Goal: Task Accomplishment & Management: Manage account settings

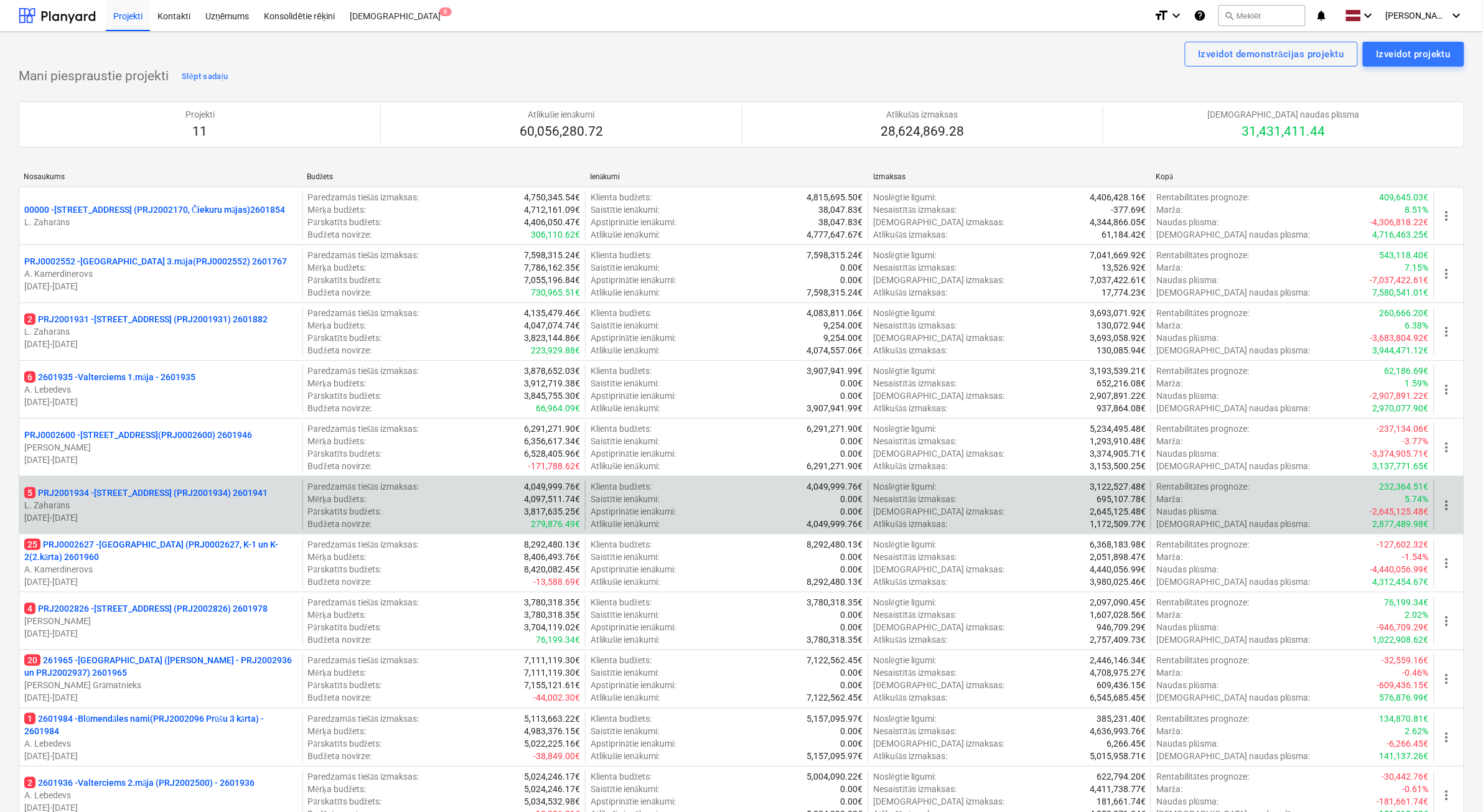
click at [212, 512] on p "[DATE] - [DATE]" at bounding box center [161, 518] width 273 height 13
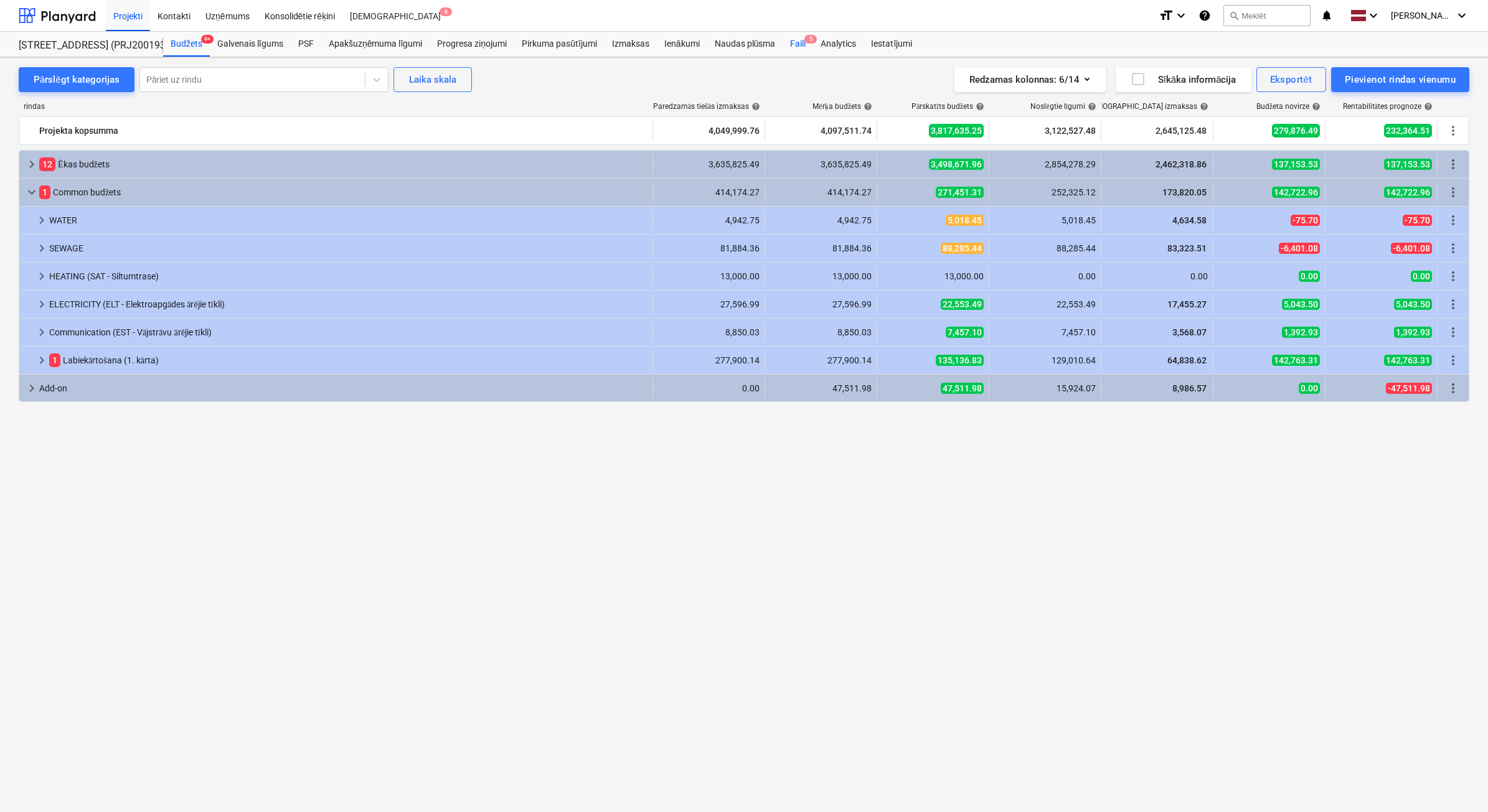
click at [800, 46] on div "Faili 5" at bounding box center [797, 44] width 31 height 25
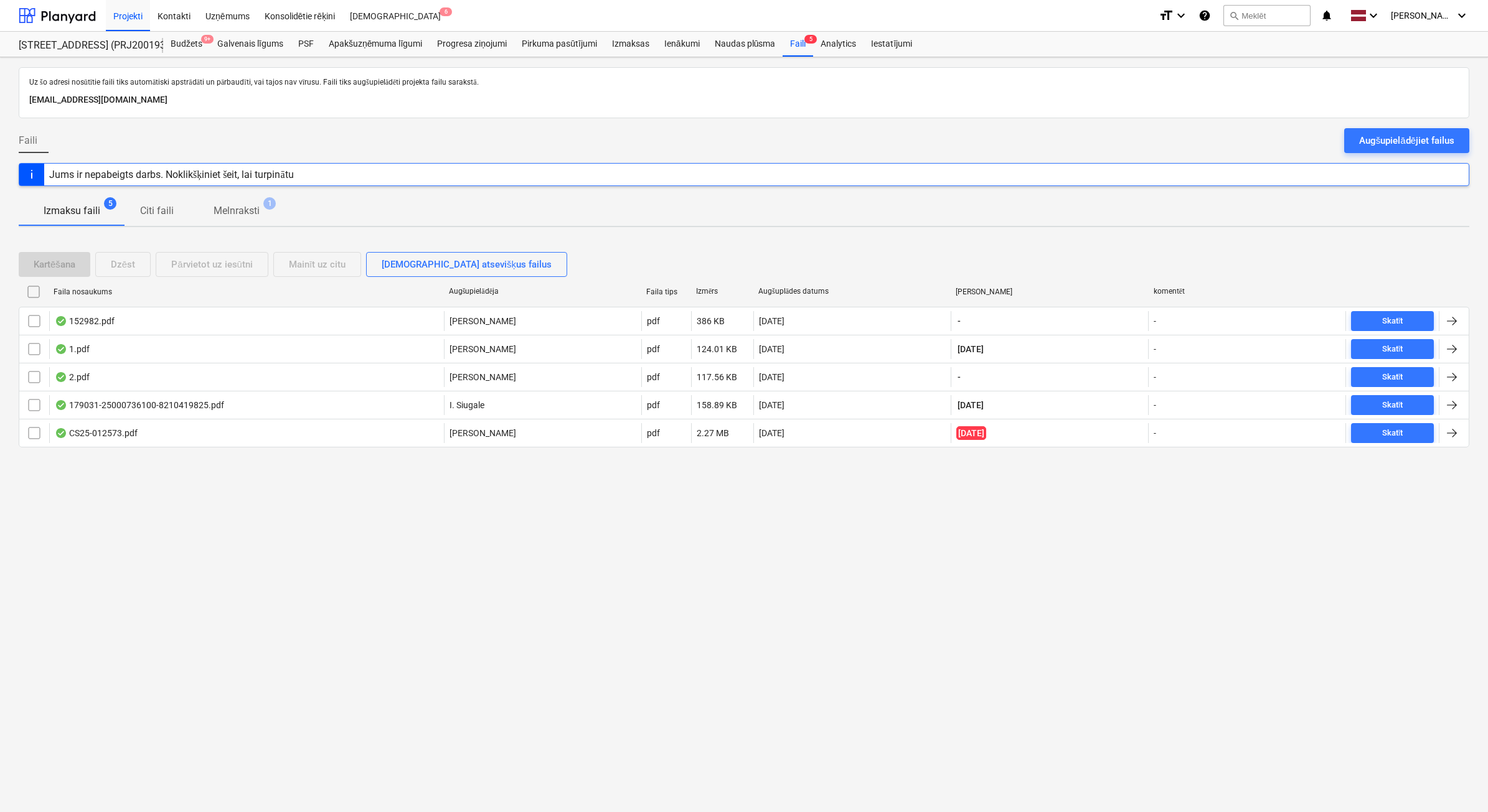
click at [225, 213] on p "Melnraksti" at bounding box center [236, 210] width 46 height 15
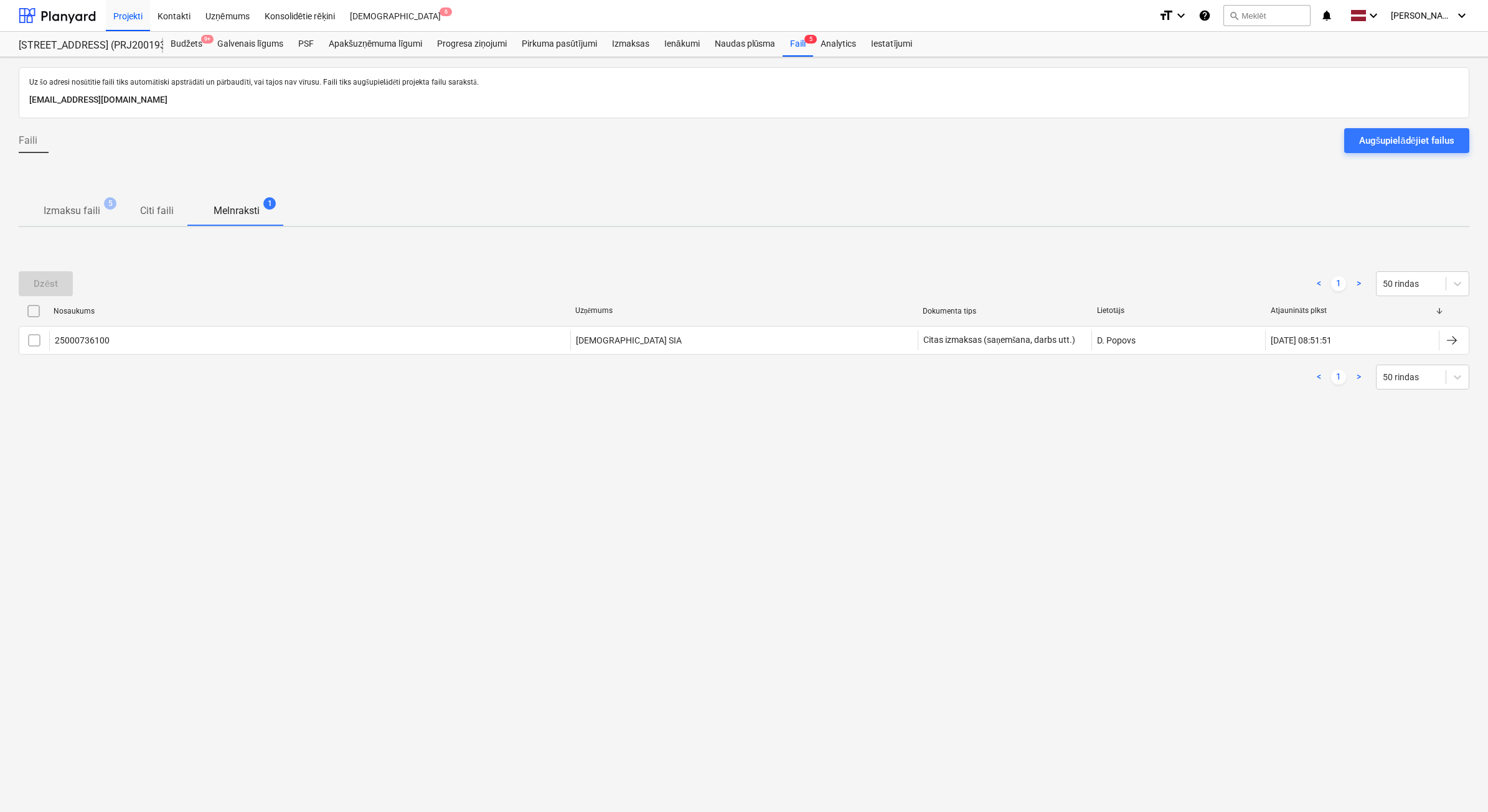
click at [72, 213] on p "Izmaksu faili" at bounding box center [72, 210] width 57 height 15
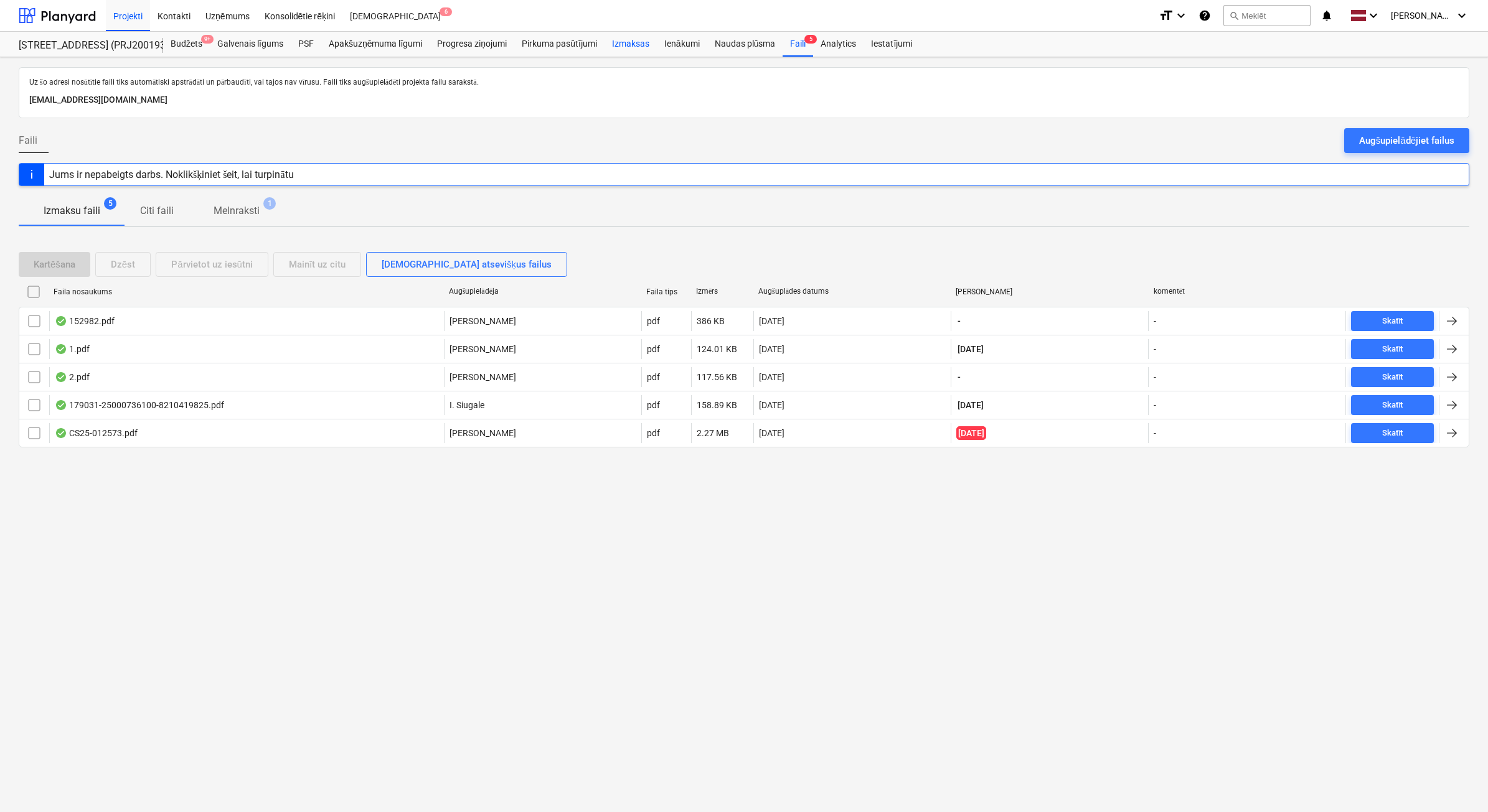
click at [636, 50] on div "Izmaksas" at bounding box center [630, 44] width 52 height 25
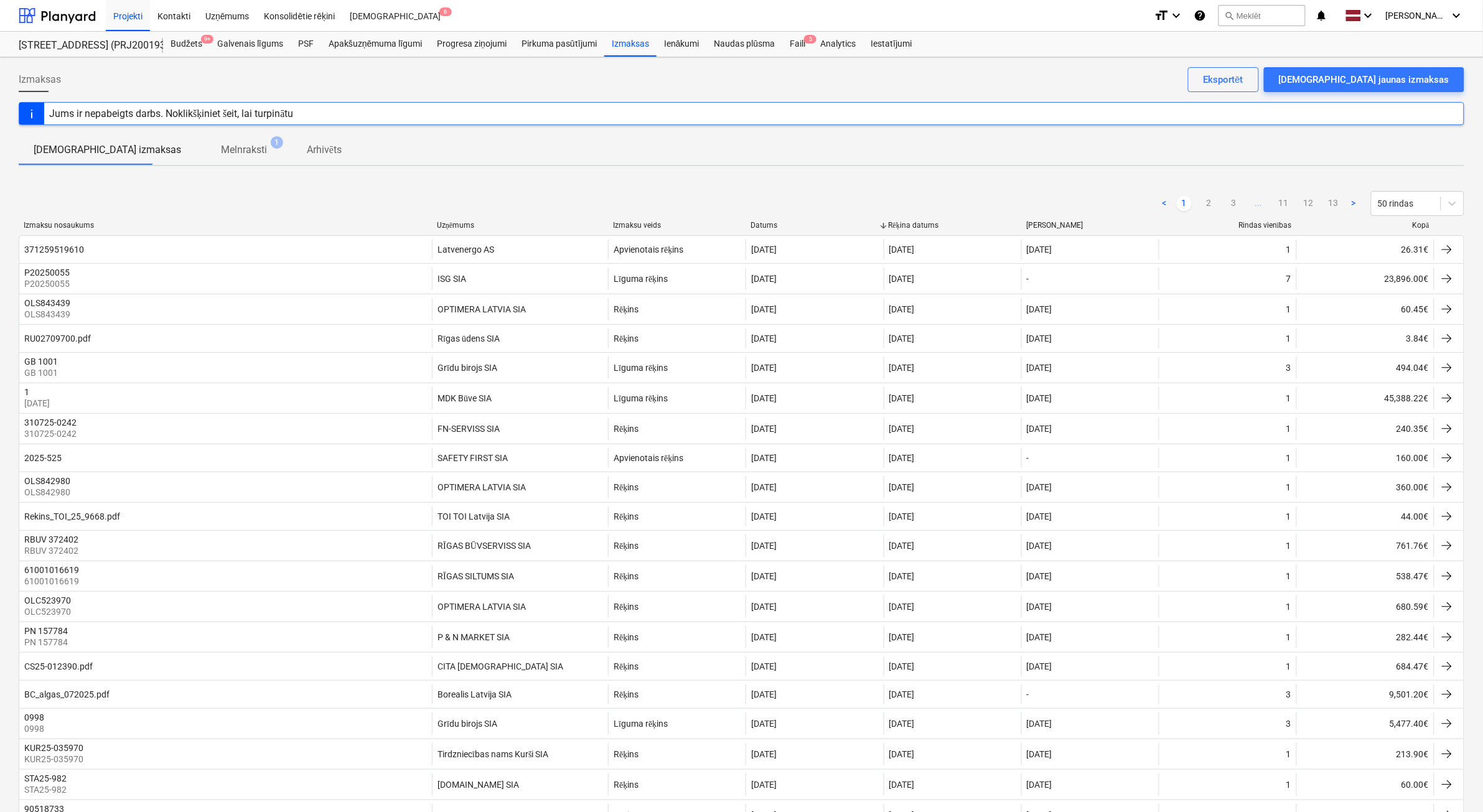
click at [1426, 228] on div at bounding box center [1434, 226] width 22 height 9
click at [1421, 226] on div "Kopā" at bounding box center [1366, 226] width 128 height 9
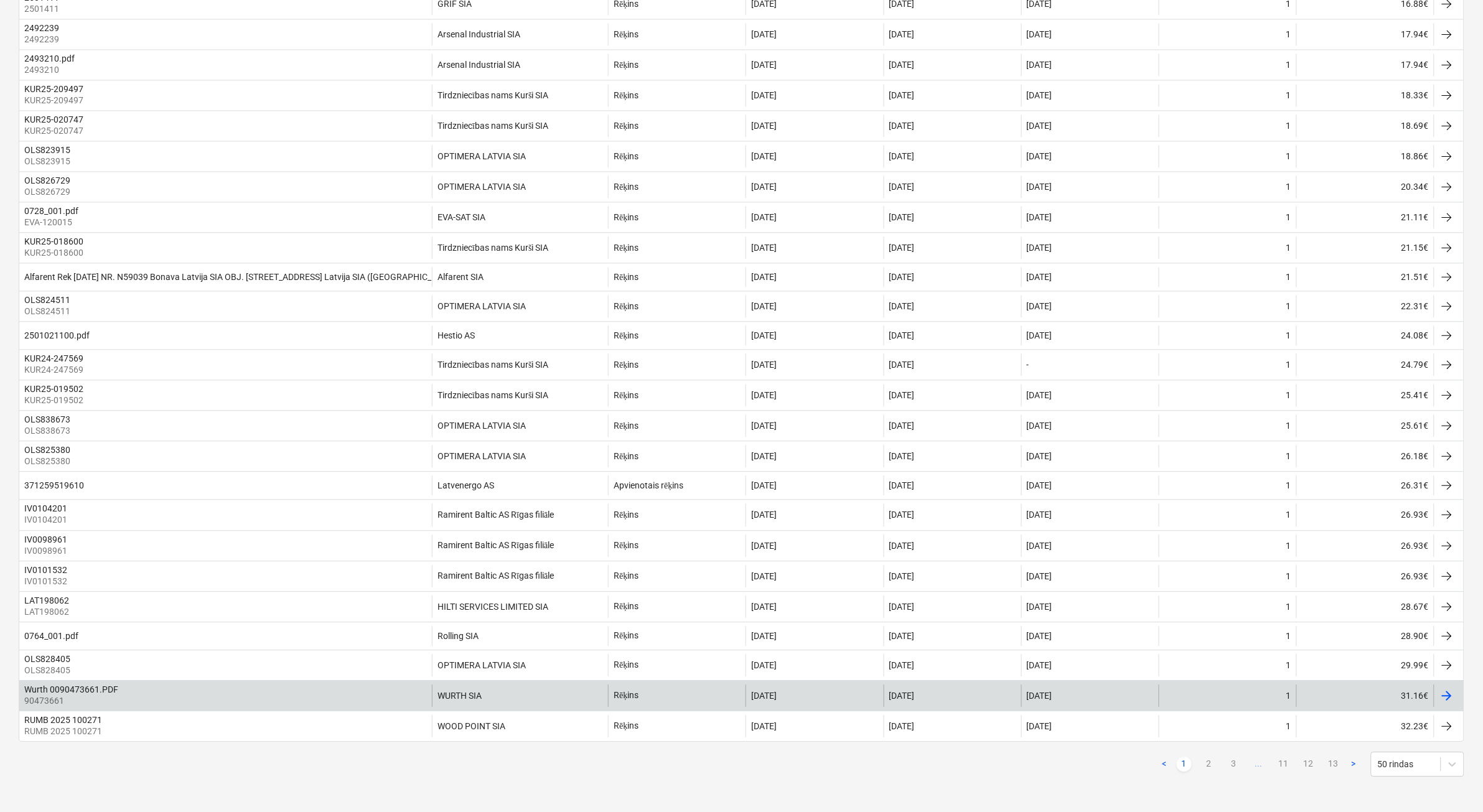
scroll to position [1031, 0]
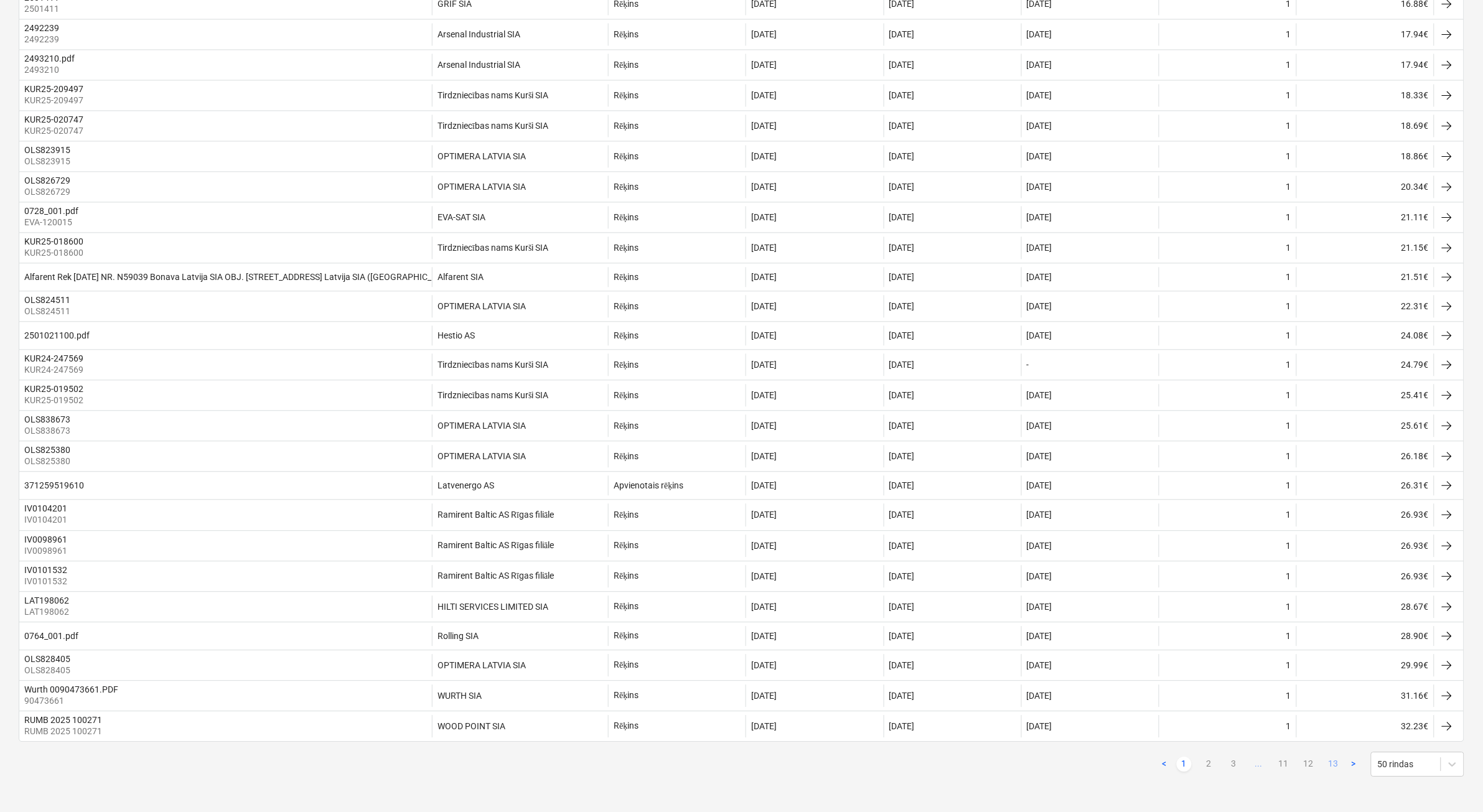
click at [1335, 764] on link "13" at bounding box center [1333, 765] width 15 height 15
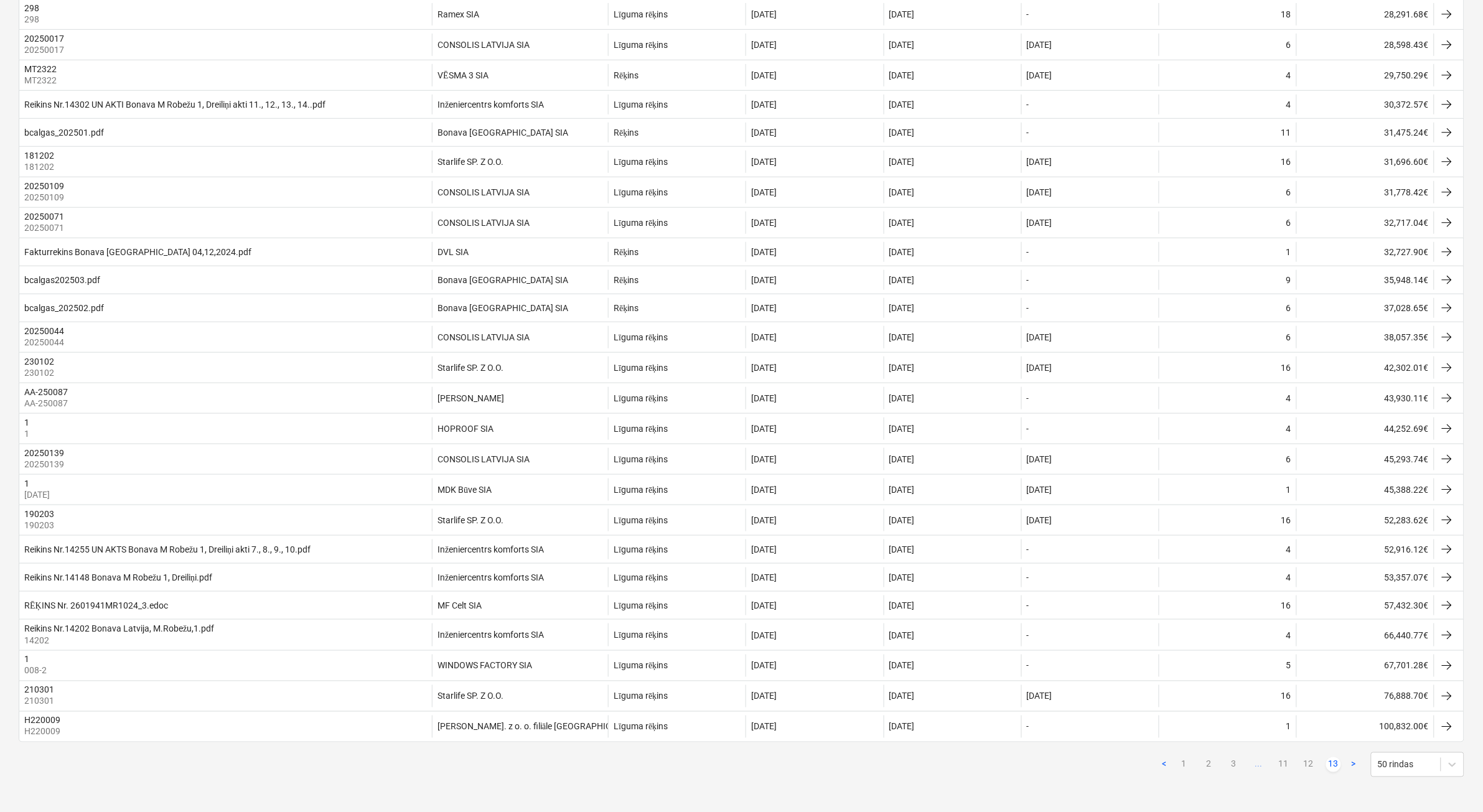
scroll to position [350, 0]
click at [1314, 766] on link "12" at bounding box center [1308, 765] width 15 height 15
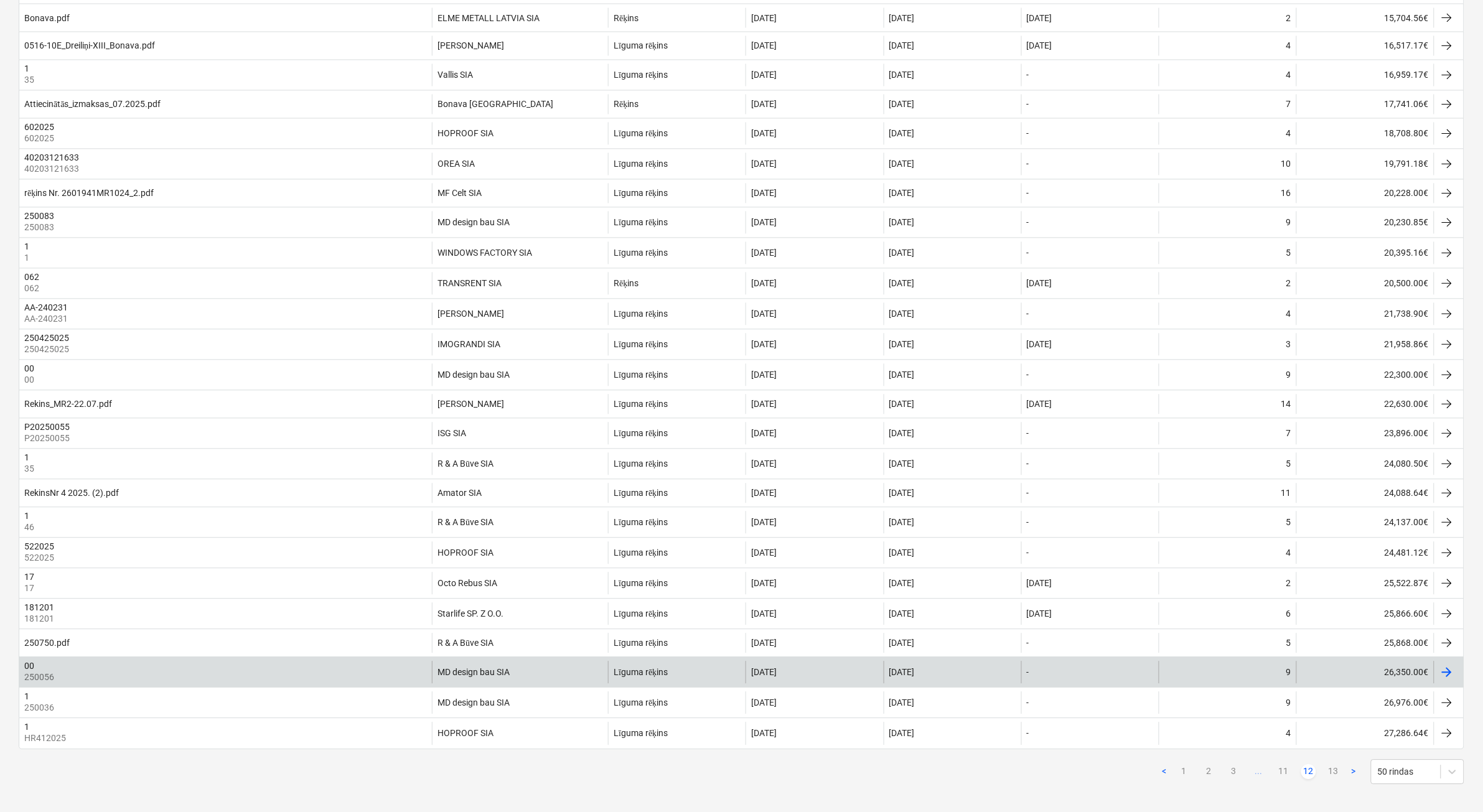
scroll to position [1010, 0]
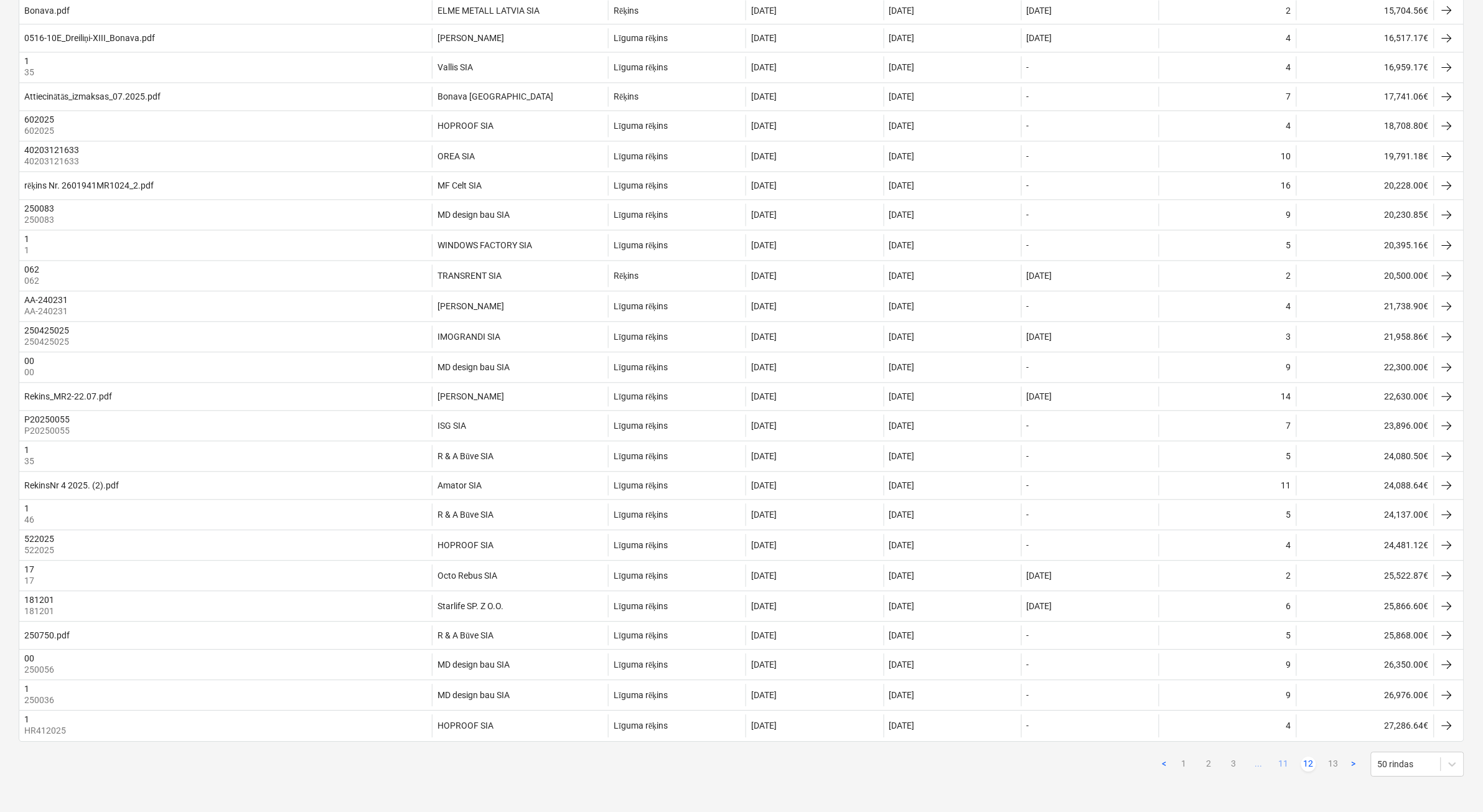
click at [1289, 764] on link "11" at bounding box center [1284, 765] width 15 height 15
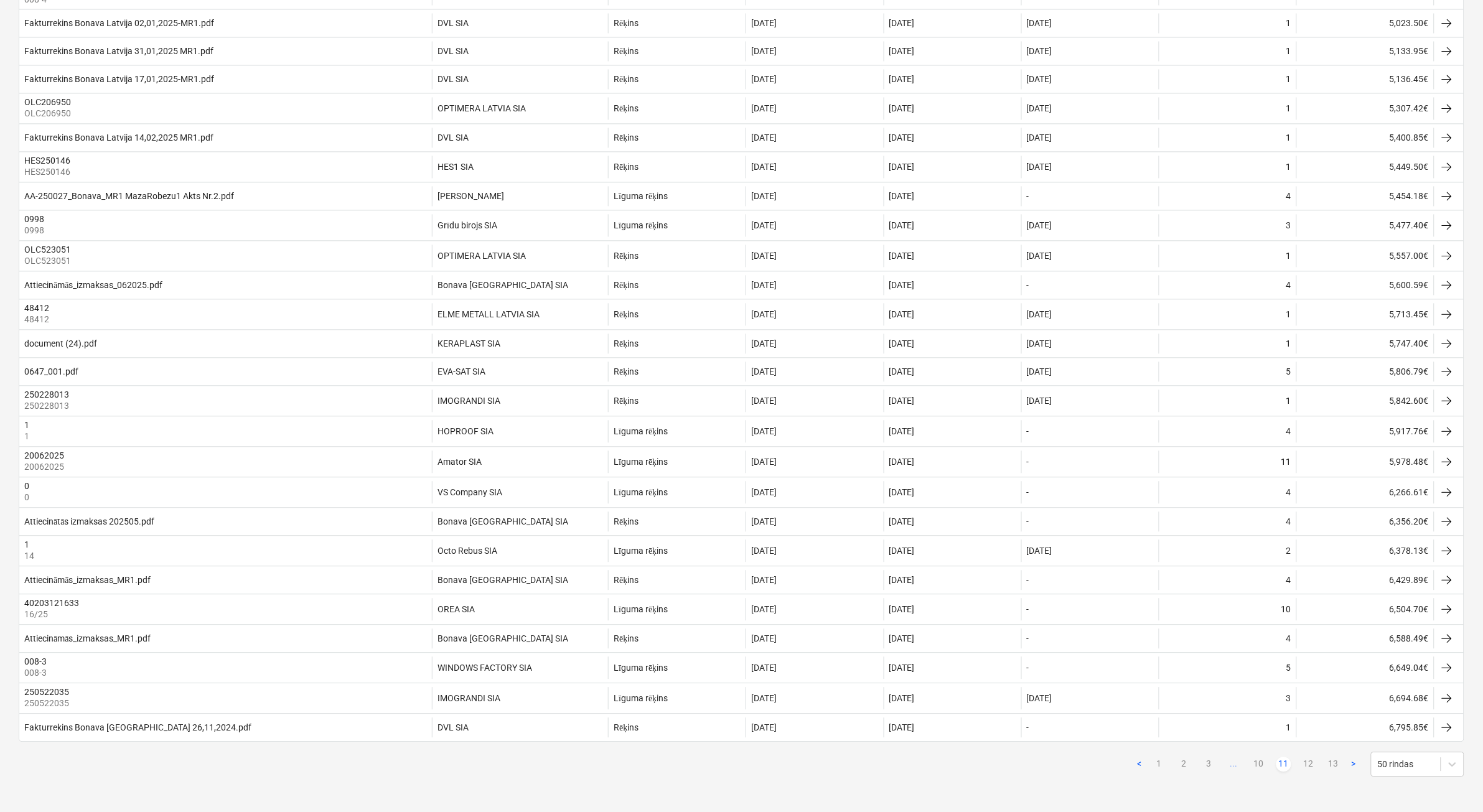
scroll to position [996, 0]
click at [1262, 769] on link "10" at bounding box center [1259, 765] width 15 height 15
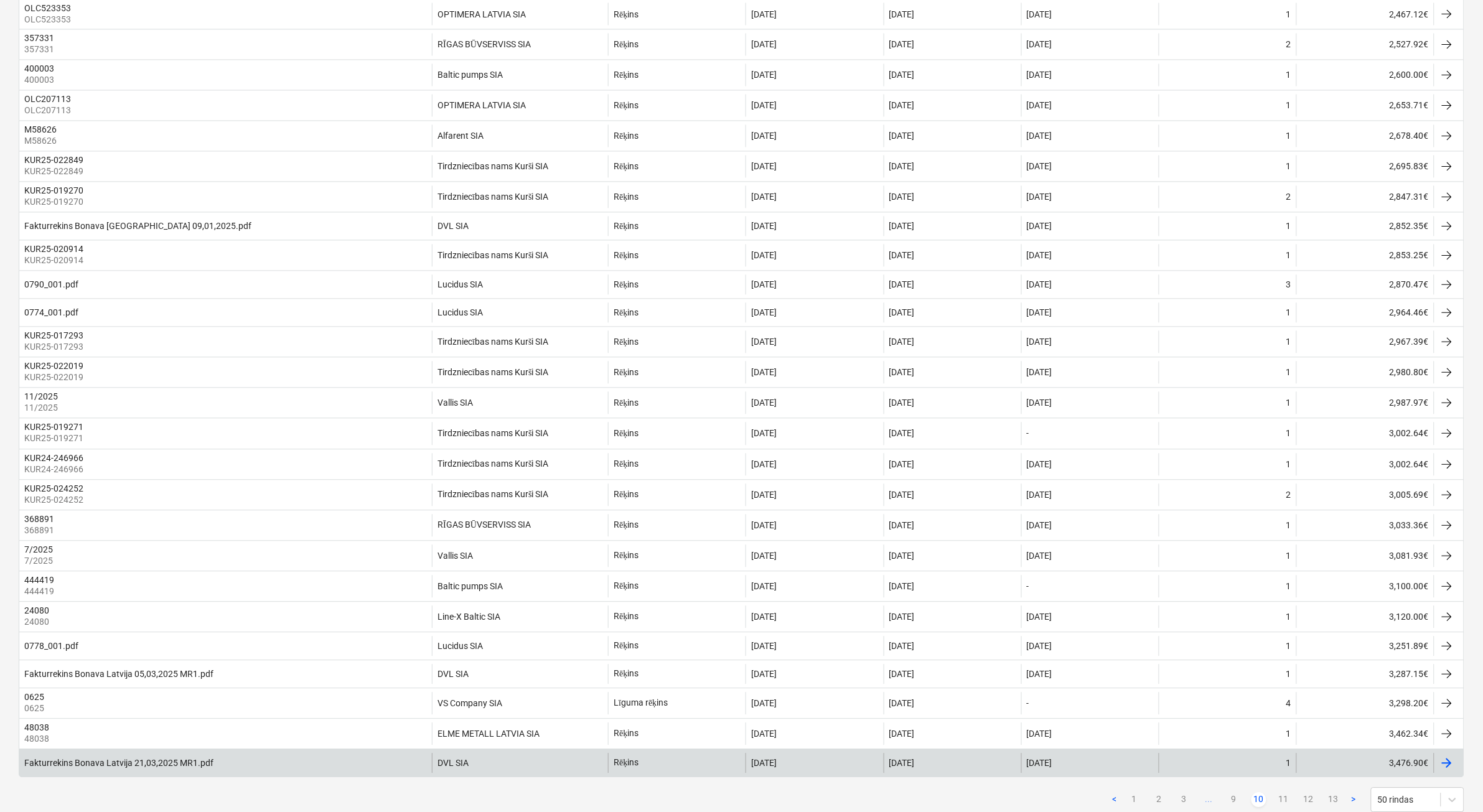
scroll to position [935, 0]
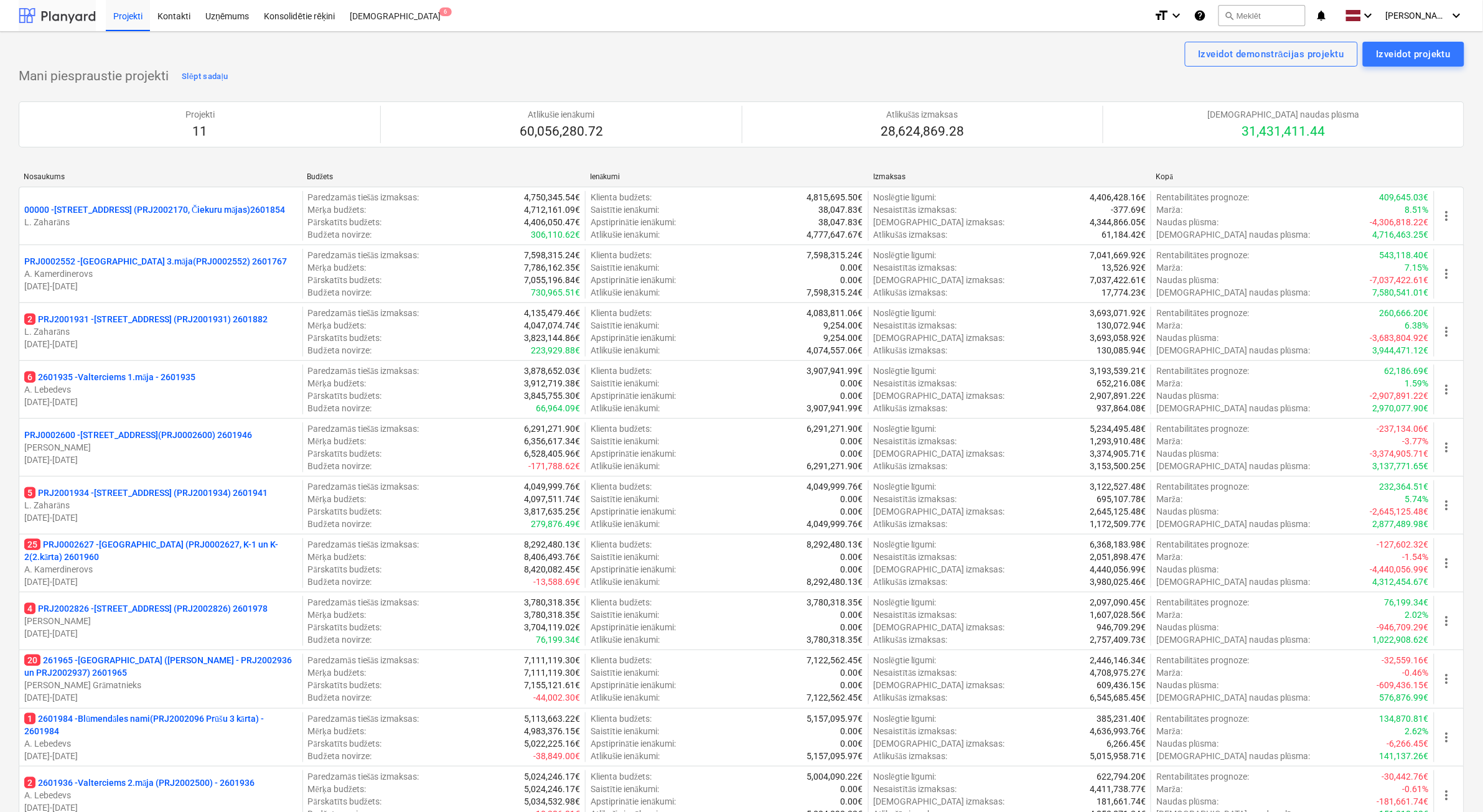
click at [73, 10] on div at bounding box center [57, 16] width 77 height 32
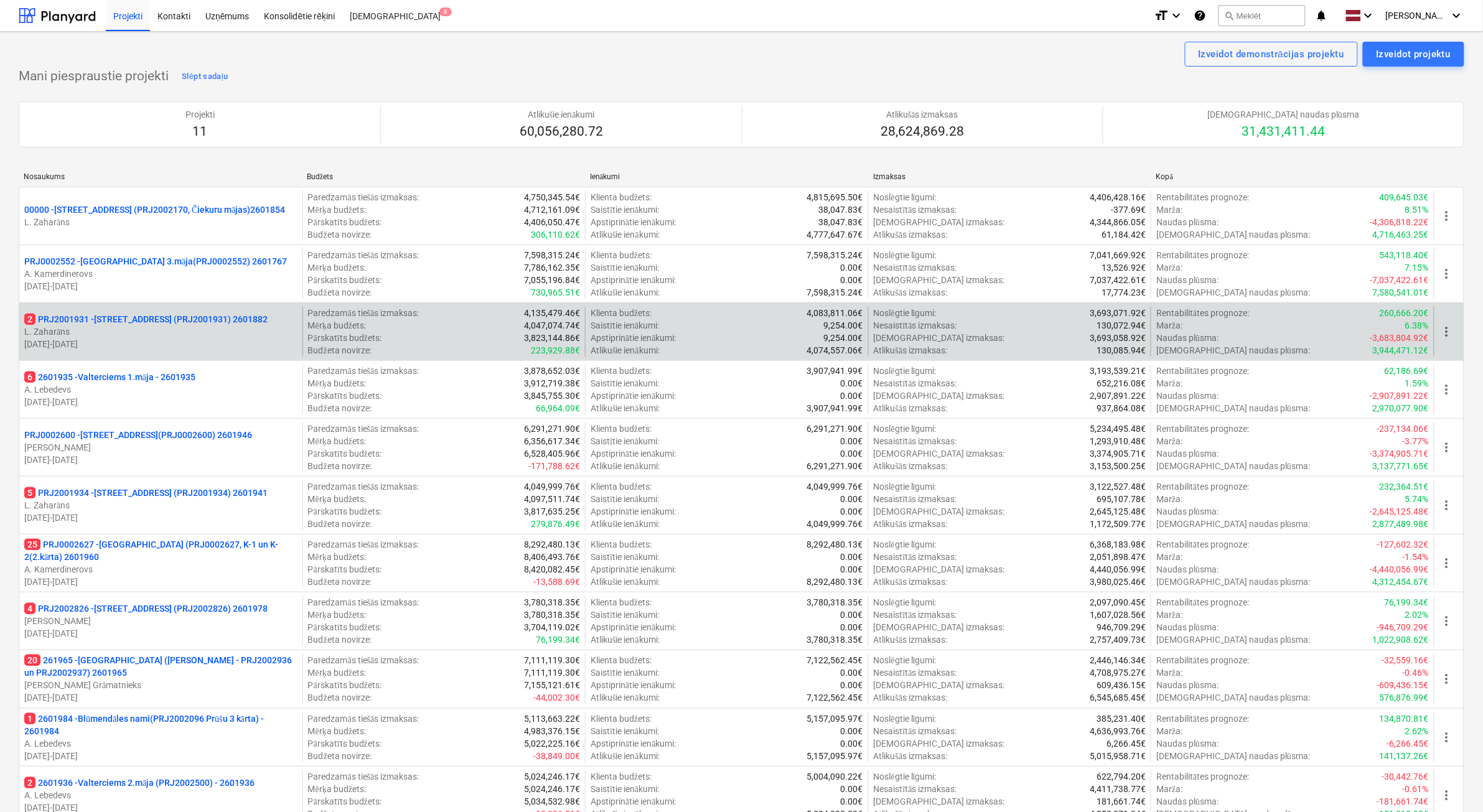
click at [157, 335] on p "L. Zaharāns" at bounding box center [161, 332] width 273 height 13
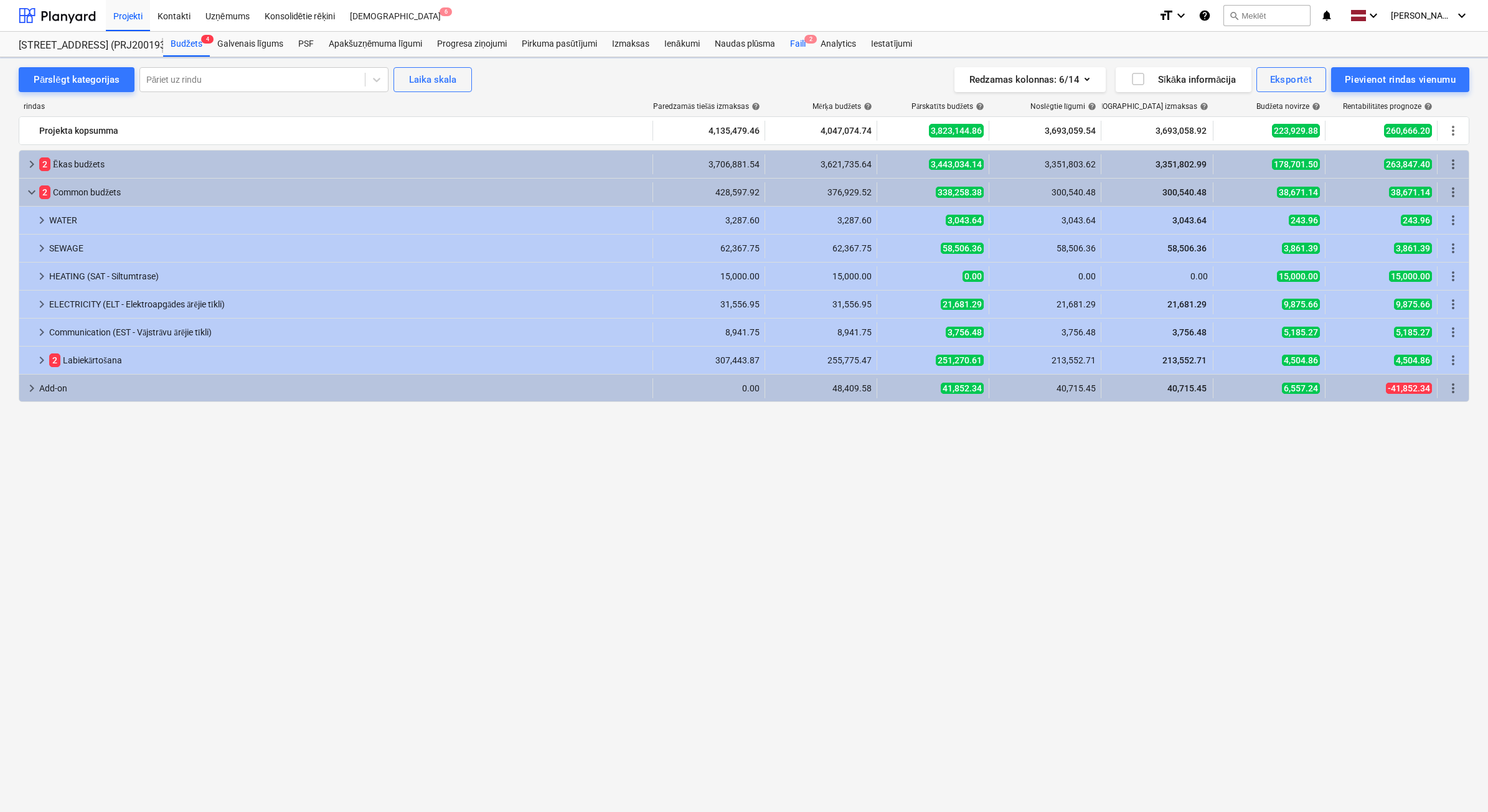
click at [797, 49] on div "Faili 2" at bounding box center [797, 44] width 31 height 25
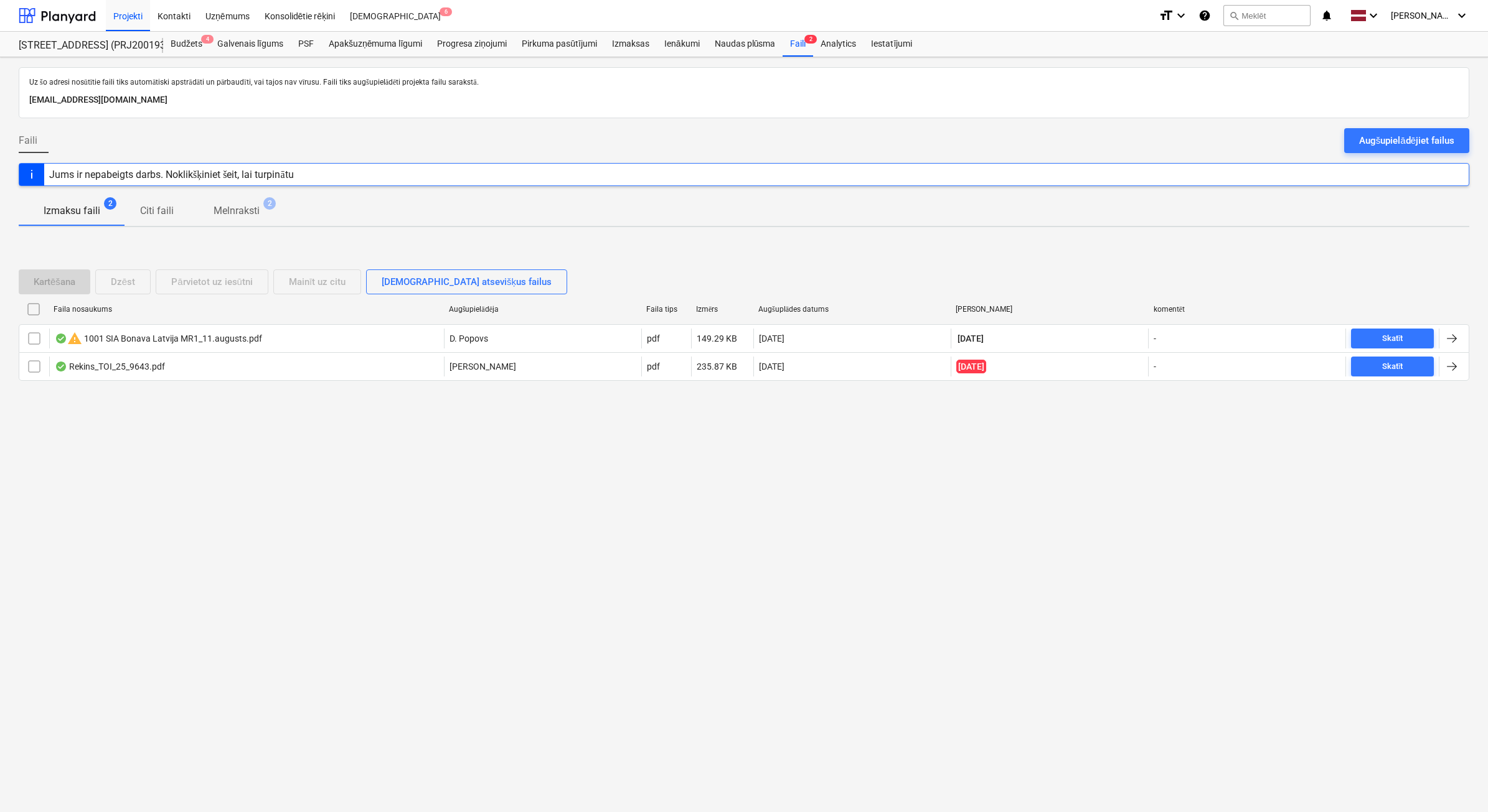
click at [252, 217] on p "Melnraksti" at bounding box center [236, 210] width 46 height 15
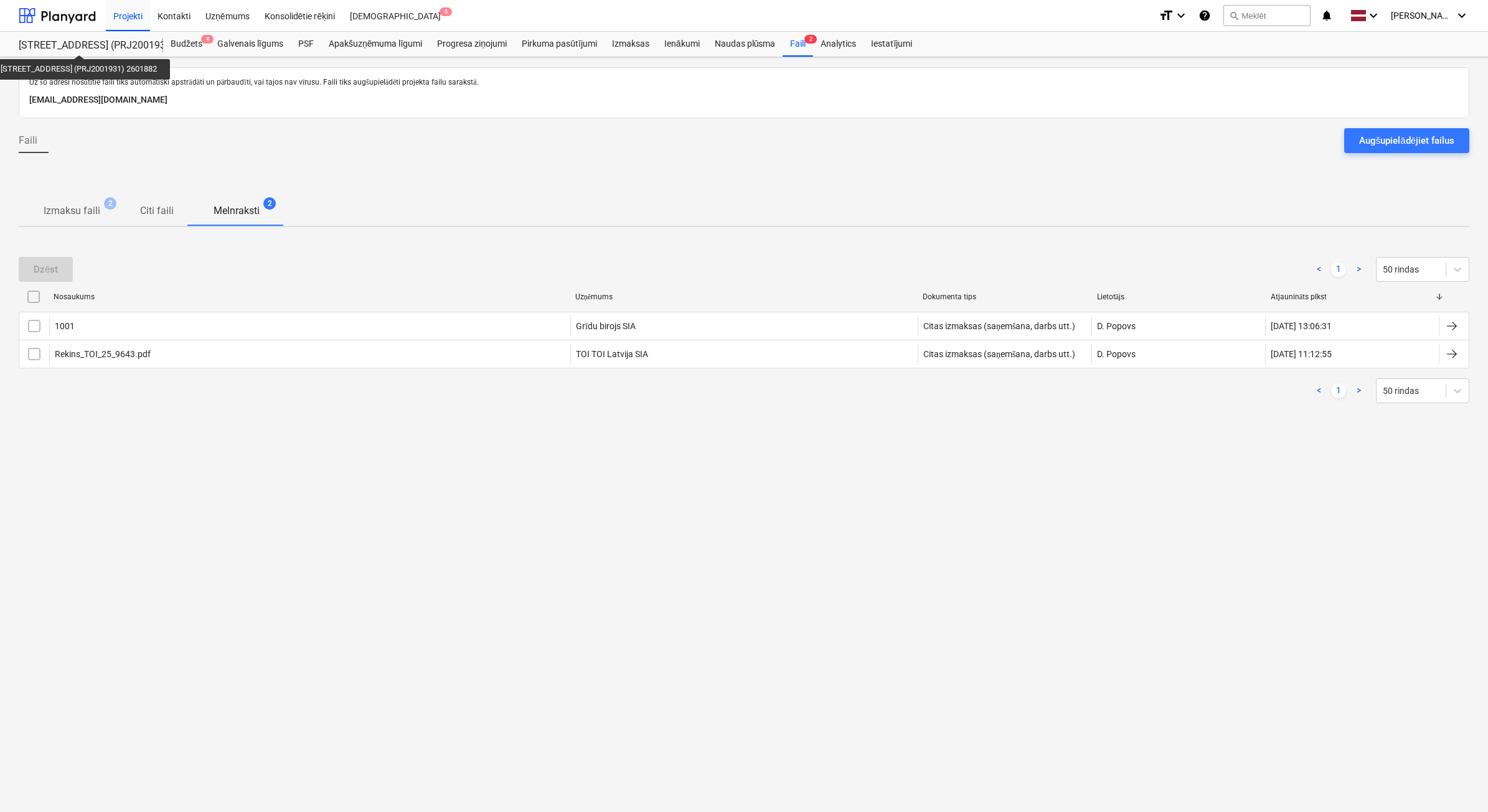
click at [79, 43] on div "[STREET_ADDRESS] (PRJ2001931) 2601882" at bounding box center [83, 46] width 129 height 13
click at [88, 37] on div "[STREET_ADDRESS] (PRJ2001931) 2601882 [STREET_ADDRESS] (PRJ2001931) 2601882" at bounding box center [91, 44] width 144 height 25
click at [48, 14] on div at bounding box center [58, 16] width 77 height 32
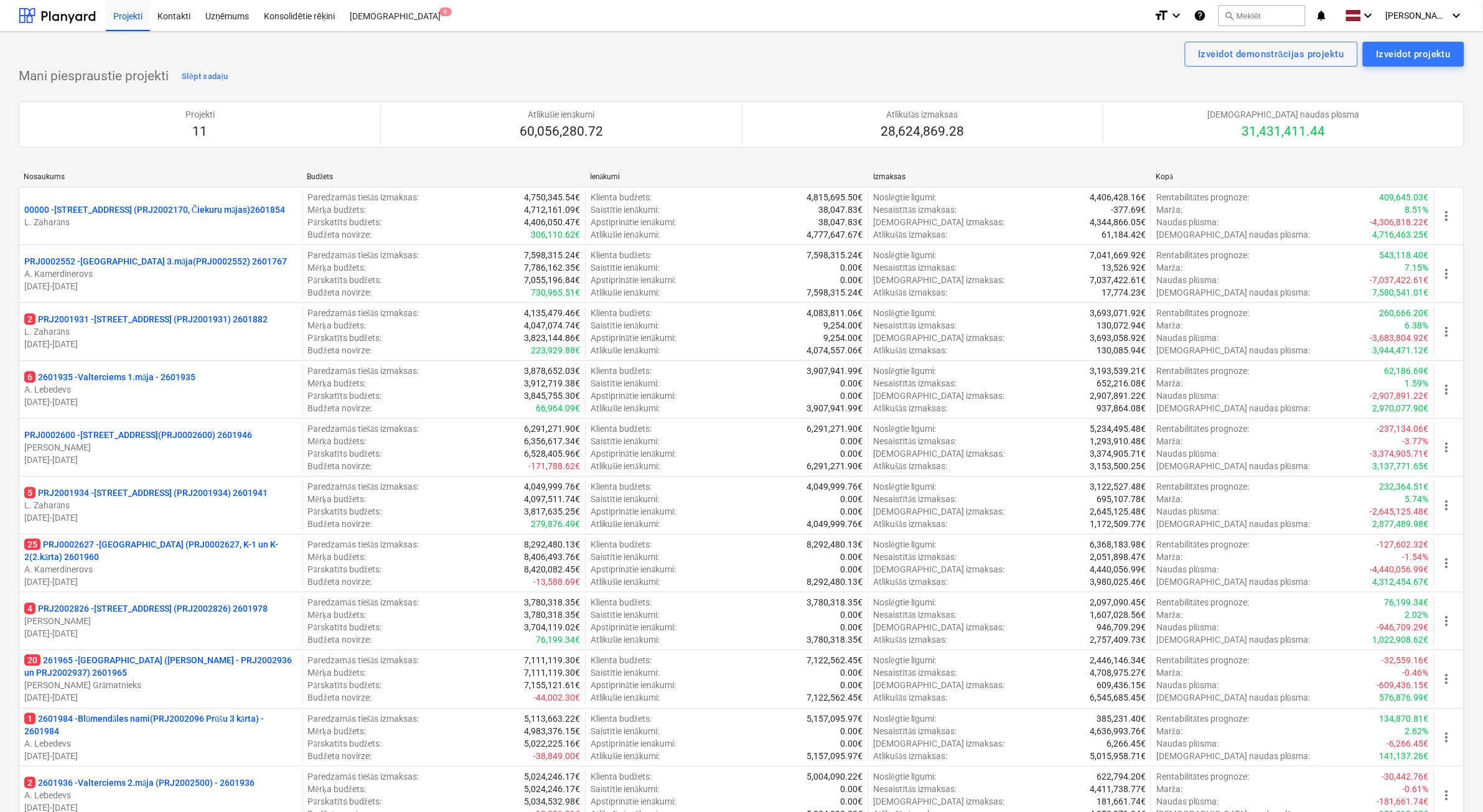
drag, startPoint x: 231, startPoint y: 518, endPoint x: 237, endPoint y: 517, distance: 6.1
click at [230, 518] on p "[DATE] - [DATE]" at bounding box center [161, 518] width 273 height 13
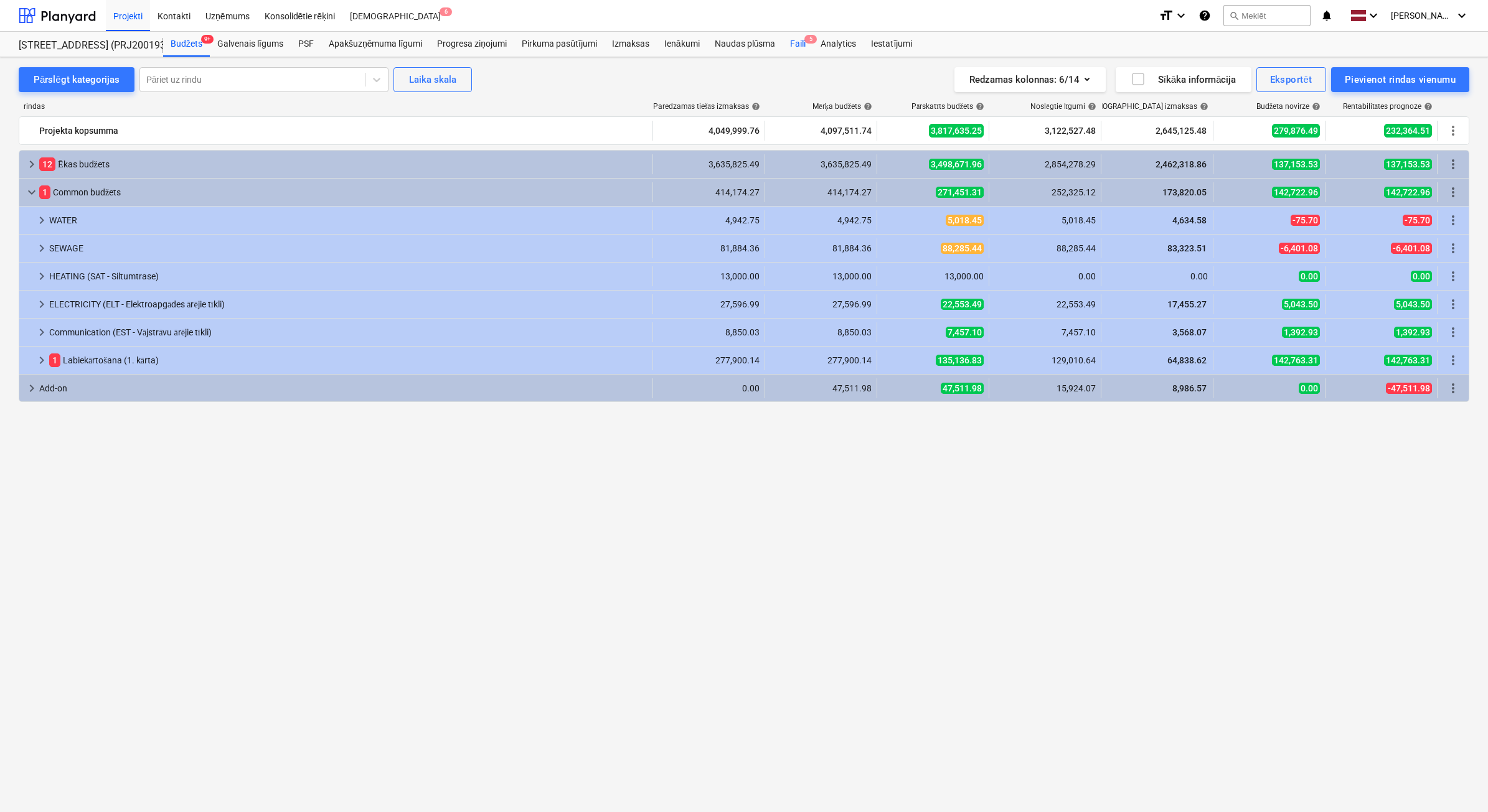
click at [786, 44] on div "Faili 5" at bounding box center [797, 44] width 31 height 25
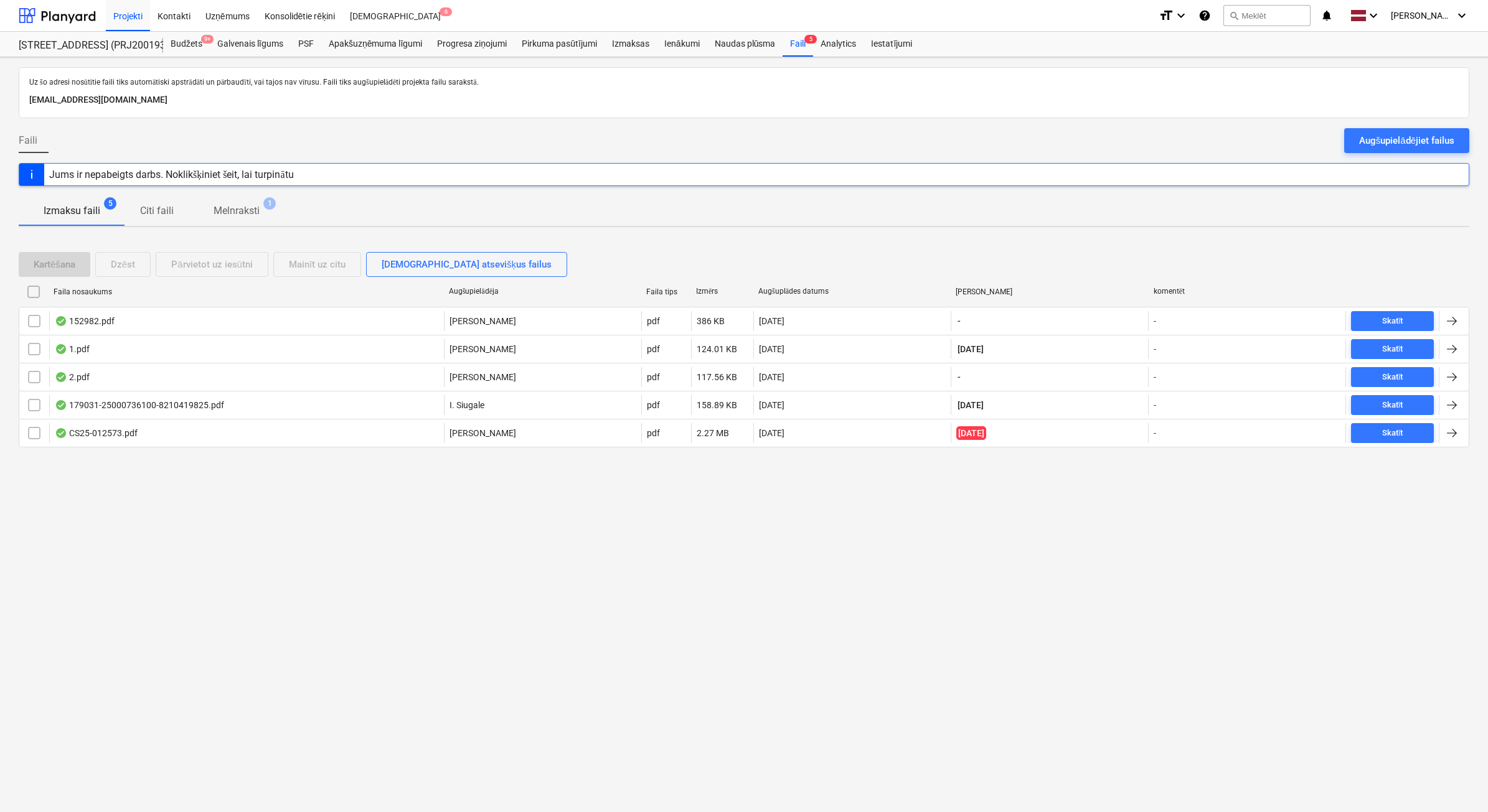
click at [1457, 157] on div "Faili Augšupielādējiet failus" at bounding box center [744, 146] width 1450 height 35
click at [1441, 137] on div "Augšupielādējiet failus" at bounding box center [1406, 140] width 95 height 17
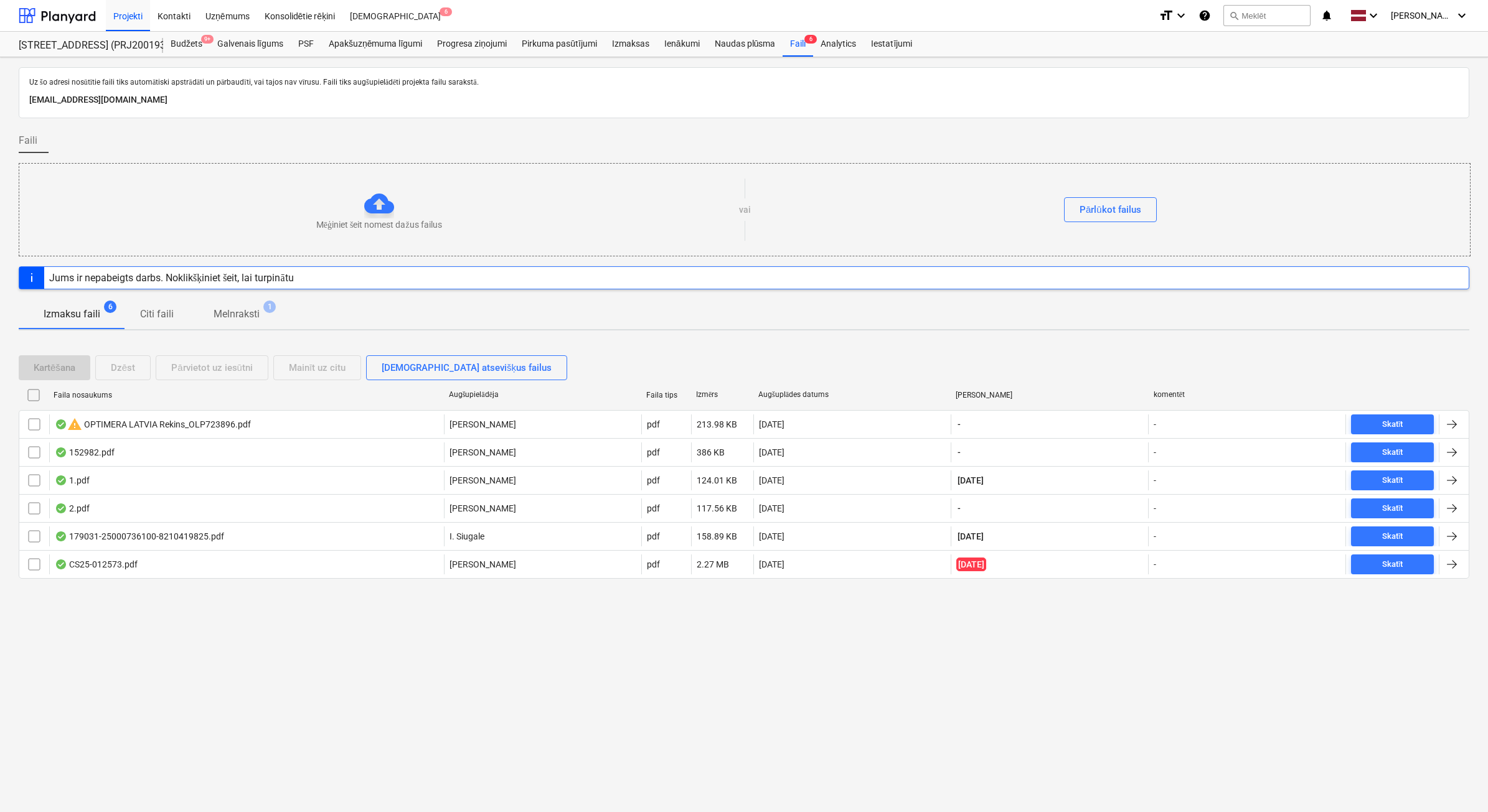
click at [232, 310] on p "Melnraksti" at bounding box center [236, 314] width 46 height 15
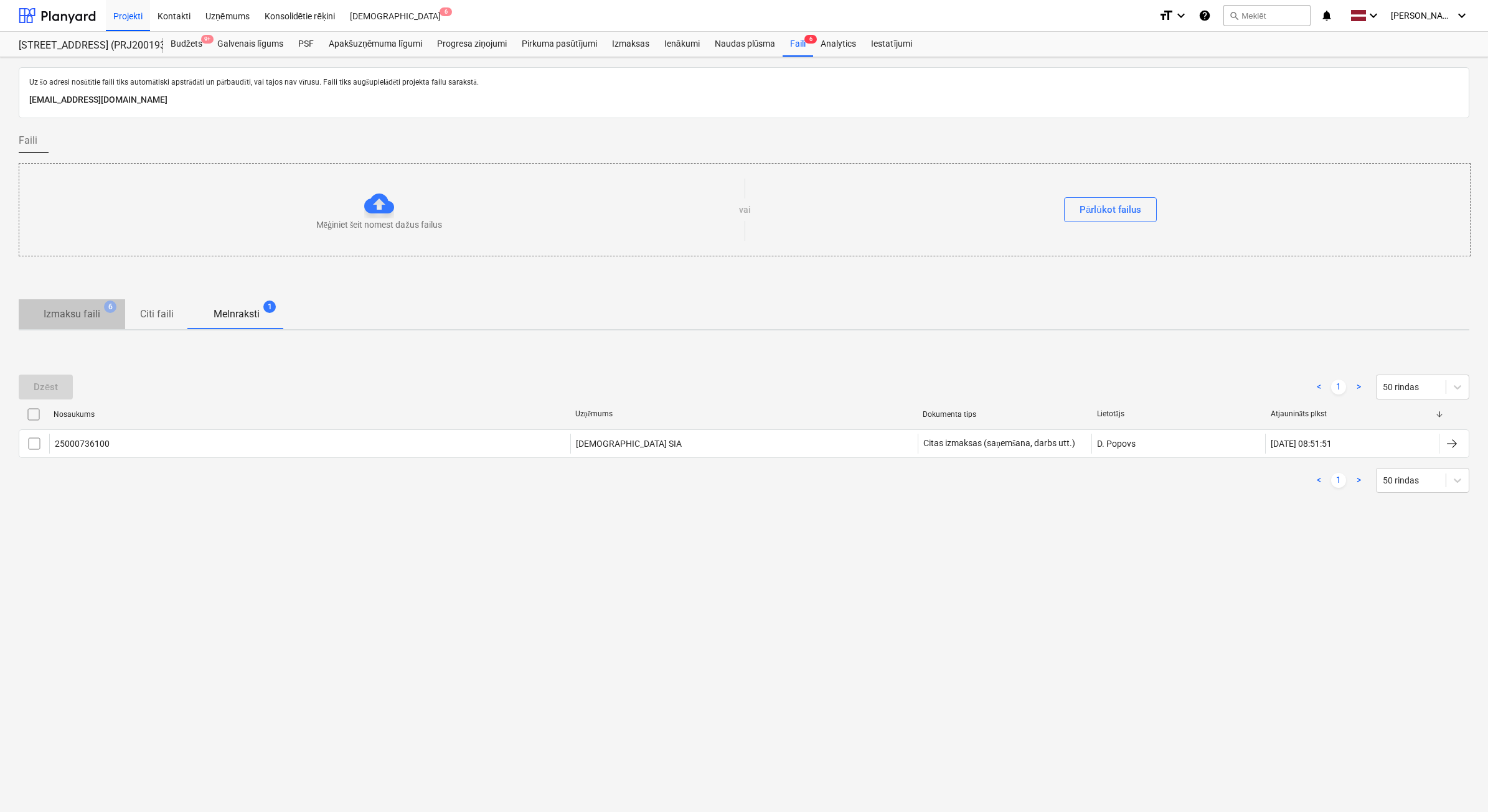
click at [67, 328] on button "Izmaksu faili 6" at bounding box center [72, 314] width 106 height 30
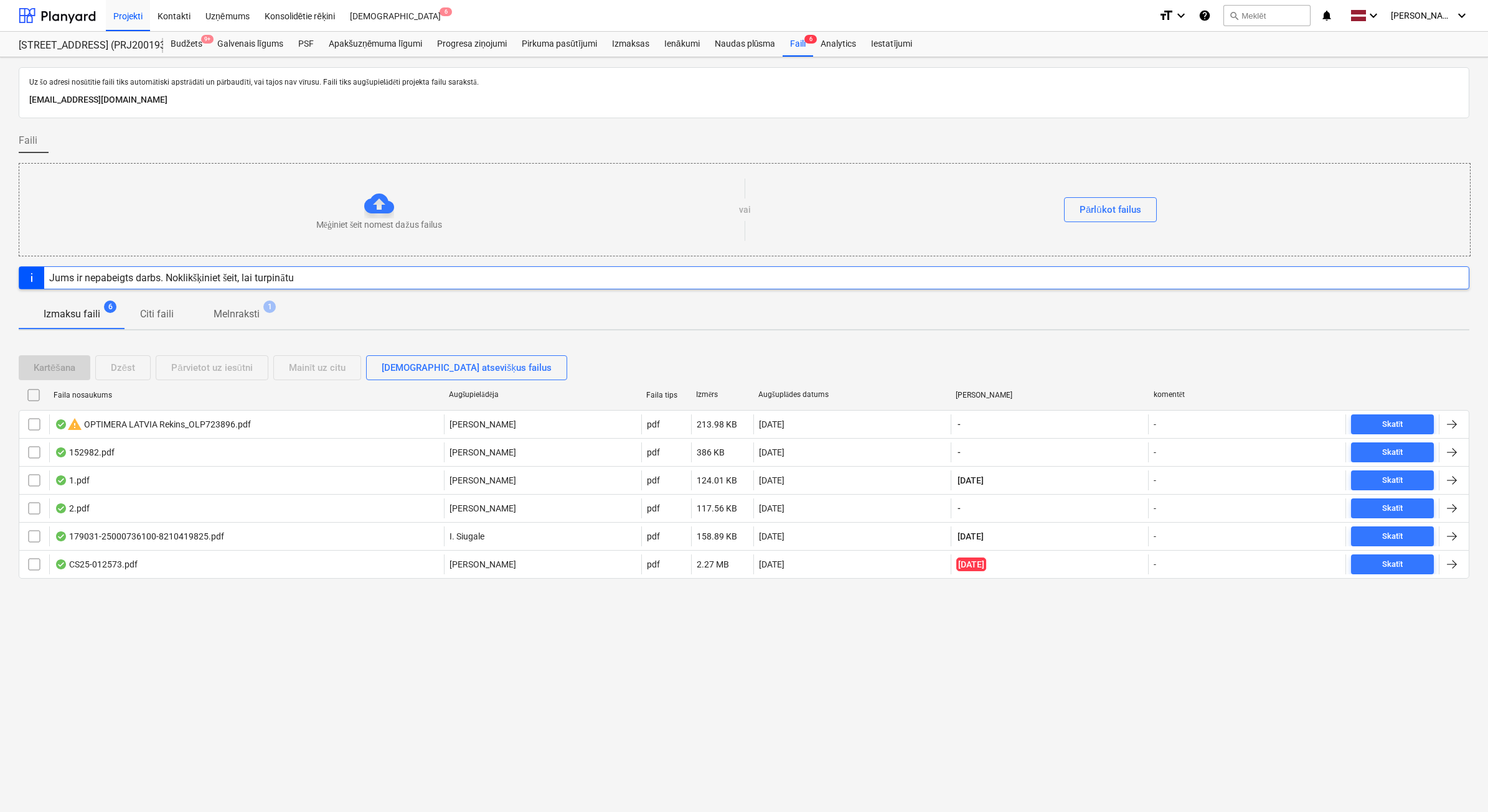
click at [232, 321] on p "Melnraksti" at bounding box center [236, 314] width 46 height 15
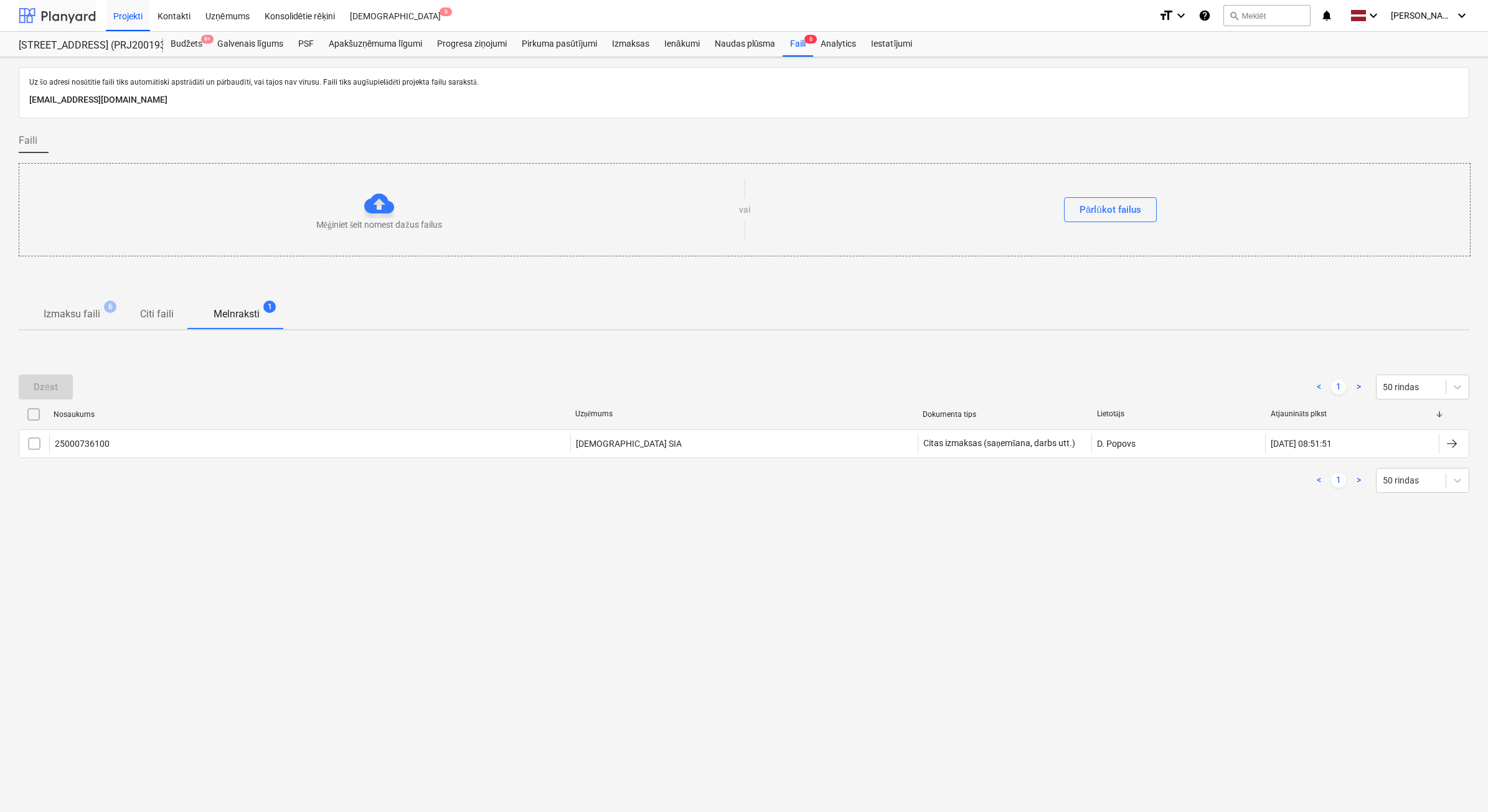
click at [64, 20] on div at bounding box center [58, 16] width 77 height 32
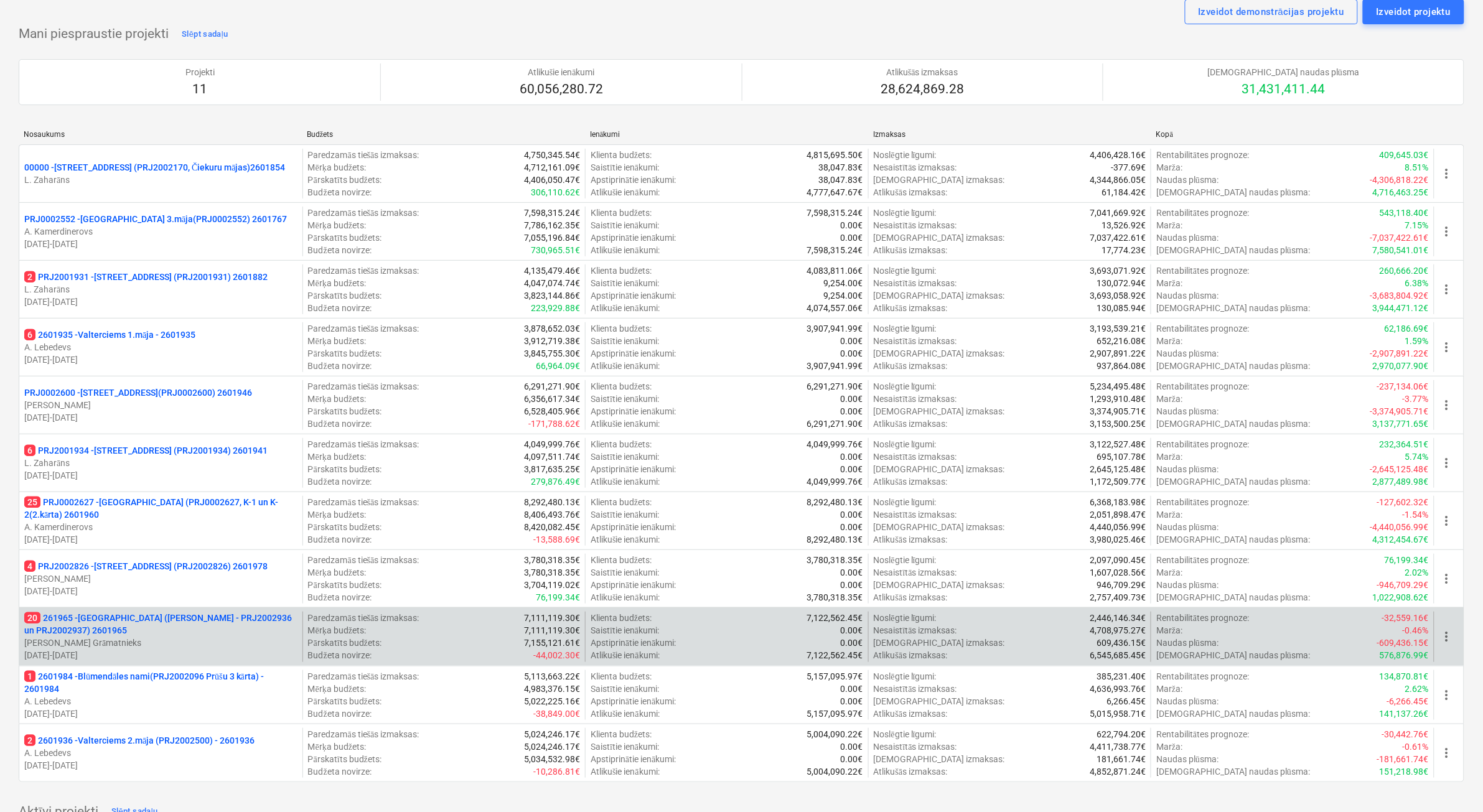
scroll to position [78, 0]
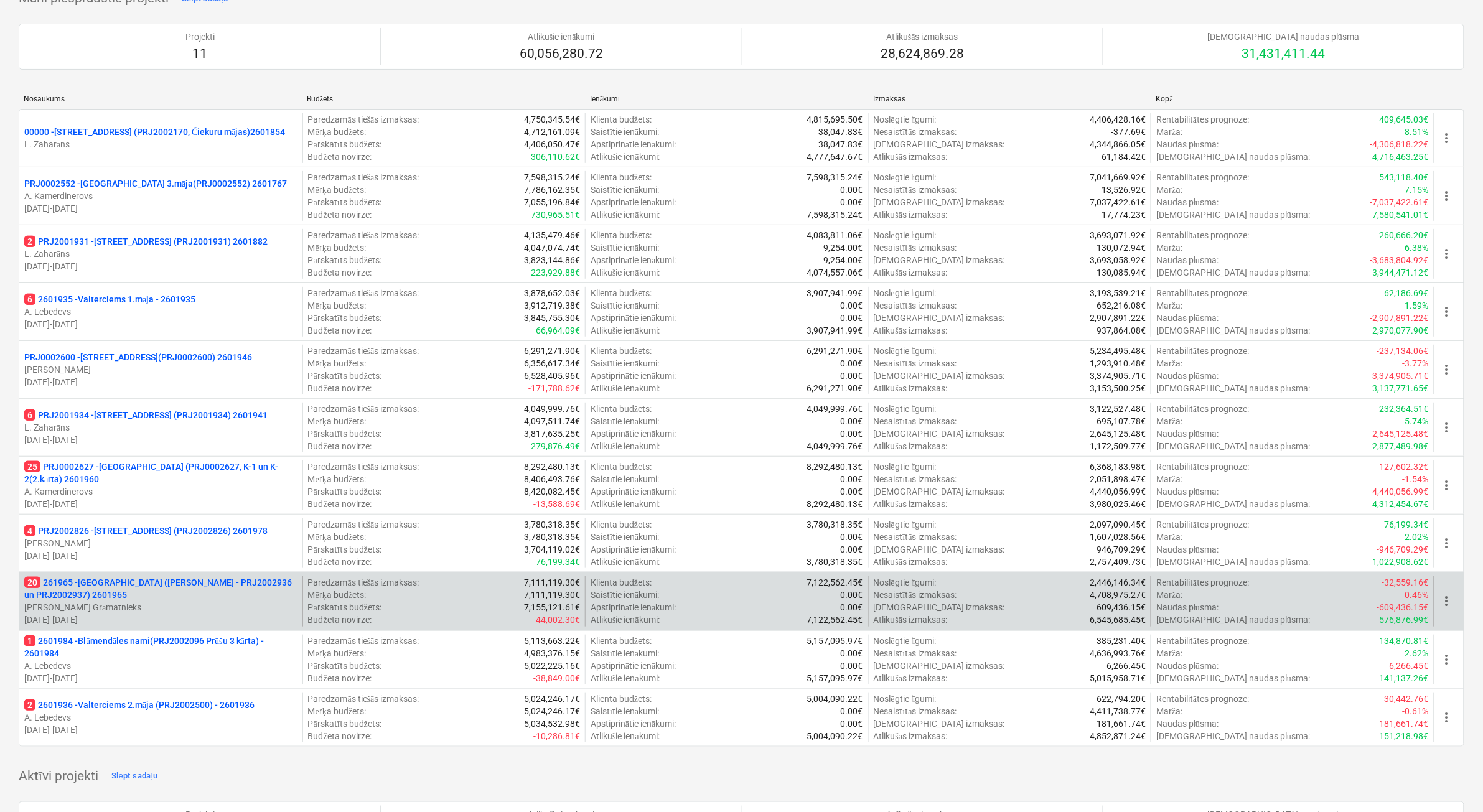
click at [169, 599] on p "20 261965 - [GEOGRAPHIC_DATA] ([PERSON_NAME] - PRJ2002936 un PRJ2002937) 2601965" at bounding box center [161, 589] width 273 height 25
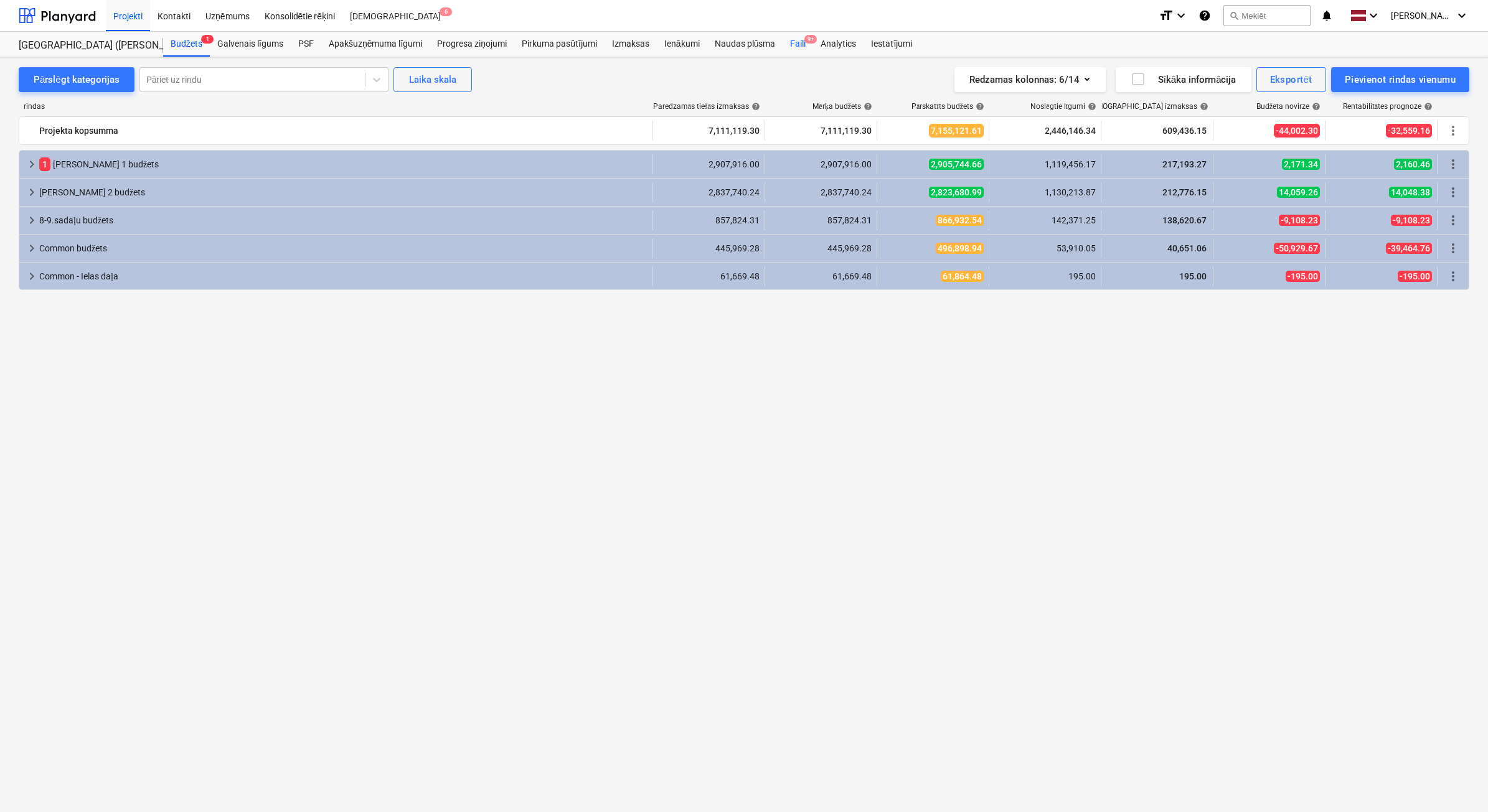
click at [792, 43] on div "Faili 9+" at bounding box center [797, 44] width 31 height 25
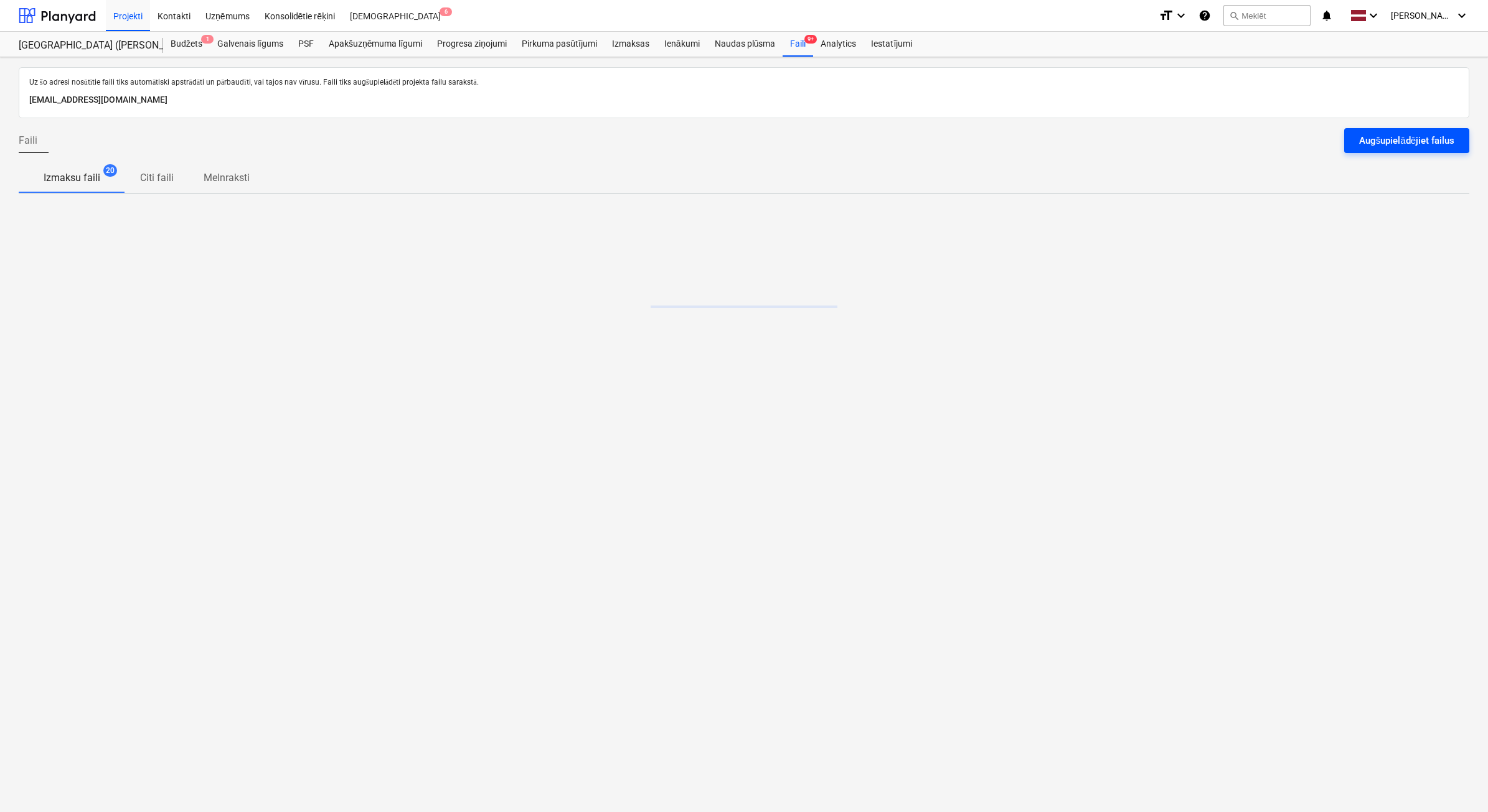
click at [1386, 146] on div "Augšupielādējiet failus" at bounding box center [1406, 140] width 95 height 17
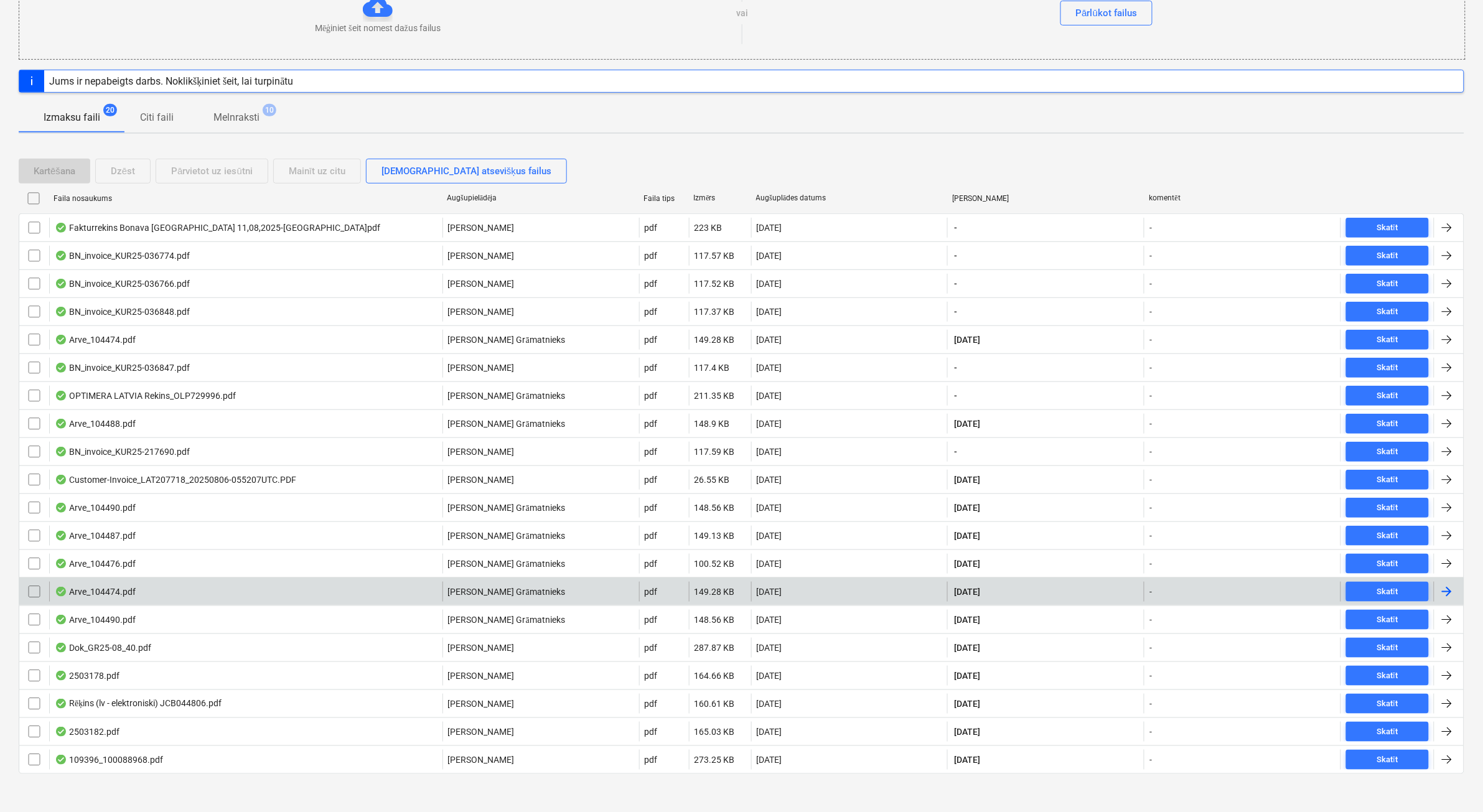
scroll to position [206, 0]
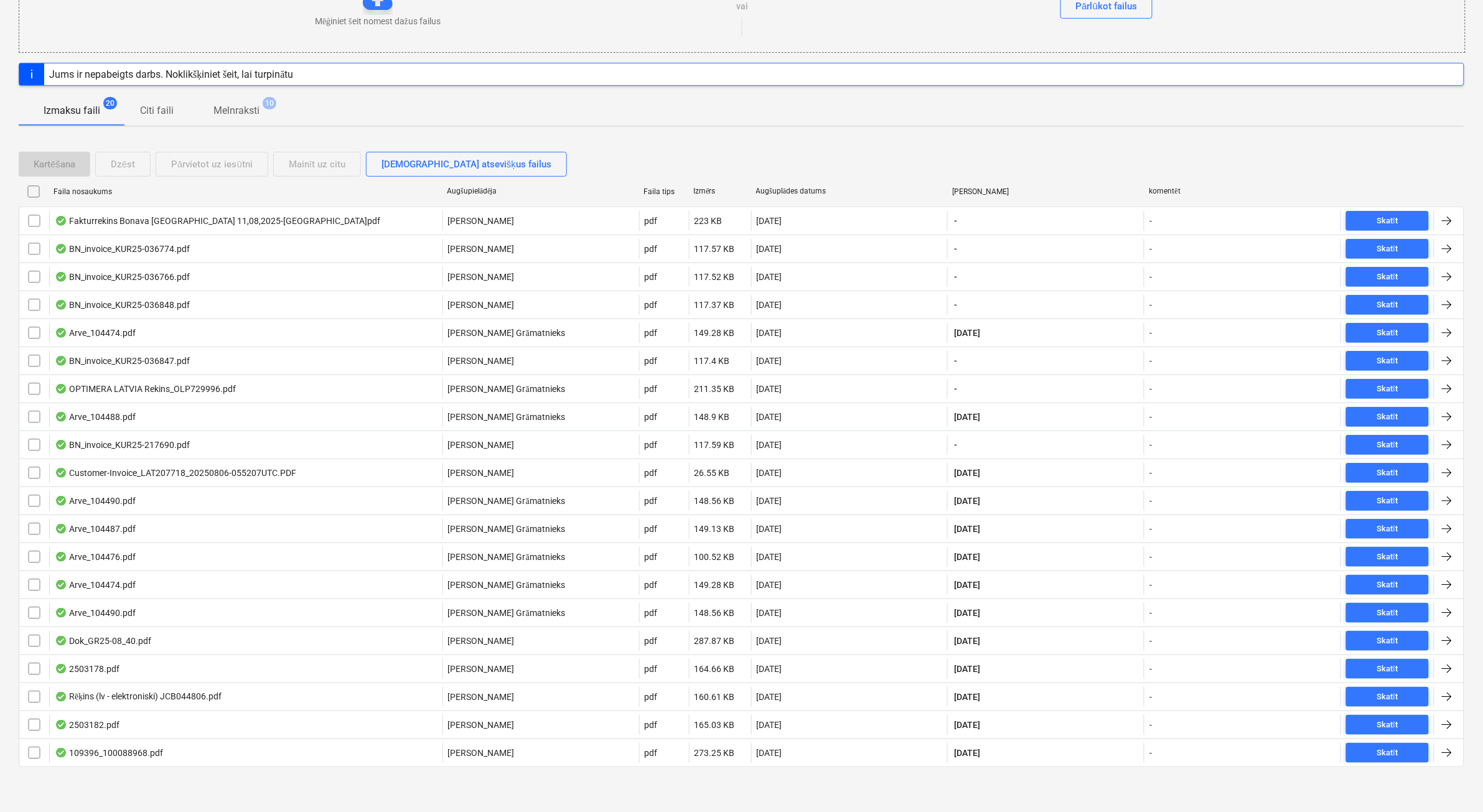
click at [228, 110] on p "Melnraksti" at bounding box center [236, 110] width 46 height 15
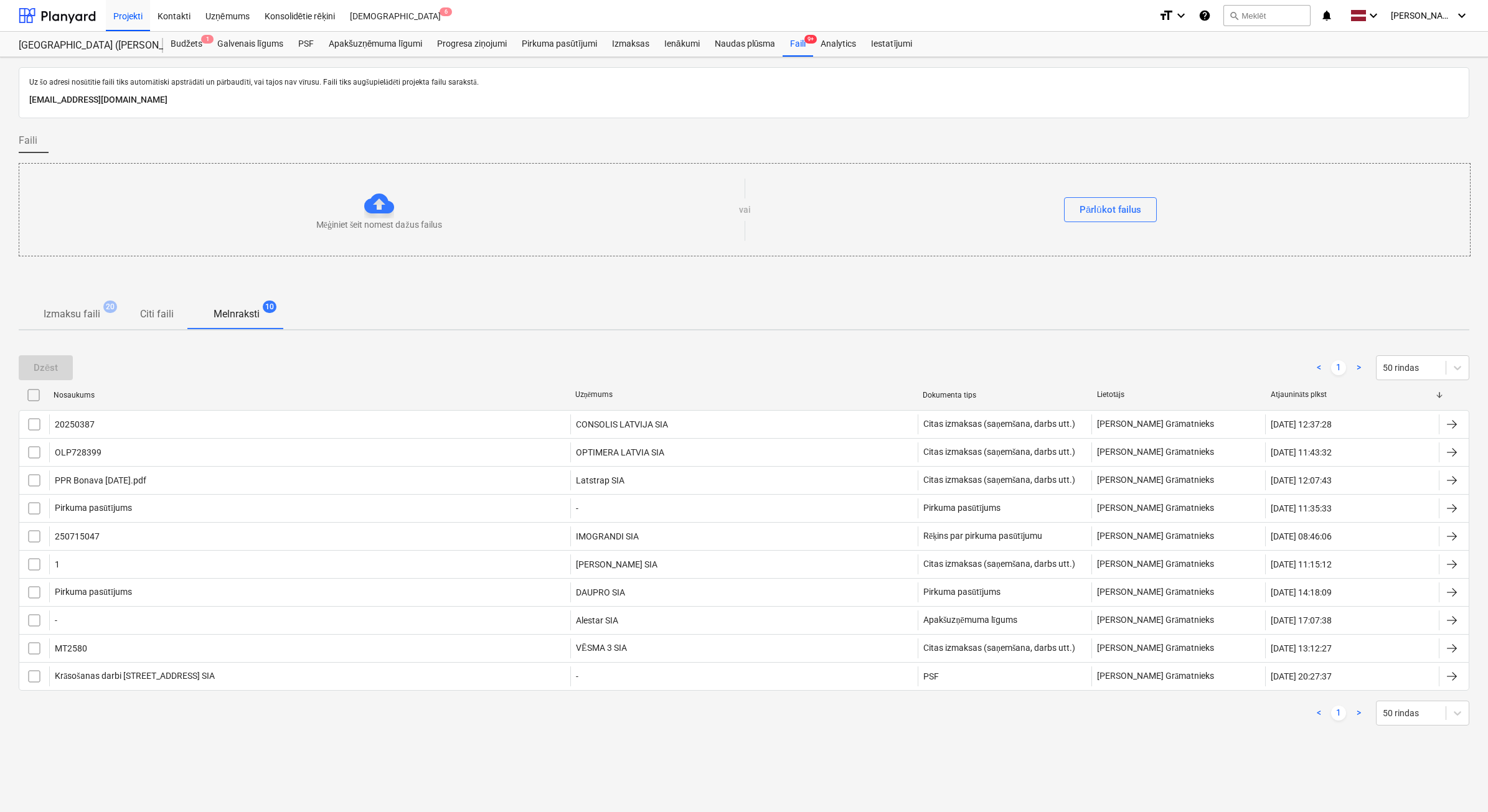
click at [69, 316] on p "Izmaksu faili" at bounding box center [72, 314] width 57 height 15
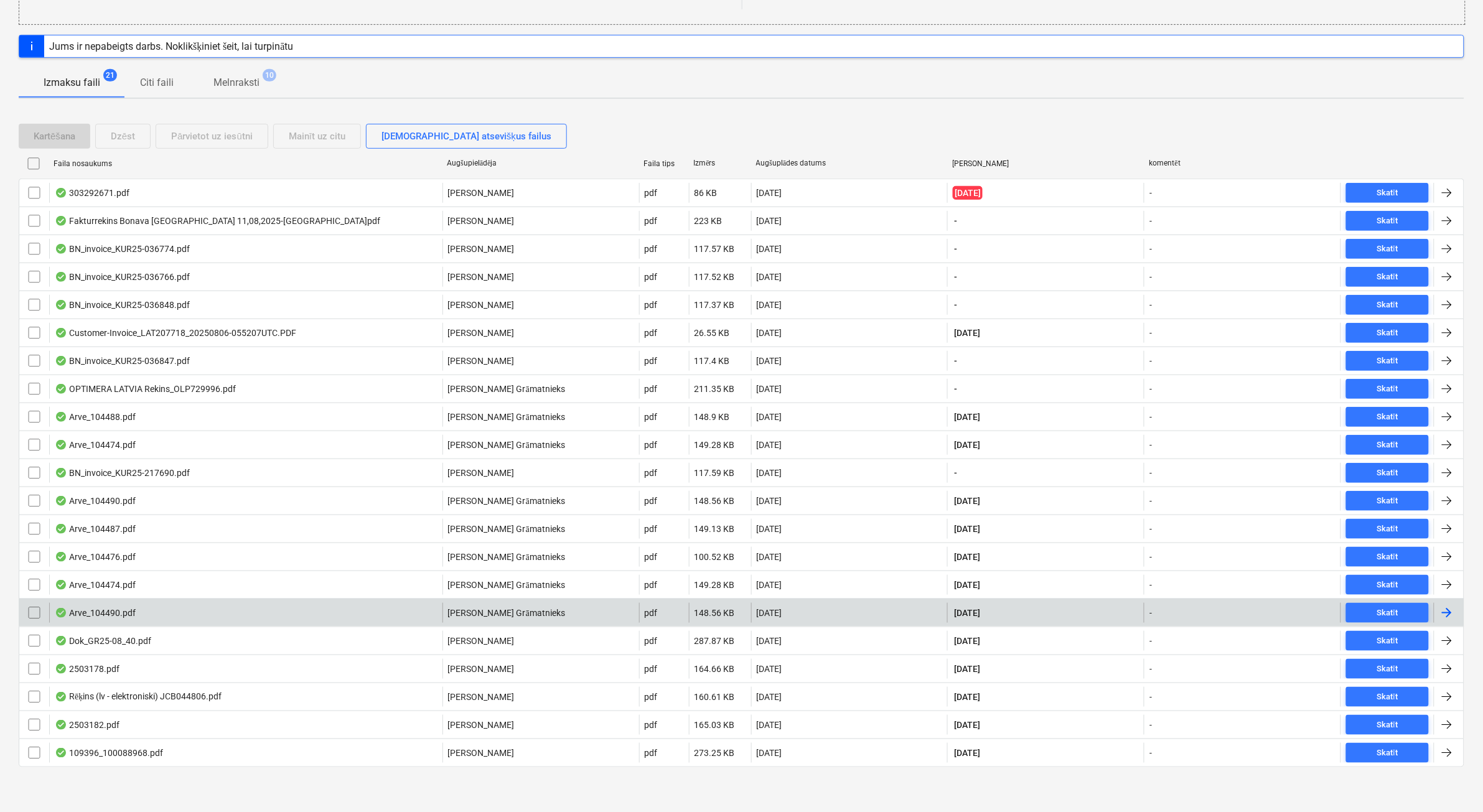
scroll to position [2, 0]
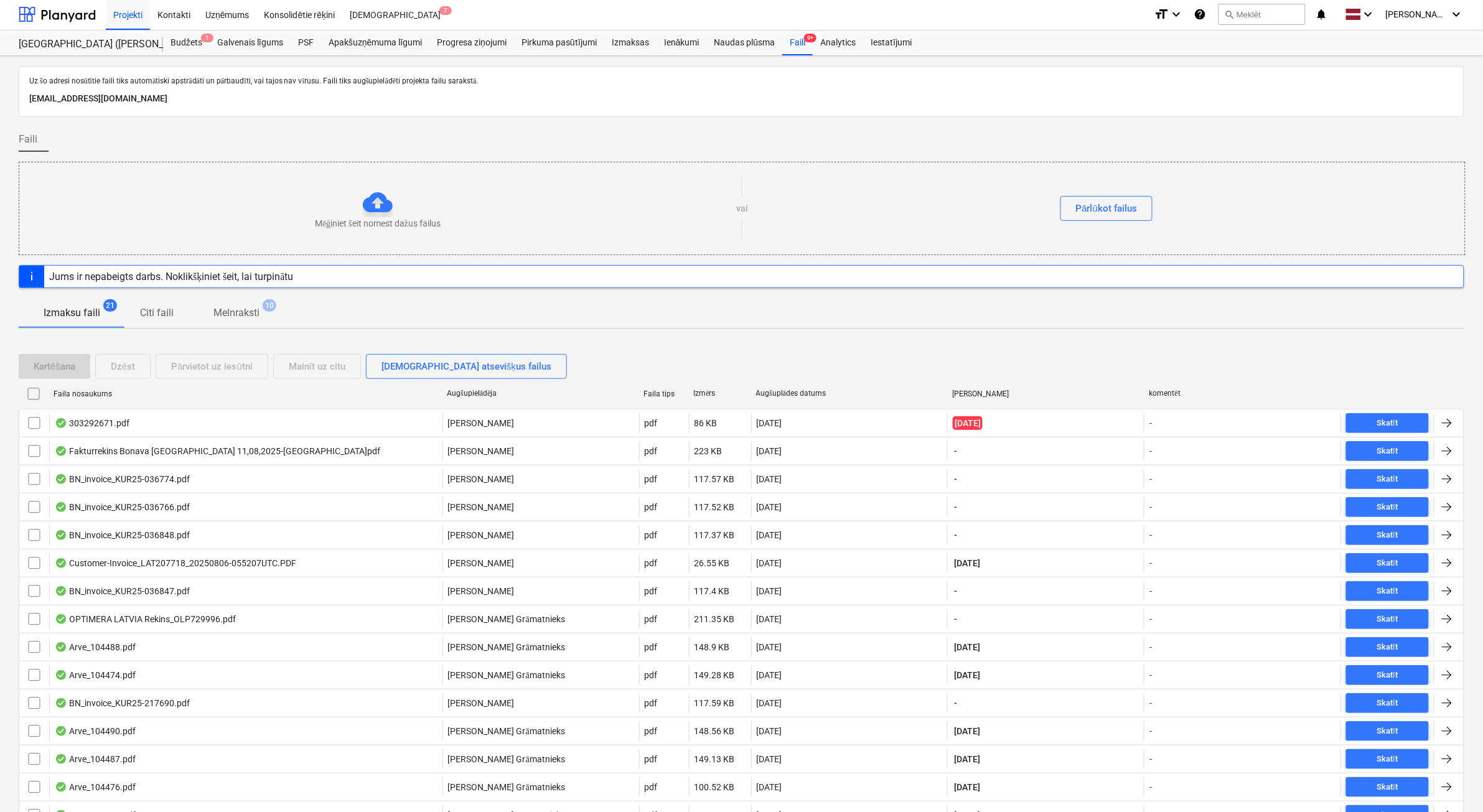
click at [255, 310] on p "Melnraksti" at bounding box center [236, 313] width 46 height 15
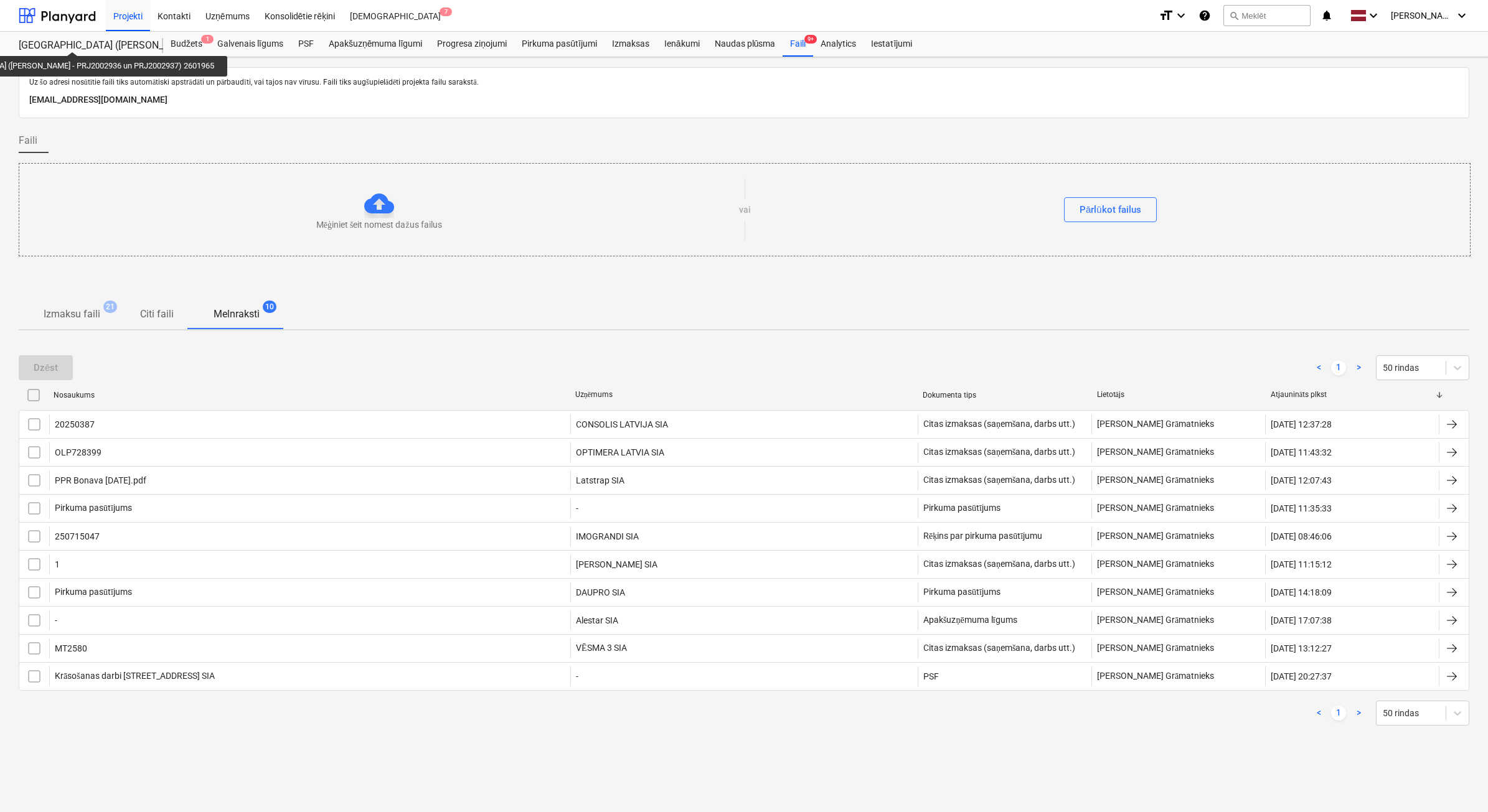
click at [35, 39] on div "[GEOGRAPHIC_DATA] ([PERSON_NAME] - PRJ2002936 un PRJ2002937) 2601965" at bounding box center [83, 46] width 129 height 13
click at [52, 17] on div at bounding box center [58, 16] width 77 height 32
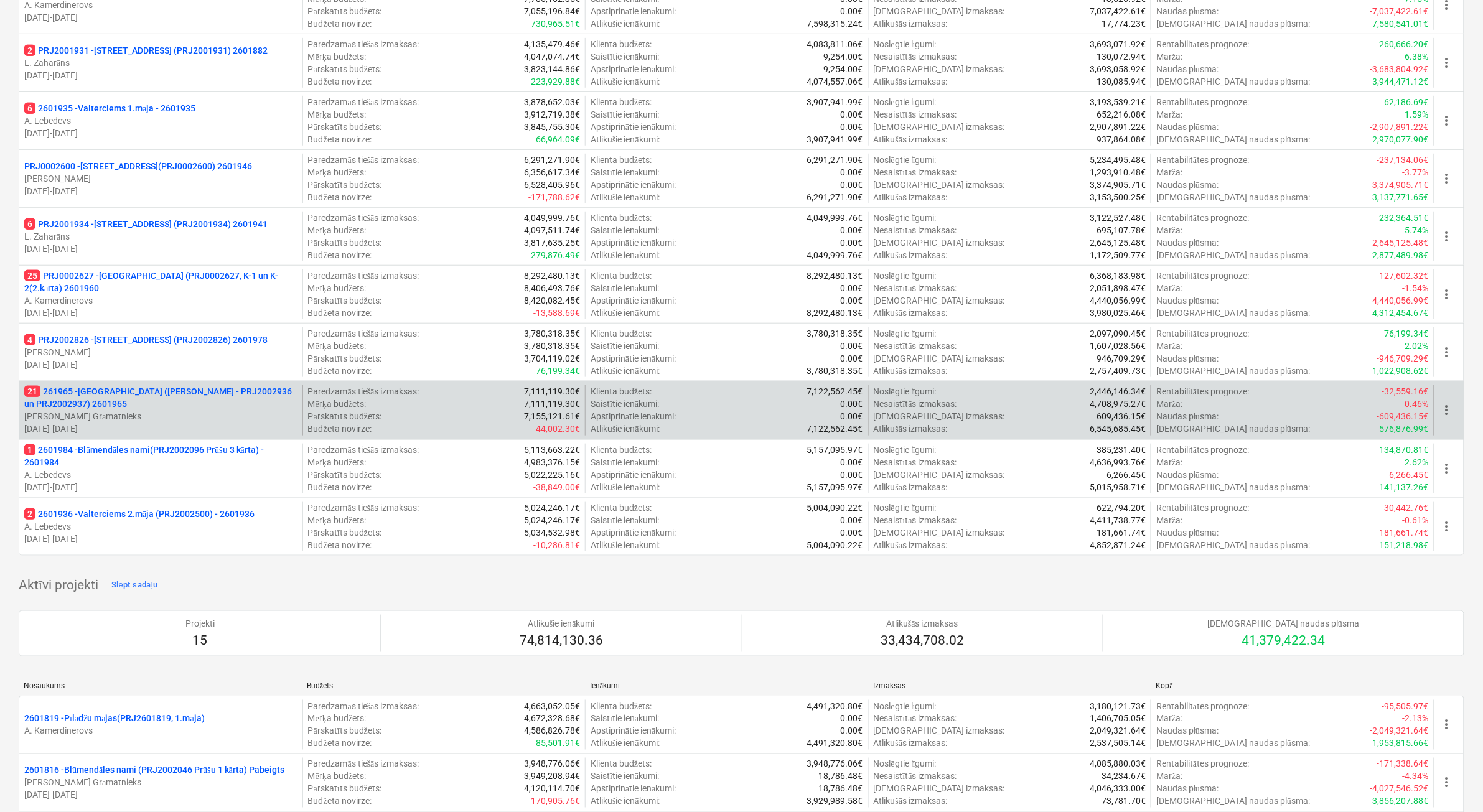
scroll to position [156, 0]
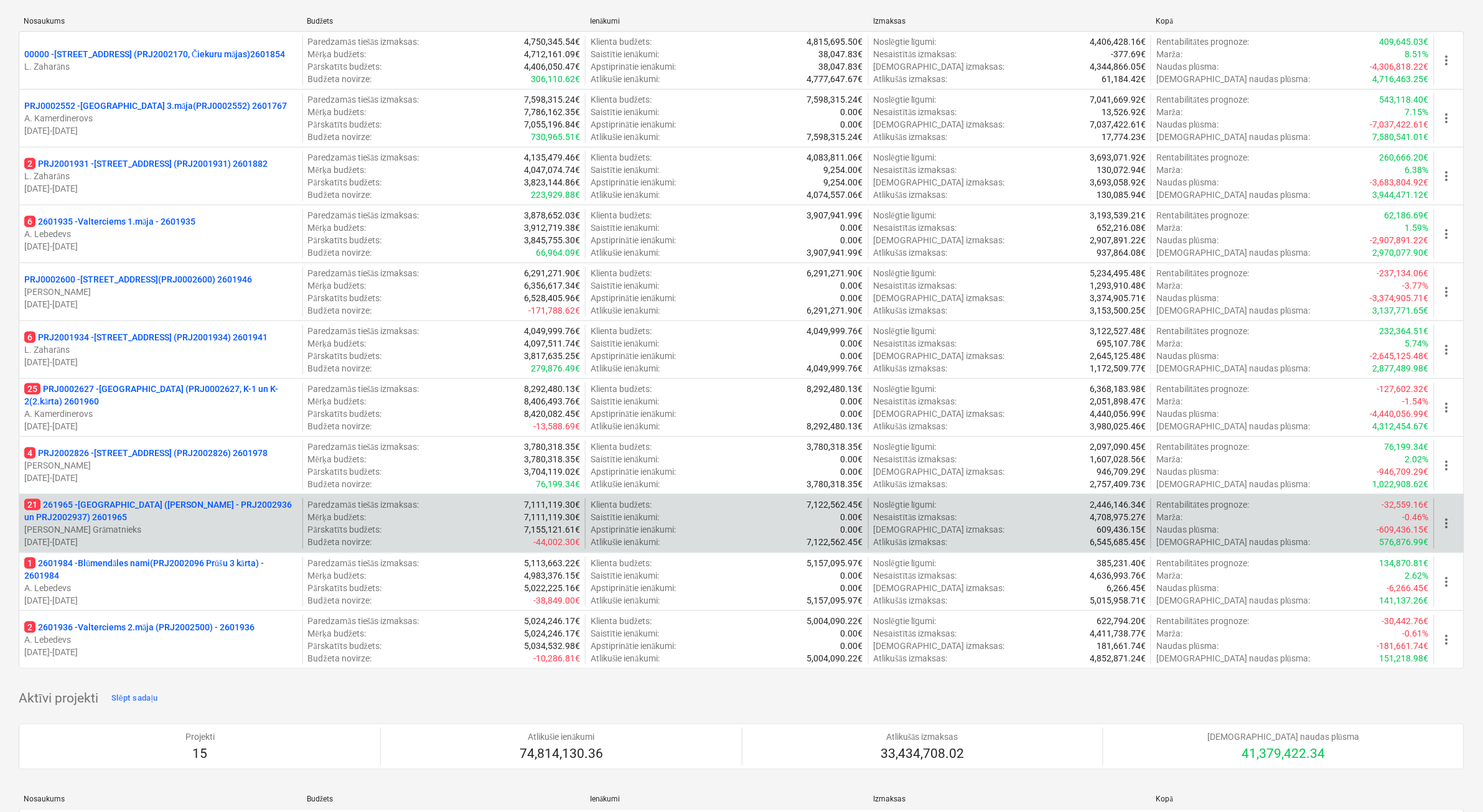
click at [219, 536] on p "[DATE] - [DATE]" at bounding box center [161, 542] width 273 height 13
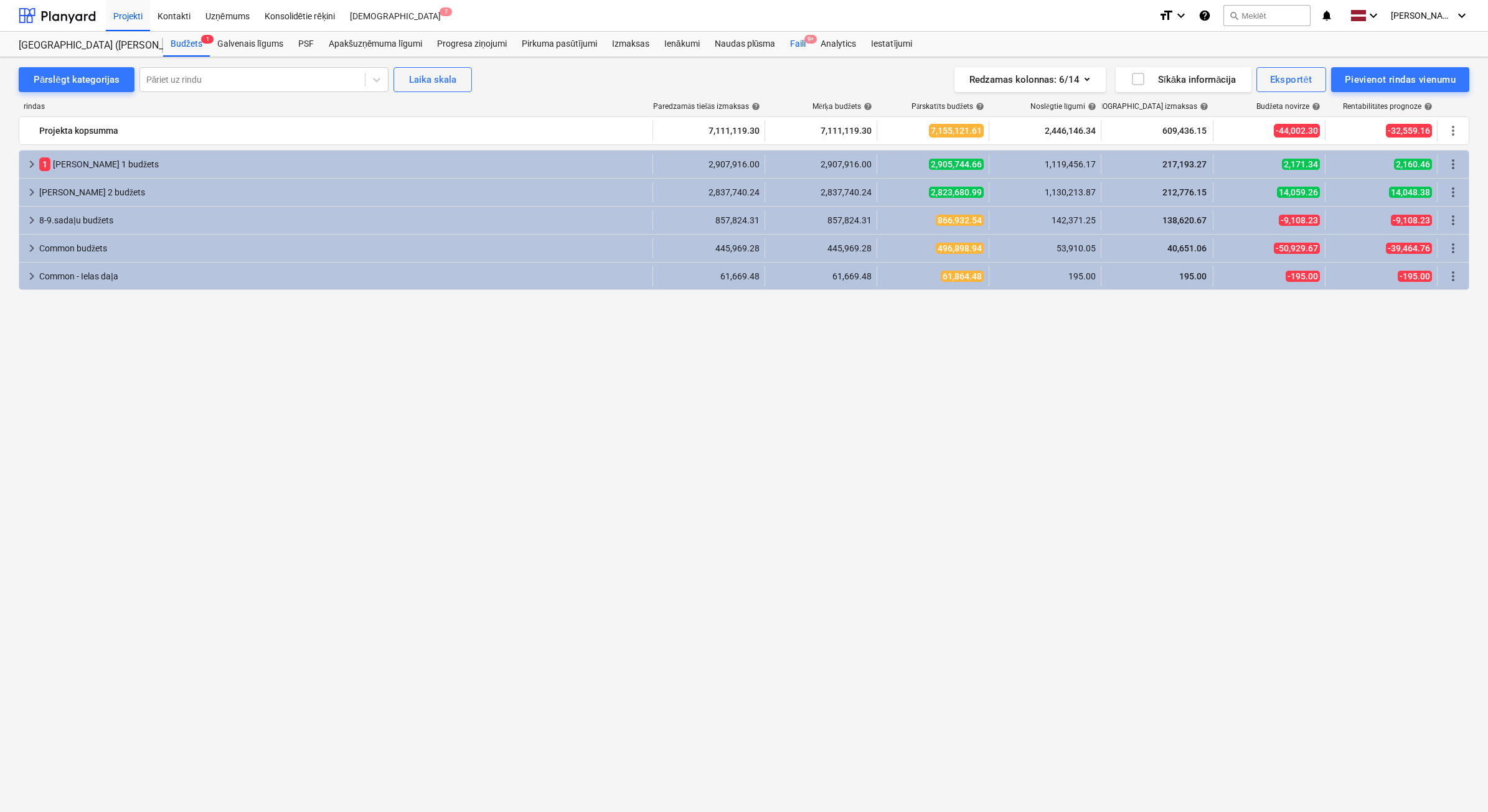
click at [791, 43] on div "Faili 9+" at bounding box center [797, 44] width 31 height 25
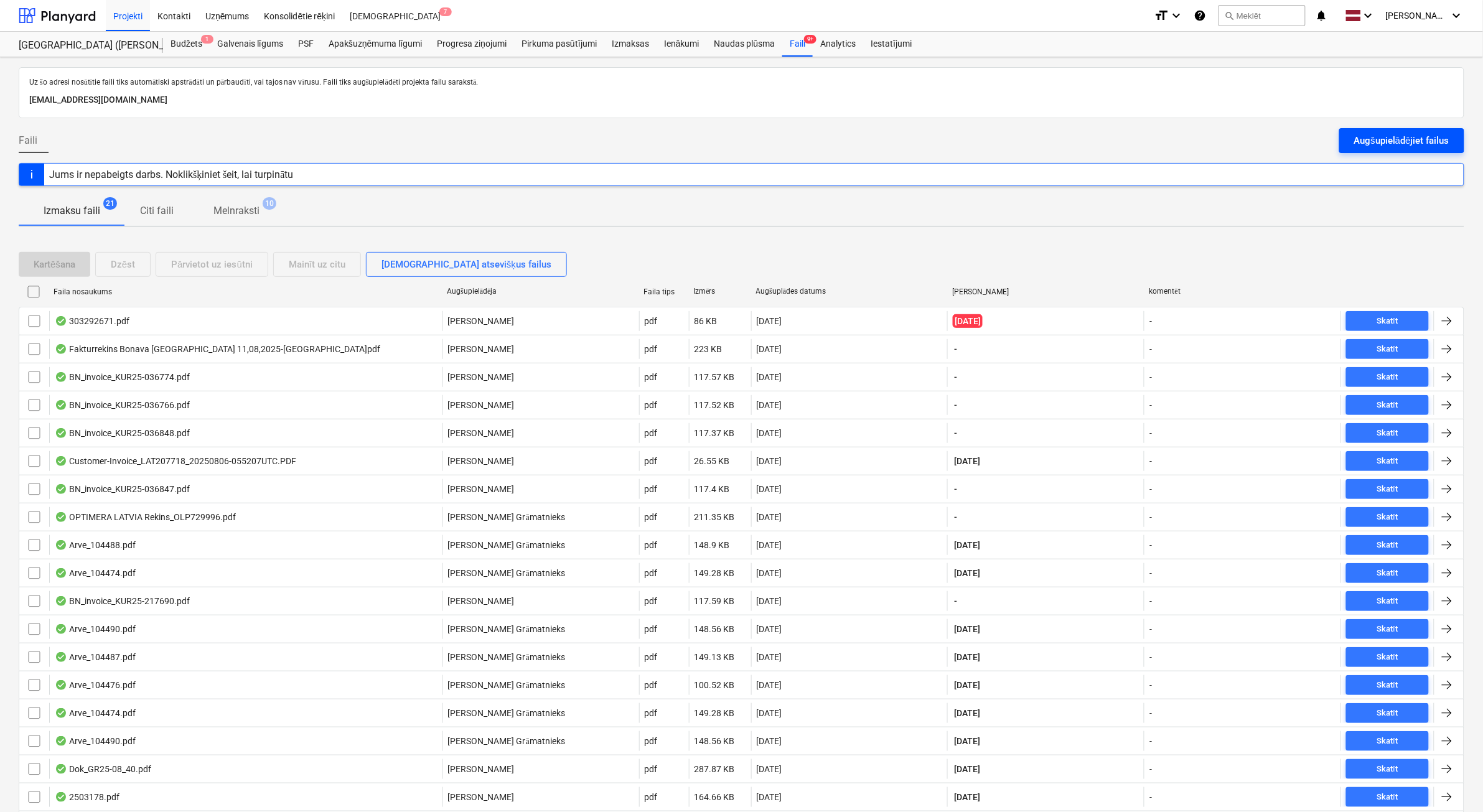
click at [1363, 144] on div "Augšupielādējiet failus" at bounding box center [1402, 140] width 95 height 17
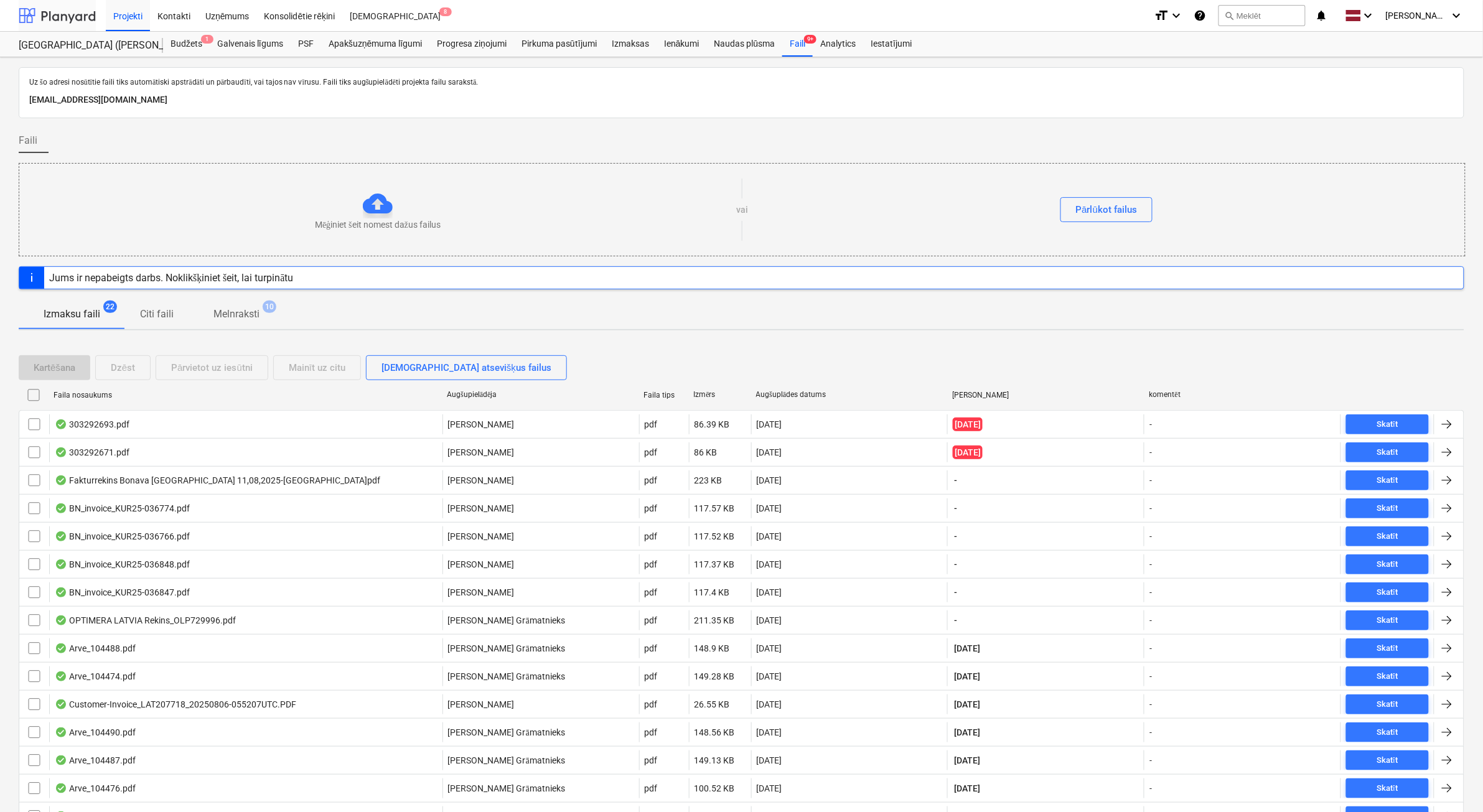
click at [50, 10] on div at bounding box center [57, 16] width 77 height 32
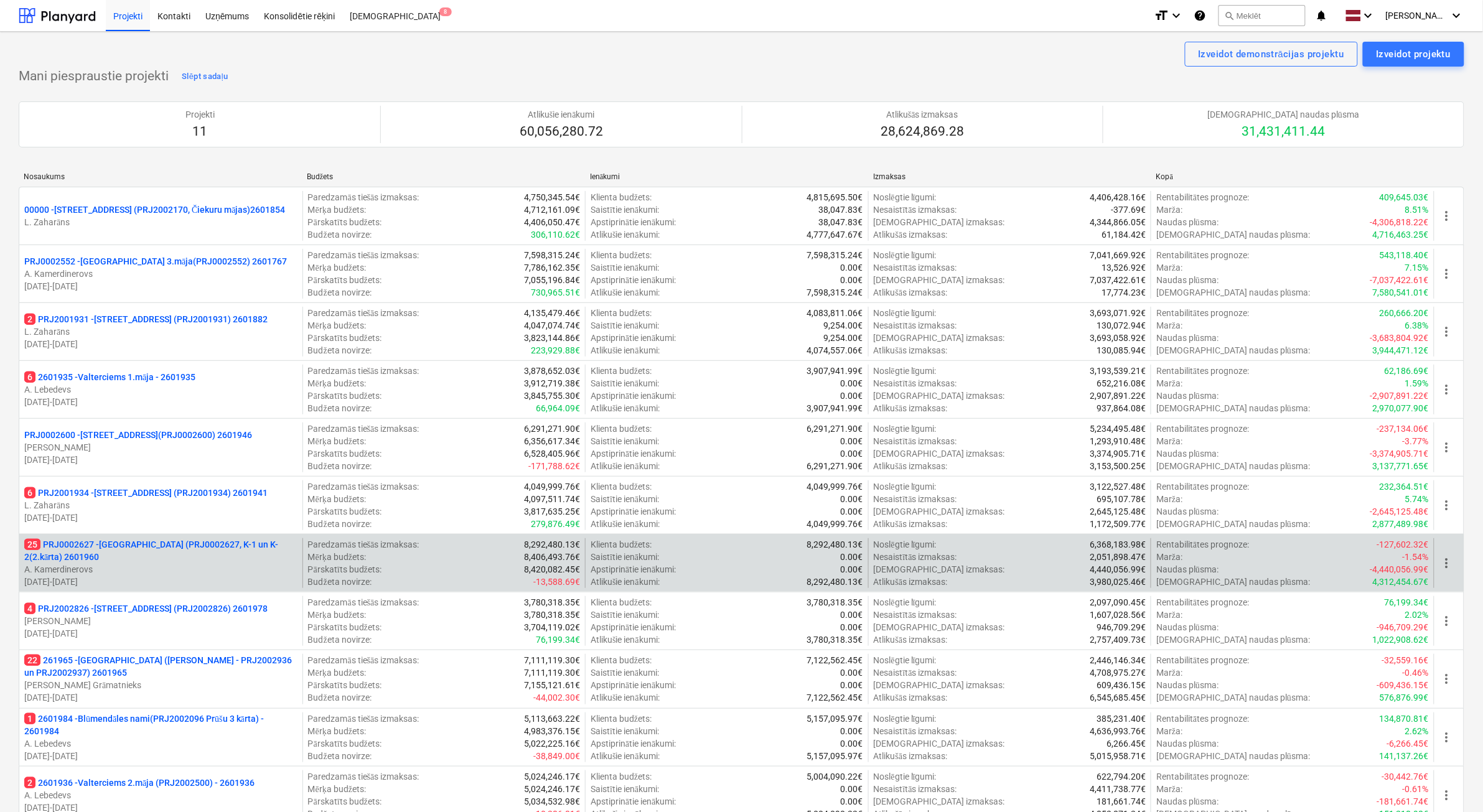
click at [225, 557] on p "25 PRJ0002627 - [GEOGRAPHIC_DATA] (PRJ0002627, K-1 un K-2(2.kārta) 2601960" at bounding box center [161, 551] width 273 height 25
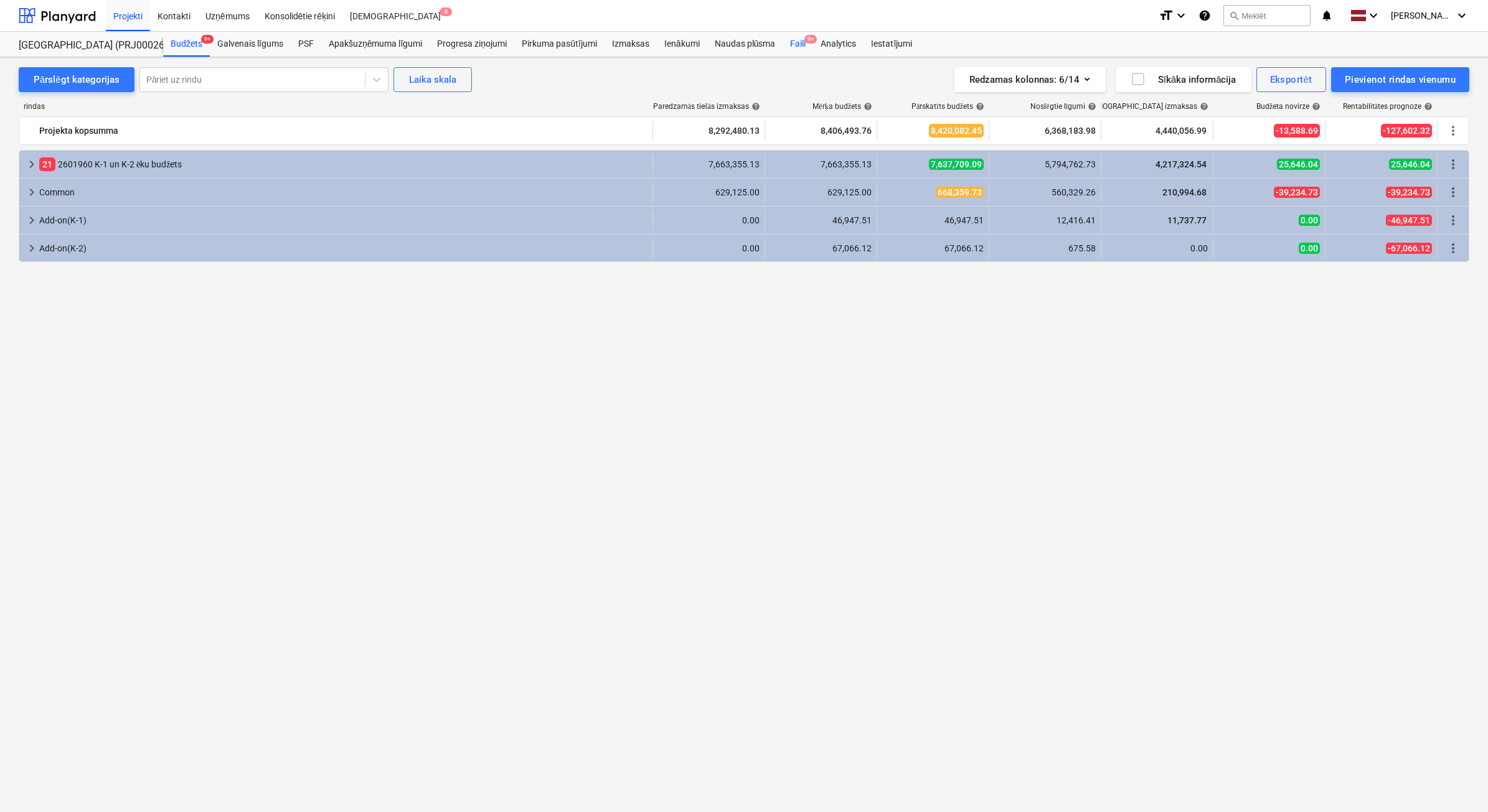
click at [802, 45] on div "Faili 9+" at bounding box center [797, 44] width 31 height 25
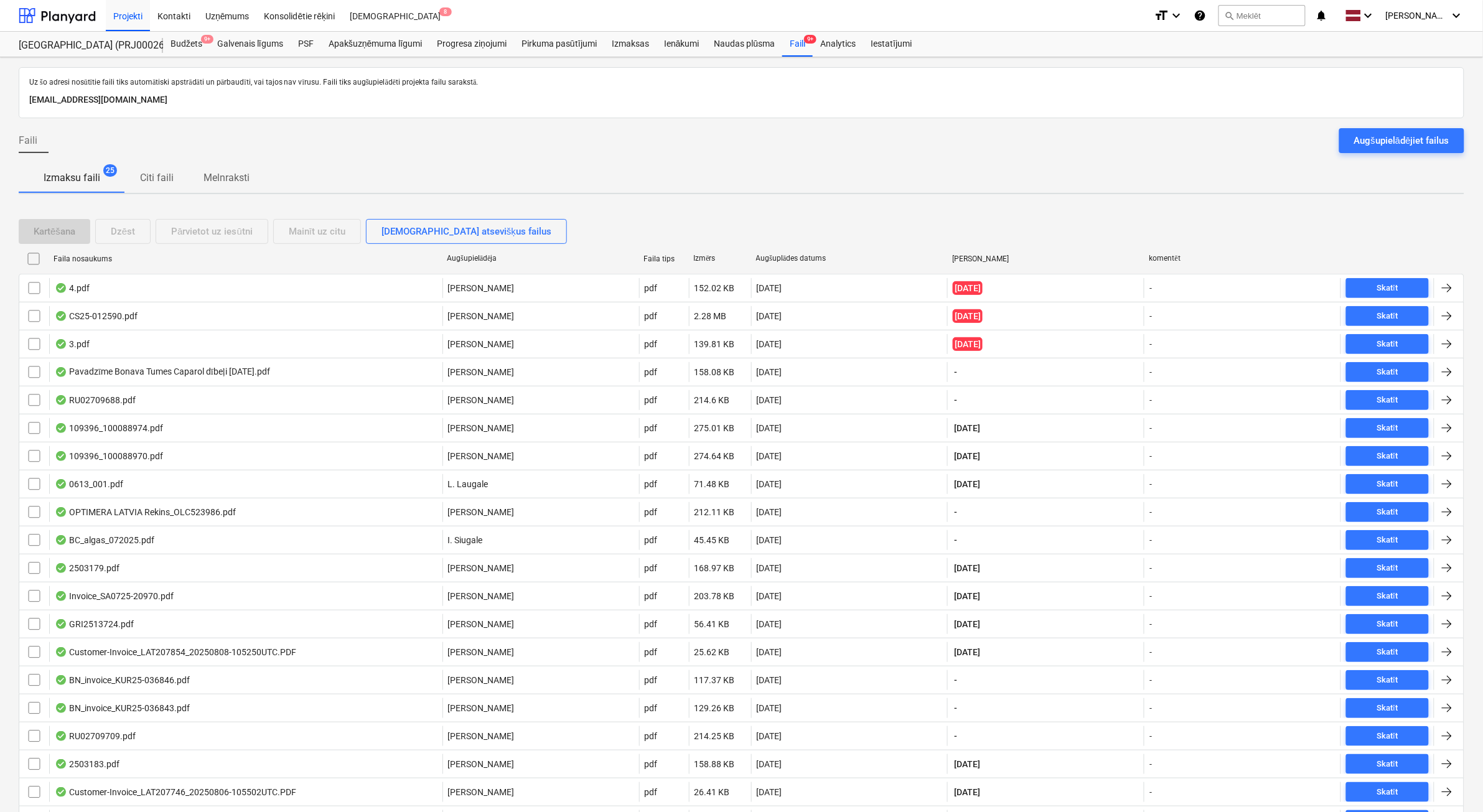
click at [219, 177] on p "Melnraksti" at bounding box center [226, 178] width 46 height 15
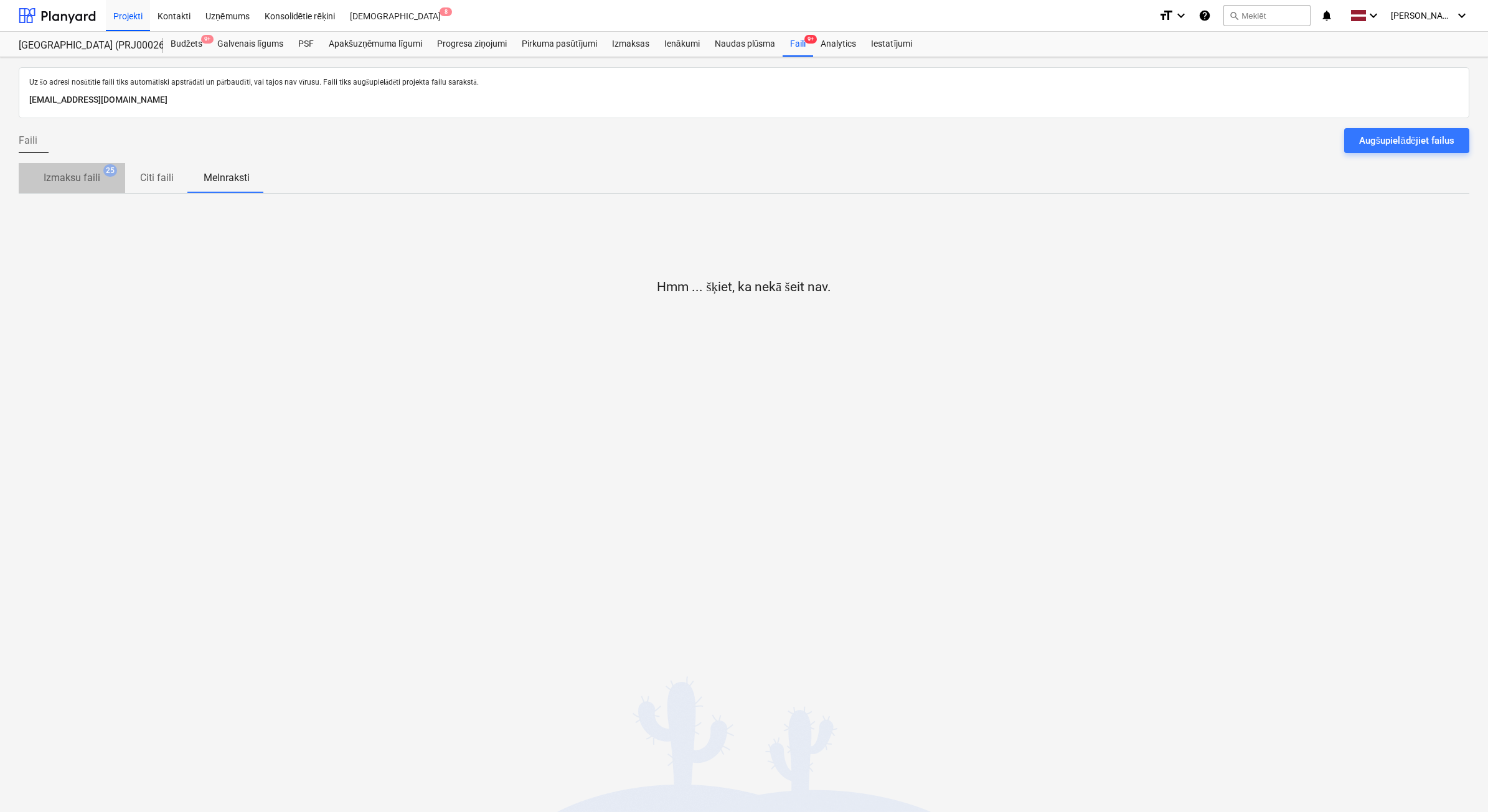
click at [79, 182] on p "Izmaksu faili" at bounding box center [72, 178] width 57 height 15
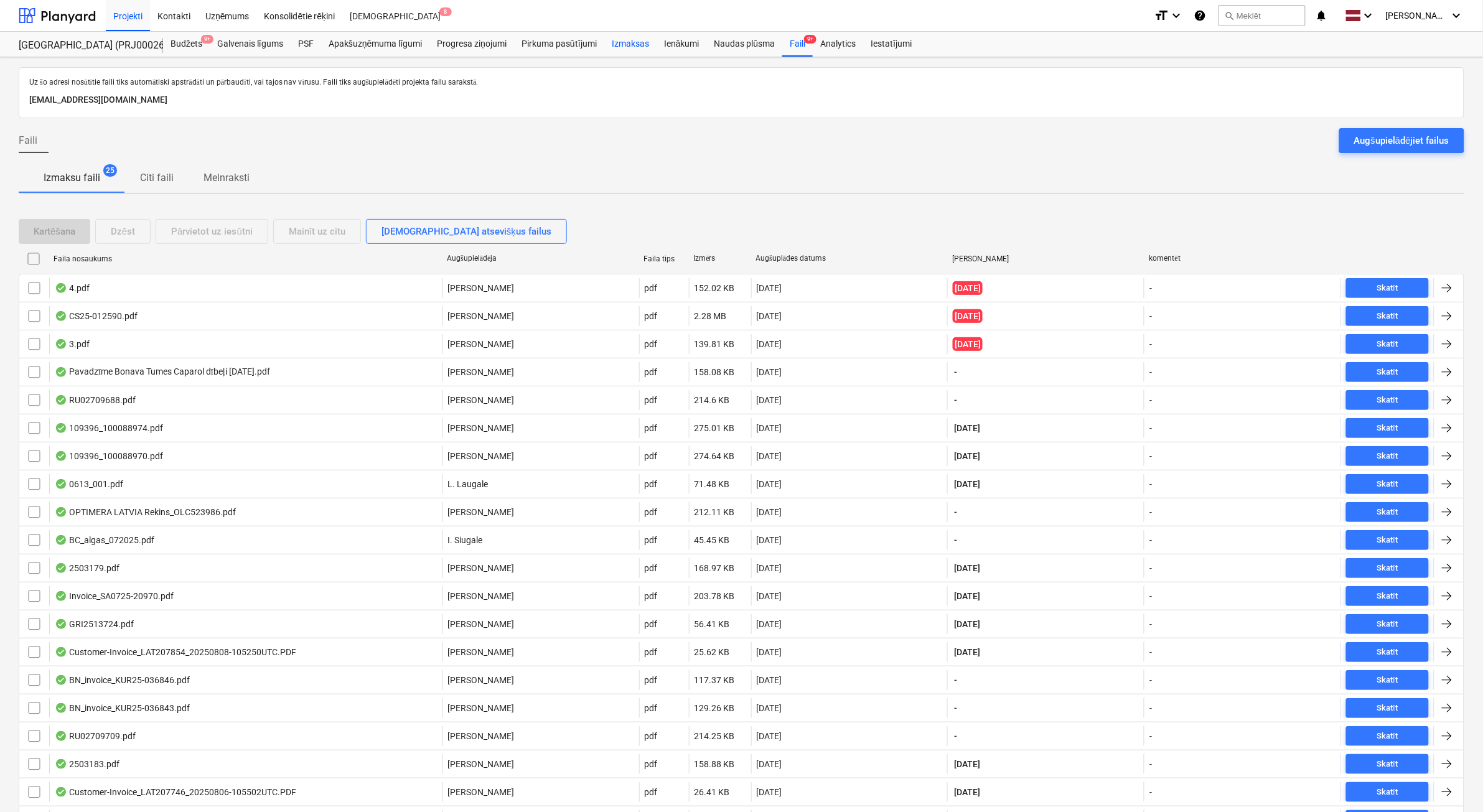
drag, startPoint x: 628, startPoint y: 44, endPoint x: 651, endPoint y: 46, distance: 23.1
click at [628, 44] on div "Izmaksas" at bounding box center [630, 44] width 52 height 25
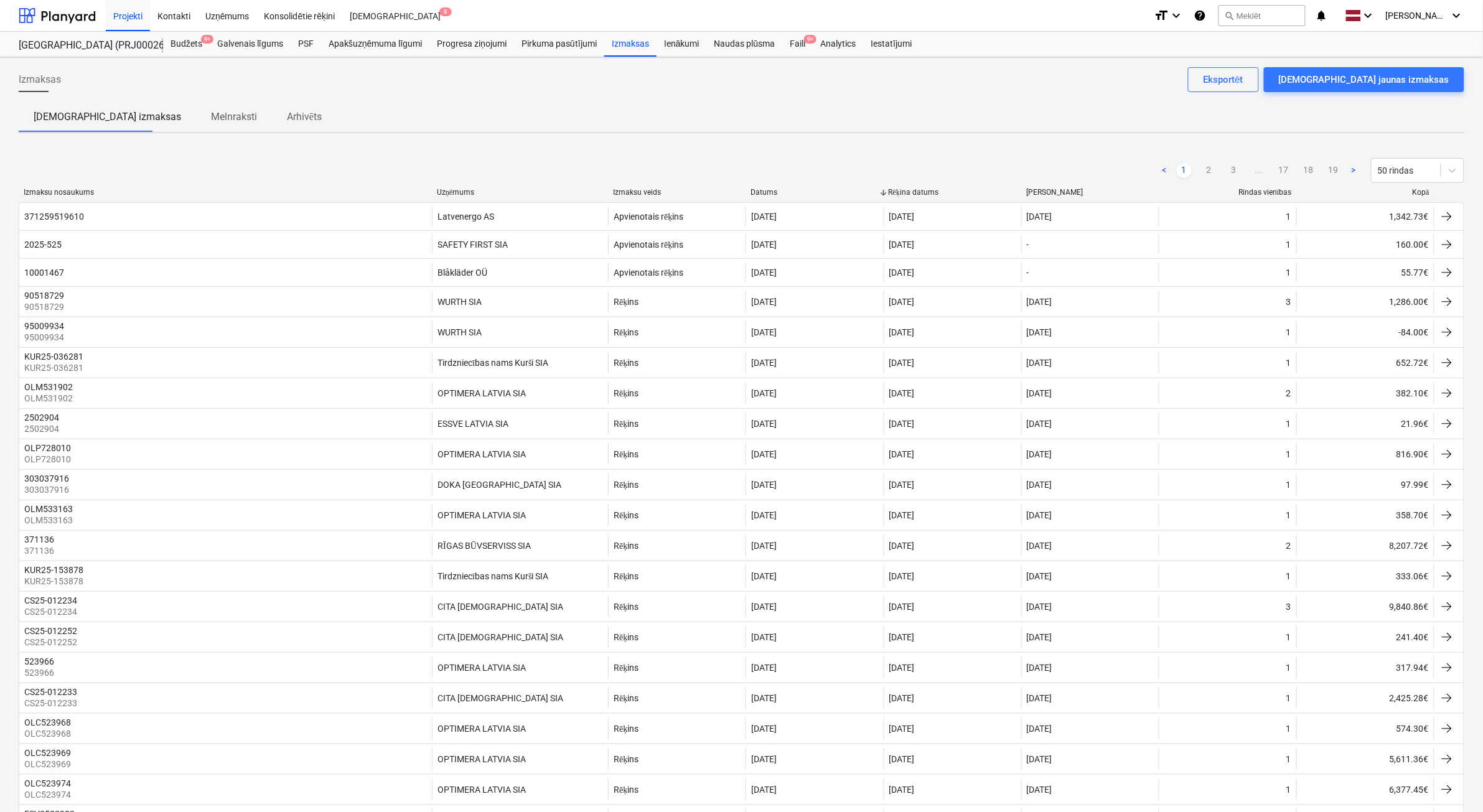
click at [1427, 195] on div at bounding box center [1434, 193] width 22 height 9
click at [1426, 191] on div at bounding box center [1434, 193] width 22 height 9
click at [1417, 193] on div "Kopā" at bounding box center [1366, 193] width 128 height 9
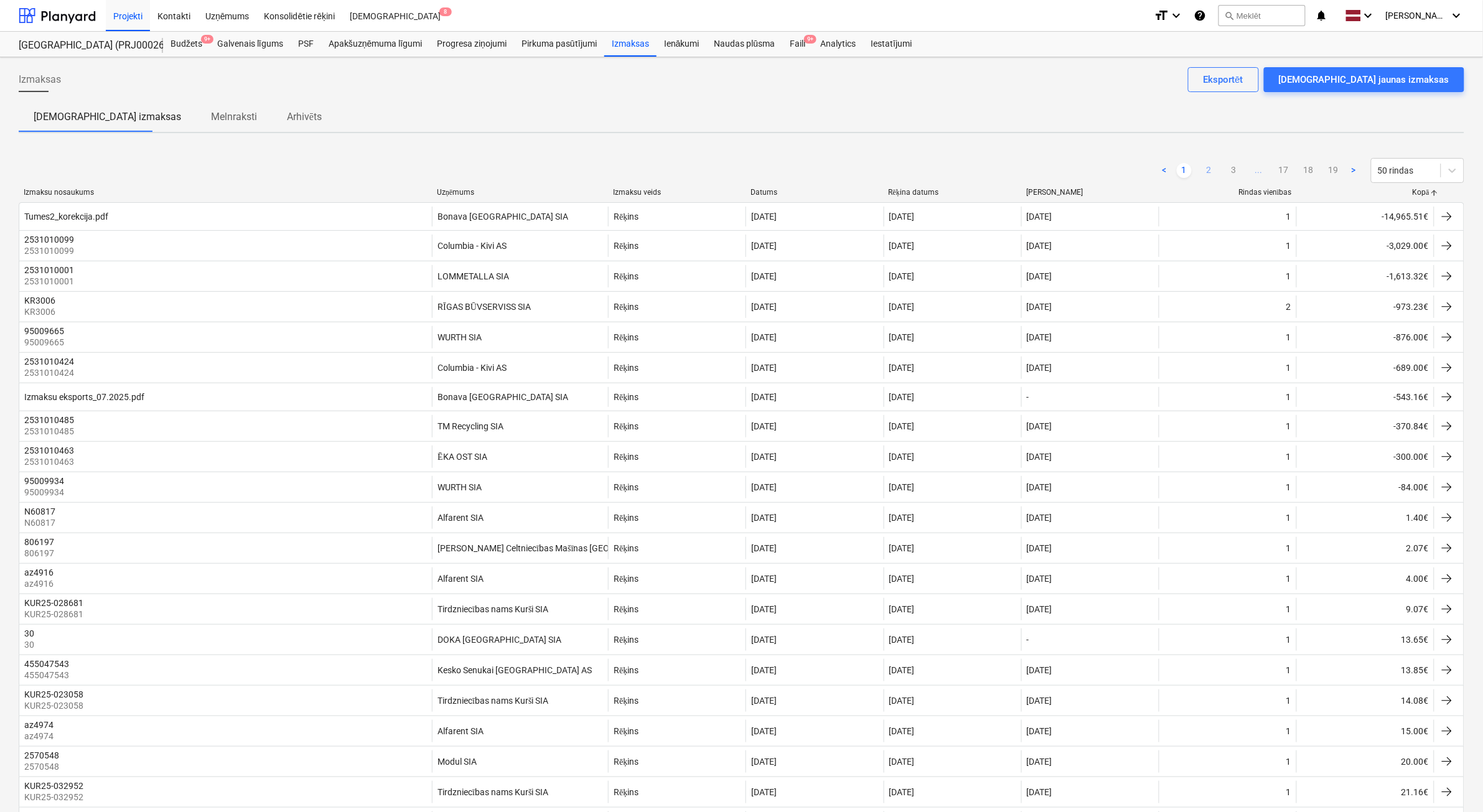
click at [1211, 166] on link "2" at bounding box center [1209, 170] width 15 height 15
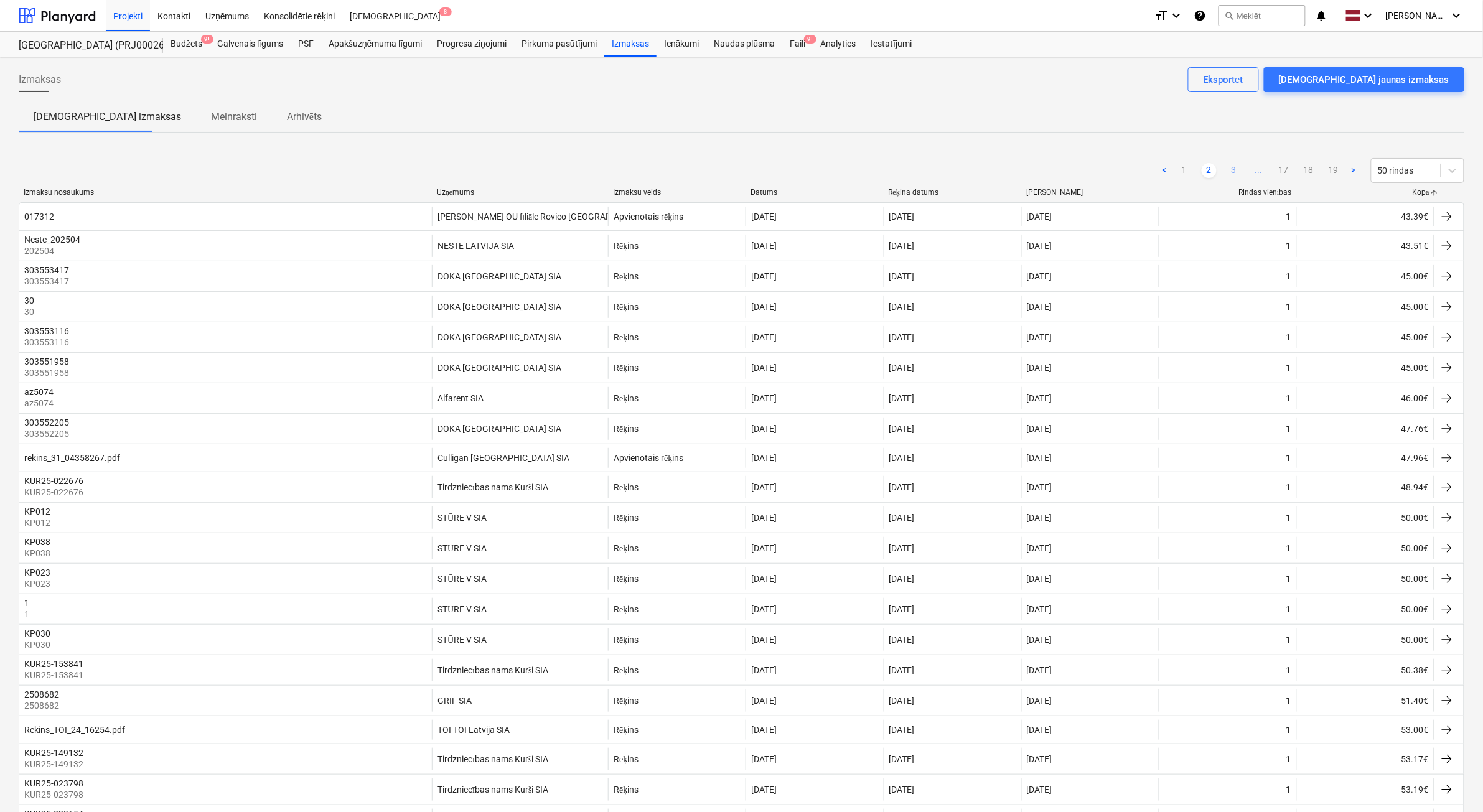
click at [1234, 169] on link "3" at bounding box center [1234, 170] width 15 height 15
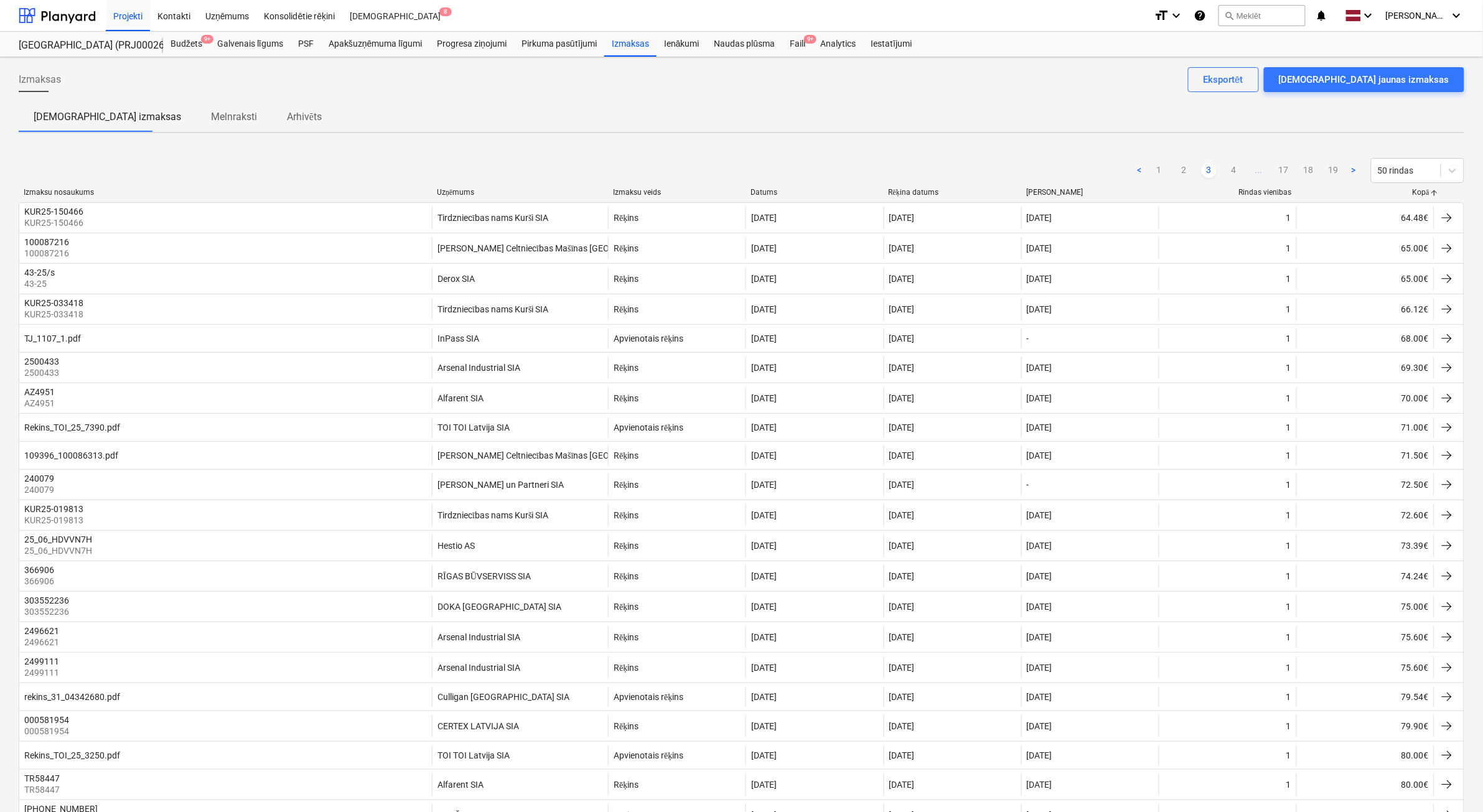
click at [1234, 169] on link "4" at bounding box center [1234, 170] width 15 height 15
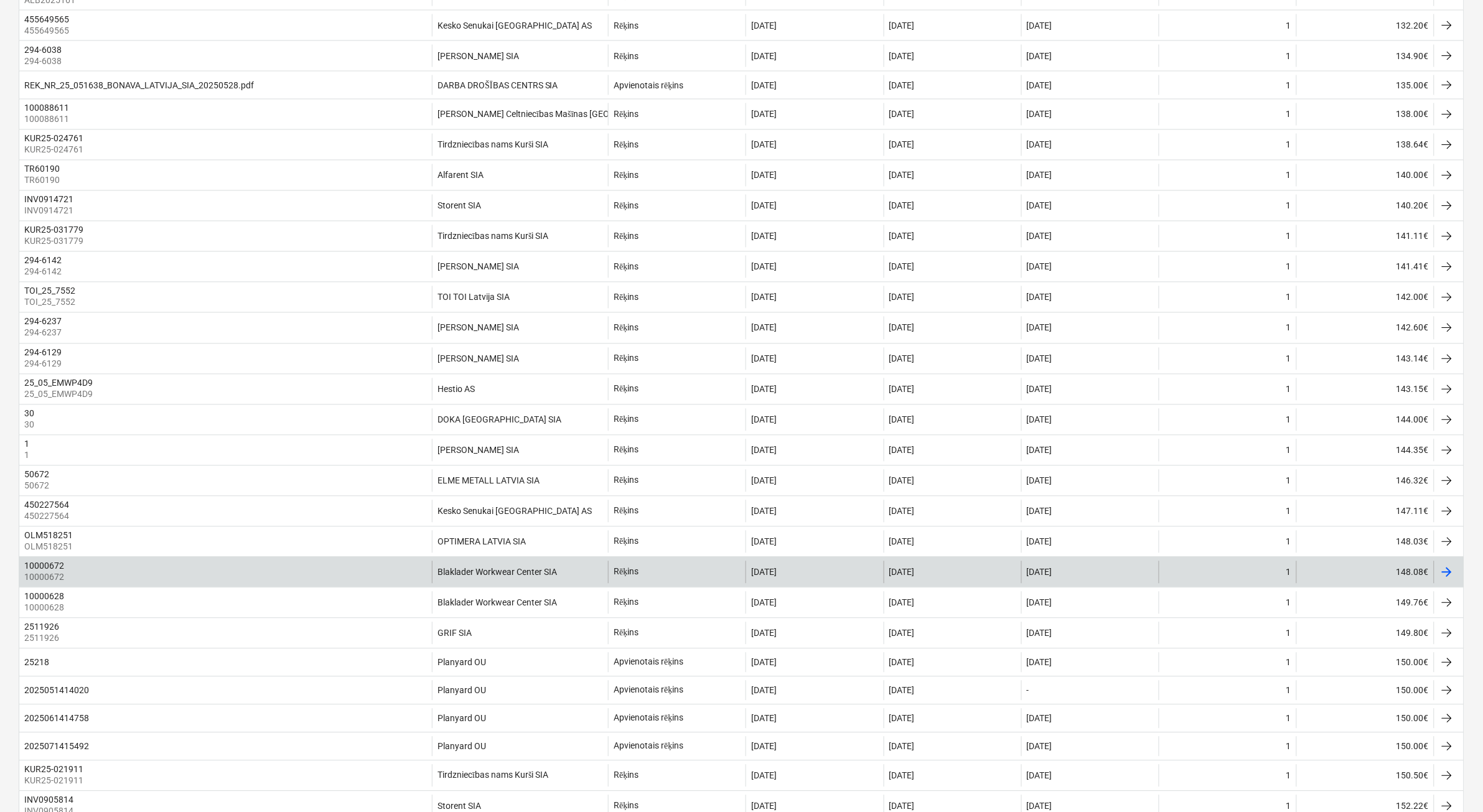
scroll to position [1011, 0]
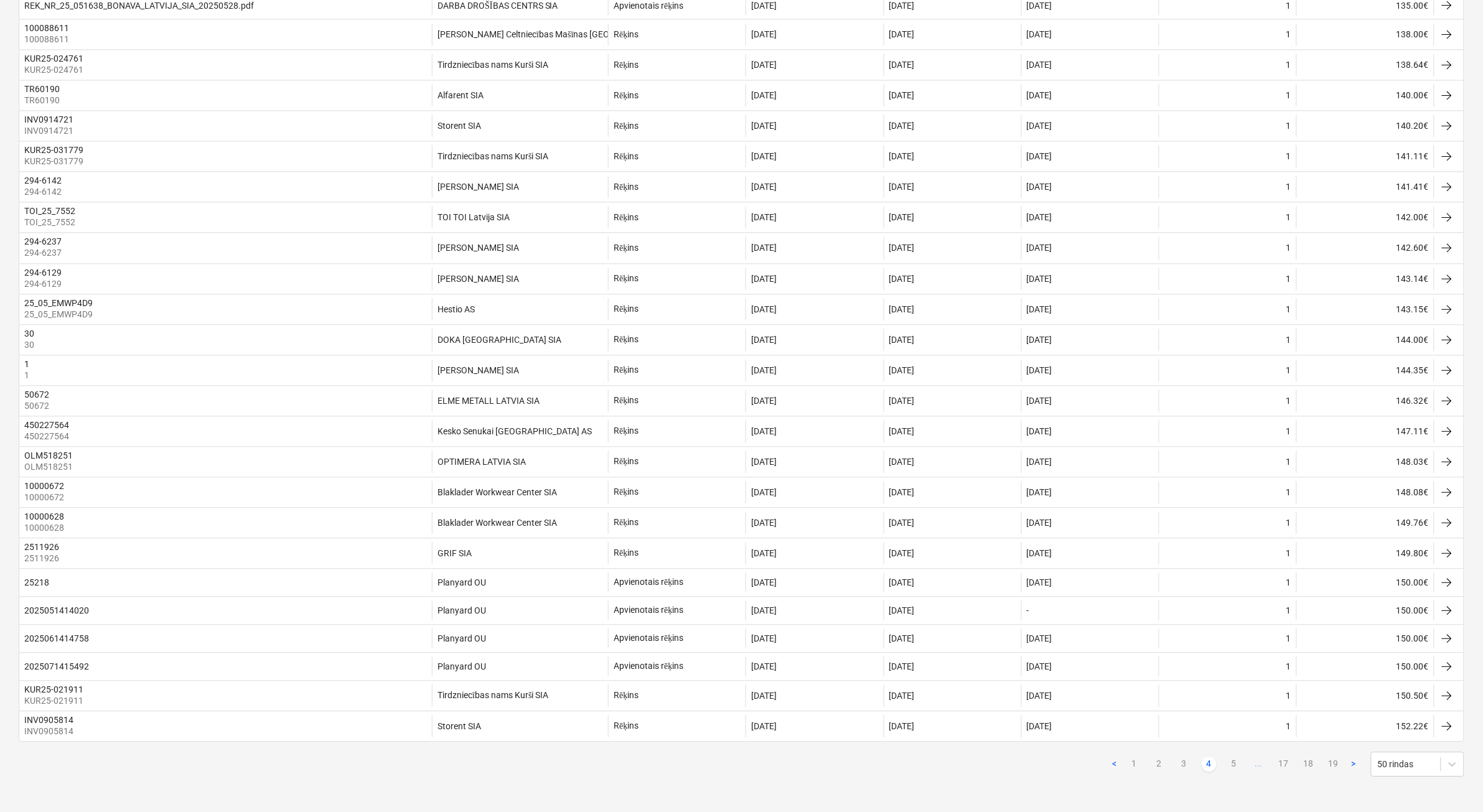
click at [1239, 773] on link "5" at bounding box center [1234, 765] width 15 height 15
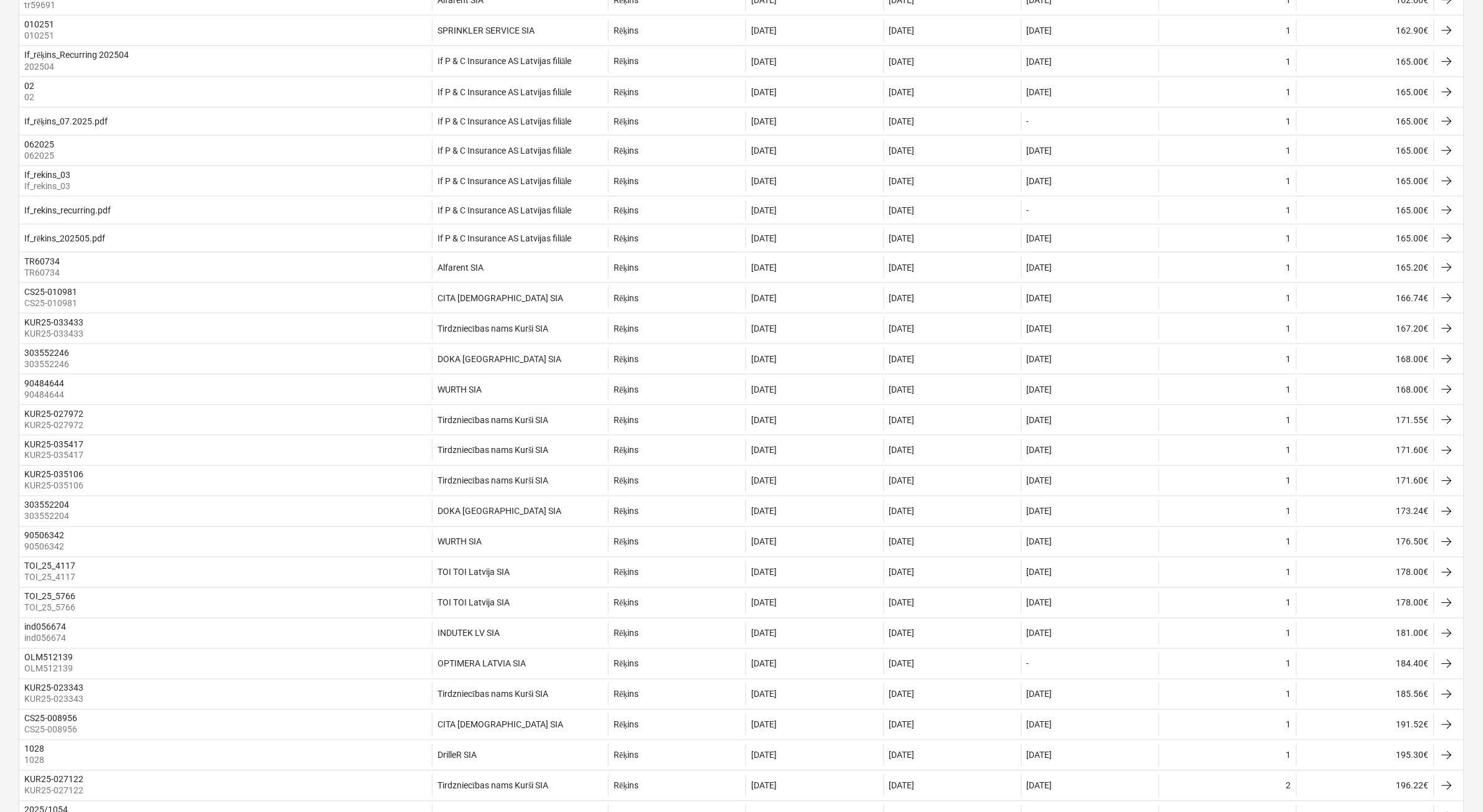
scroll to position [517, 0]
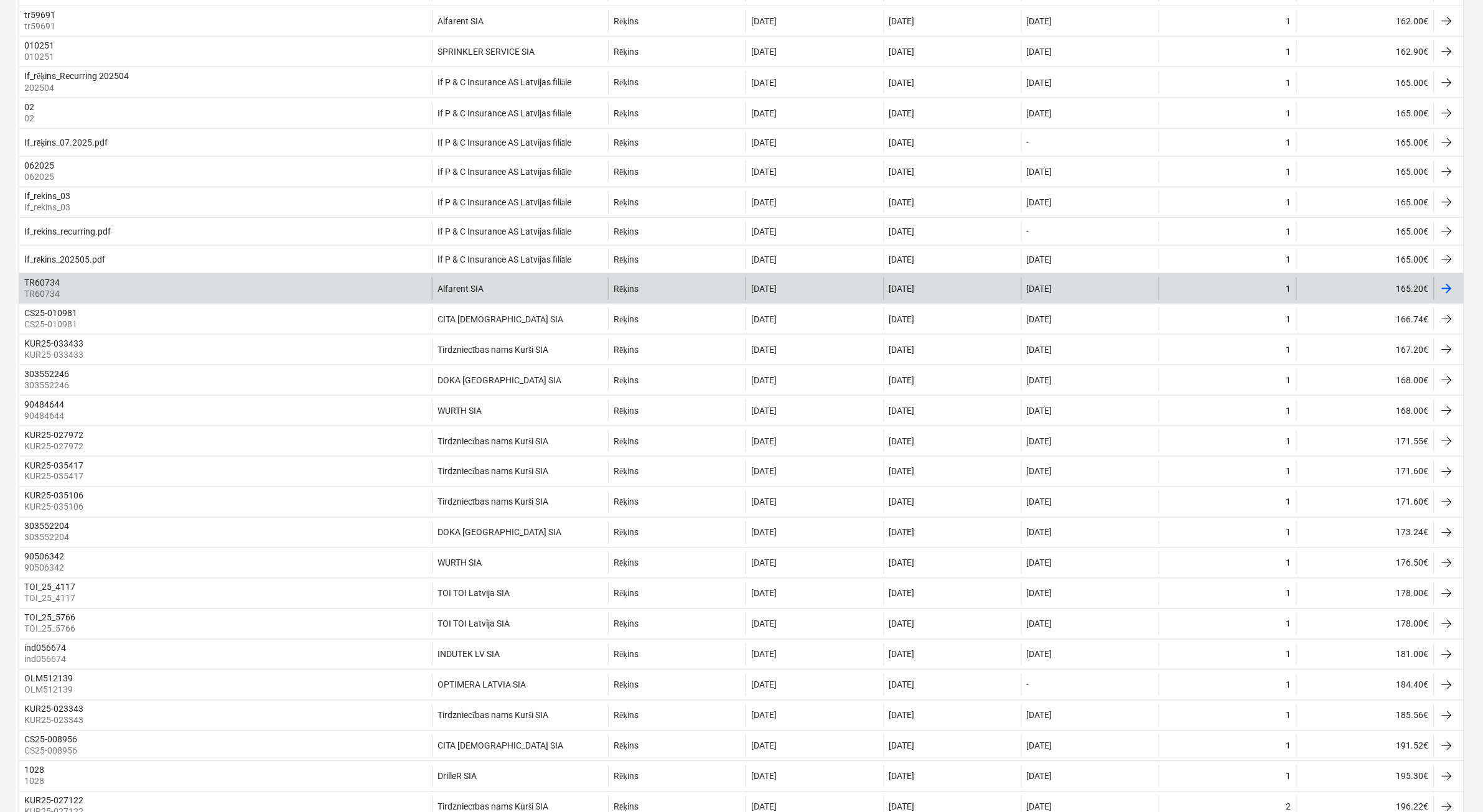
click at [253, 297] on div "TR60734 TR60734" at bounding box center [225, 288] width 413 height 22
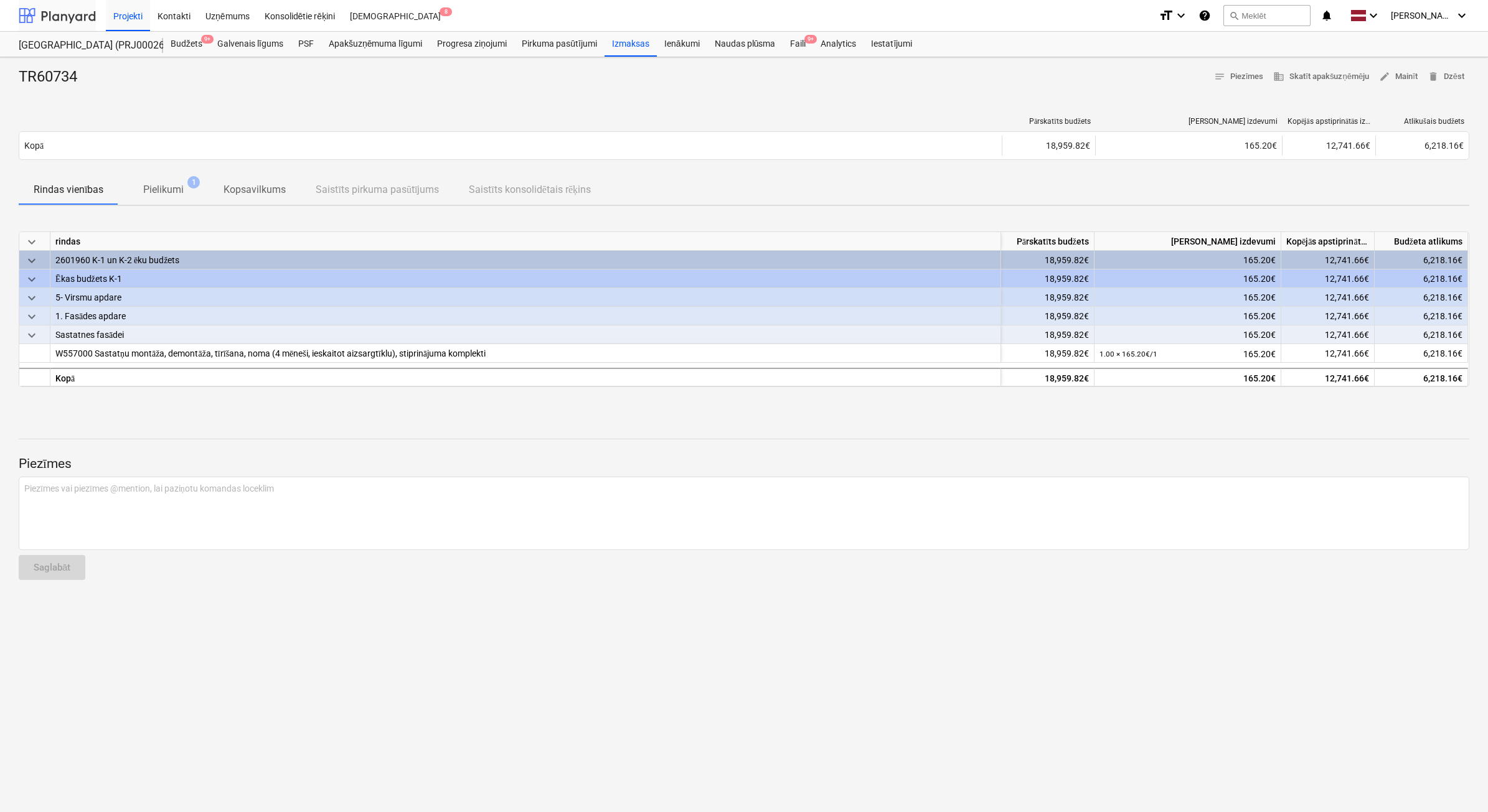
click at [61, 17] on div at bounding box center [58, 16] width 77 height 32
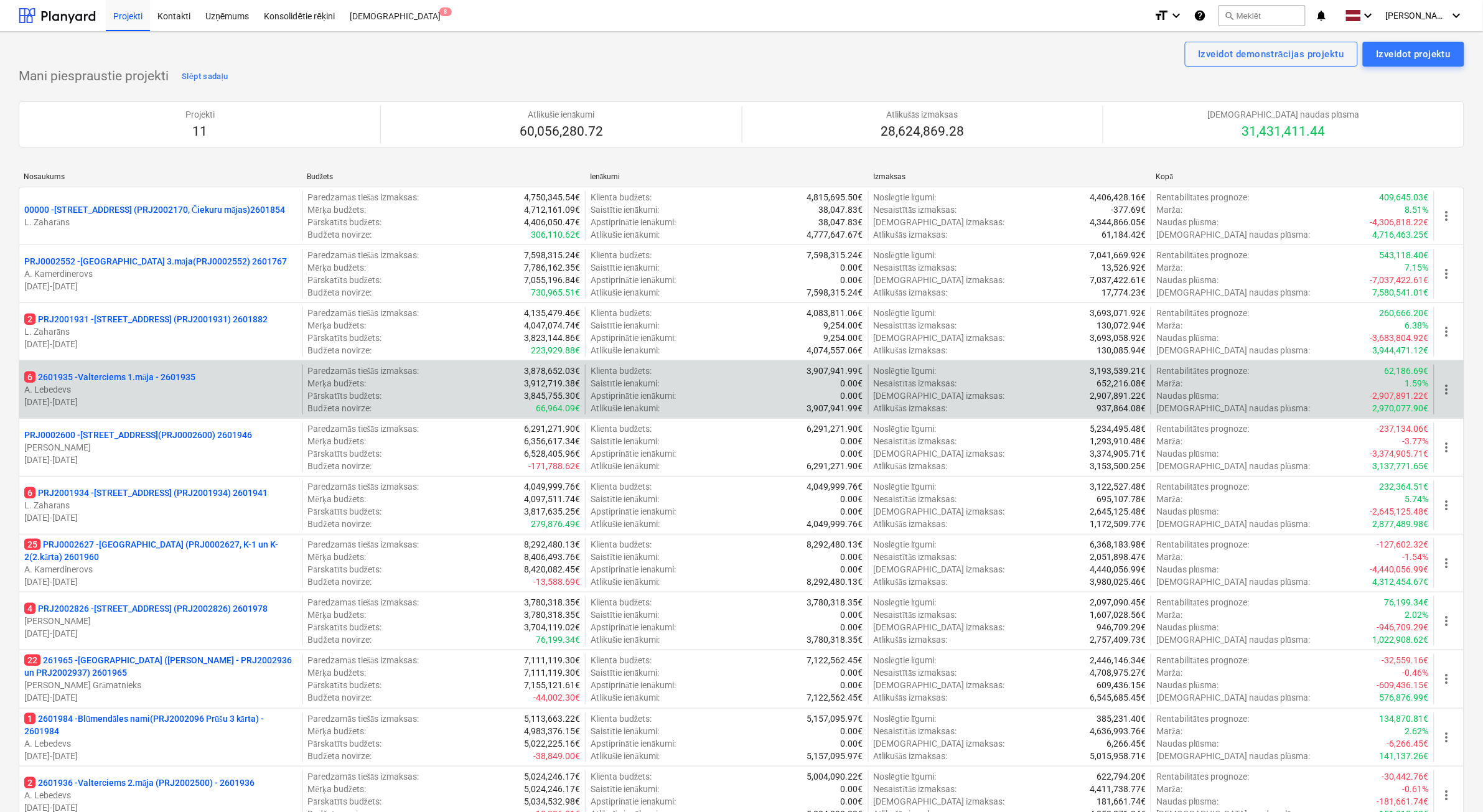
click at [218, 396] on p "[DATE] - [DATE]" at bounding box center [161, 402] width 273 height 13
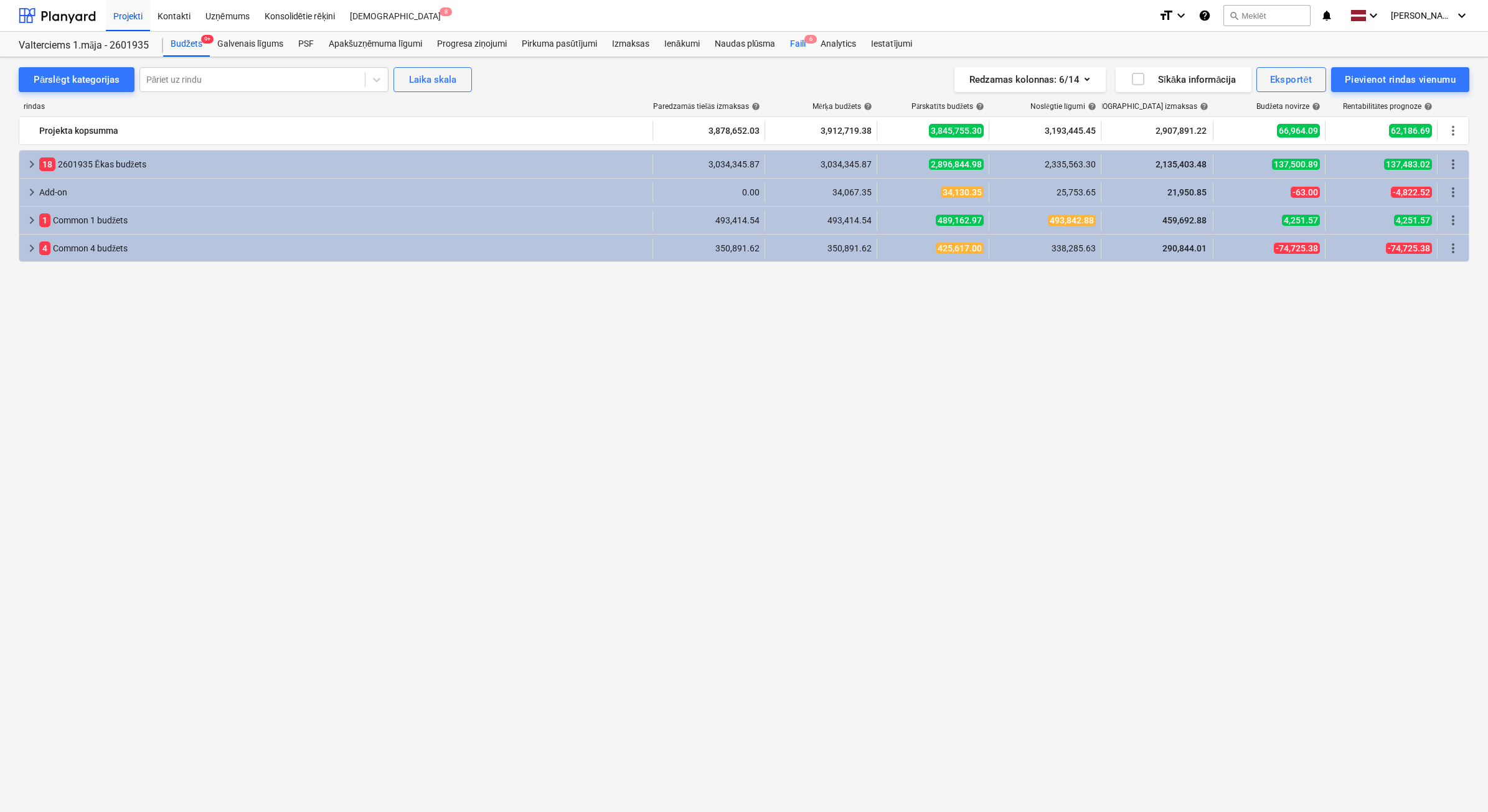
click at [808, 46] on div "Faili 6" at bounding box center [797, 44] width 31 height 25
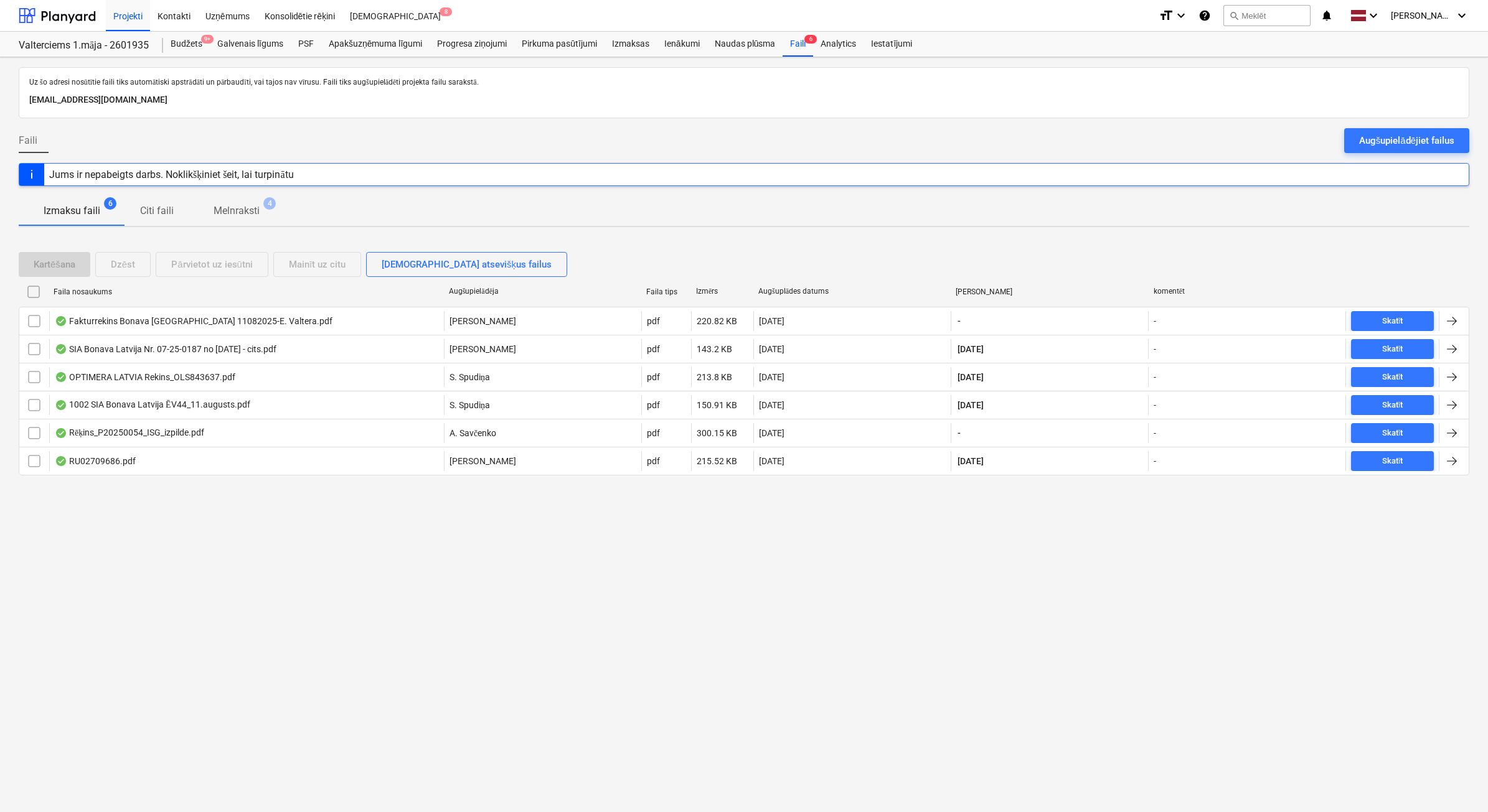
click at [241, 206] on p "Melnraksti" at bounding box center [236, 210] width 46 height 15
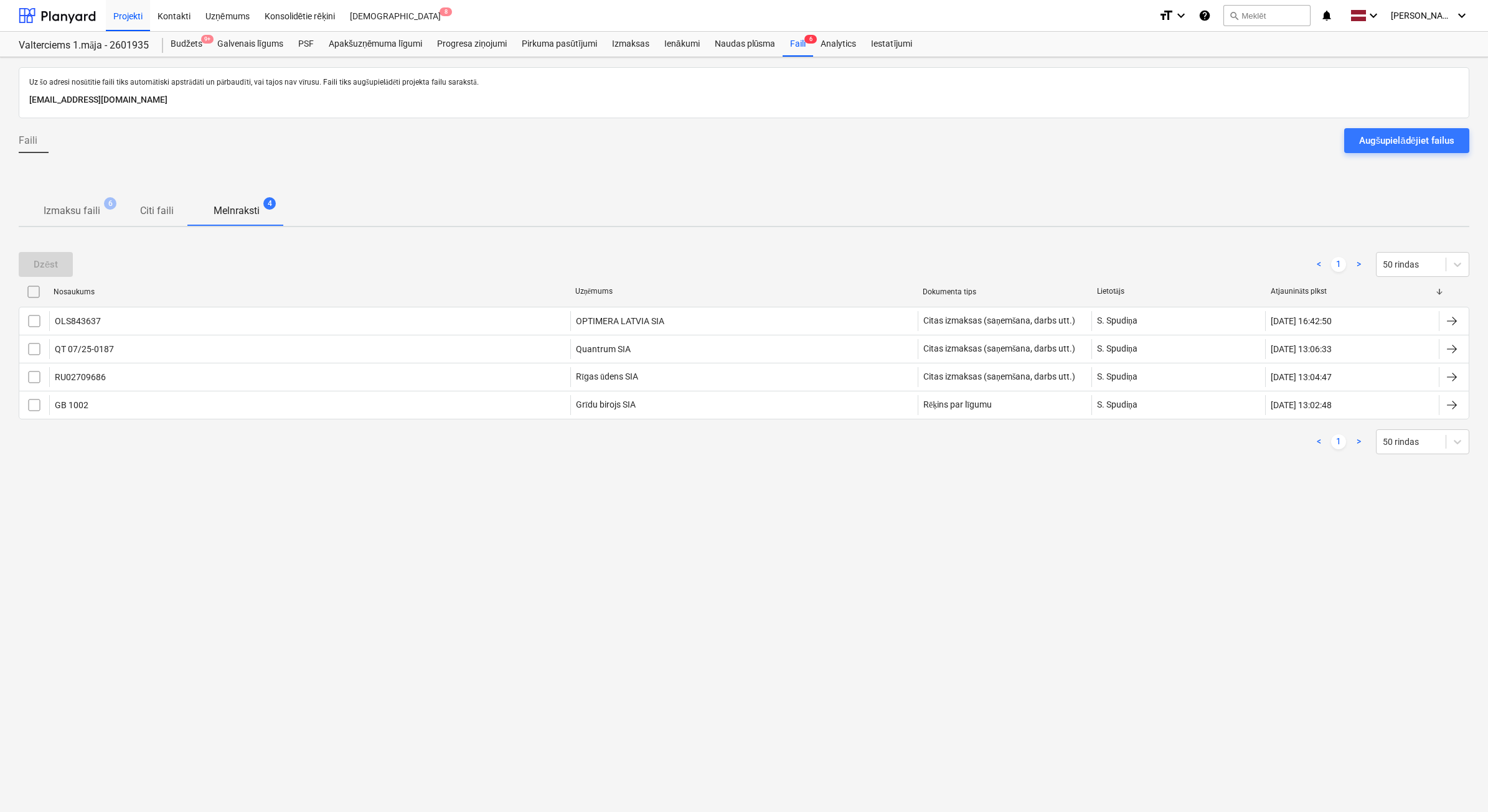
click at [97, 212] on p "Izmaksu faili" at bounding box center [72, 210] width 57 height 15
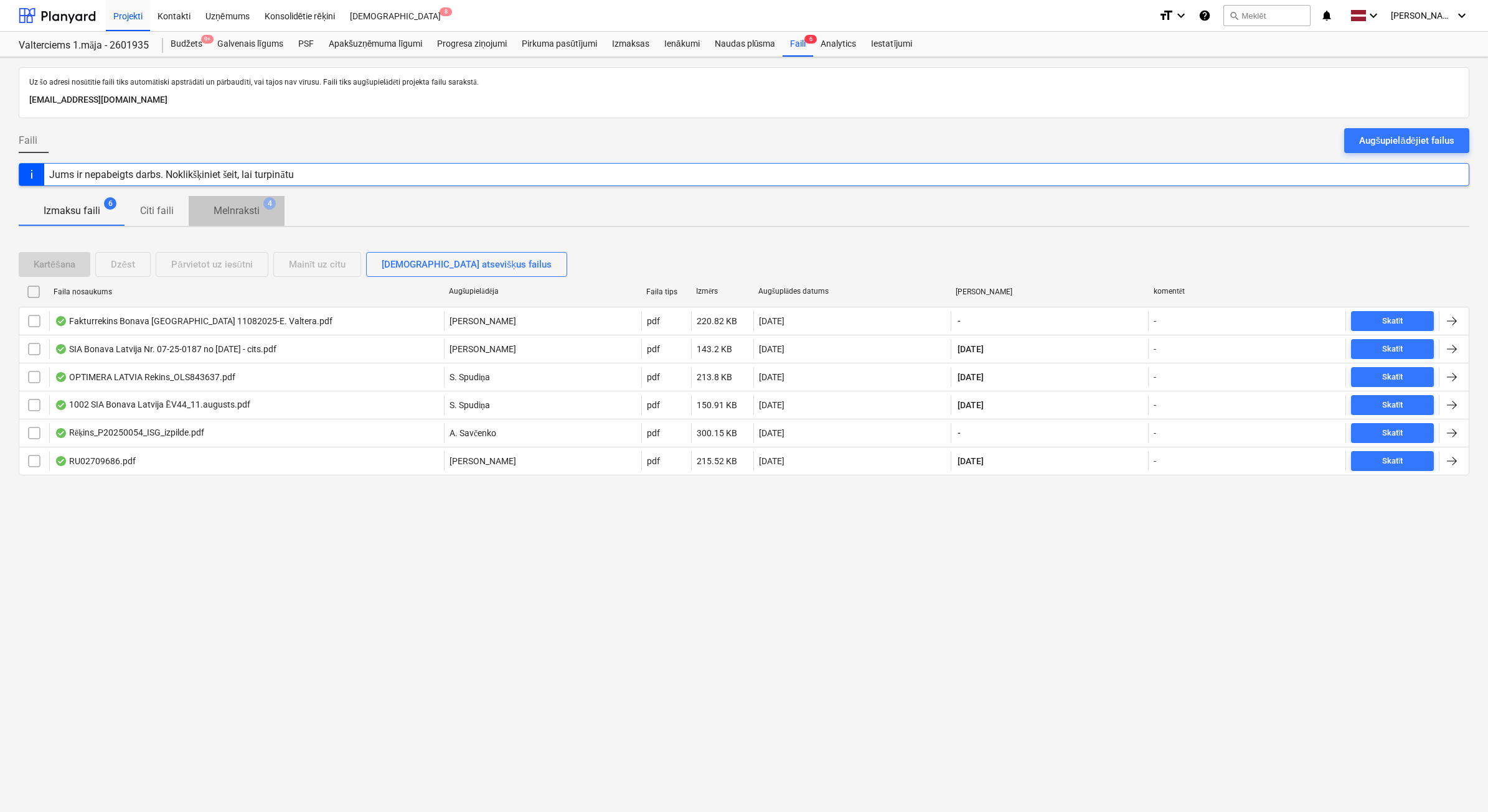
click at [247, 209] on p "Melnraksti" at bounding box center [236, 210] width 46 height 15
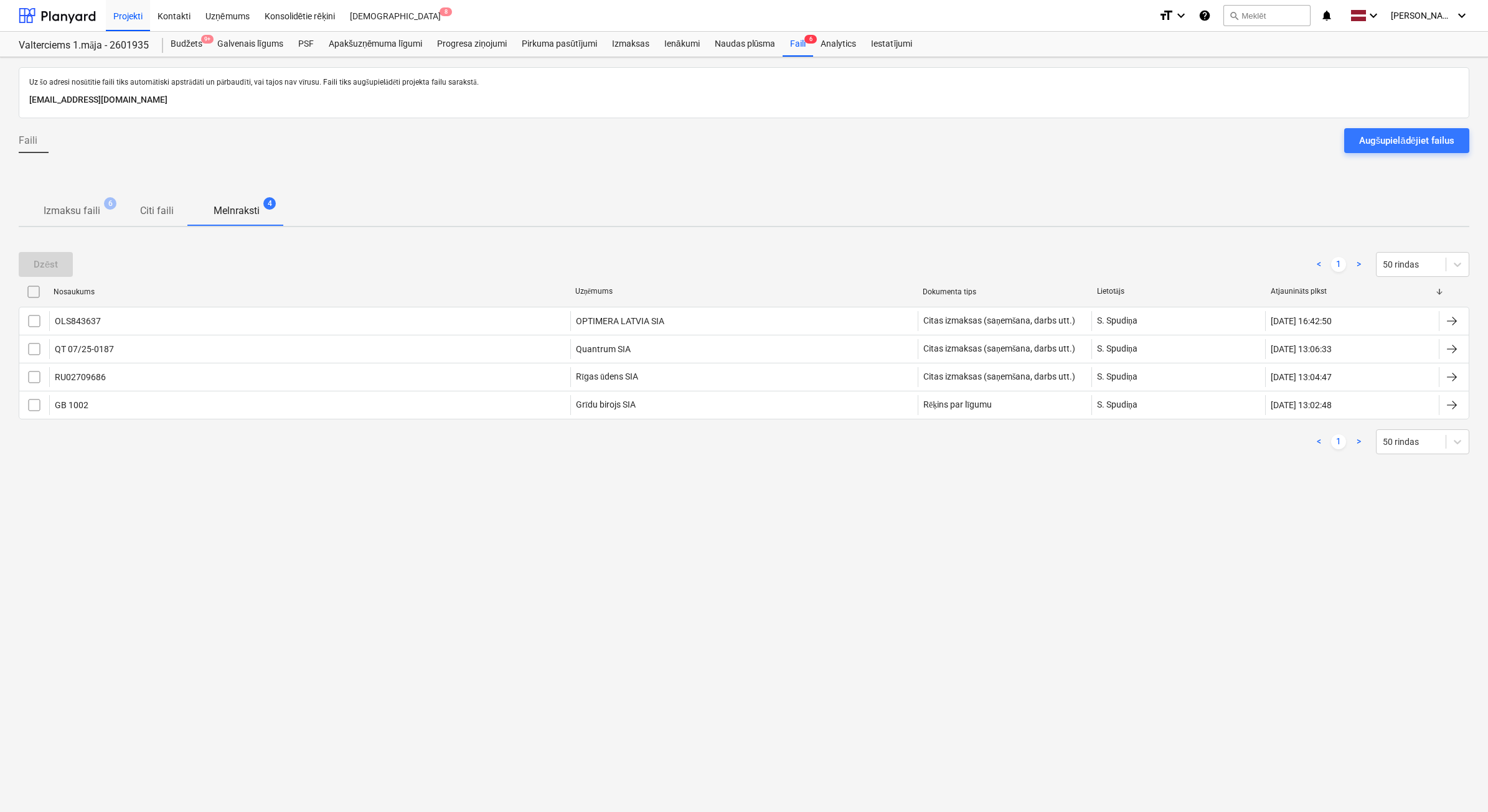
click at [87, 209] on p "Izmaksu faili" at bounding box center [72, 210] width 57 height 15
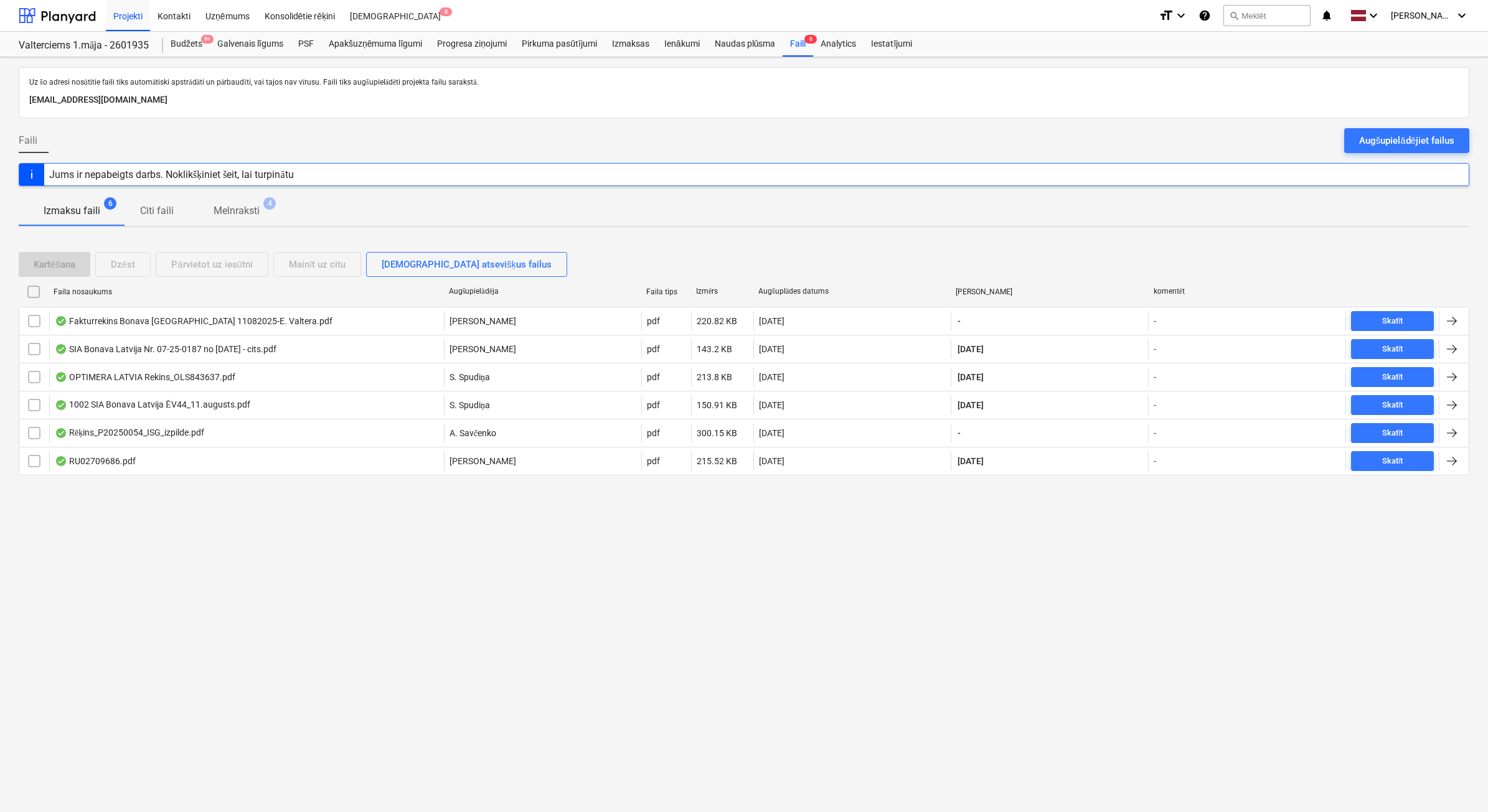
click at [1413, 141] on div "Augšupielādējiet failus" at bounding box center [1406, 140] width 95 height 17
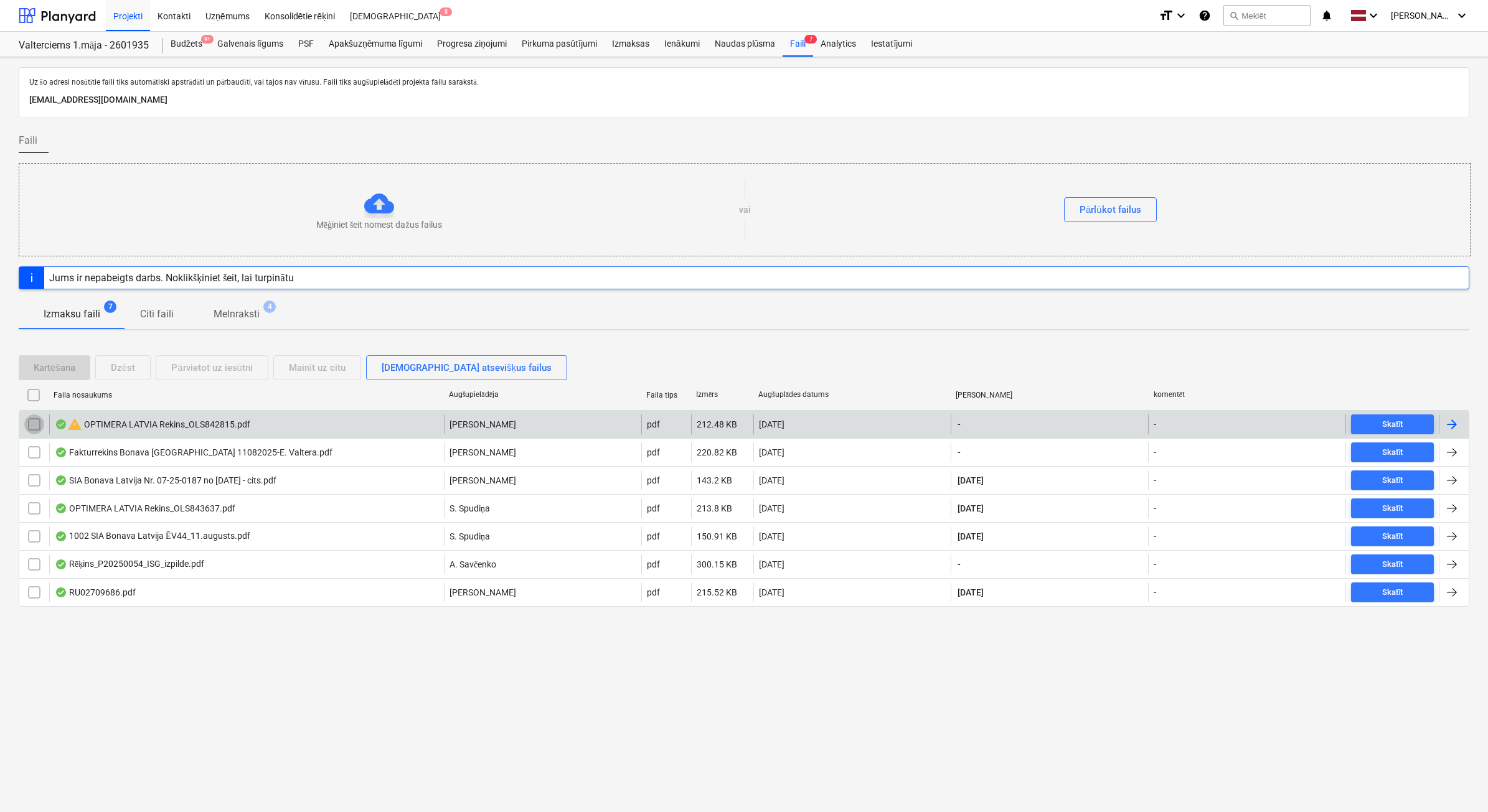
click at [35, 425] on input "checkbox" at bounding box center [34, 424] width 20 height 20
click at [123, 363] on div "Dzēst" at bounding box center [123, 368] width 24 height 17
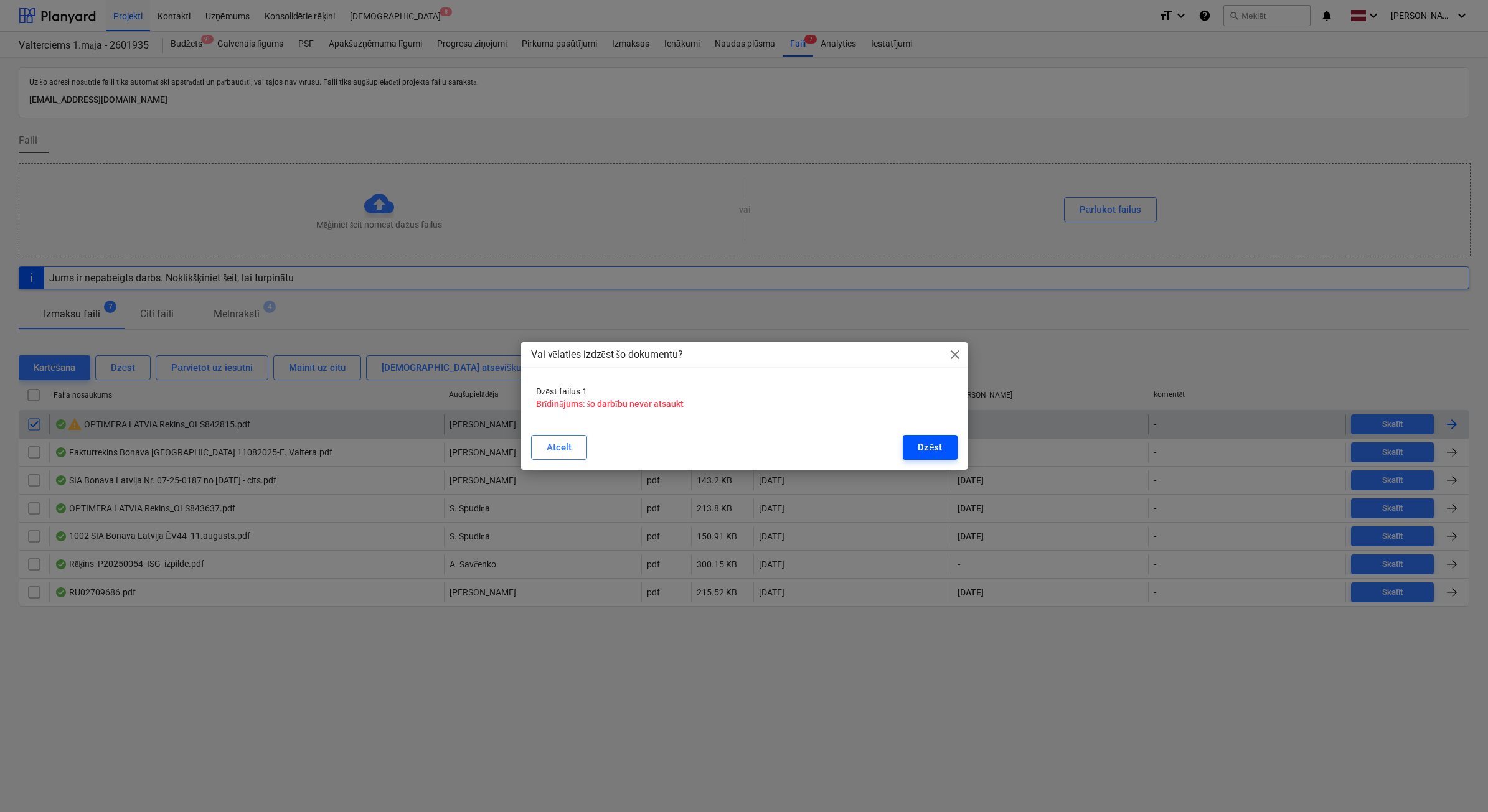
click at [918, 450] on div "Dzēst" at bounding box center [930, 447] width 24 height 17
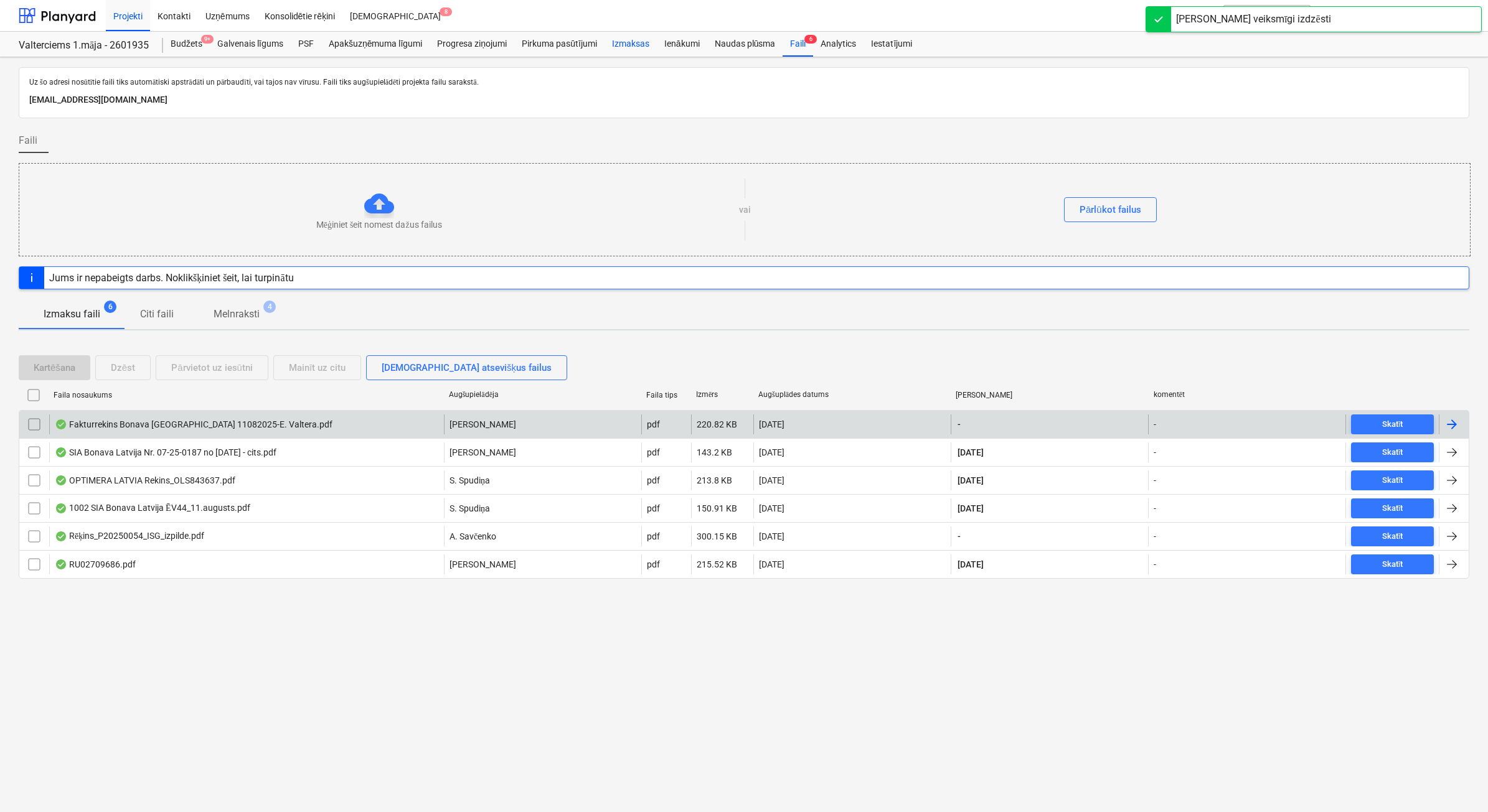
click at [633, 43] on div "Izmaksas" at bounding box center [630, 44] width 52 height 25
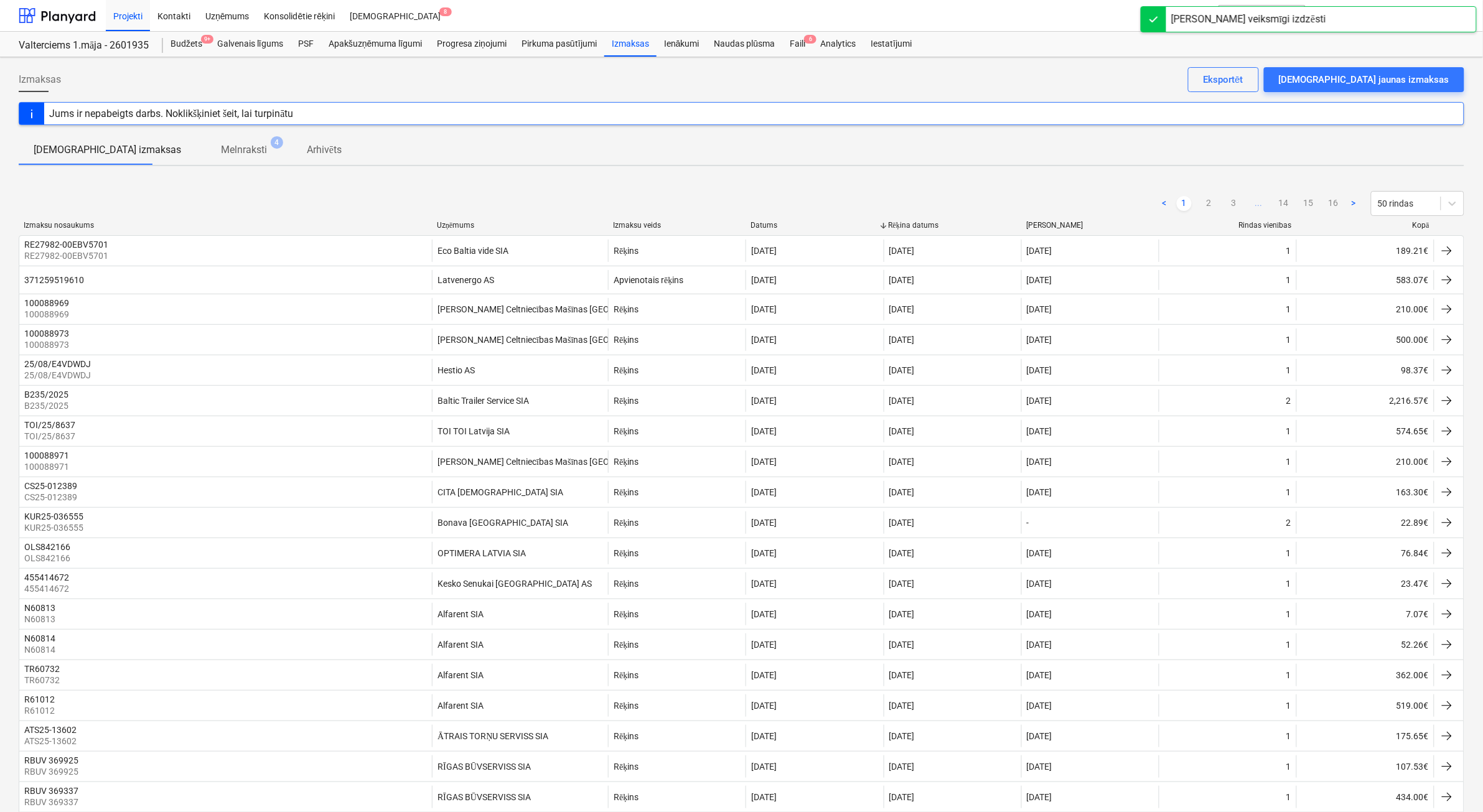
click at [1417, 226] on div "Kopā" at bounding box center [1366, 226] width 128 height 9
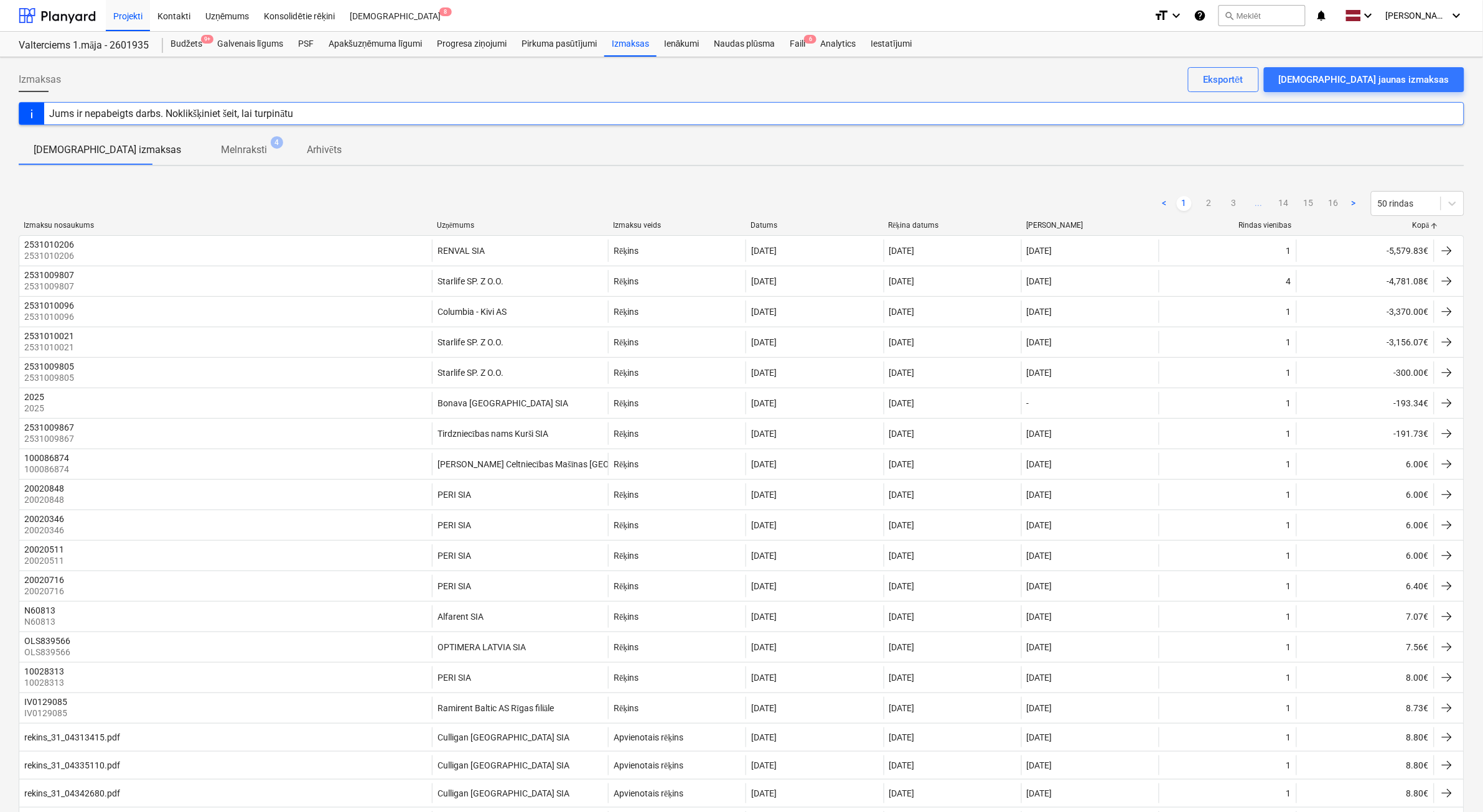
click at [1419, 229] on div "Izmaksu nosaukums Uzņēmums Izmaksu veids Datums Rēķina datums [PERSON_NAME] vie…" at bounding box center [742, 228] width 1446 height 14
click at [1421, 224] on div "Kopā" at bounding box center [1366, 226] width 128 height 9
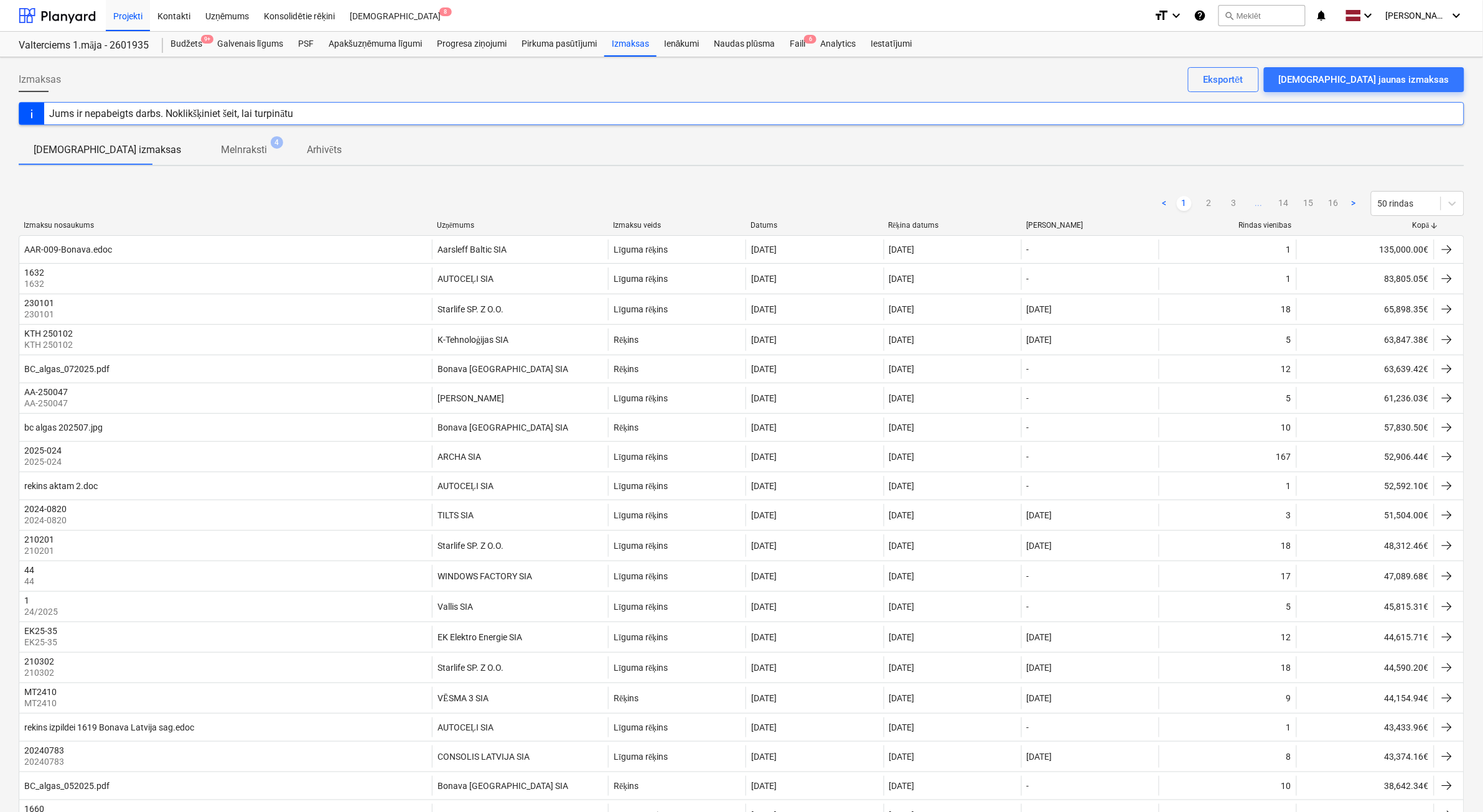
click at [1422, 225] on div "Kopā" at bounding box center [1366, 226] width 128 height 9
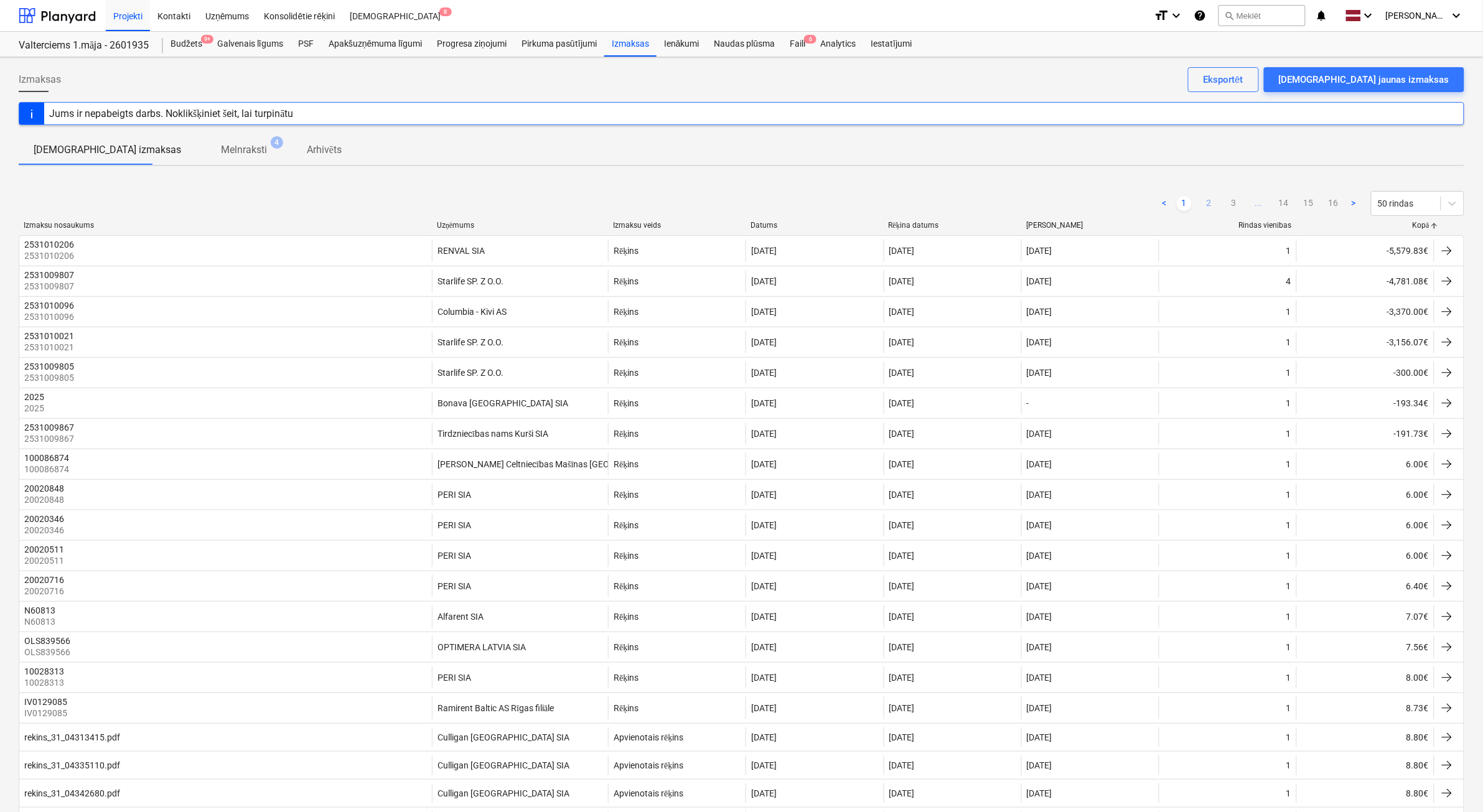
click at [1215, 203] on link "2" at bounding box center [1209, 203] width 15 height 15
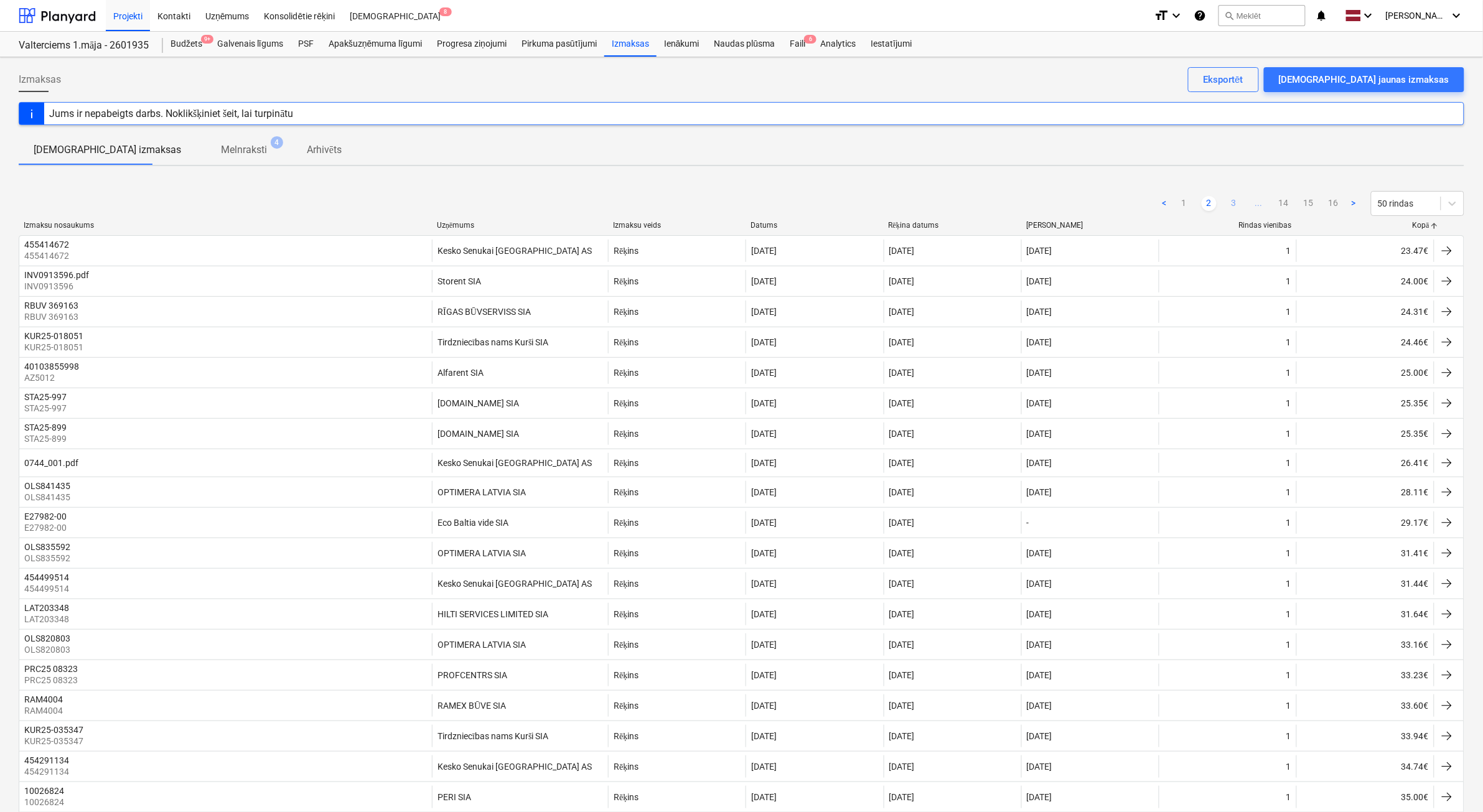
click at [1233, 203] on link "3" at bounding box center [1234, 203] width 15 height 15
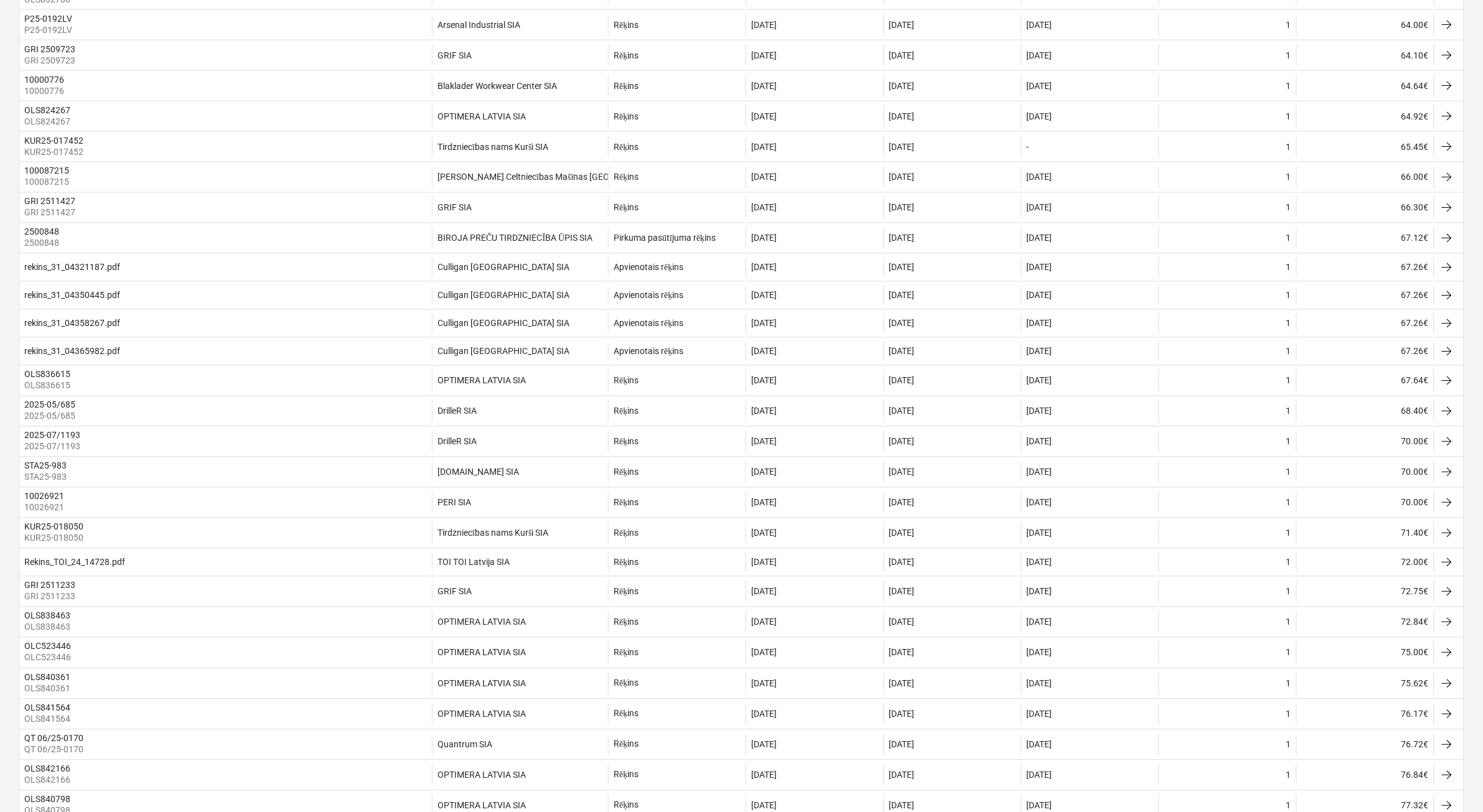
scroll to position [1037, 0]
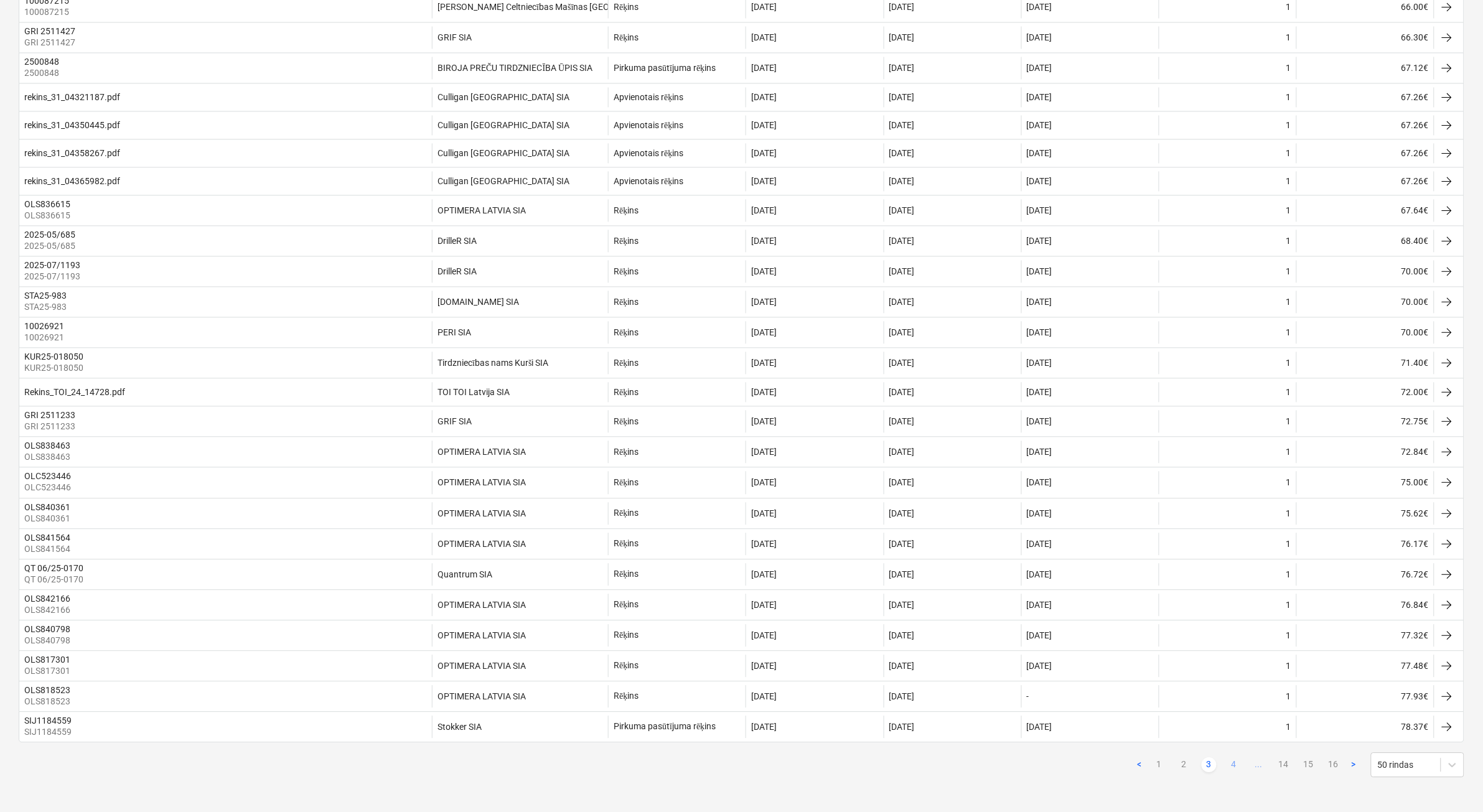
click at [1231, 766] on link "4" at bounding box center [1234, 765] width 15 height 15
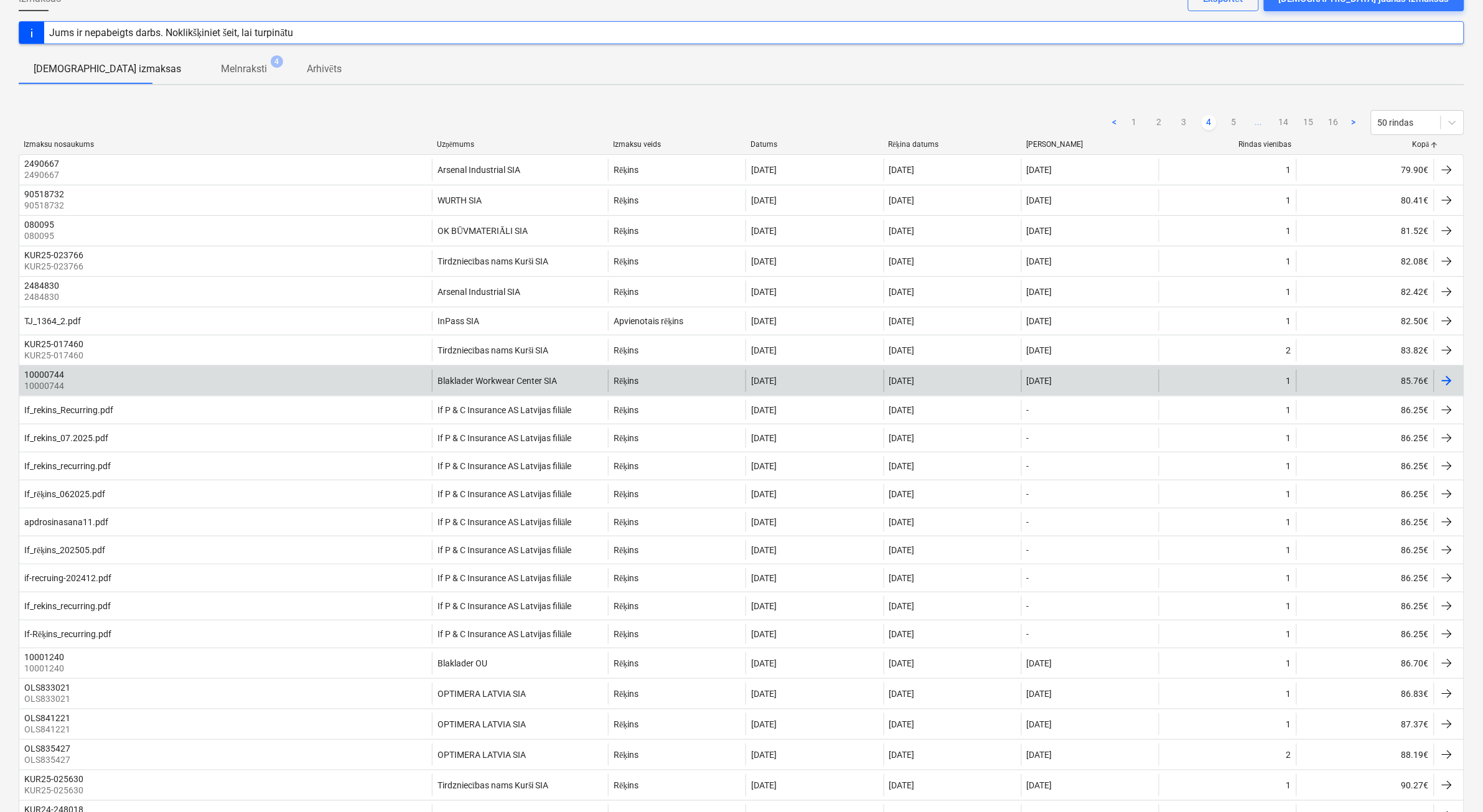
scroll to position [0, 0]
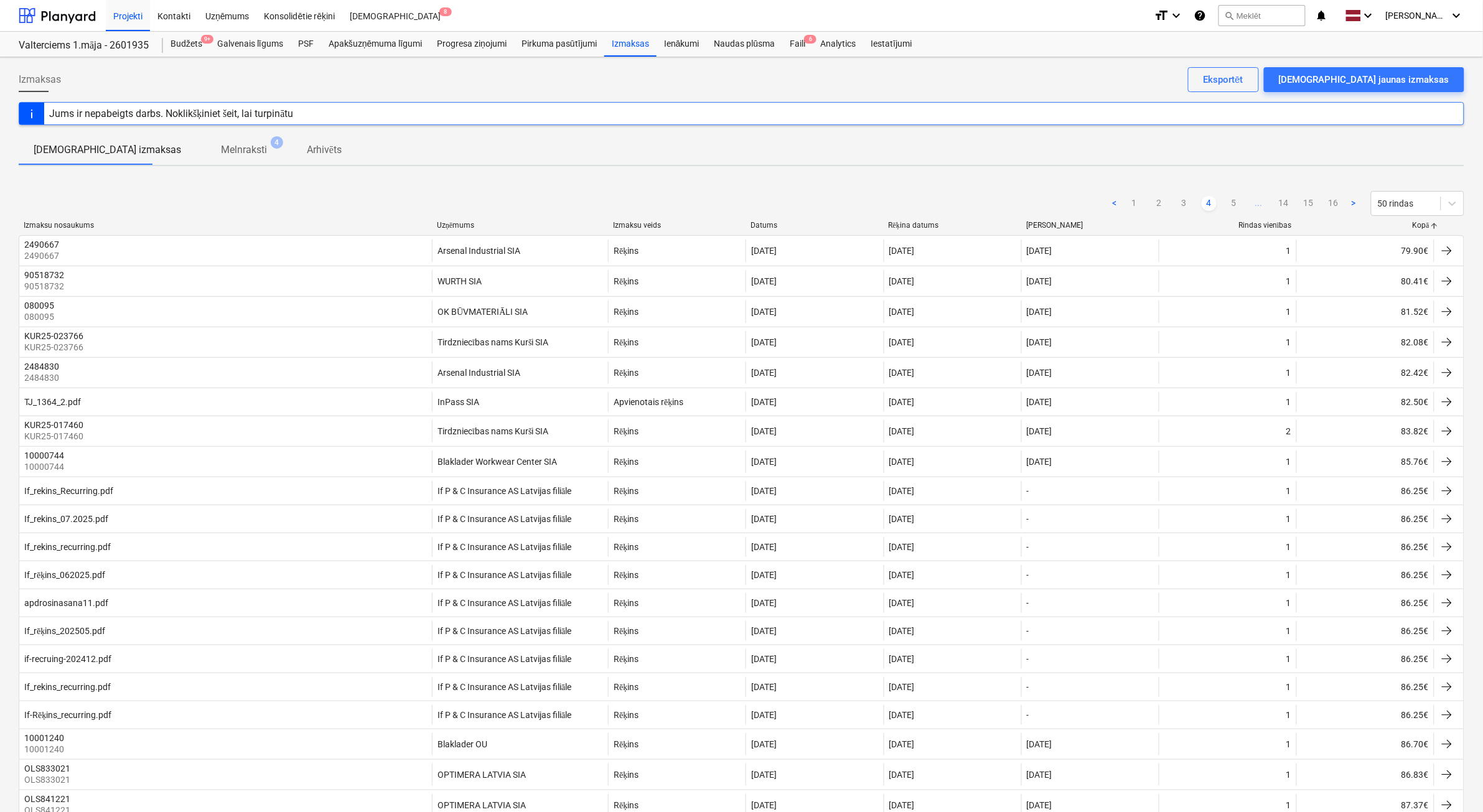
click at [221, 153] on p "Melnraksti" at bounding box center [244, 150] width 46 height 15
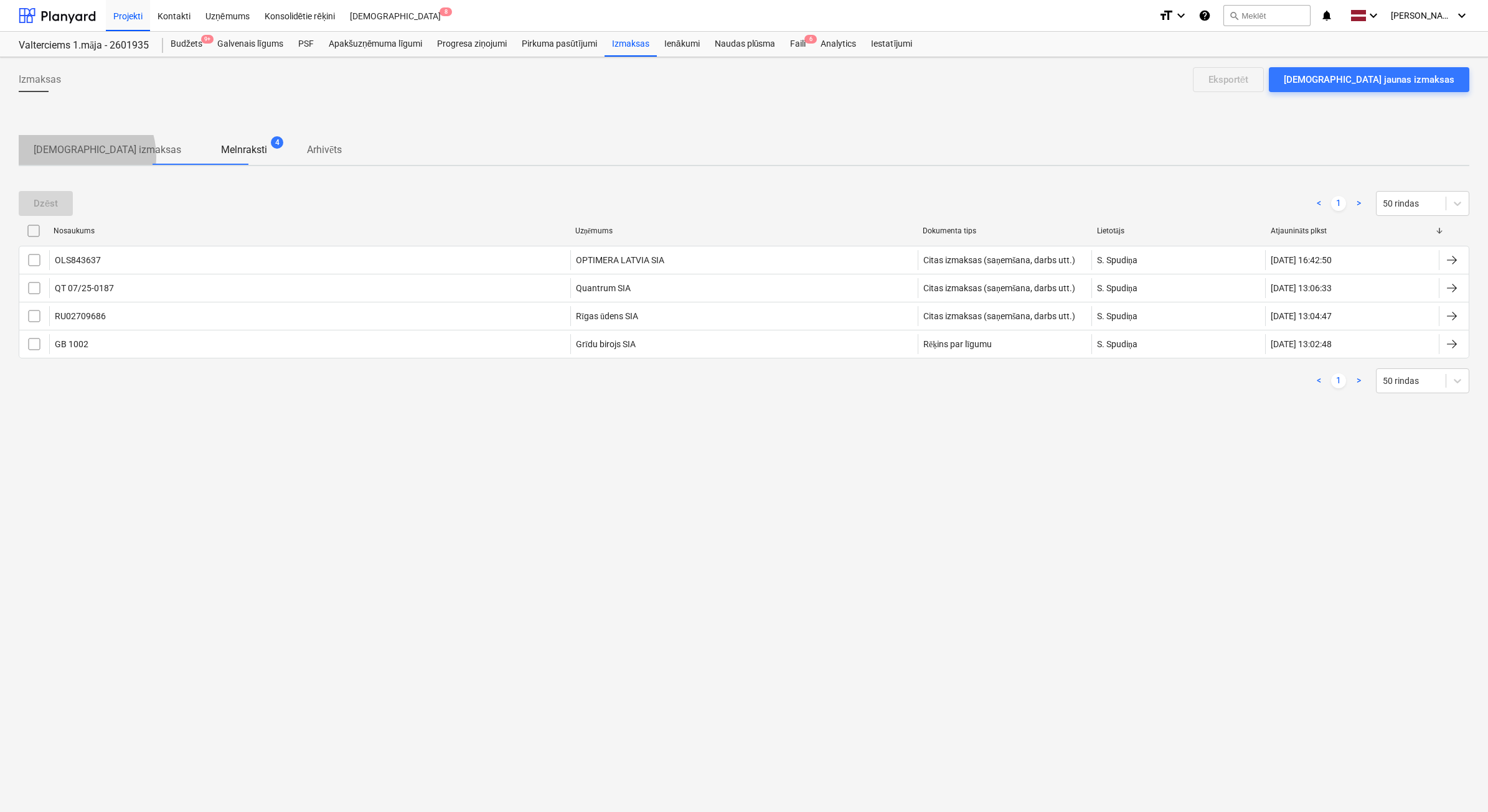
click at [76, 156] on p "[DEMOGRAPHIC_DATA] izmaksas" at bounding box center [107, 150] width 147 height 15
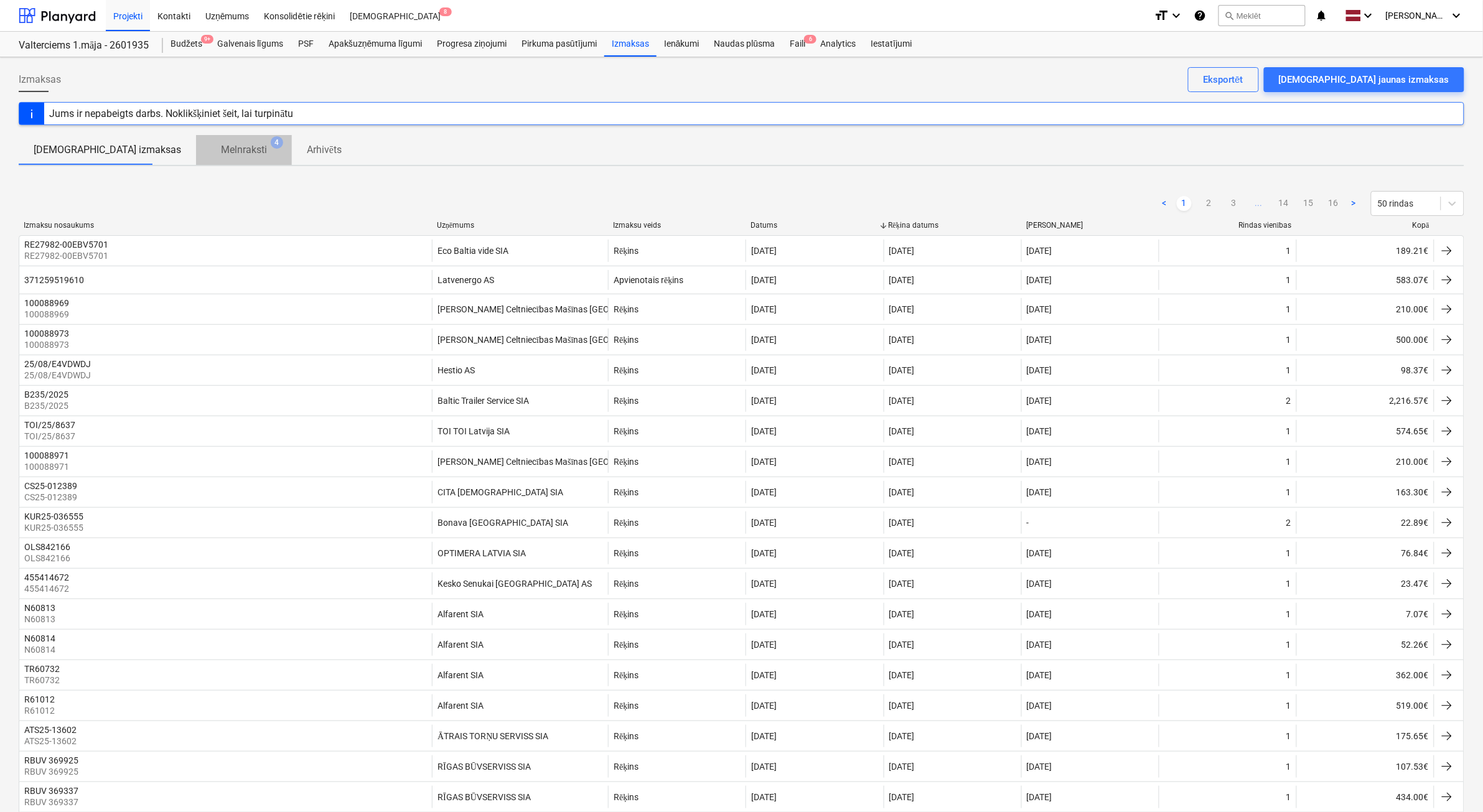
click at [221, 150] on p "Melnraksti" at bounding box center [244, 150] width 46 height 15
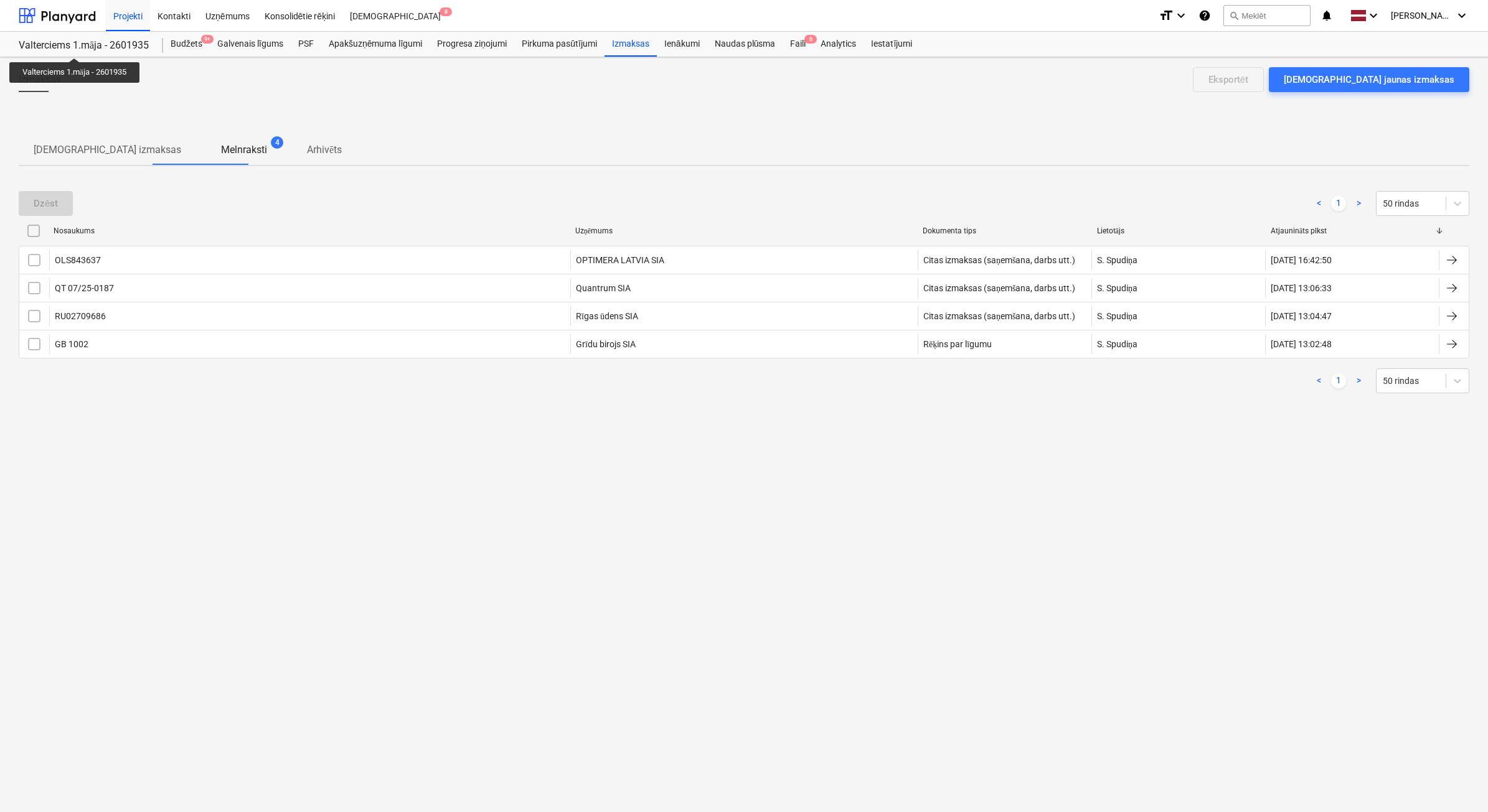
click at [76, 46] on div "Valterciems 1.māja - 2601935" at bounding box center [83, 46] width 129 height 13
click at [805, 49] on div "Faili 6" at bounding box center [797, 44] width 31 height 25
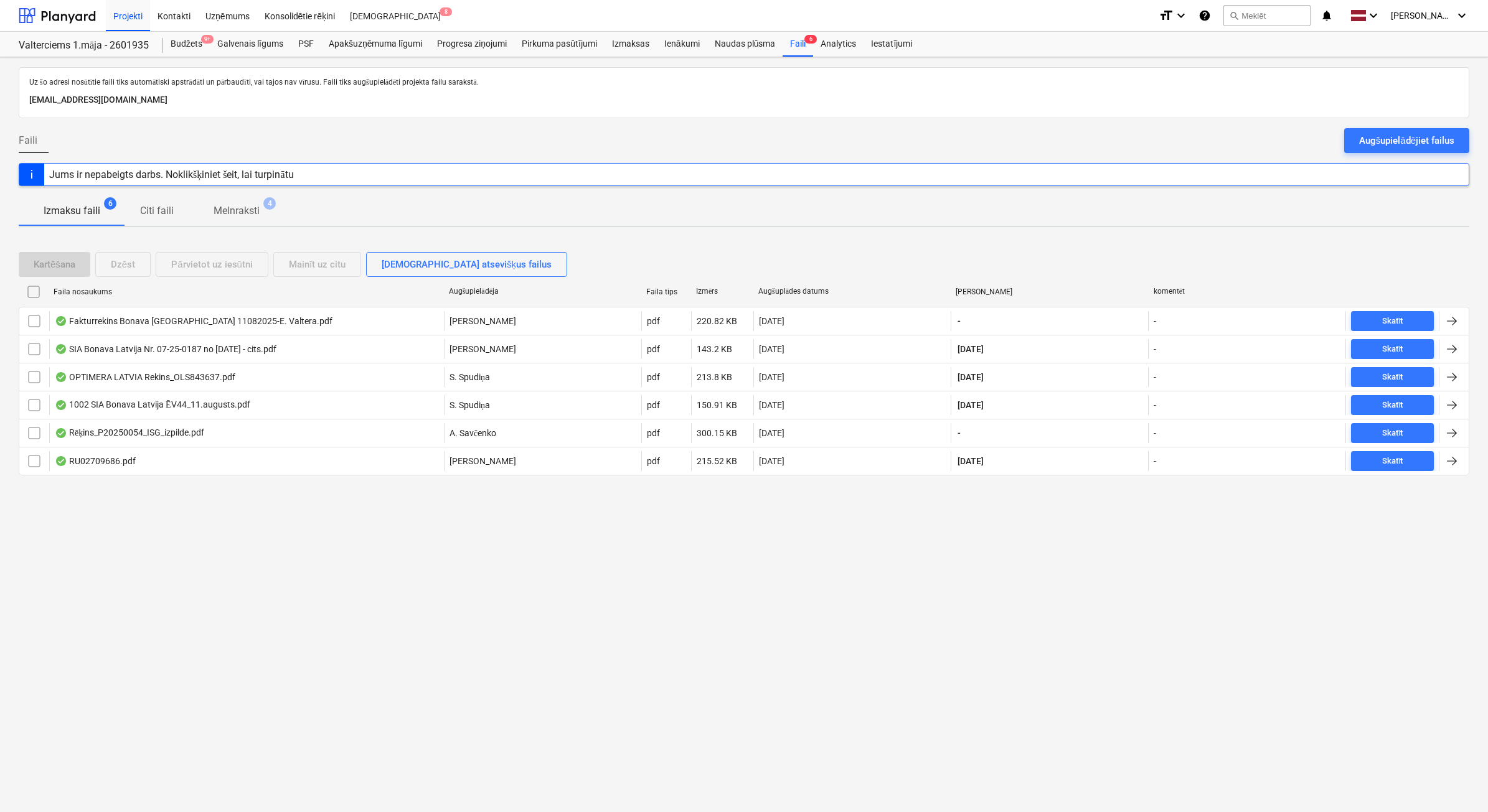
click at [1401, 135] on div "Augšupielādējiet failus" at bounding box center [1406, 140] width 95 height 17
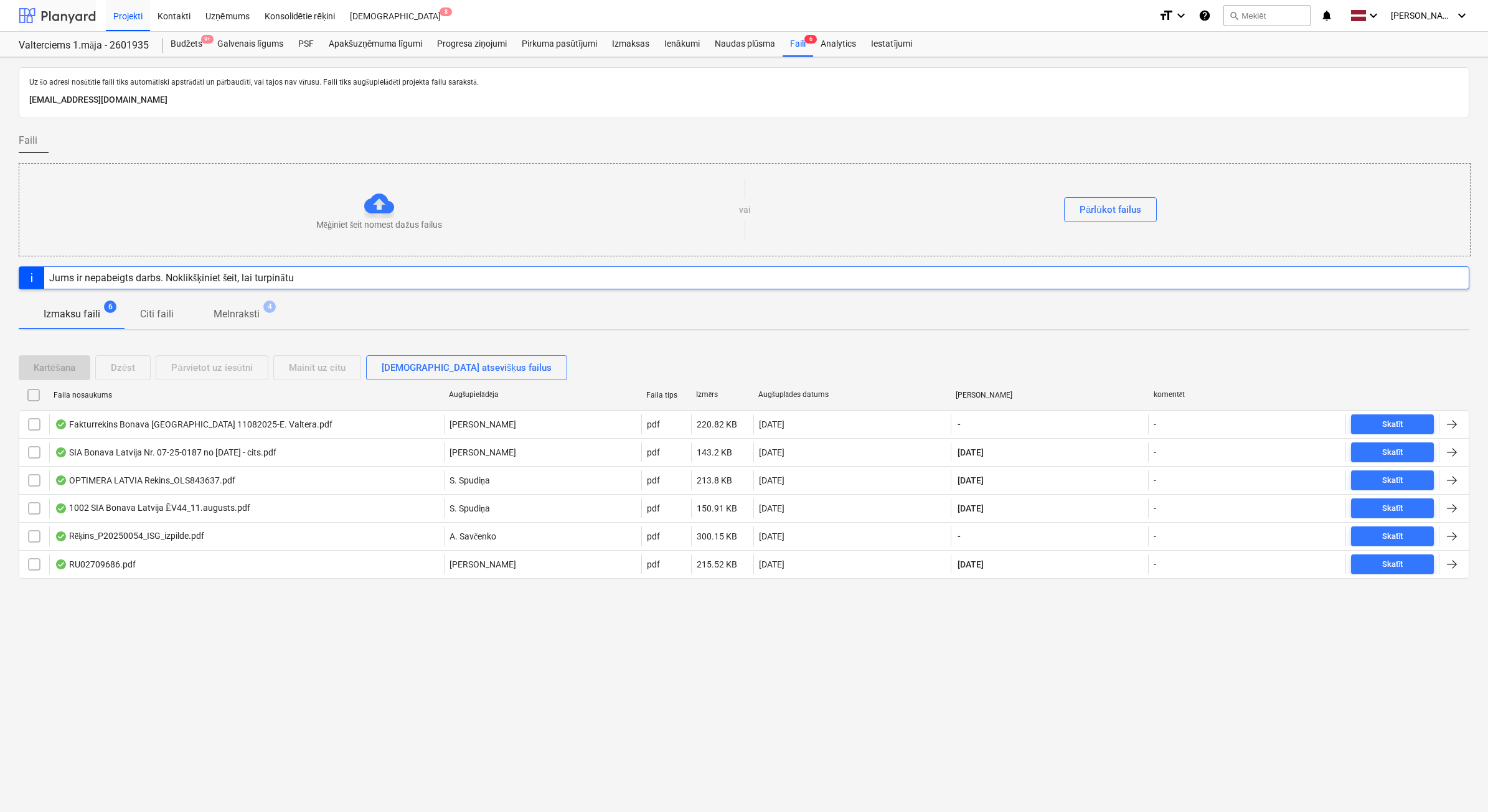
click at [79, 17] on div at bounding box center [58, 16] width 77 height 32
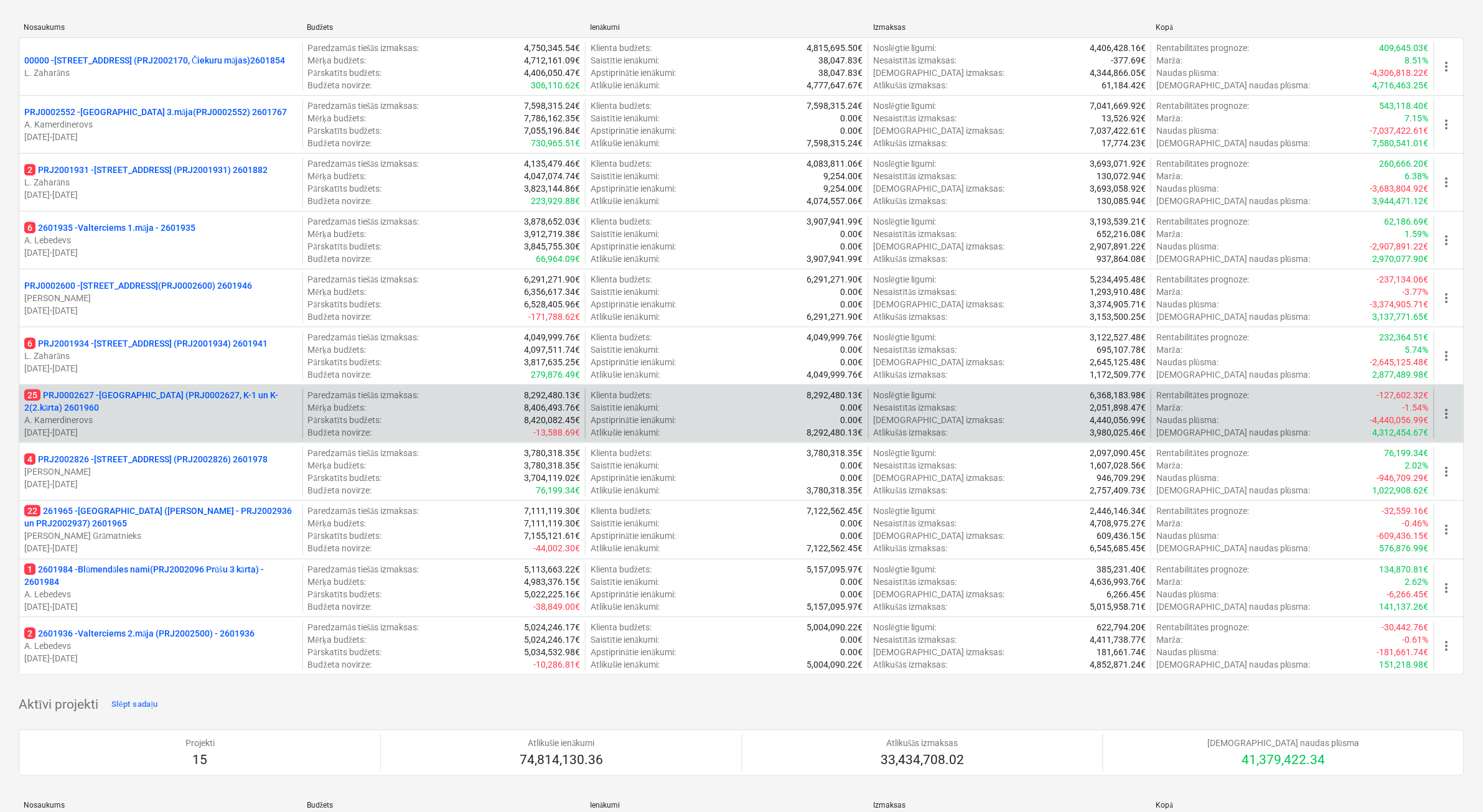
scroll to position [156, 0]
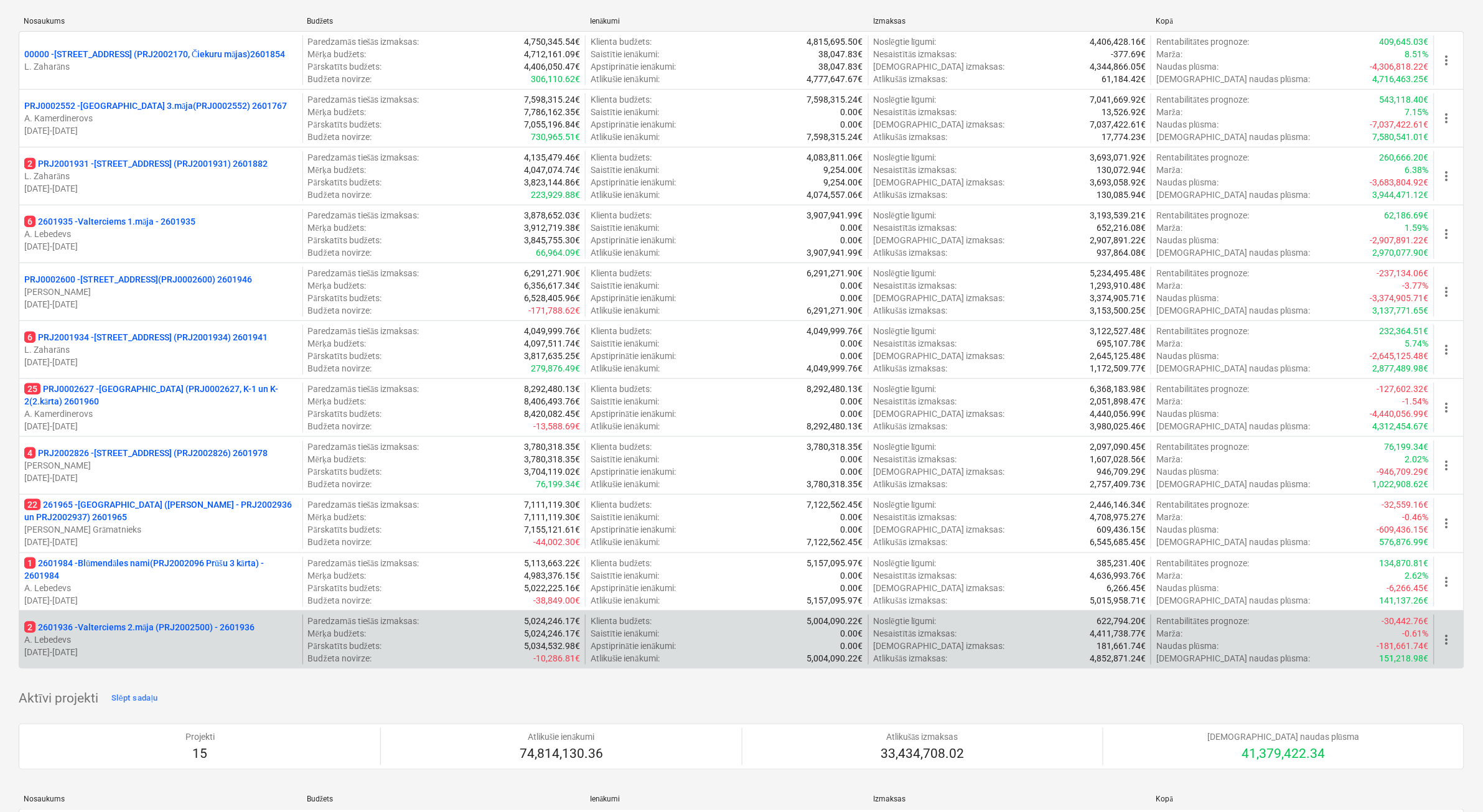
click at [213, 625] on p "2 2601936 - Valterciems 2.māja (PRJ2002500) - 2601936" at bounding box center [139, 628] width 230 height 13
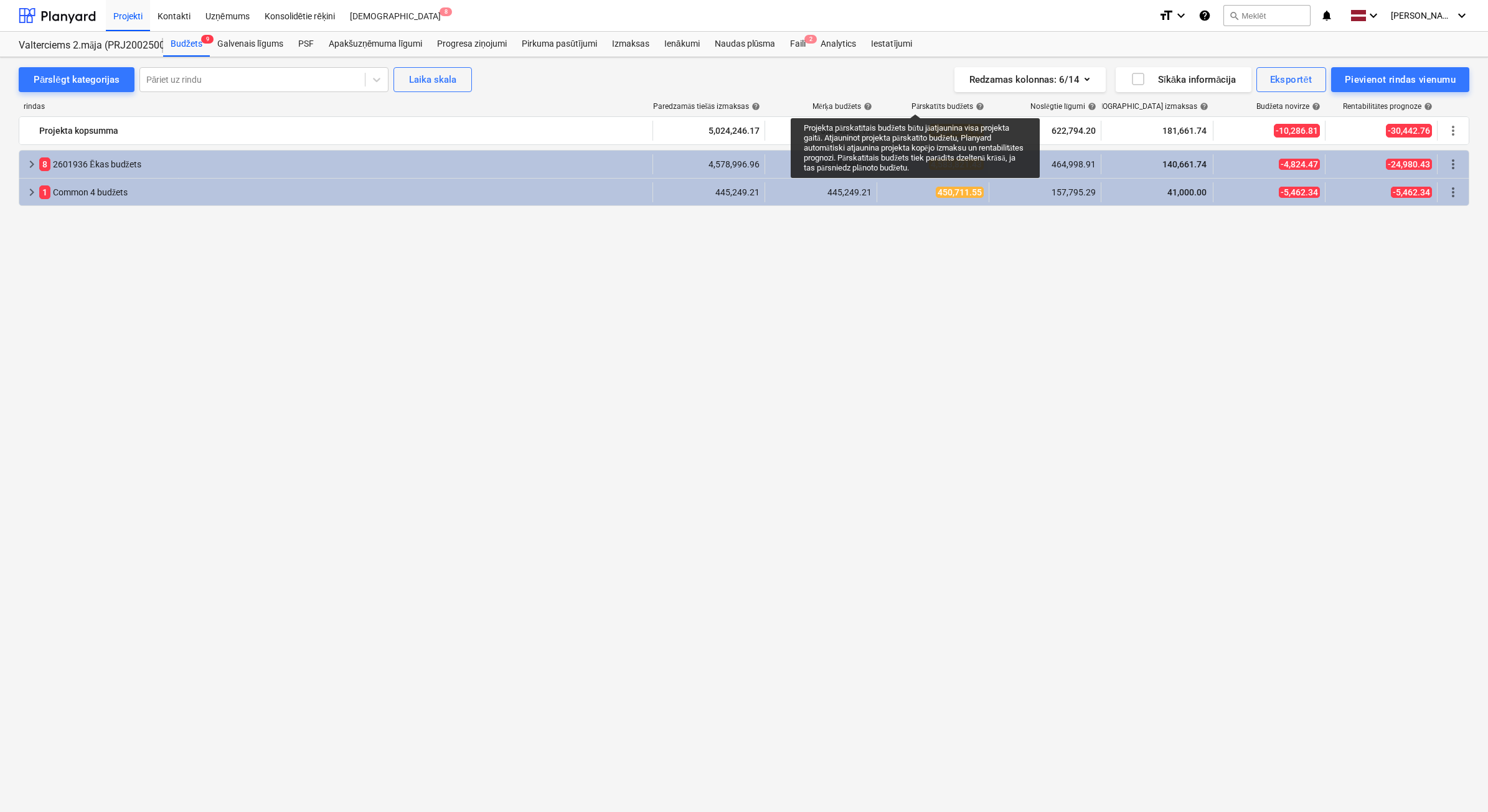
drag, startPoint x: 915, startPoint y: 102, endPoint x: 673, endPoint y: 396, distance: 380.8
click at [673, 396] on div "keyboard_arrow_right 8 2601936 [PERSON_NAME] budžets 4,578,996.96 4,578,996.96 …" at bounding box center [744, 458] width 1450 height 616
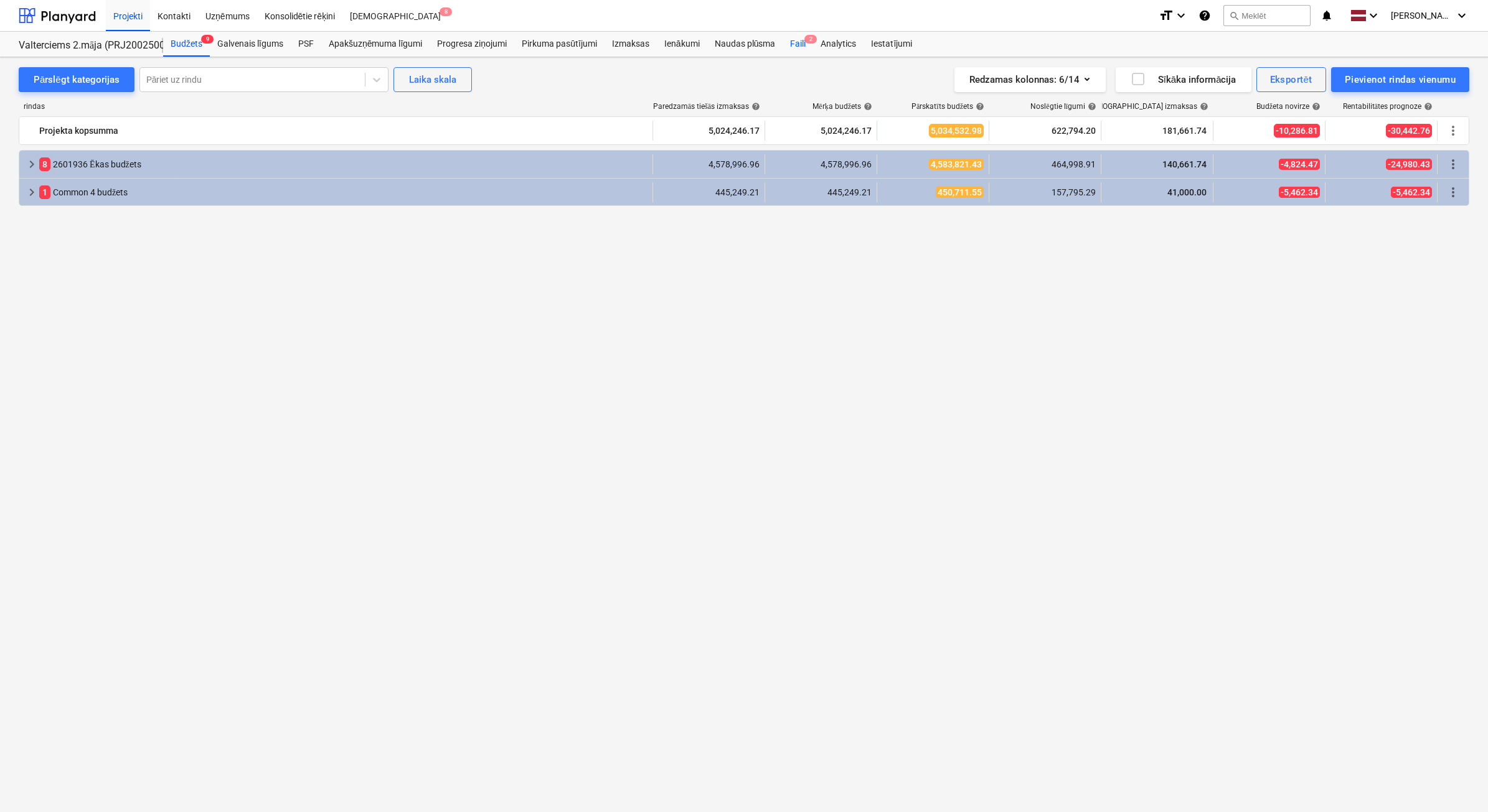
click at [807, 48] on div "Faili 2" at bounding box center [797, 44] width 31 height 25
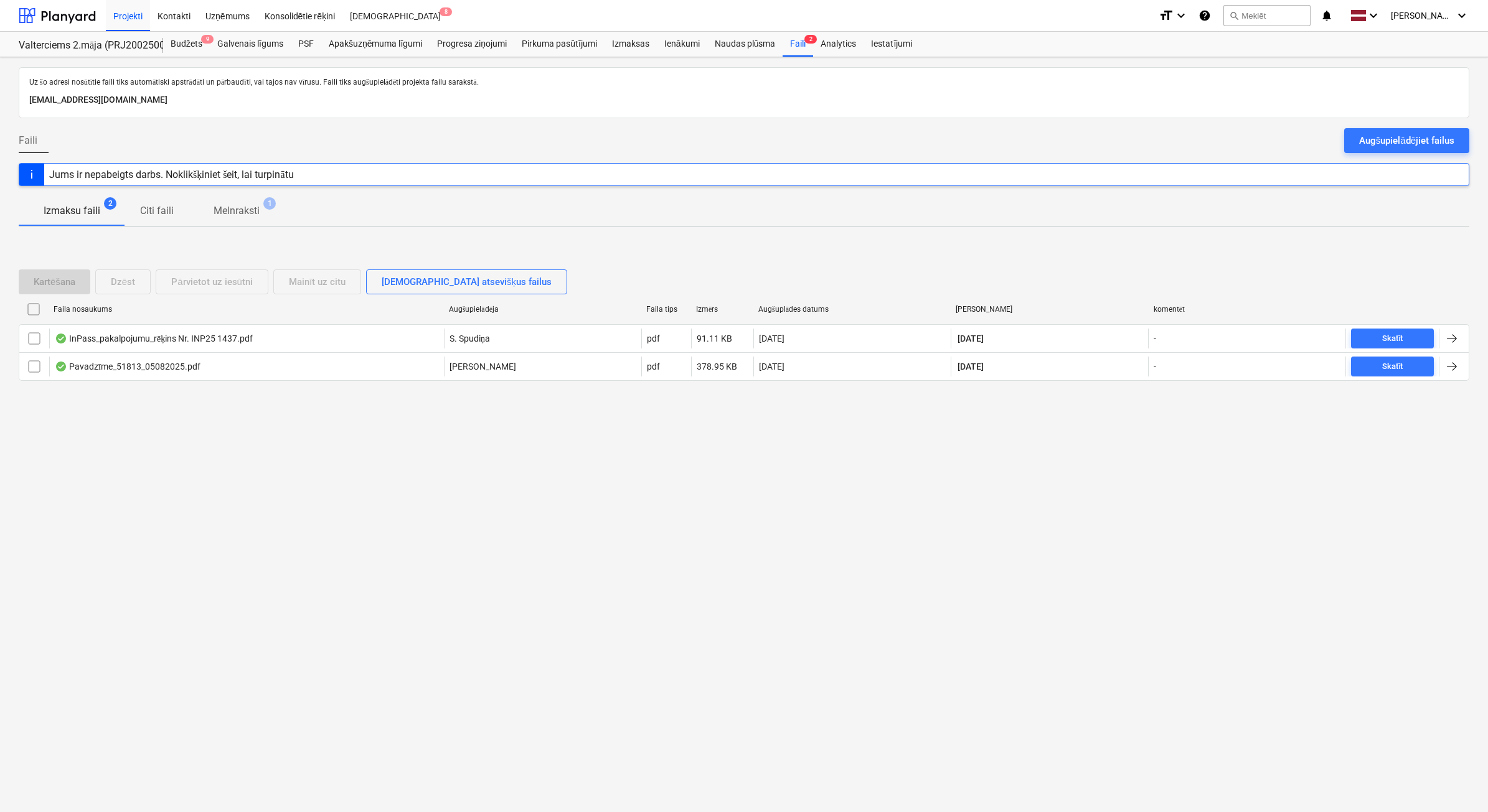
click at [250, 216] on p "Melnraksti" at bounding box center [236, 210] width 46 height 15
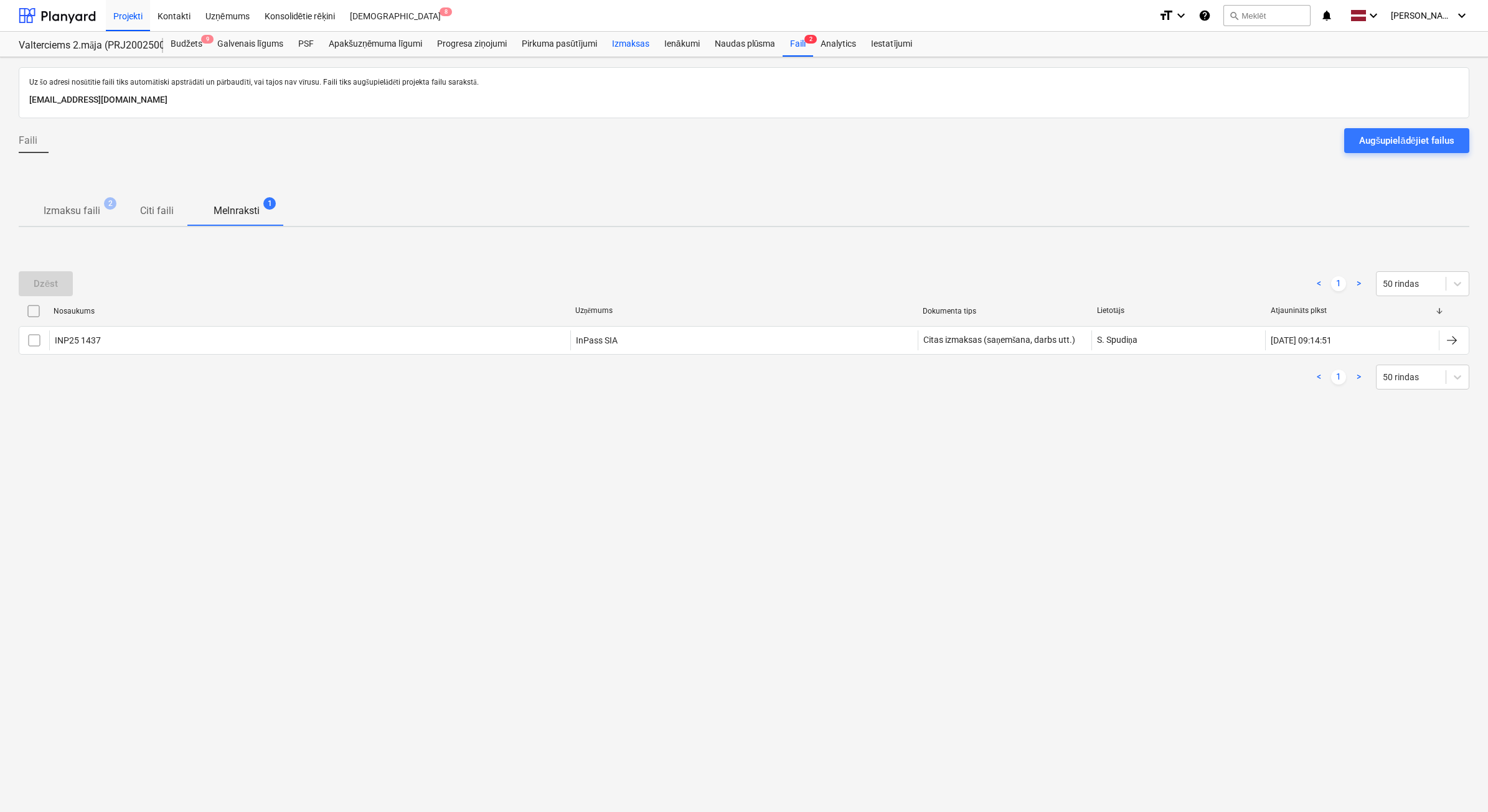
click at [652, 48] on div "Izmaksas" at bounding box center [630, 44] width 52 height 25
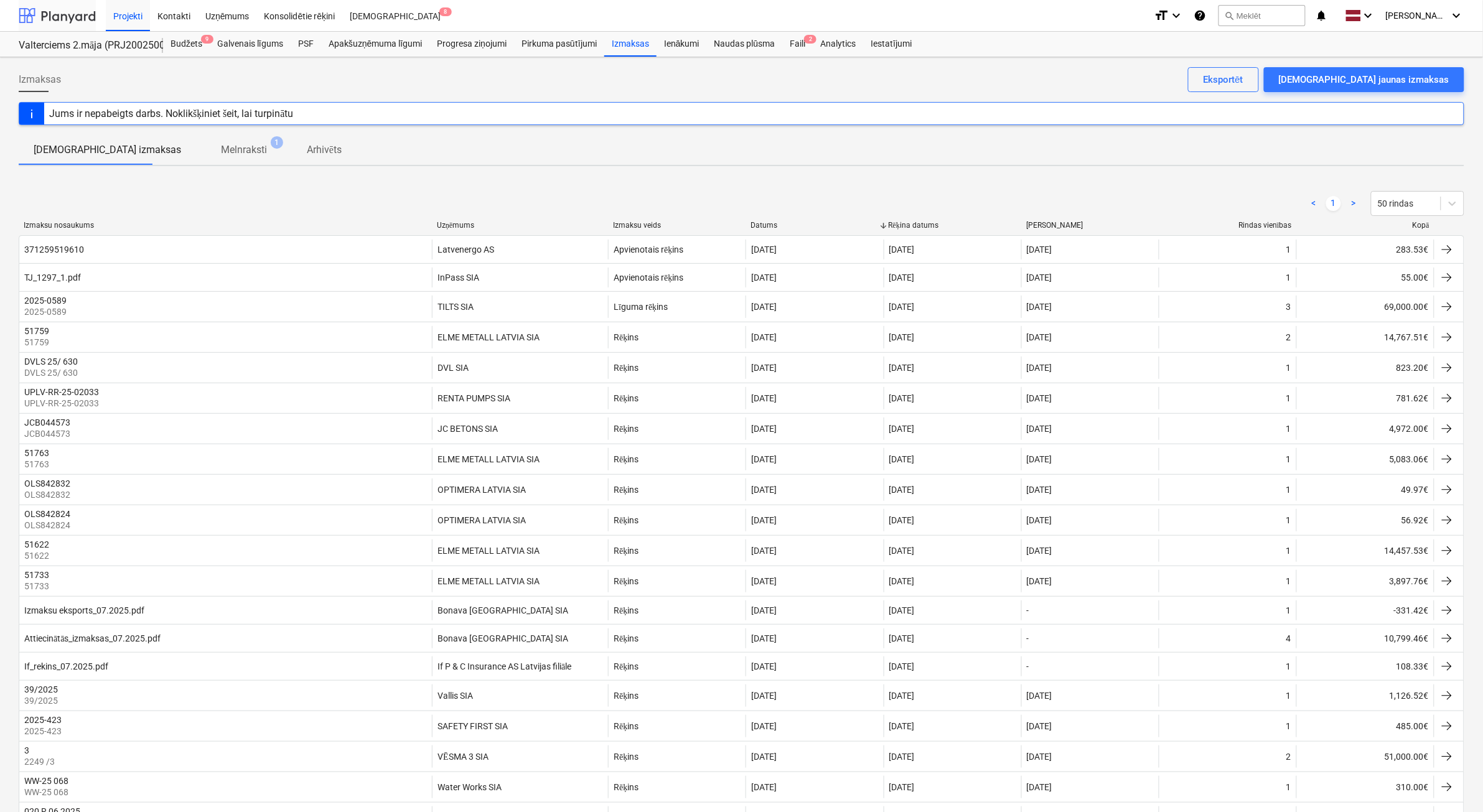
click at [73, 25] on div at bounding box center [57, 16] width 77 height 32
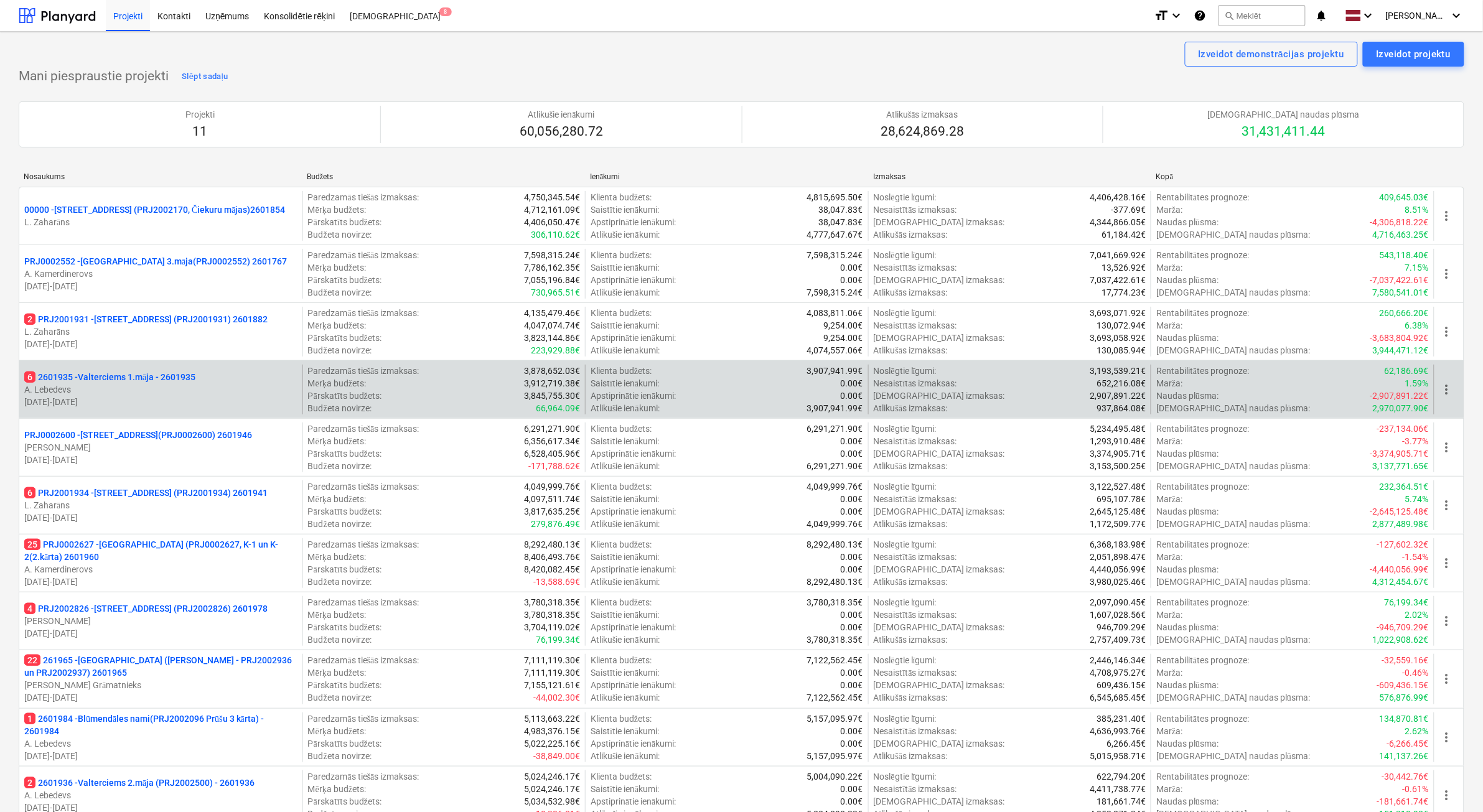
click at [165, 395] on p "A. Lebedevs" at bounding box center [161, 390] width 273 height 13
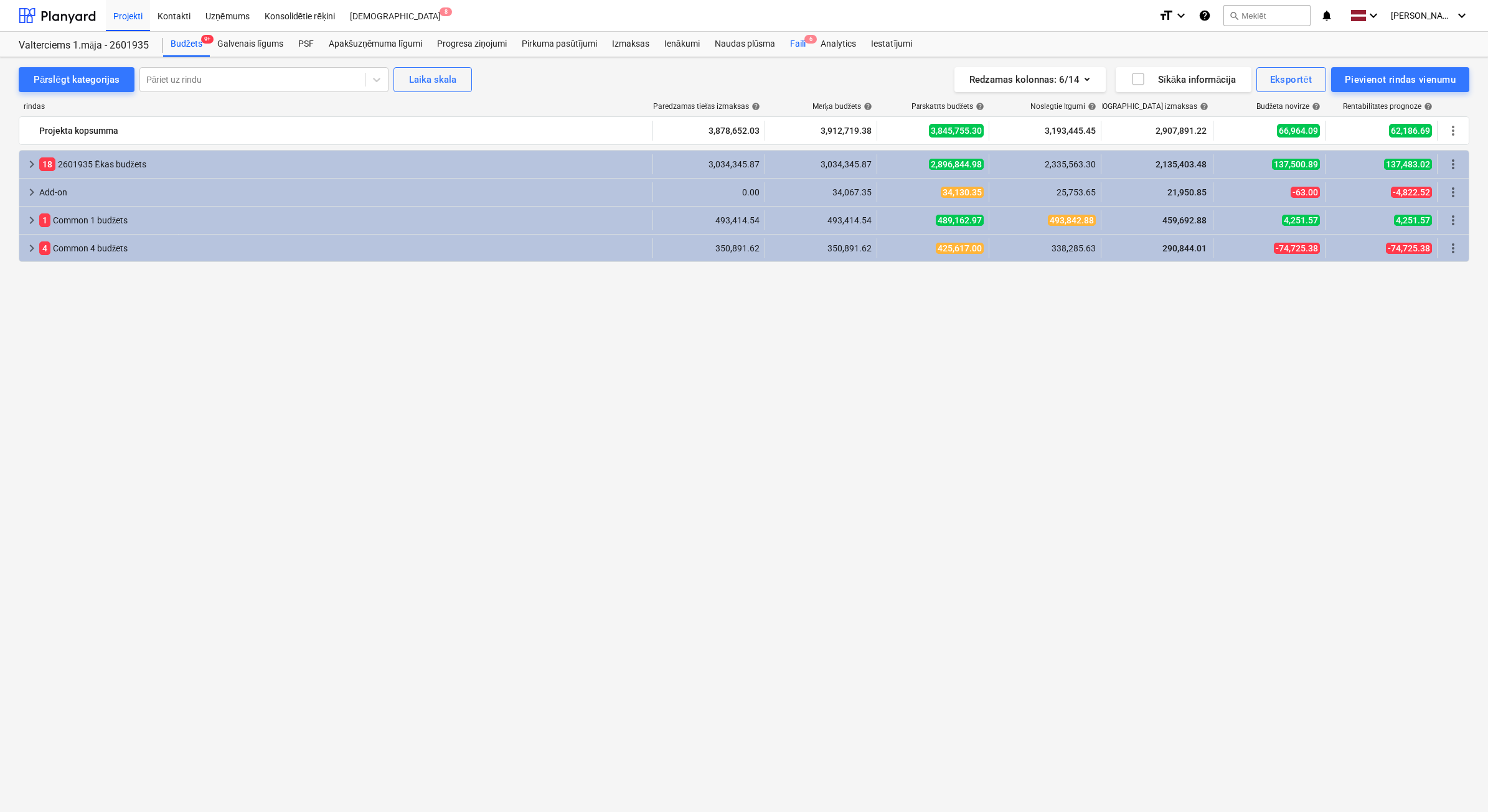
click at [791, 41] on div "Faili 6" at bounding box center [797, 44] width 31 height 25
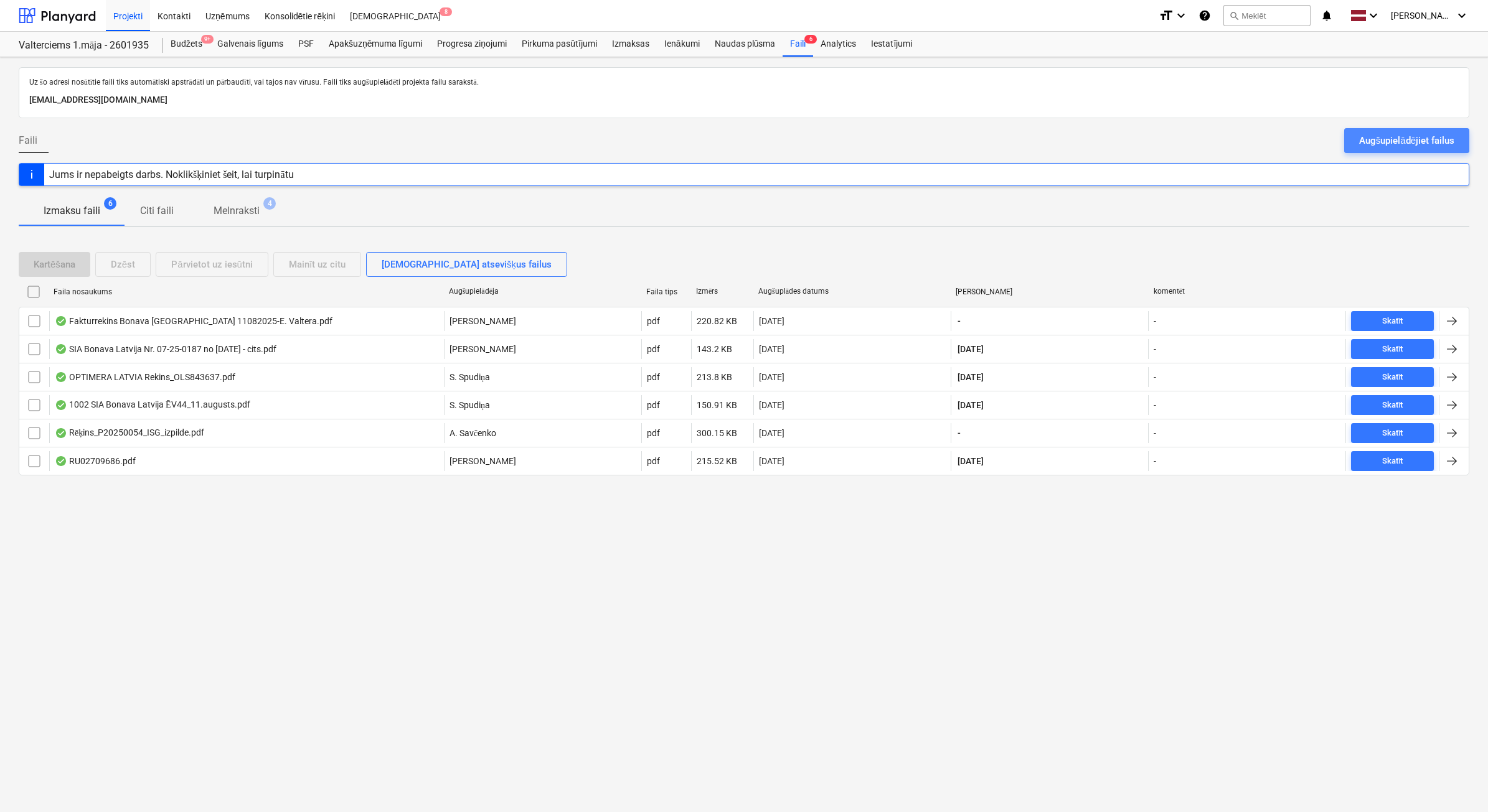
click at [1364, 150] on button "Augšupielādējiet failus" at bounding box center [1406, 141] width 125 height 25
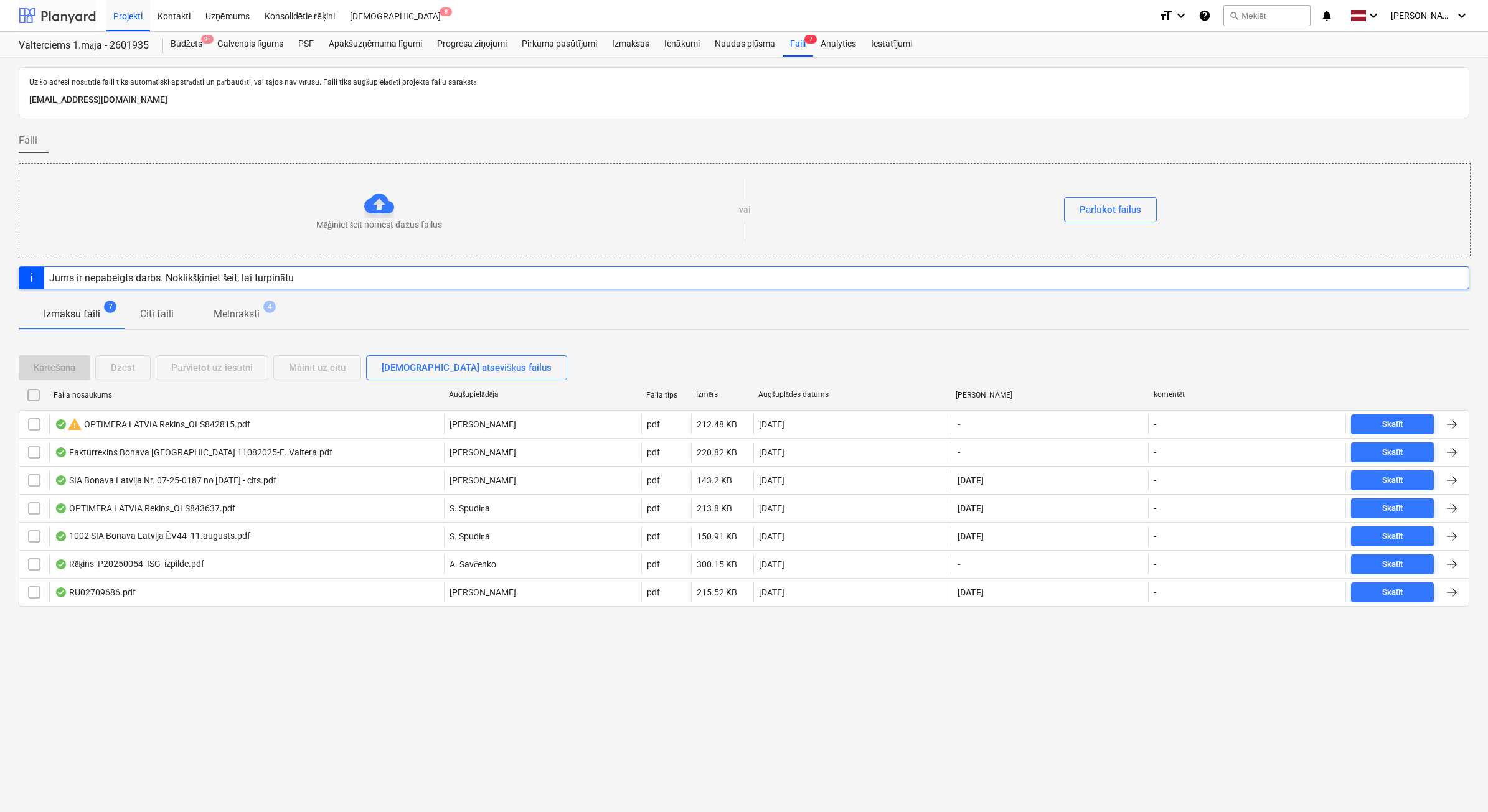
click at [55, 17] on div at bounding box center [58, 16] width 77 height 32
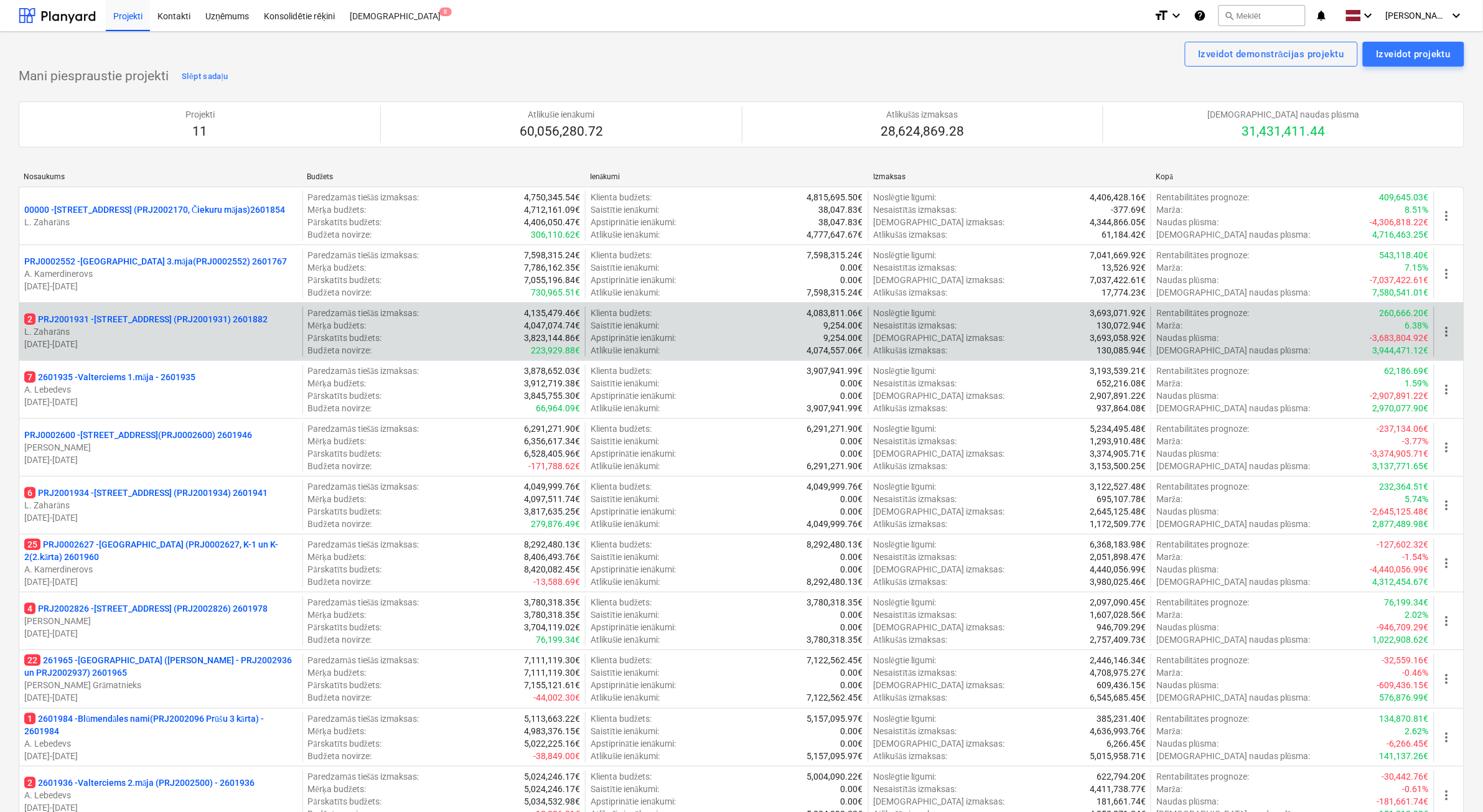
click at [216, 331] on p "L. Zaharāns" at bounding box center [161, 332] width 273 height 13
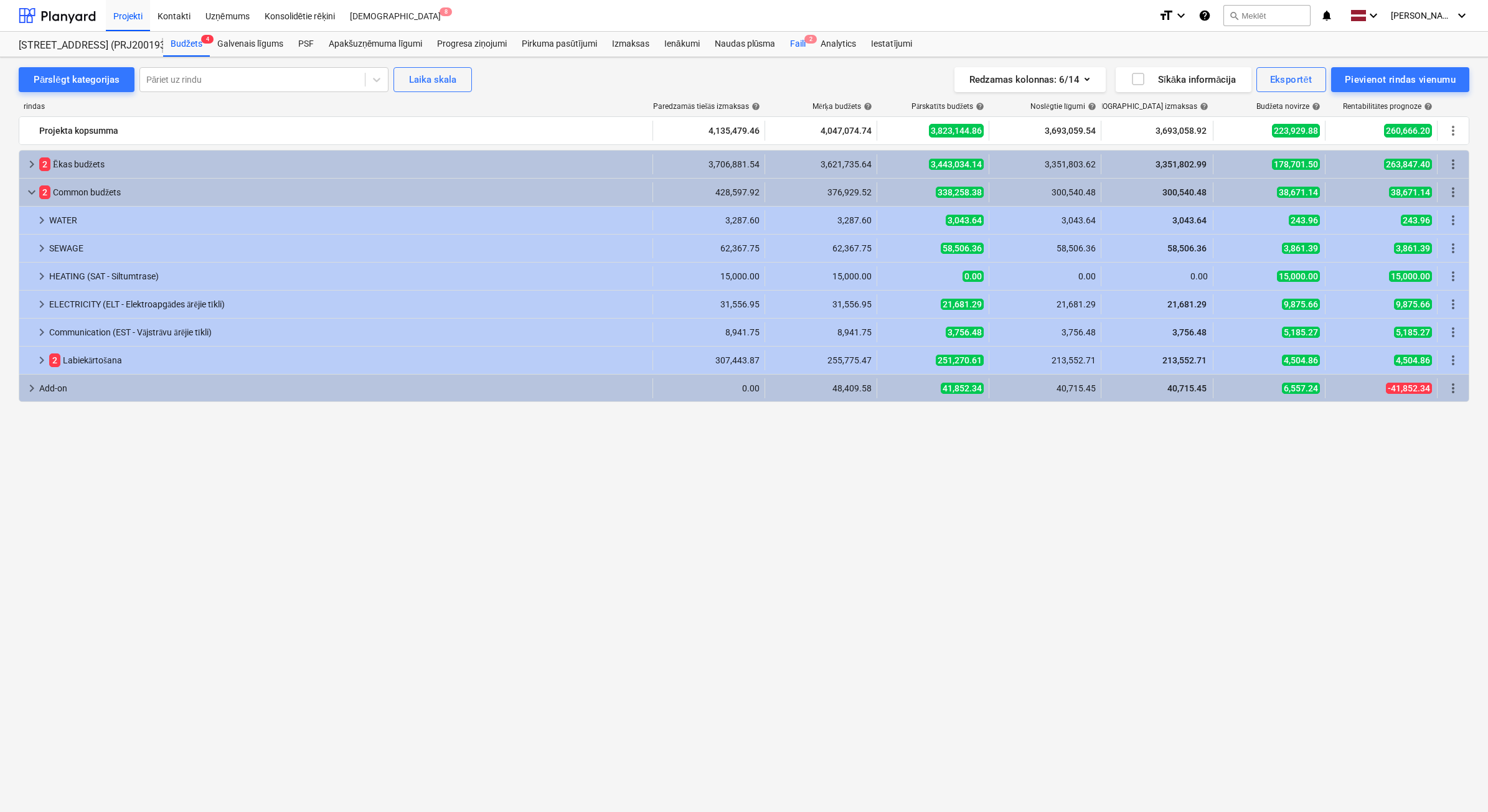
click at [804, 53] on div "Faili 2" at bounding box center [797, 44] width 31 height 25
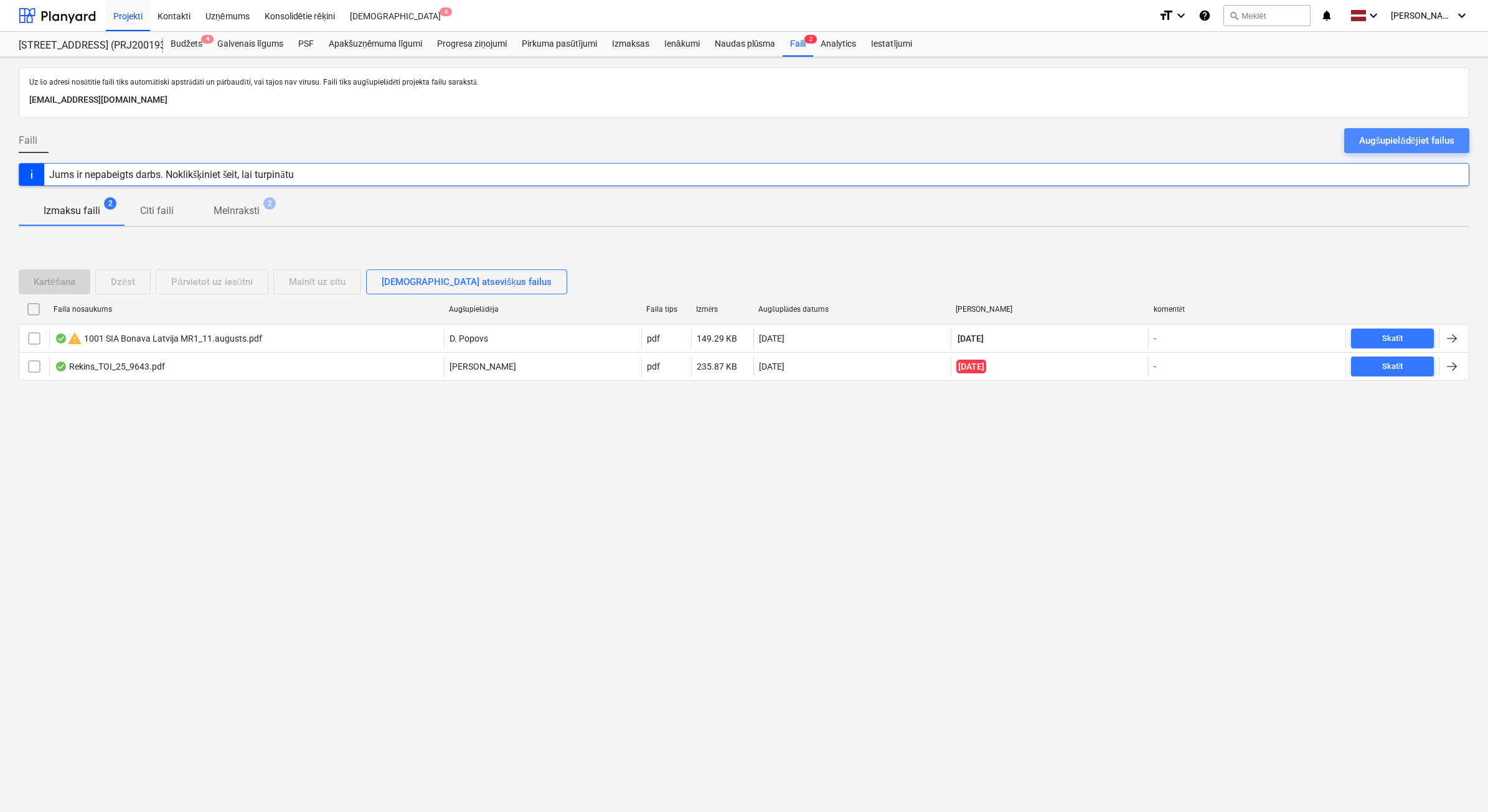
click at [1427, 142] on div "Augšupielādējiet failus" at bounding box center [1406, 140] width 95 height 17
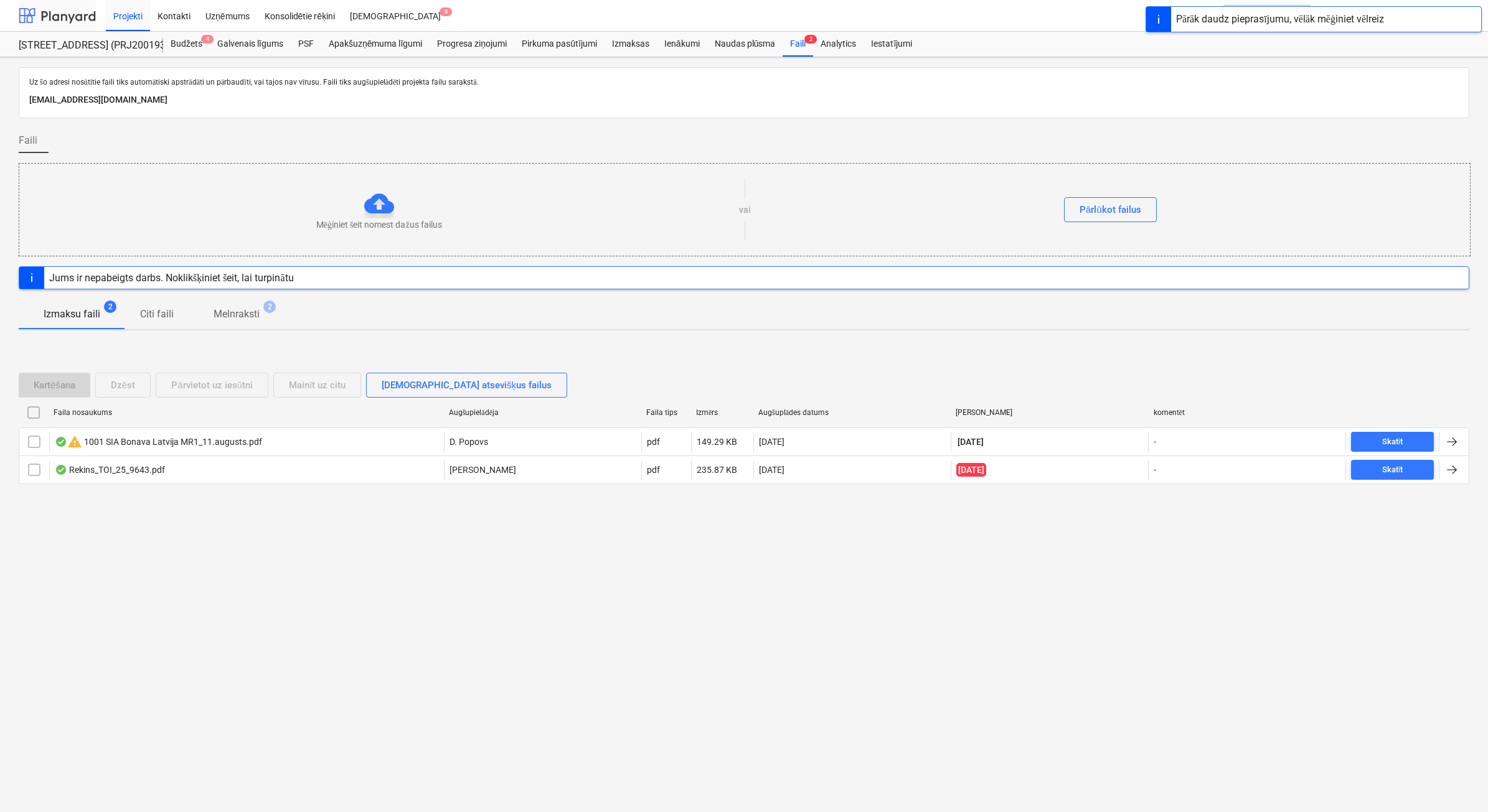
click at [67, 19] on div at bounding box center [58, 16] width 77 height 32
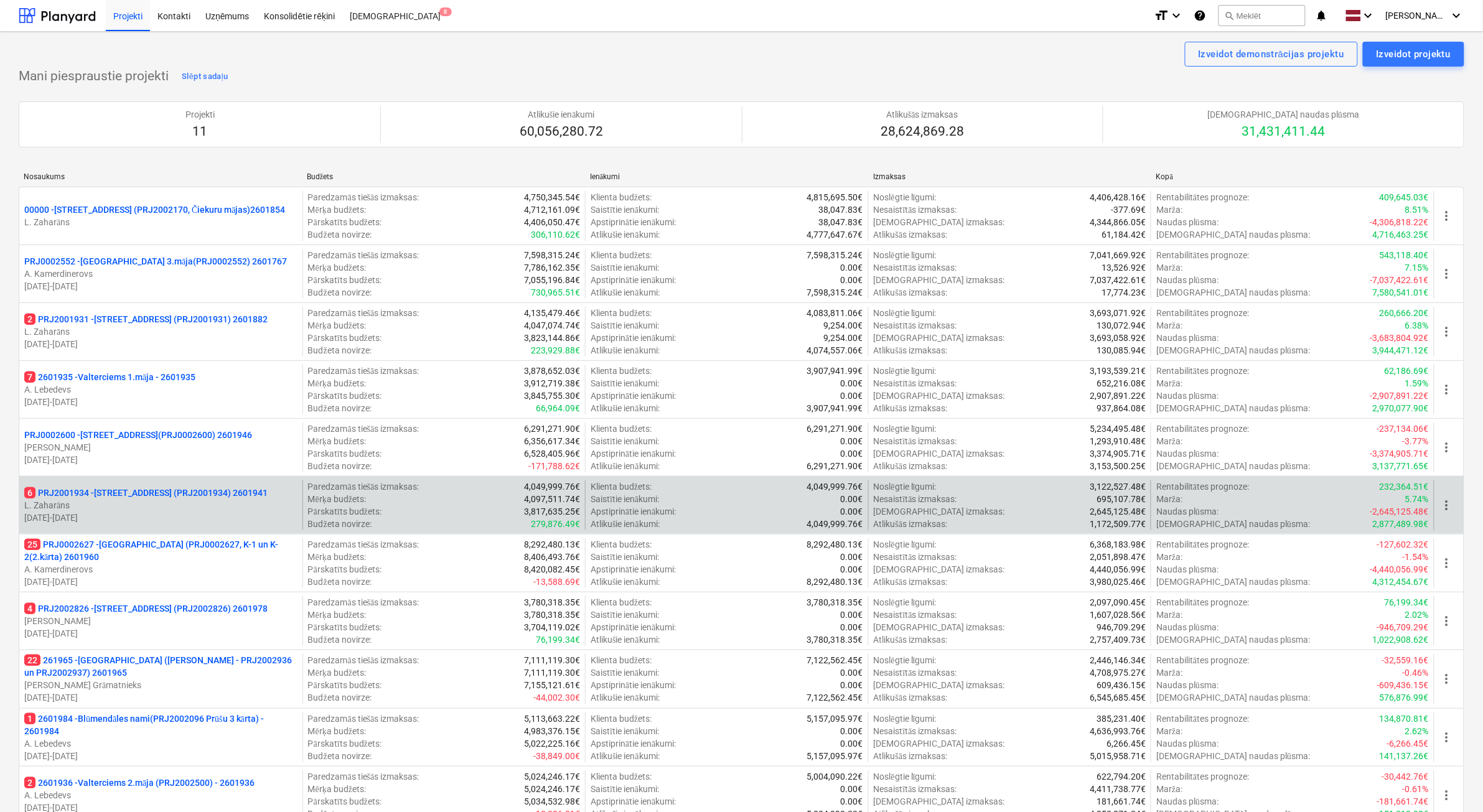
click at [237, 509] on p "L. Zaharāns" at bounding box center [161, 506] width 273 height 13
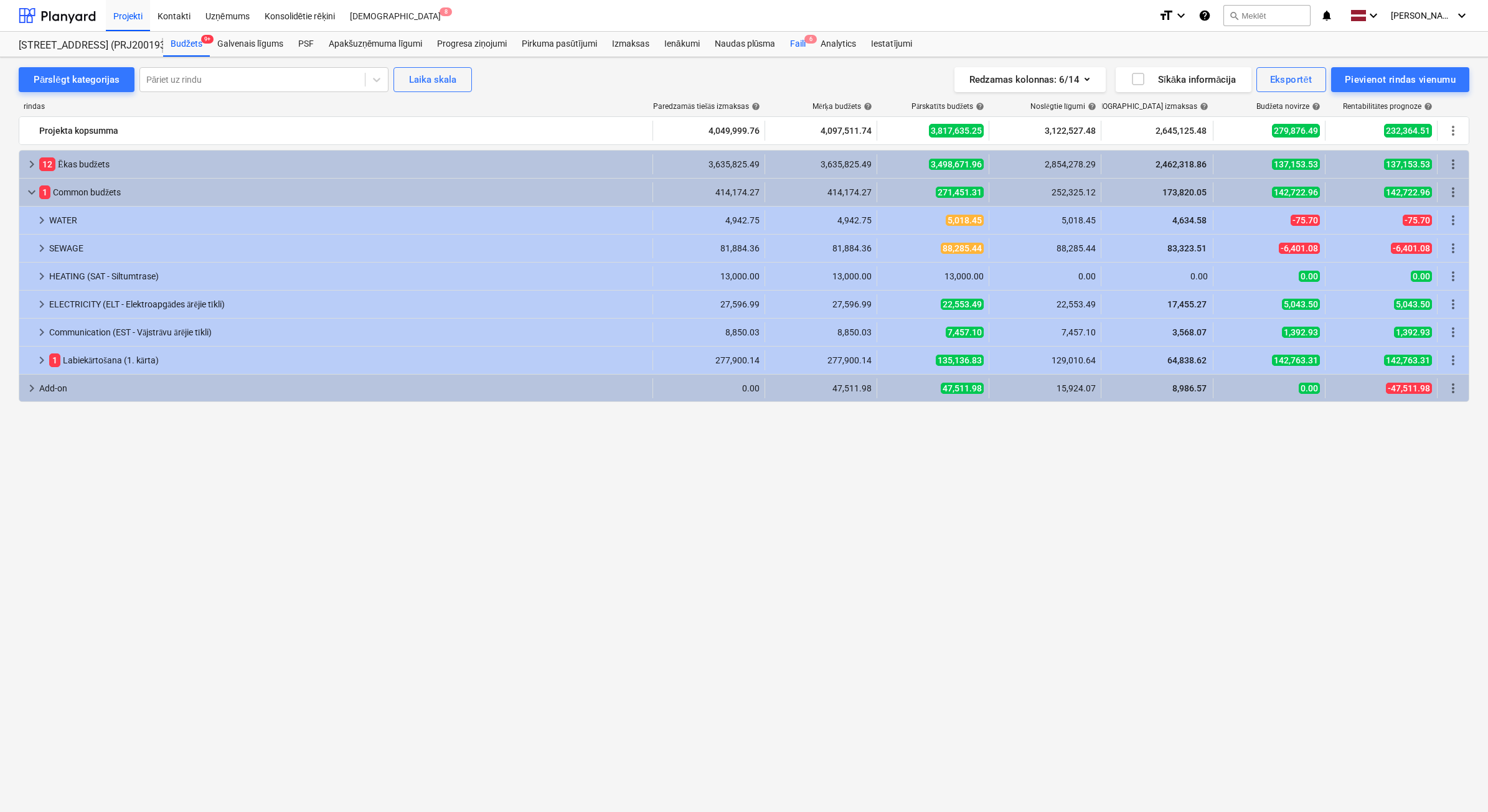
click at [802, 46] on div "Faili 6" at bounding box center [797, 44] width 31 height 25
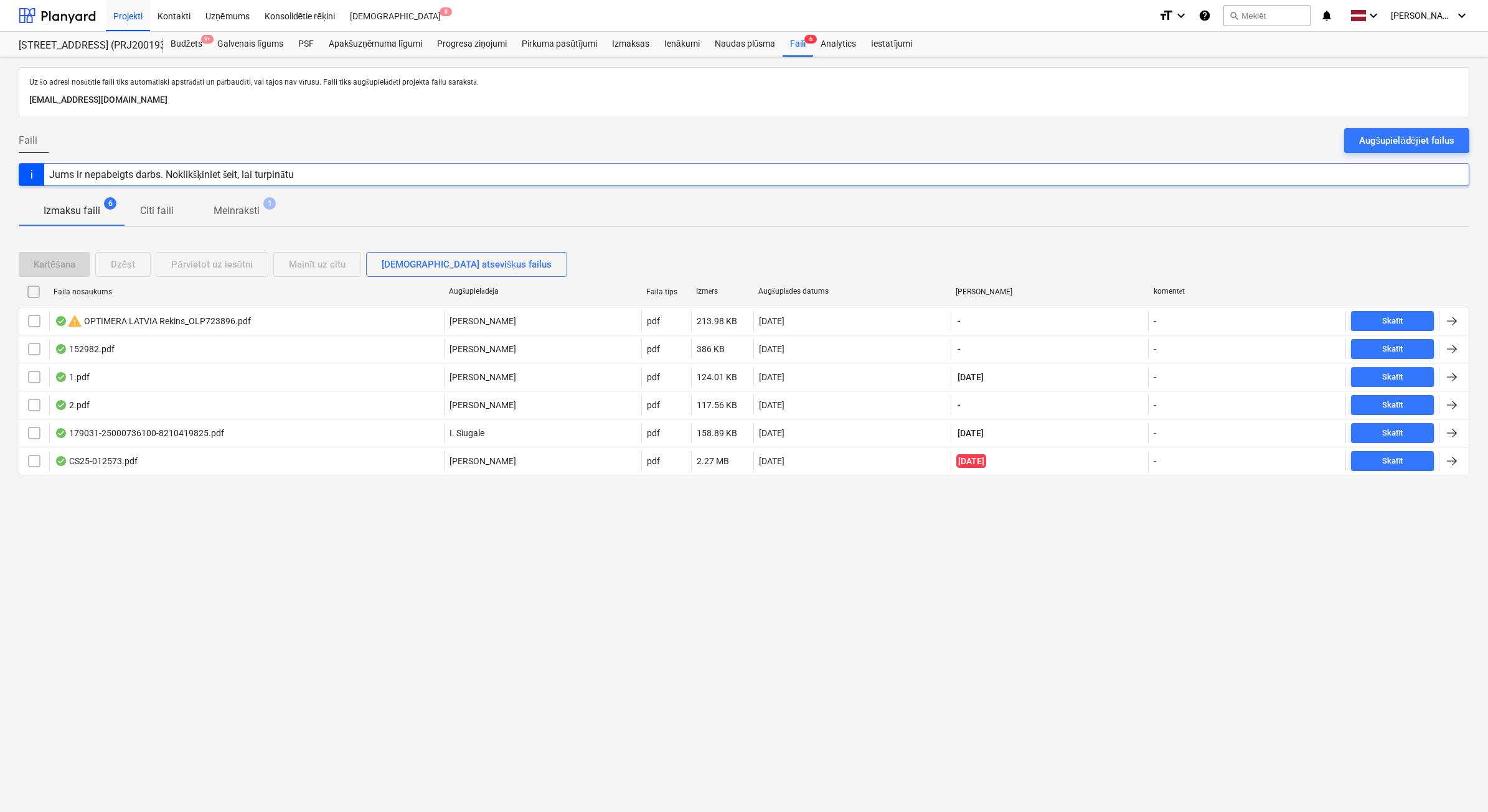
click at [213, 216] on p "Melnraksti" at bounding box center [236, 210] width 46 height 15
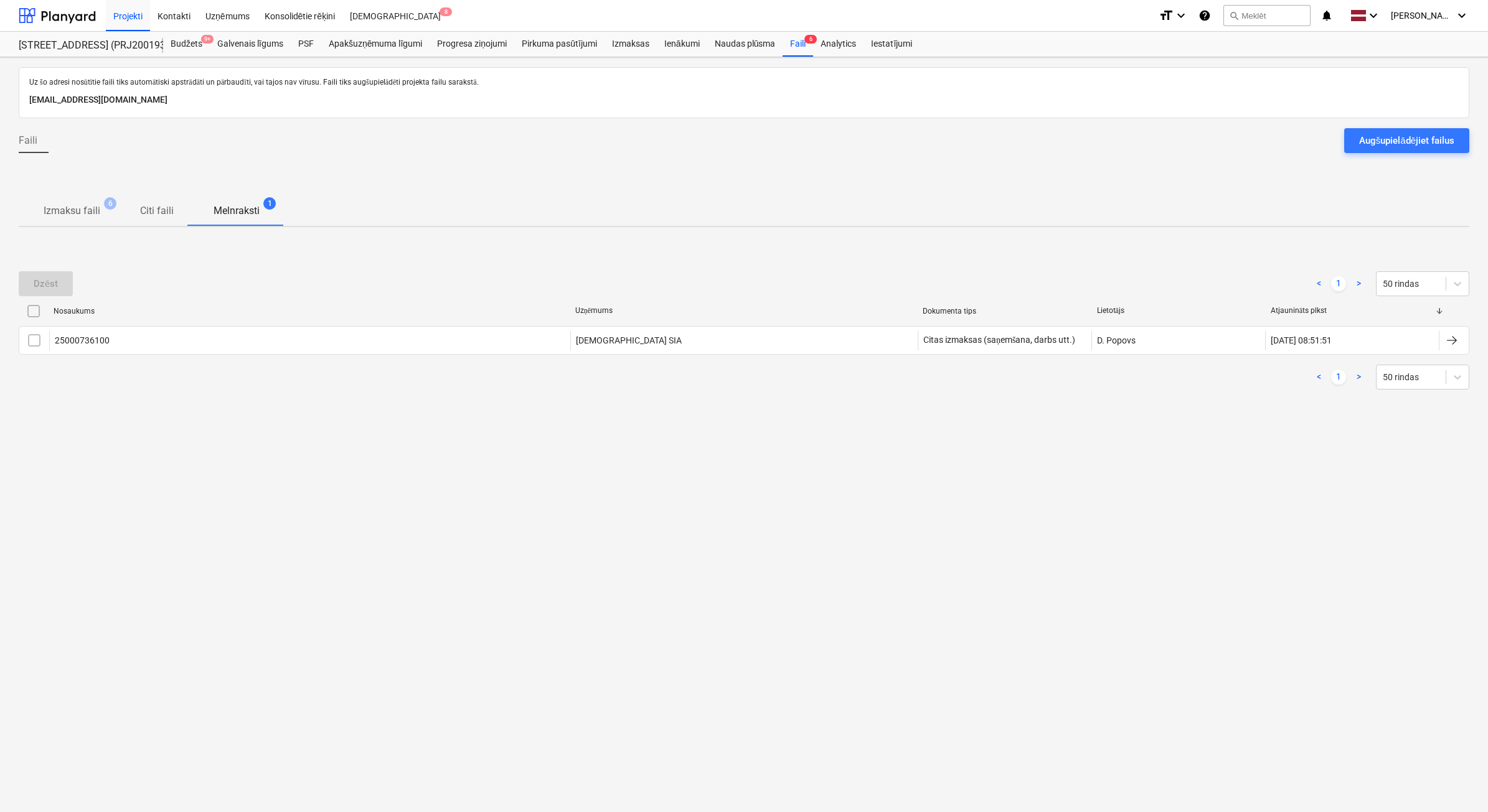
click at [39, 215] on span "Izmaksu faili 6" at bounding box center [72, 210] width 76 height 15
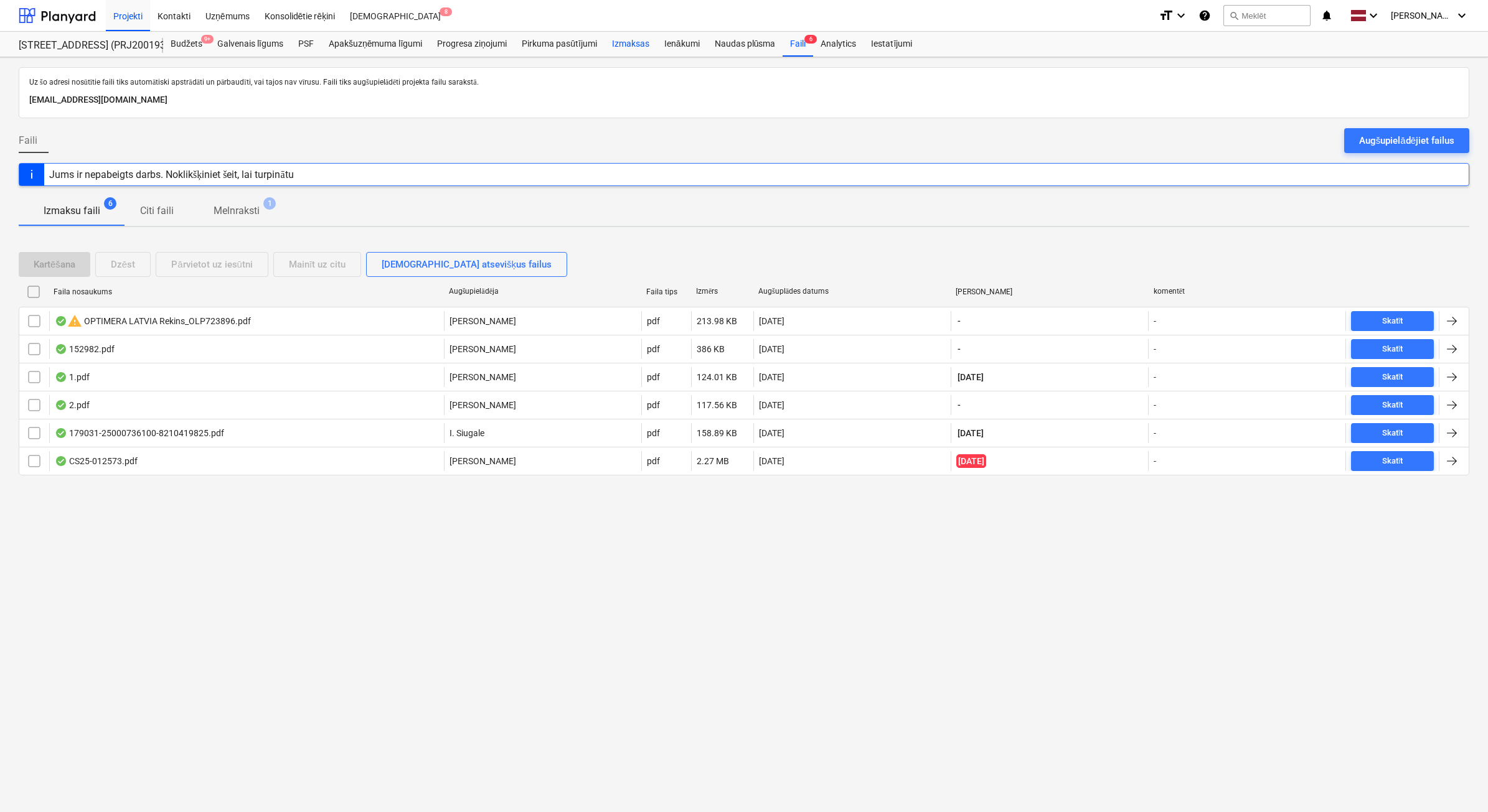
click at [651, 46] on div "Izmaksas" at bounding box center [630, 44] width 52 height 25
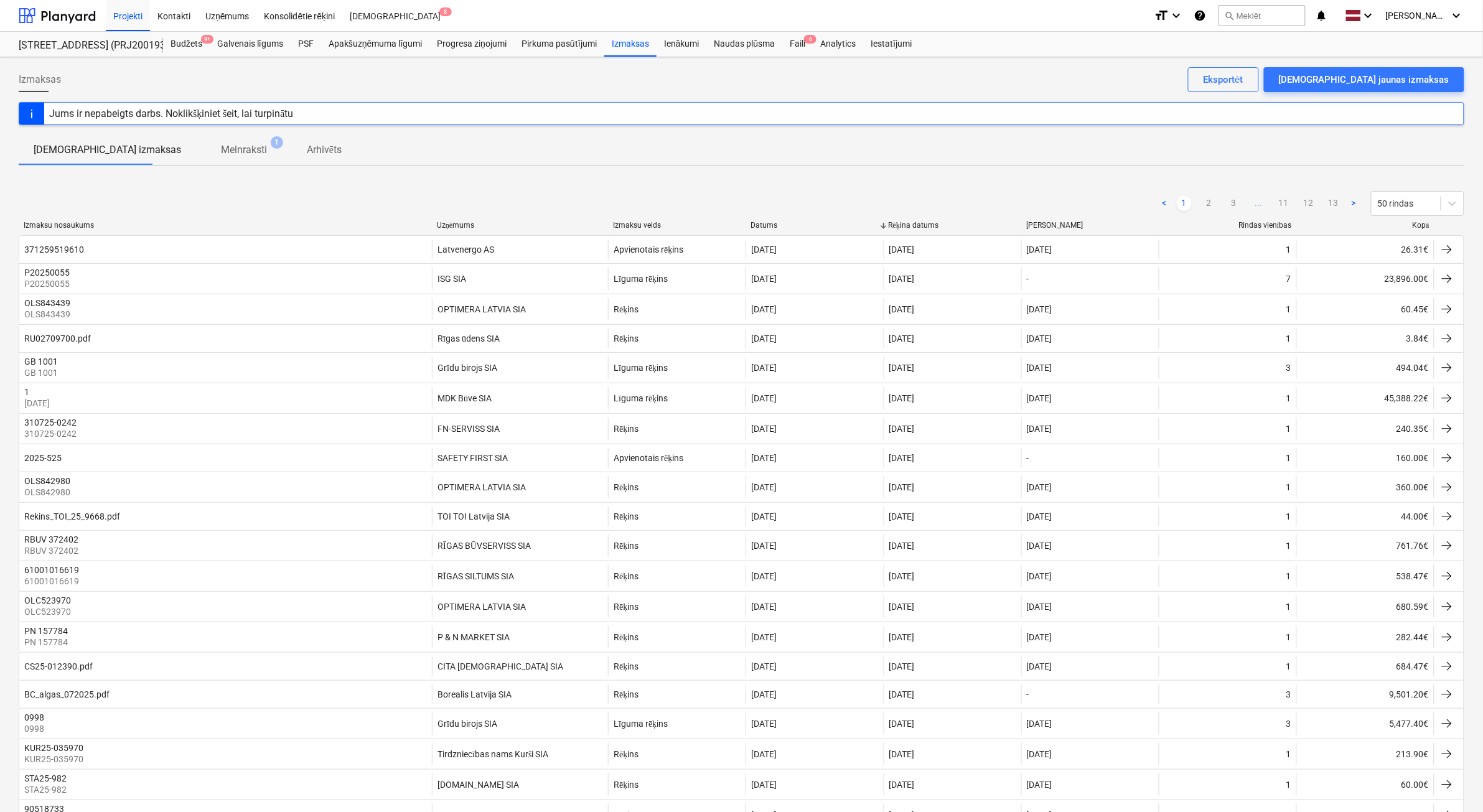
click at [1420, 225] on div "Kopā" at bounding box center [1366, 226] width 128 height 9
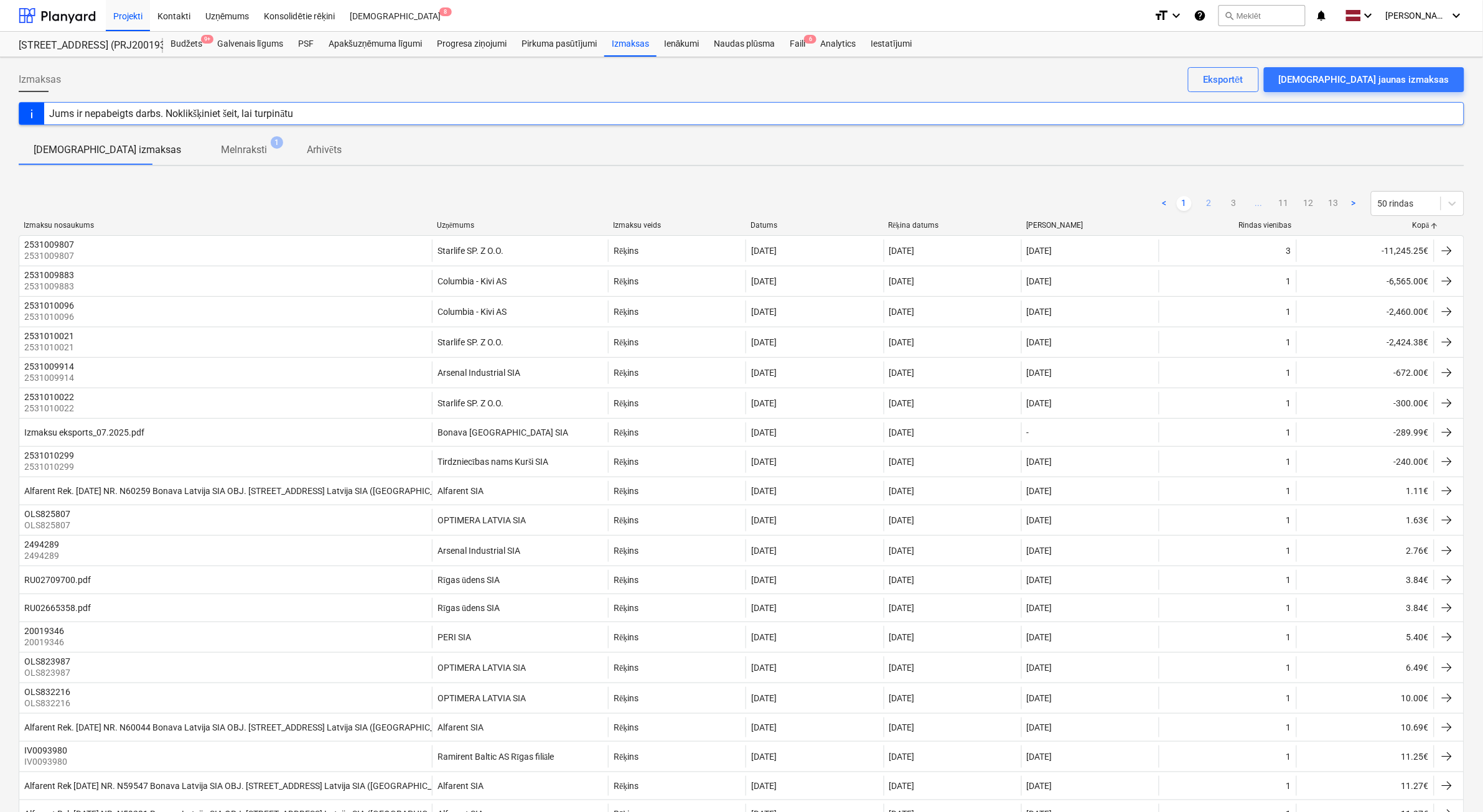
click at [1212, 203] on link "2" at bounding box center [1209, 203] width 15 height 15
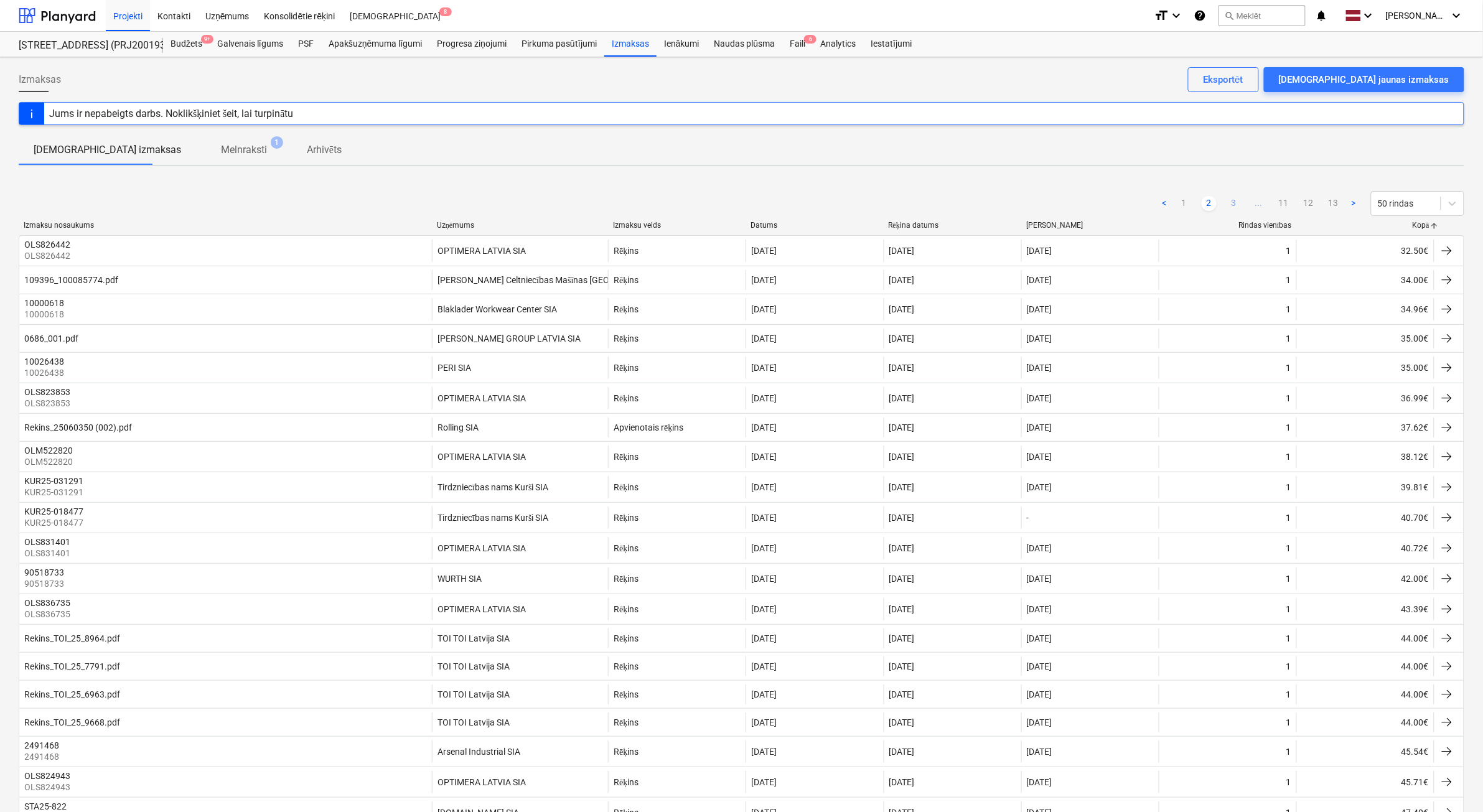
click at [1236, 201] on link "3" at bounding box center [1234, 203] width 15 height 15
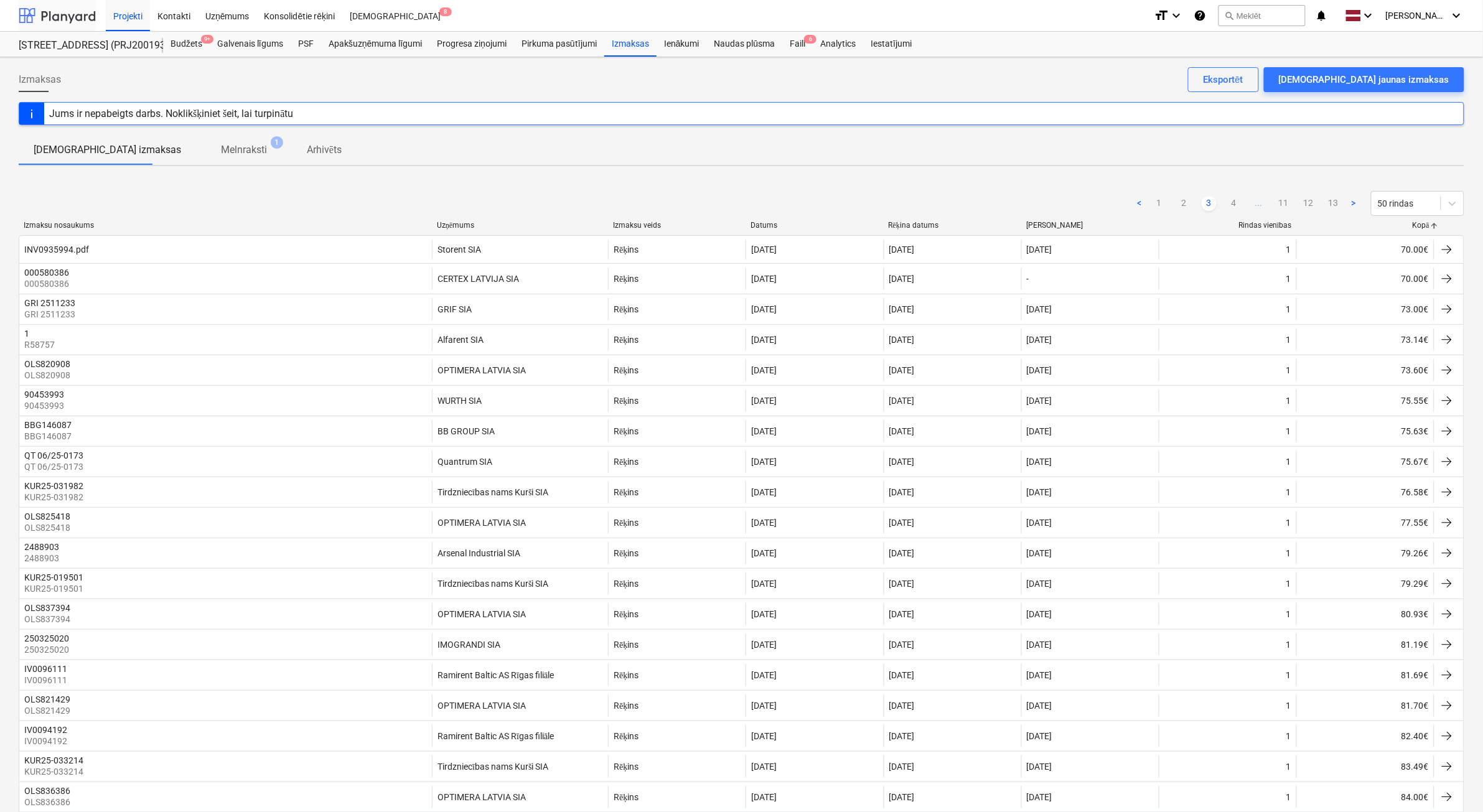
click at [54, 13] on div at bounding box center [57, 16] width 77 height 32
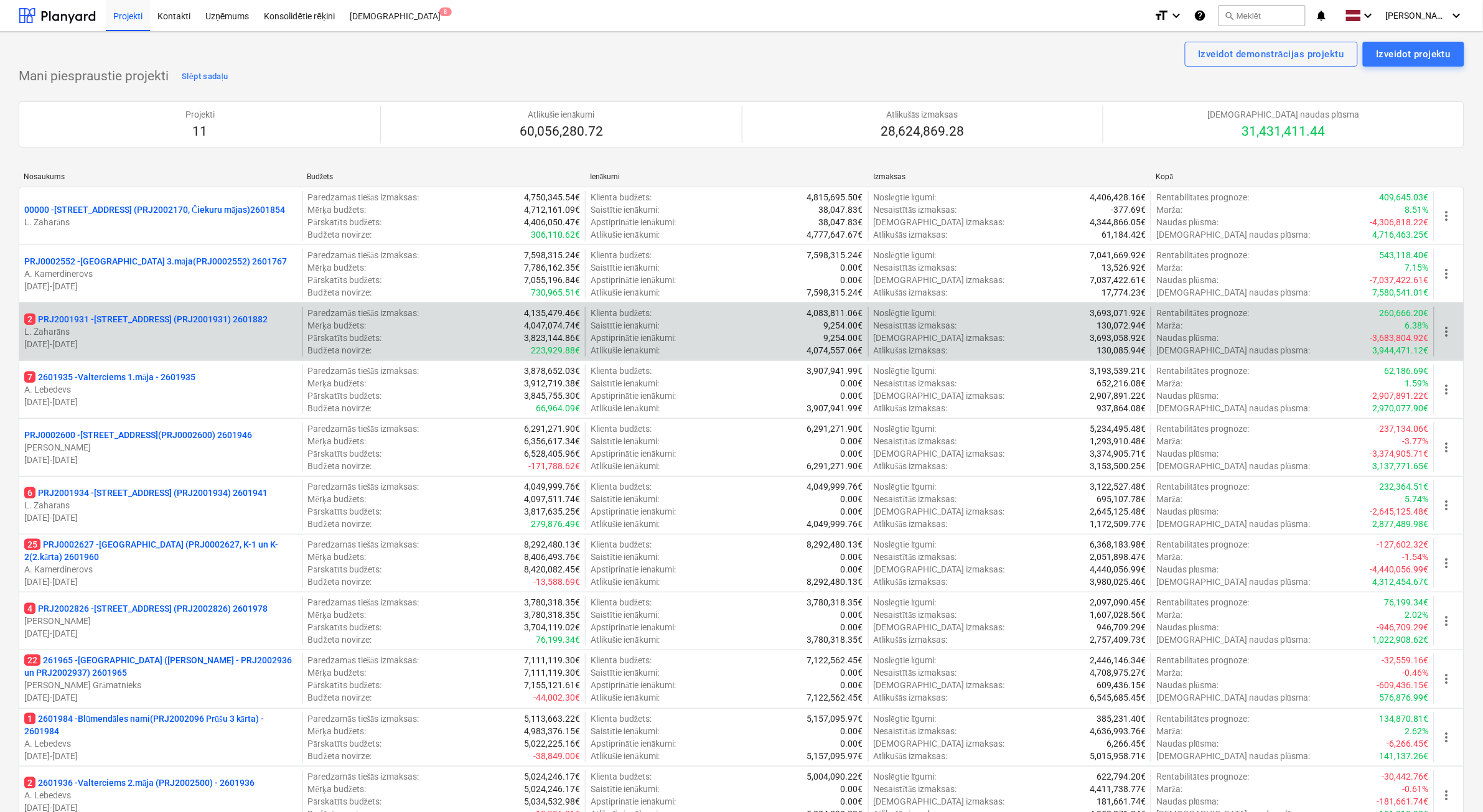
click at [224, 331] on p "L. Zaharāns" at bounding box center [161, 332] width 273 height 13
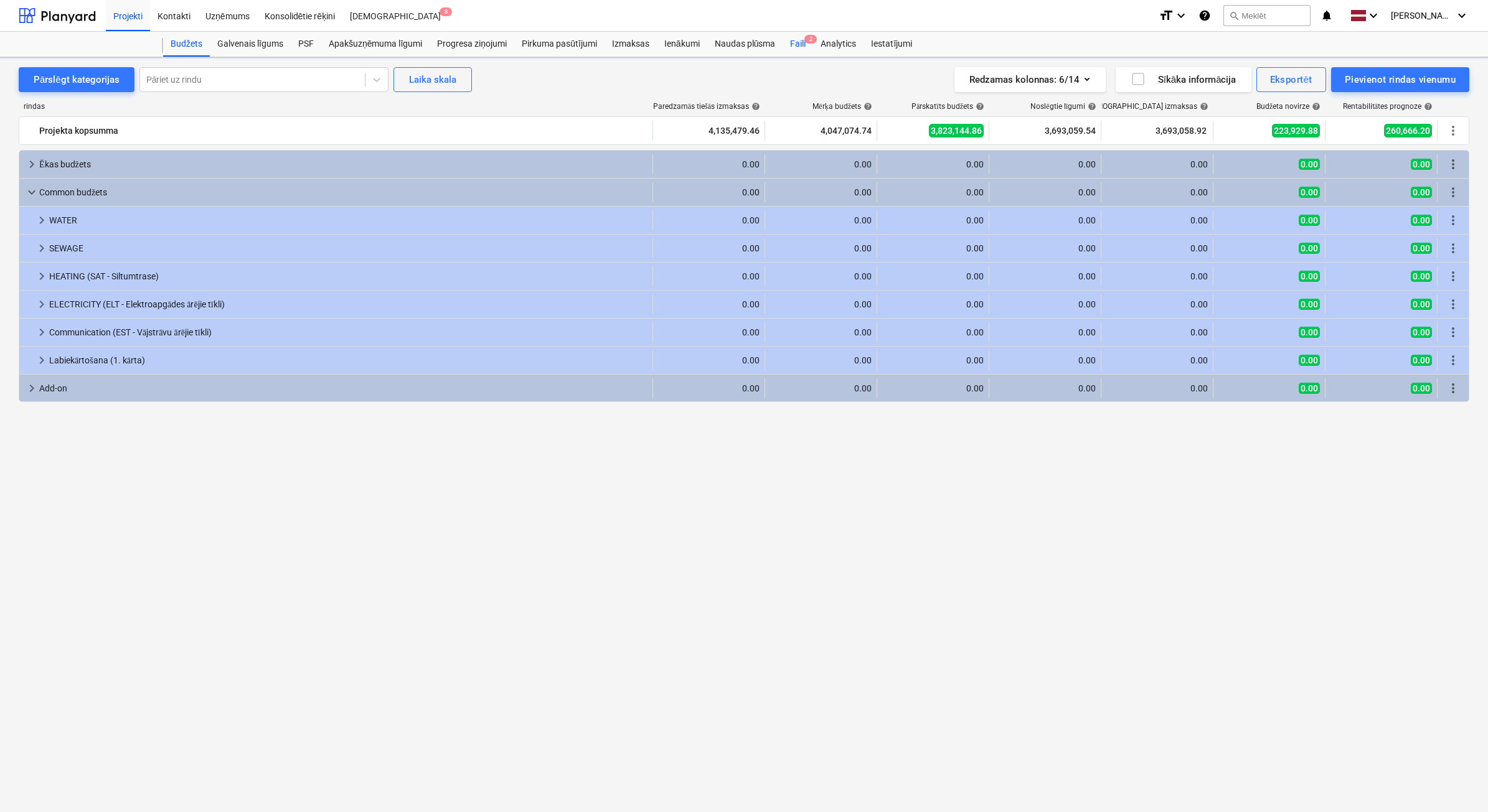
click at [800, 45] on div "Faili 2" at bounding box center [797, 44] width 31 height 25
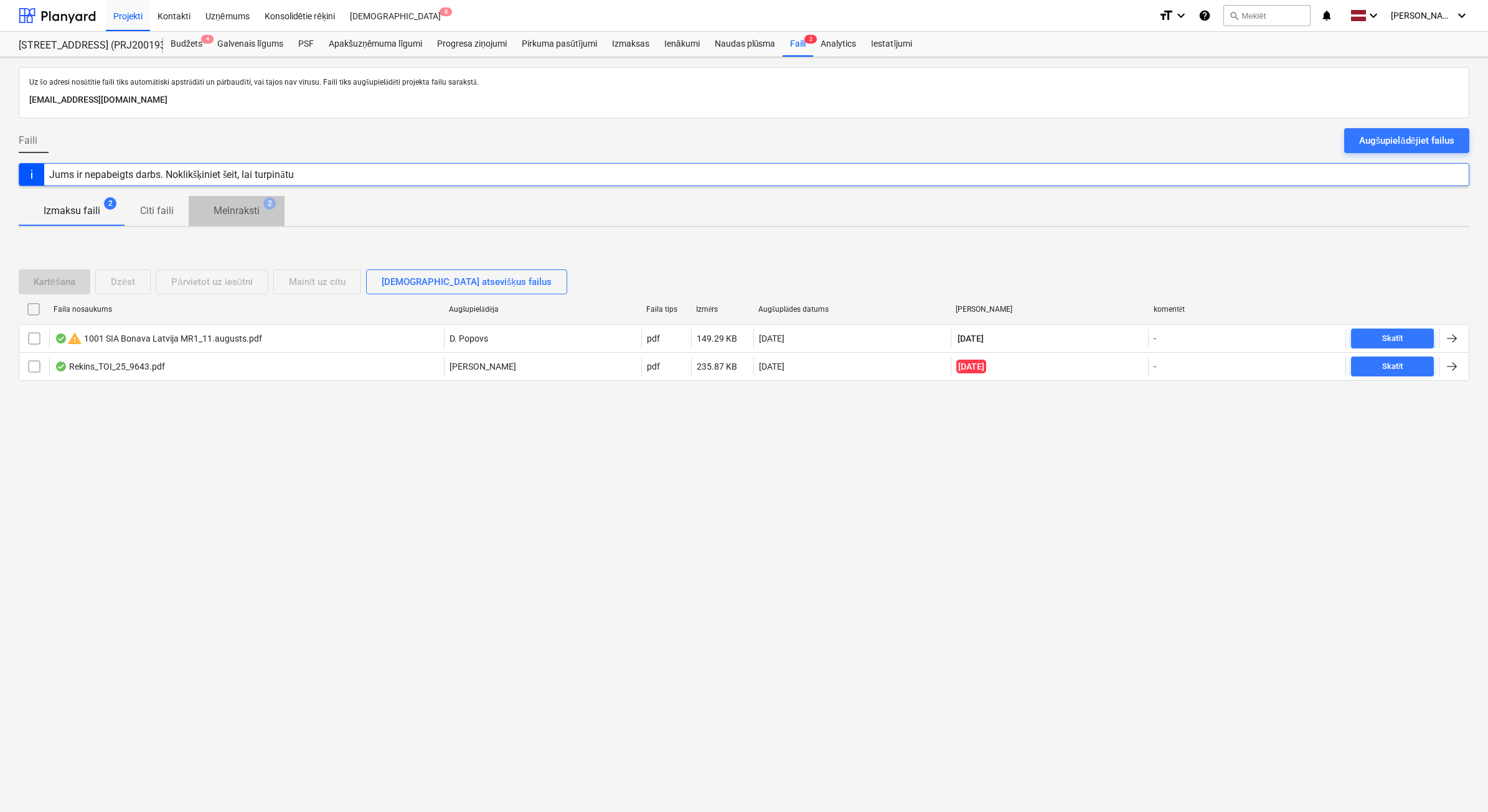
click at [248, 218] on p "Melnraksti" at bounding box center [236, 210] width 46 height 15
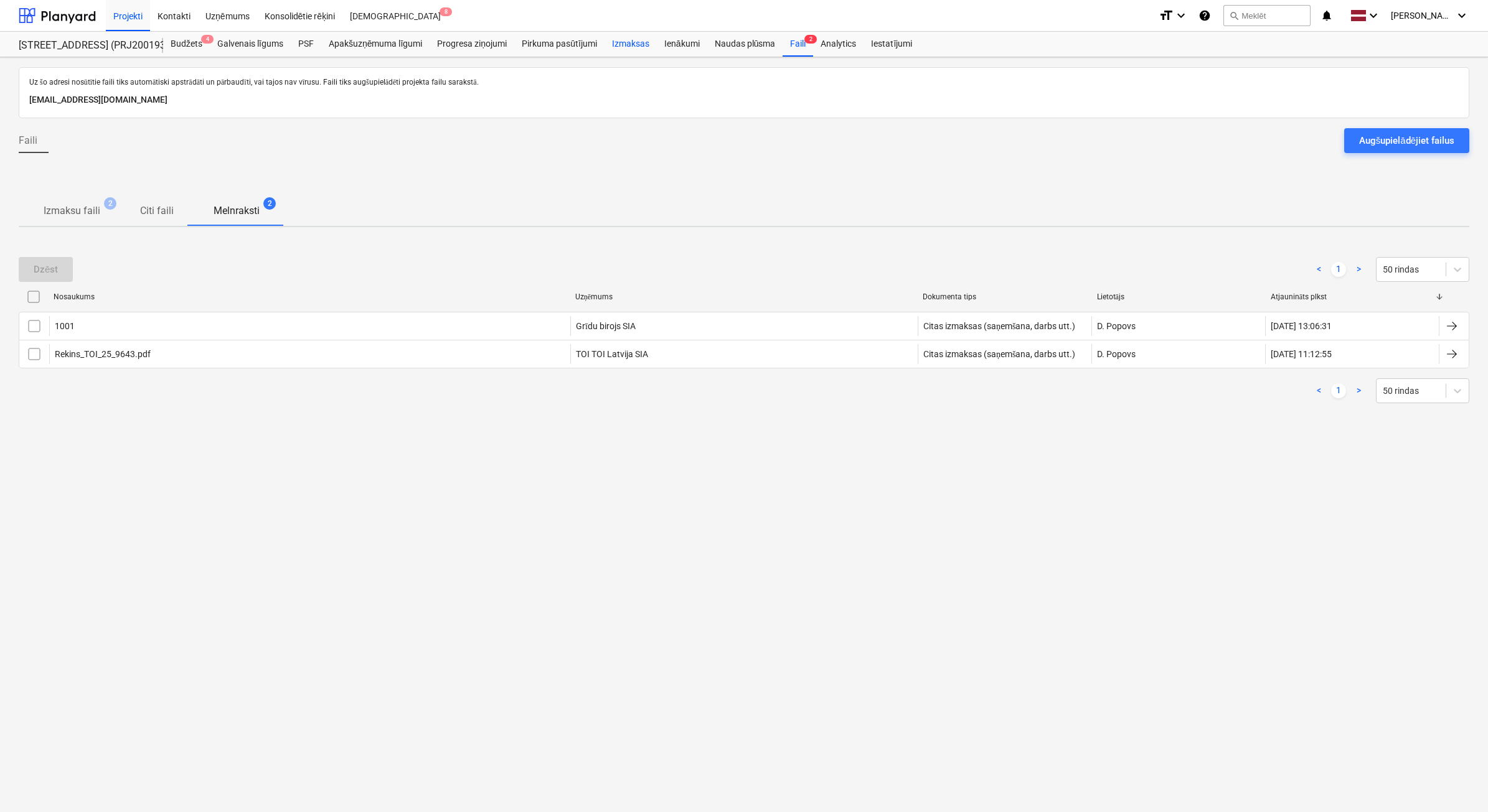
click at [632, 48] on div "Izmaksas" at bounding box center [630, 44] width 52 height 25
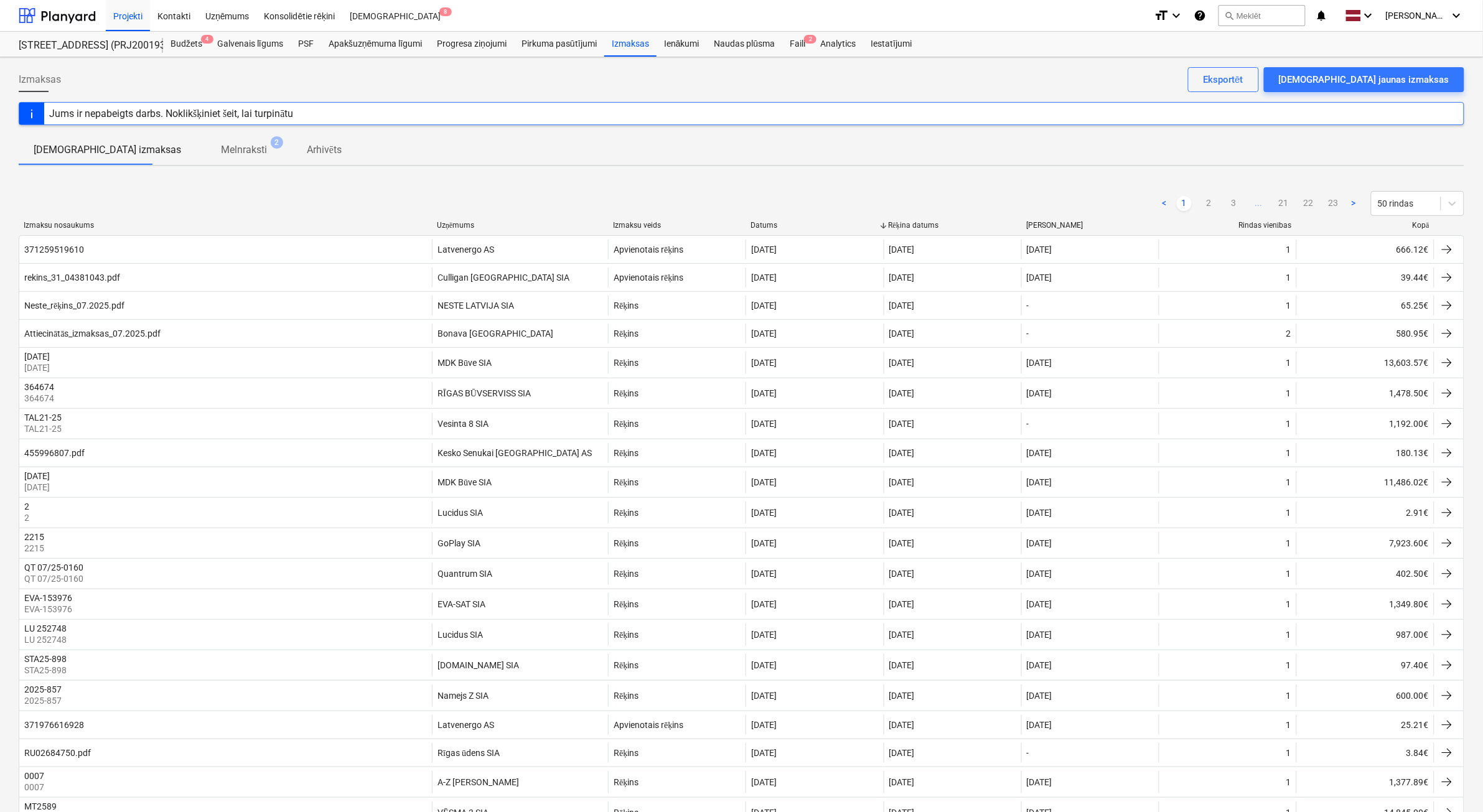
click at [1423, 228] on div "Kopā" at bounding box center [1366, 226] width 128 height 9
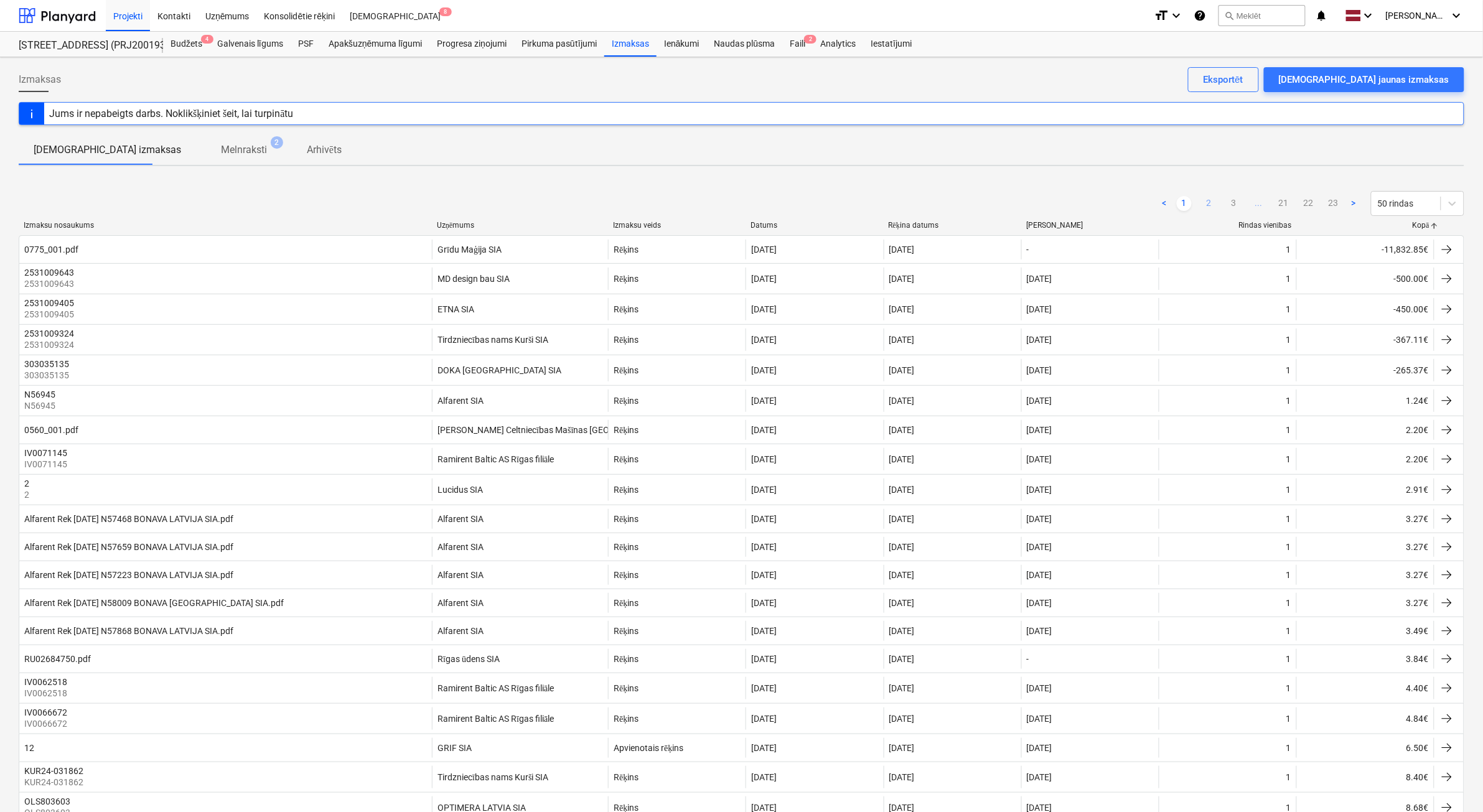
click at [1215, 206] on link "2" at bounding box center [1209, 203] width 15 height 15
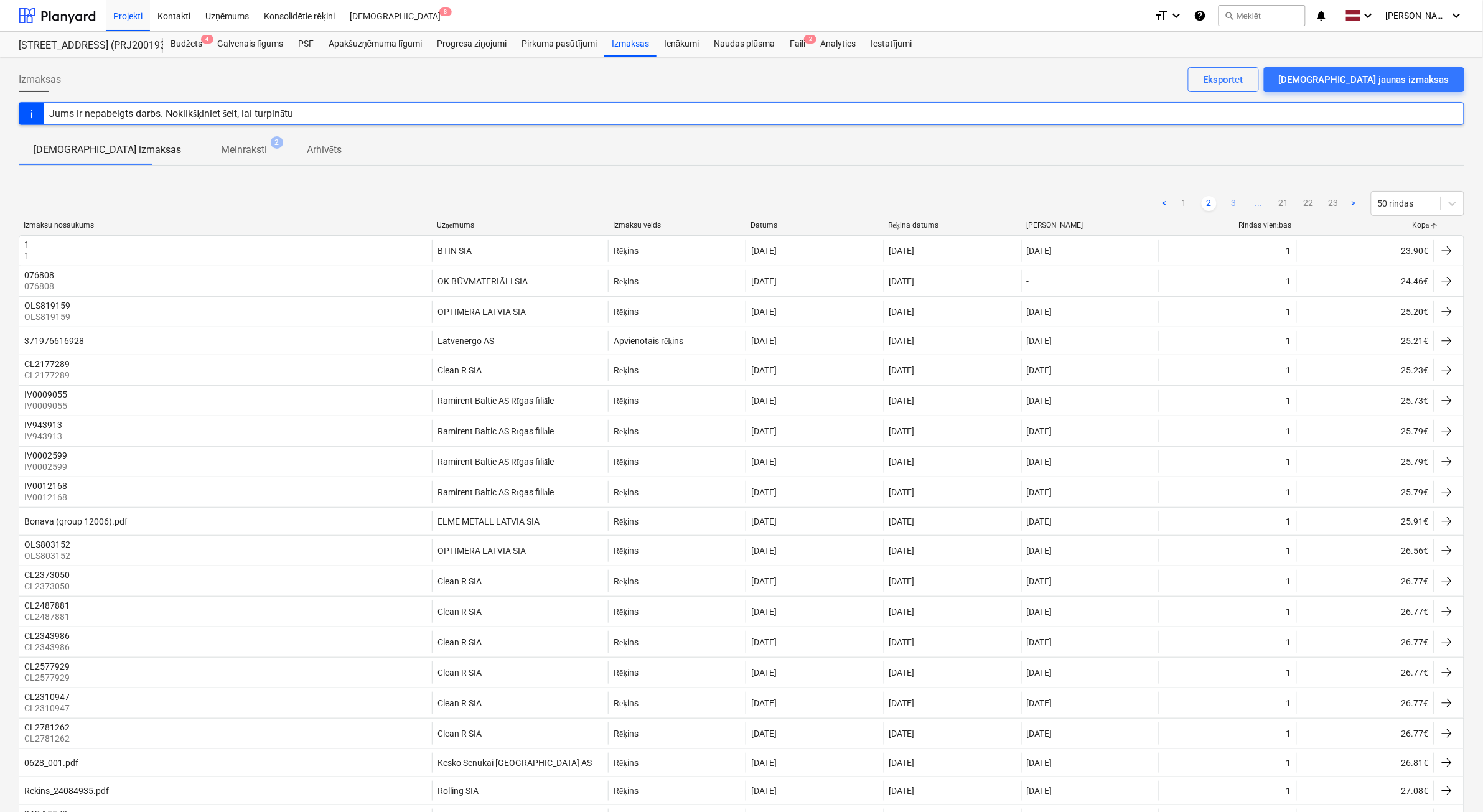
click at [1240, 206] on link "3" at bounding box center [1234, 203] width 15 height 15
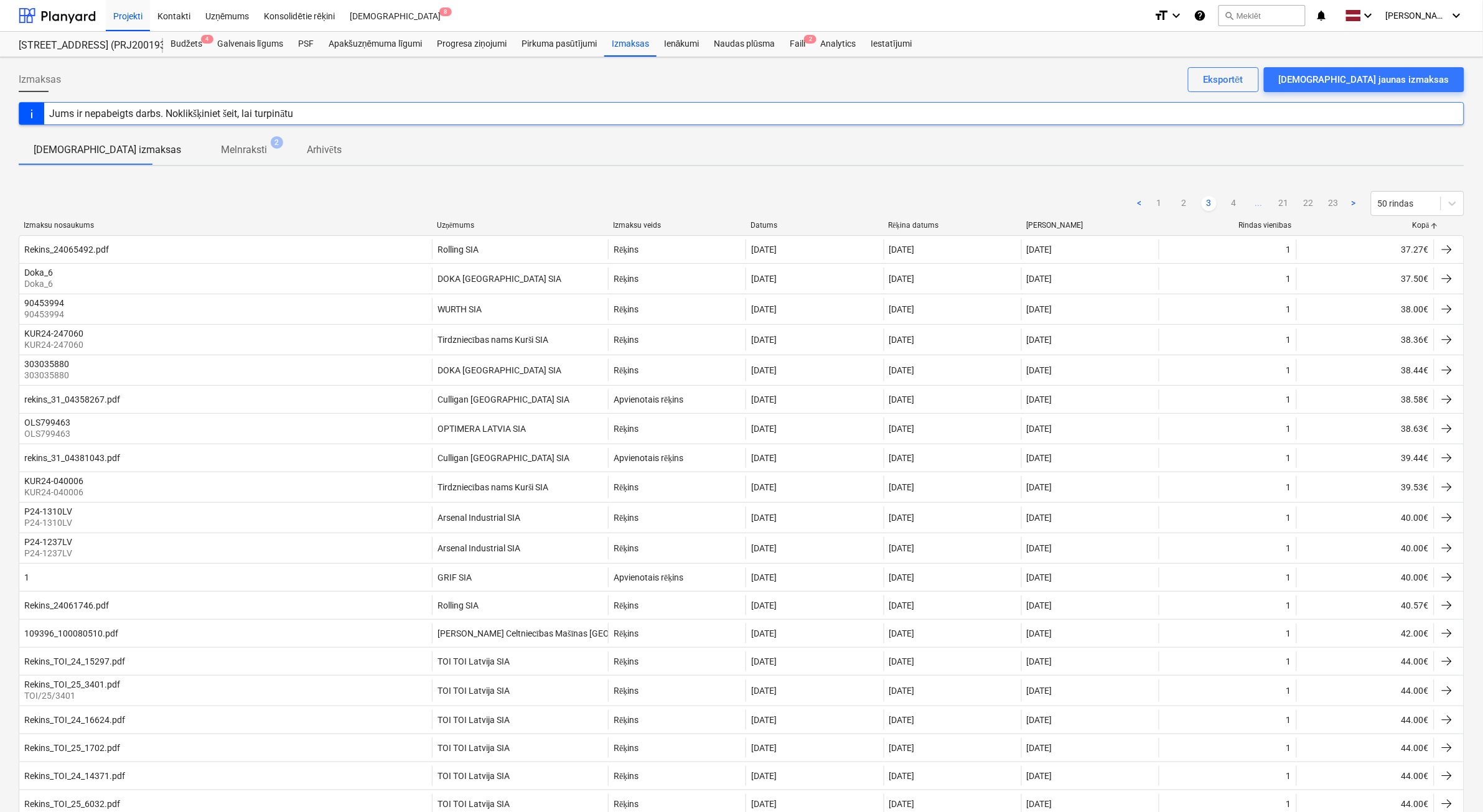
click at [1240, 206] on link "4" at bounding box center [1234, 203] width 15 height 15
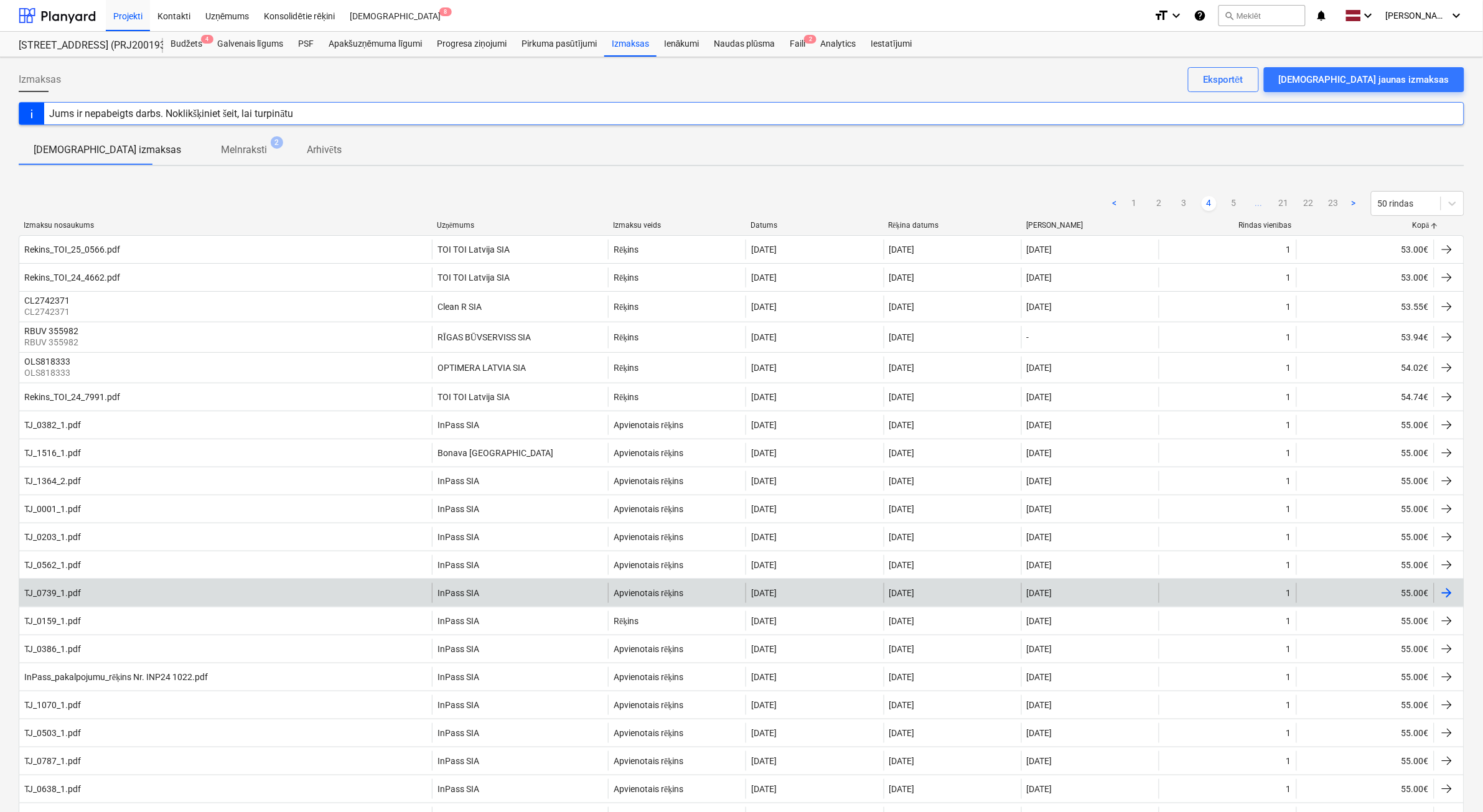
scroll to position [78, 0]
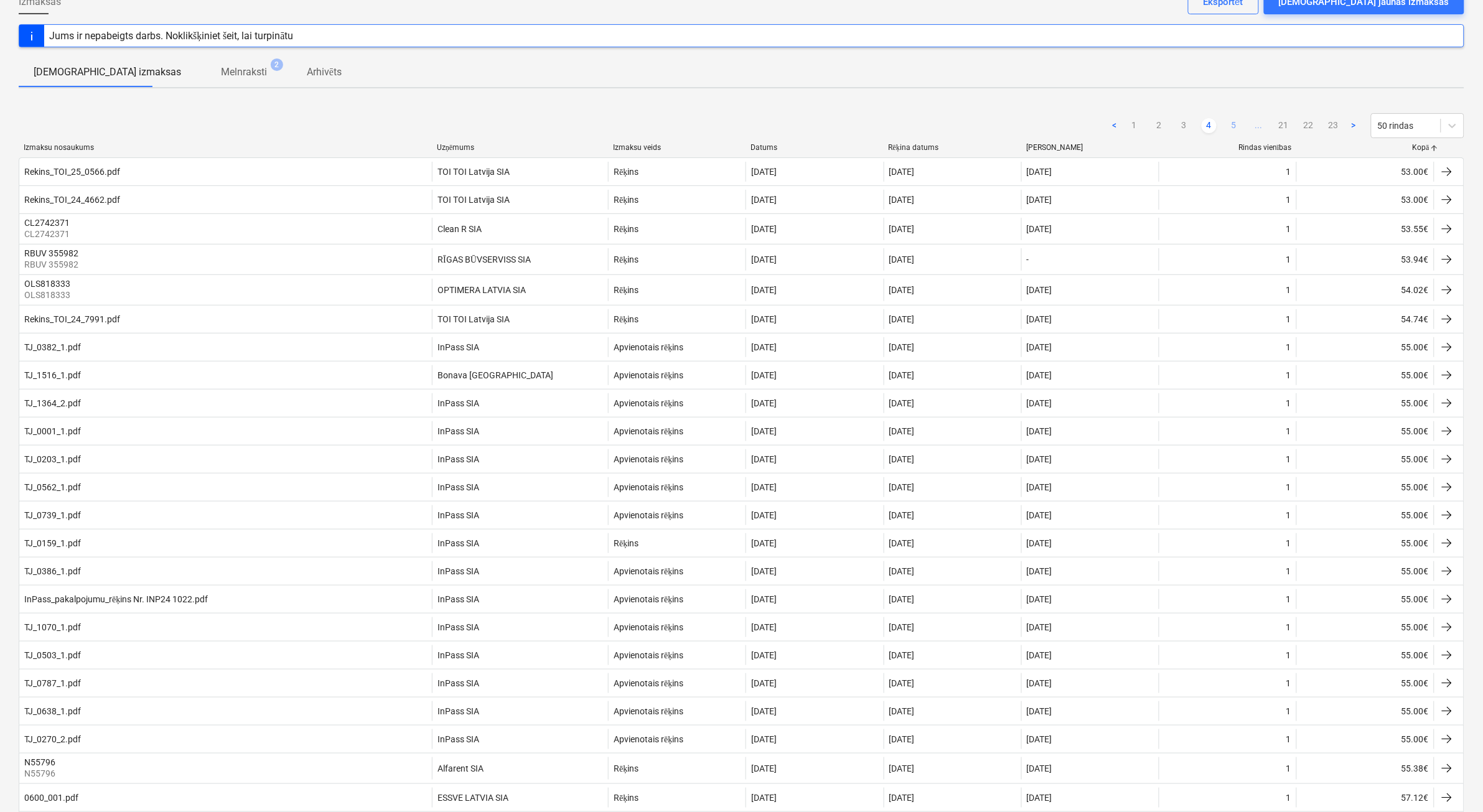
click at [1239, 128] on link "5" at bounding box center [1234, 125] width 15 height 15
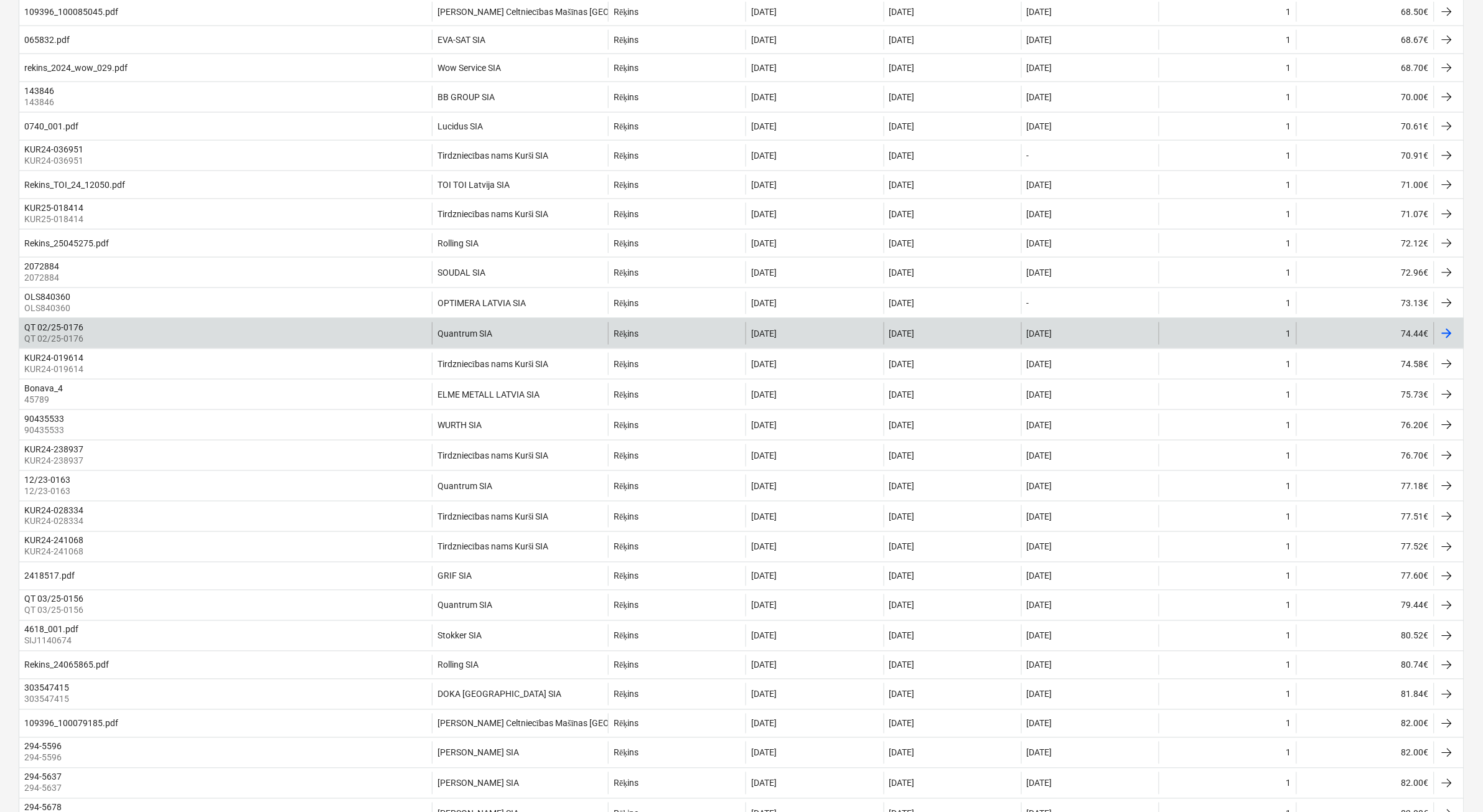
scroll to position [0, 0]
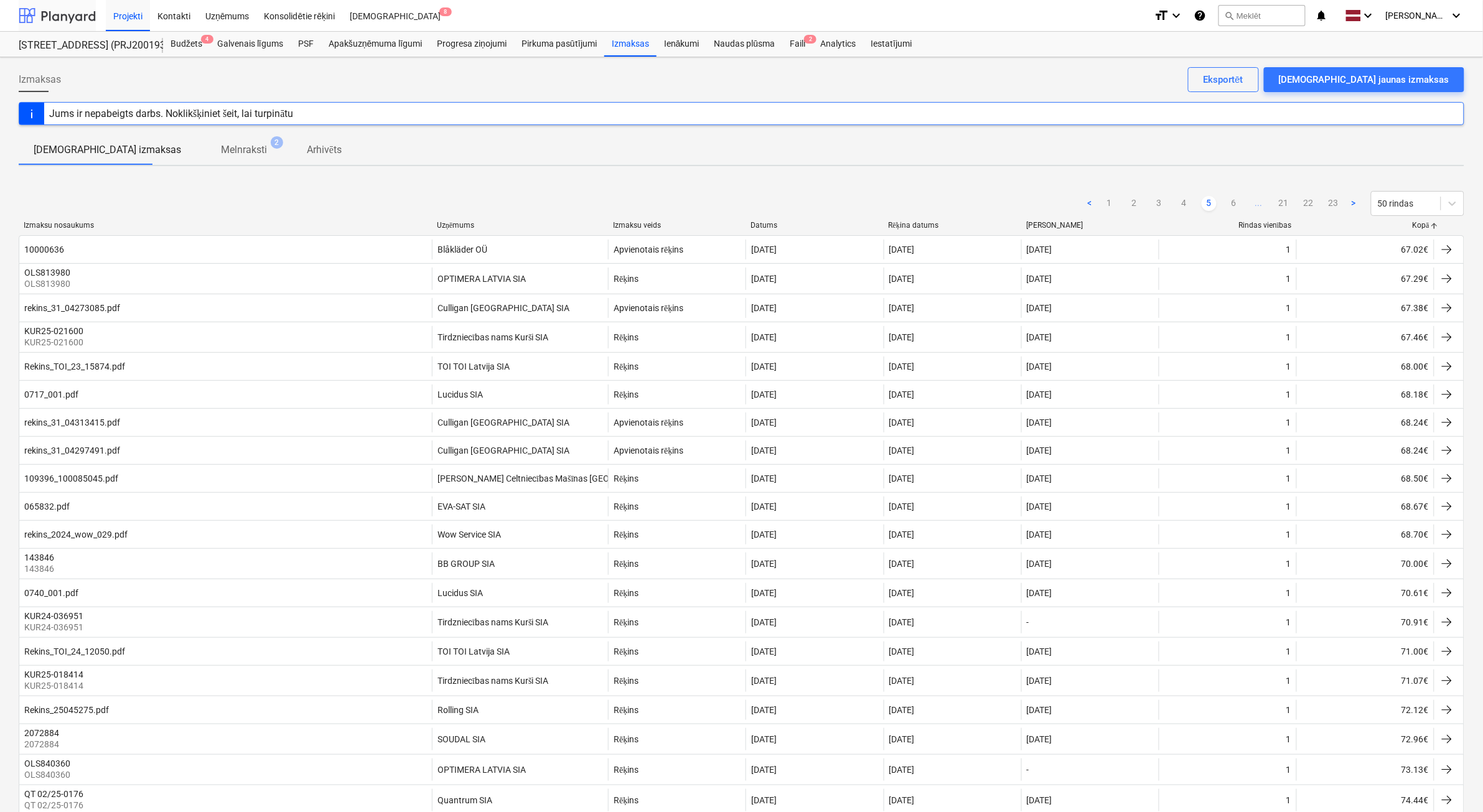
click at [57, 26] on div at bounding box center [57, 16] width 77 height 32
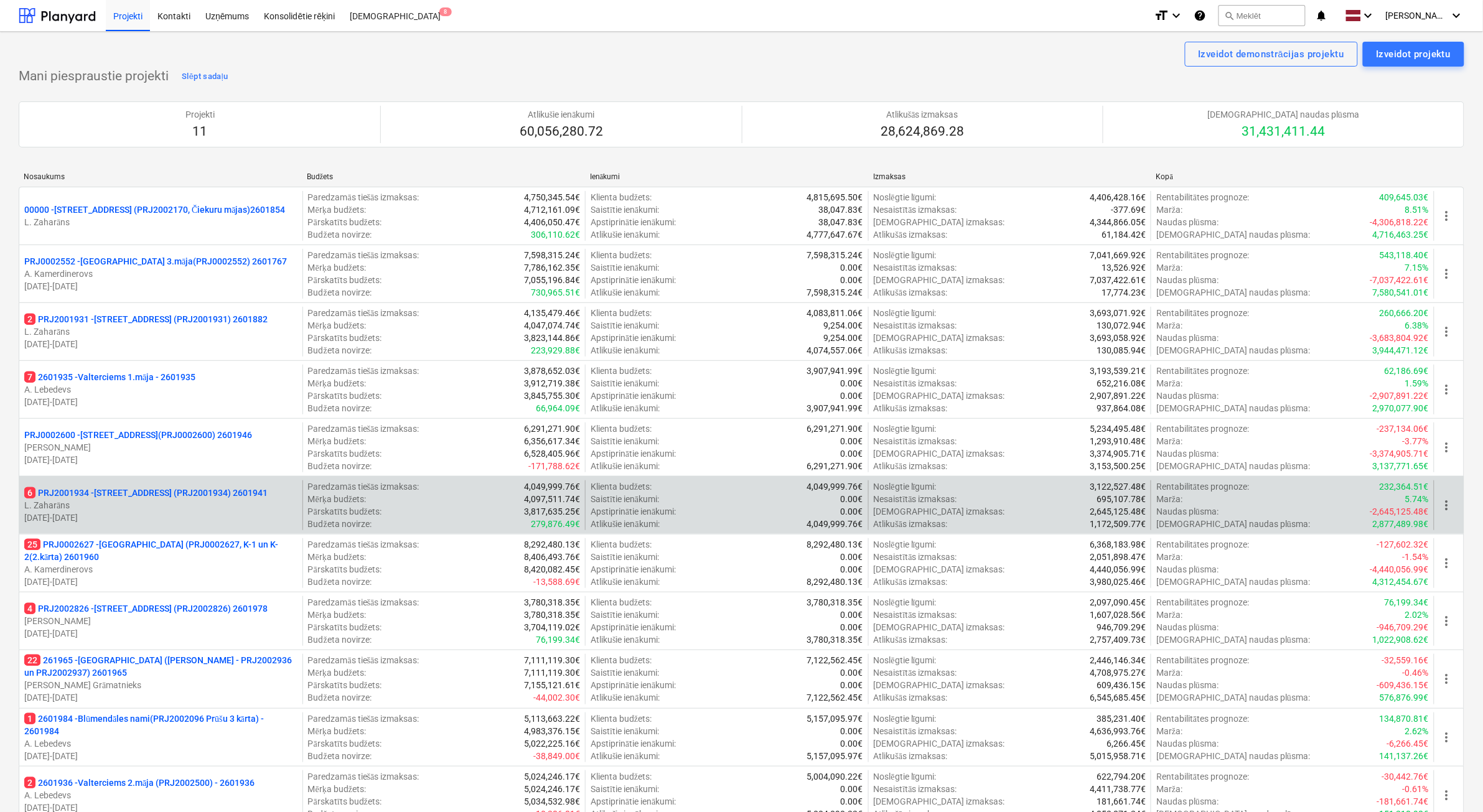
click at [199, 533] on div "6 PRJ2001934 - [STREET_ADDRESS] (PRJ2001934) 2601941 L. Zaharāns [DATE] - [DATE…" at bounding box center [742, 505] width 1446 height 57
click at [201, 515] on p "[DATE] - [DATE]" at bounding box center [161, 518] width 273 height 13
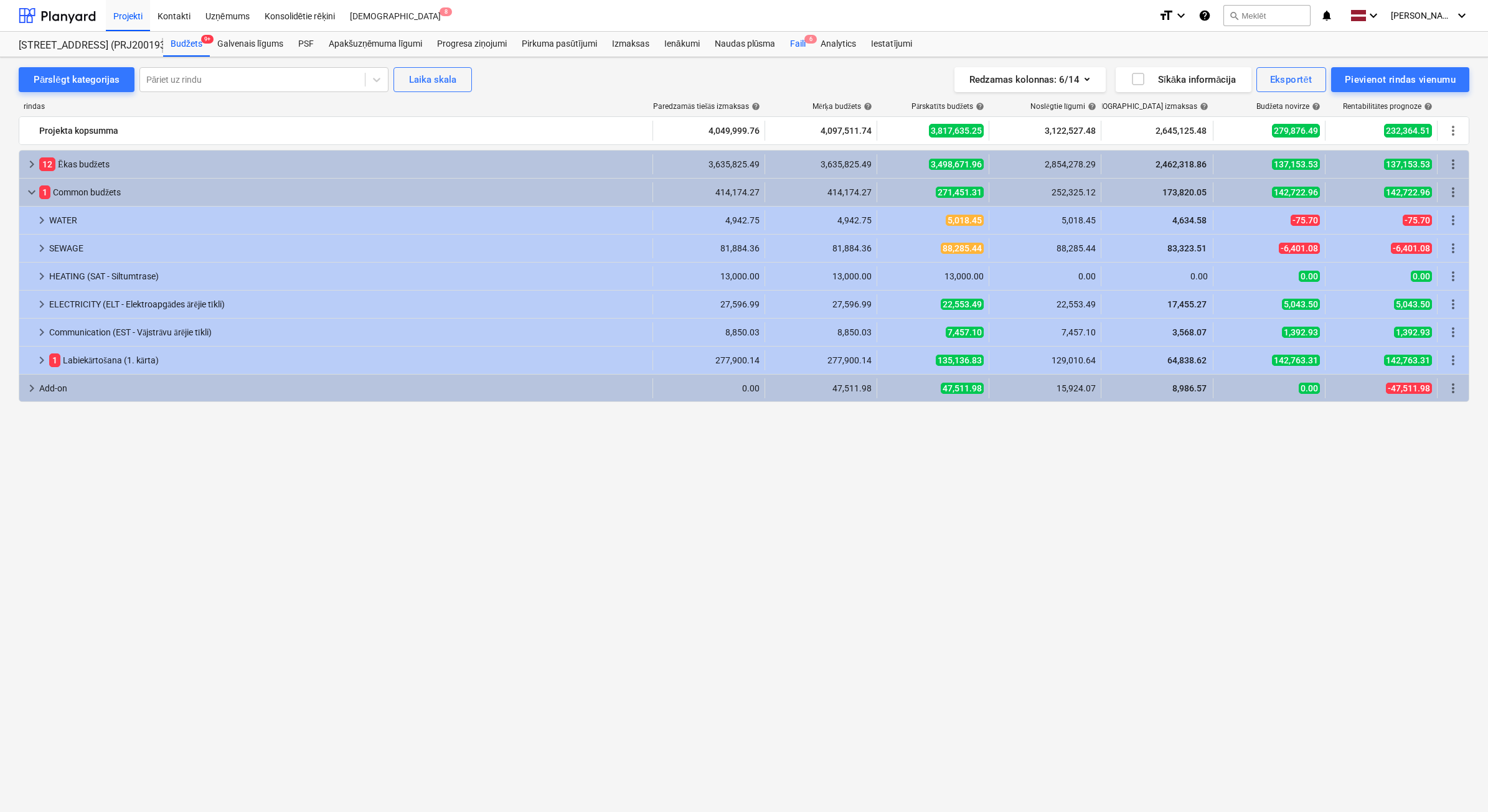
click at [801, 47] on div "Faili 6" at bounding box center [797, 44] width 31 height 25
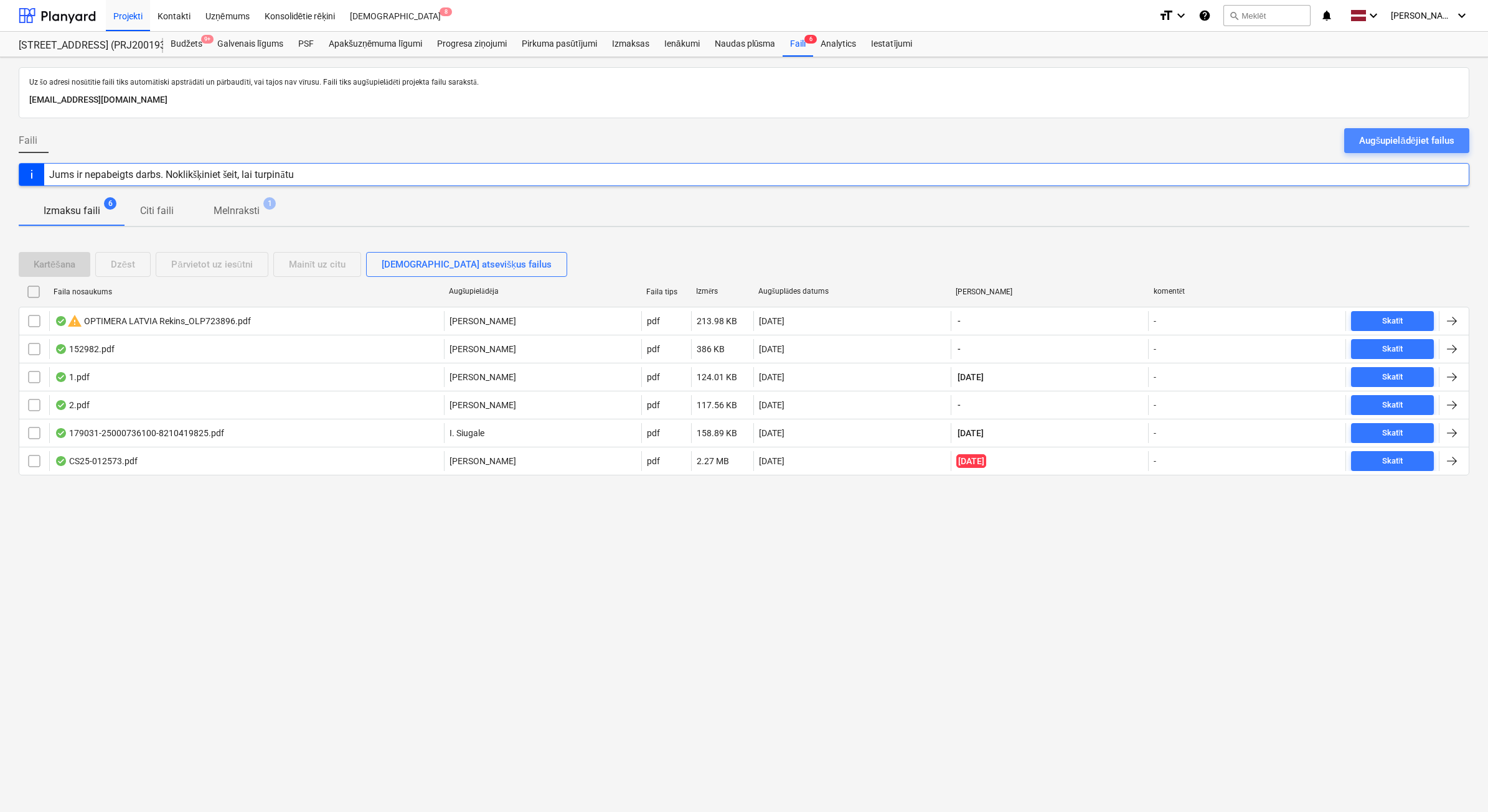
click at [1430, 137] on div "Augšupielādējiet failus" at bounding box center [1406, 140] width 95 height 17
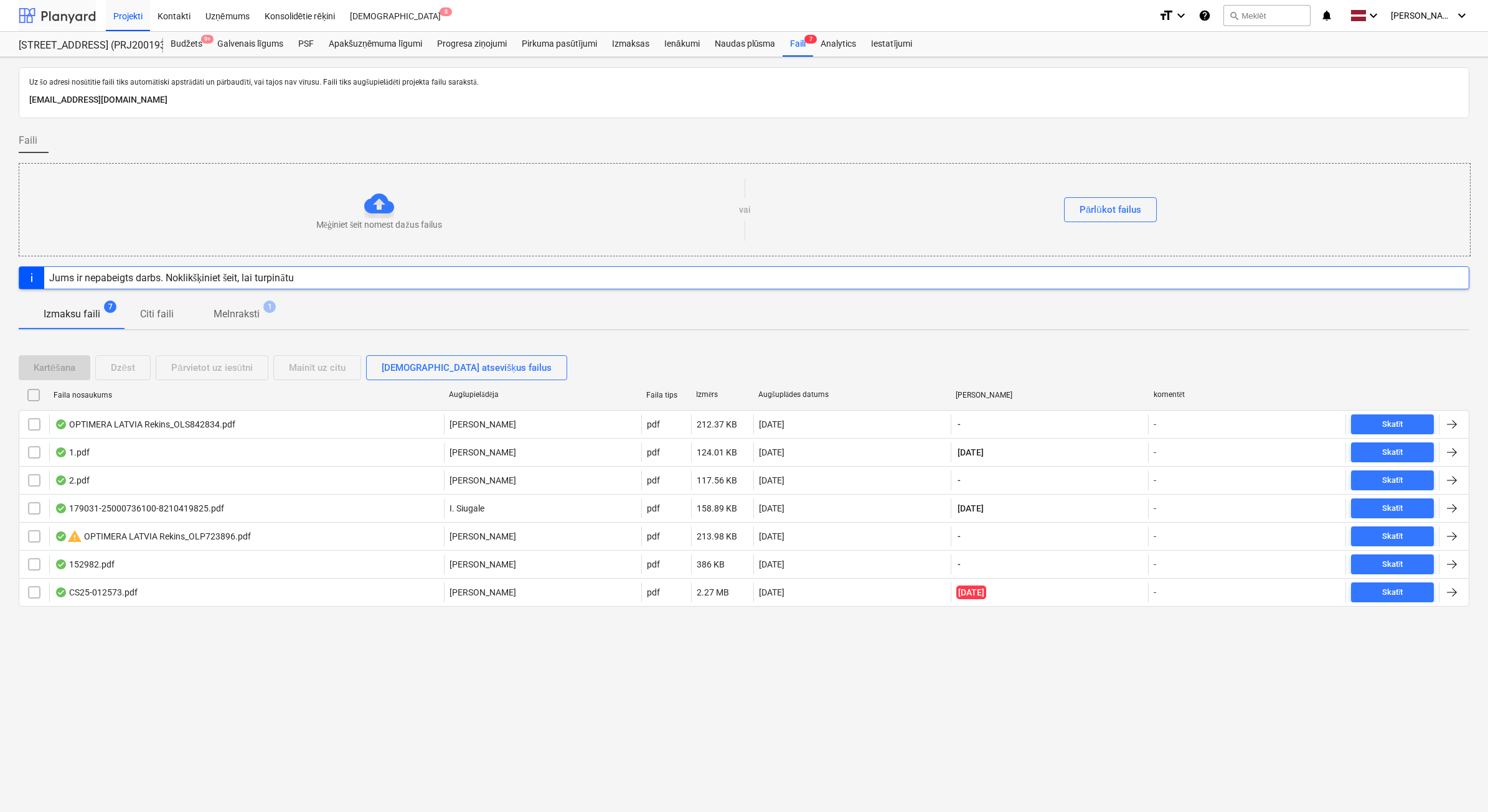
click at [58, 20] on div at bounding box center [58, 16] width 77 height 32
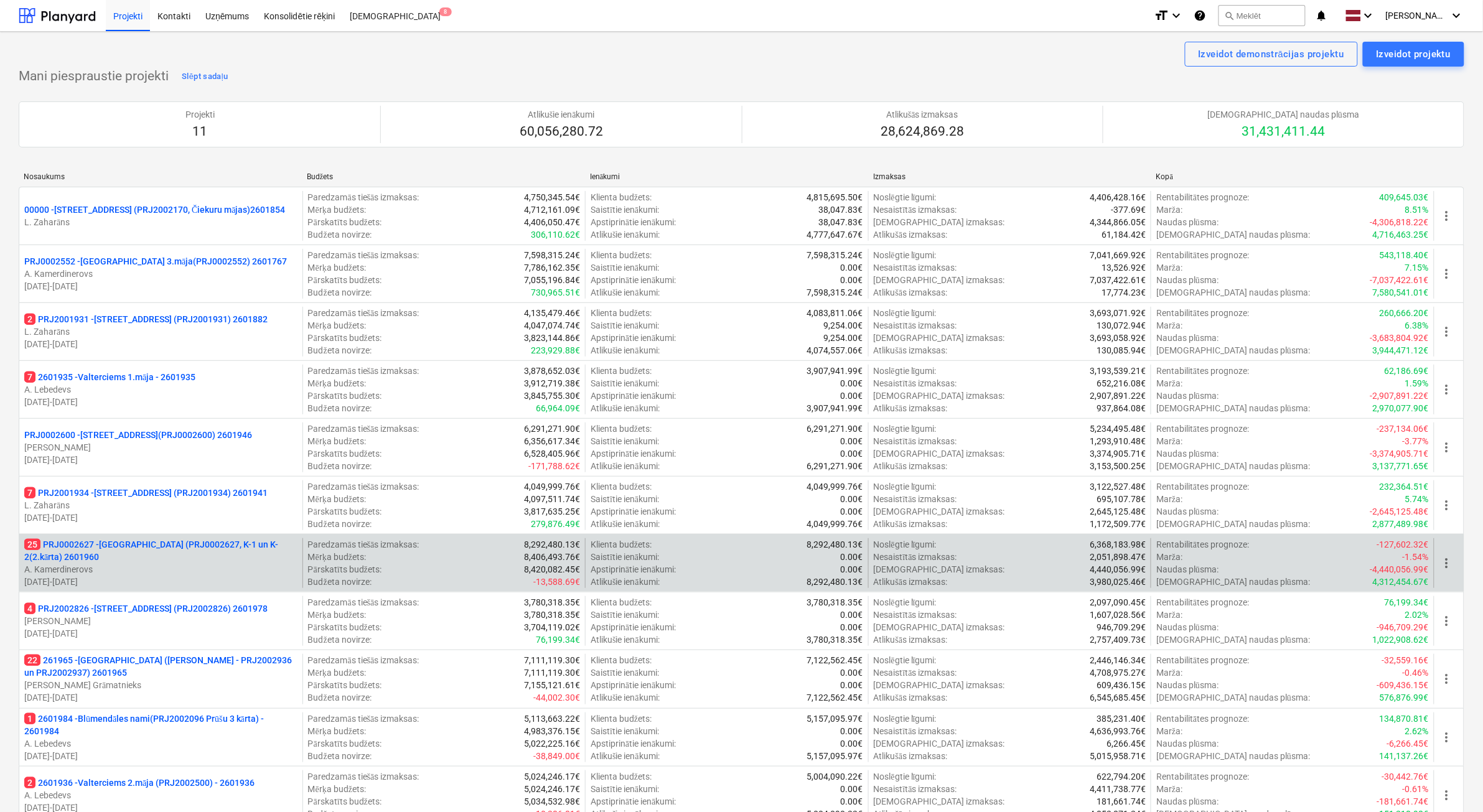
click at [203, 576] on div "25 PRJ0002627 - [GEOGRAPHIC_DATA] (PRJ0002627, K-1 un K-2(2.kārta) 2601960 A. K…" at bounding box center [161, 563] width 273 height 50
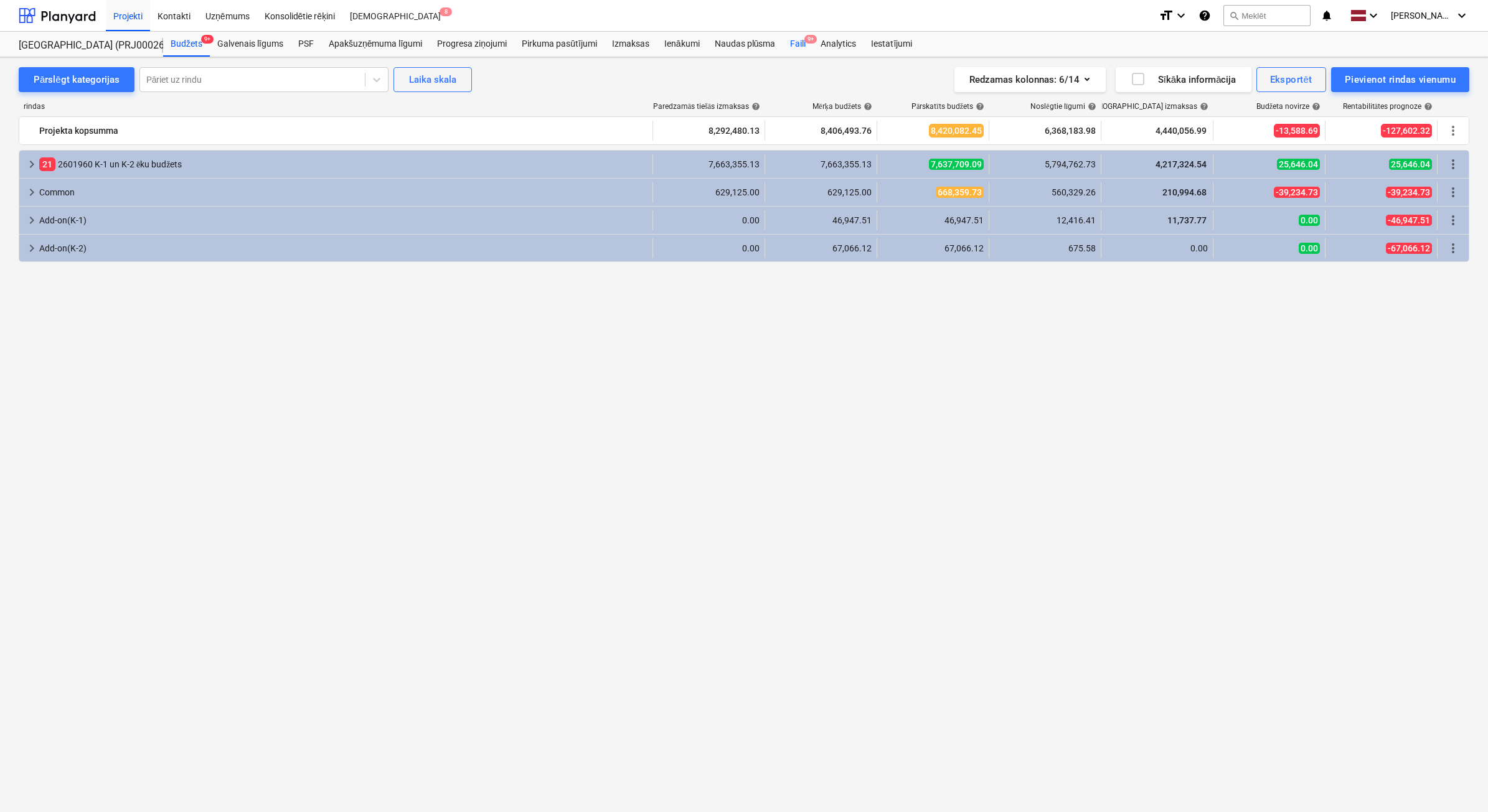
click at [806, 44] on div "Faili 9+" at bounding box center [797, 44] width 31 height 25
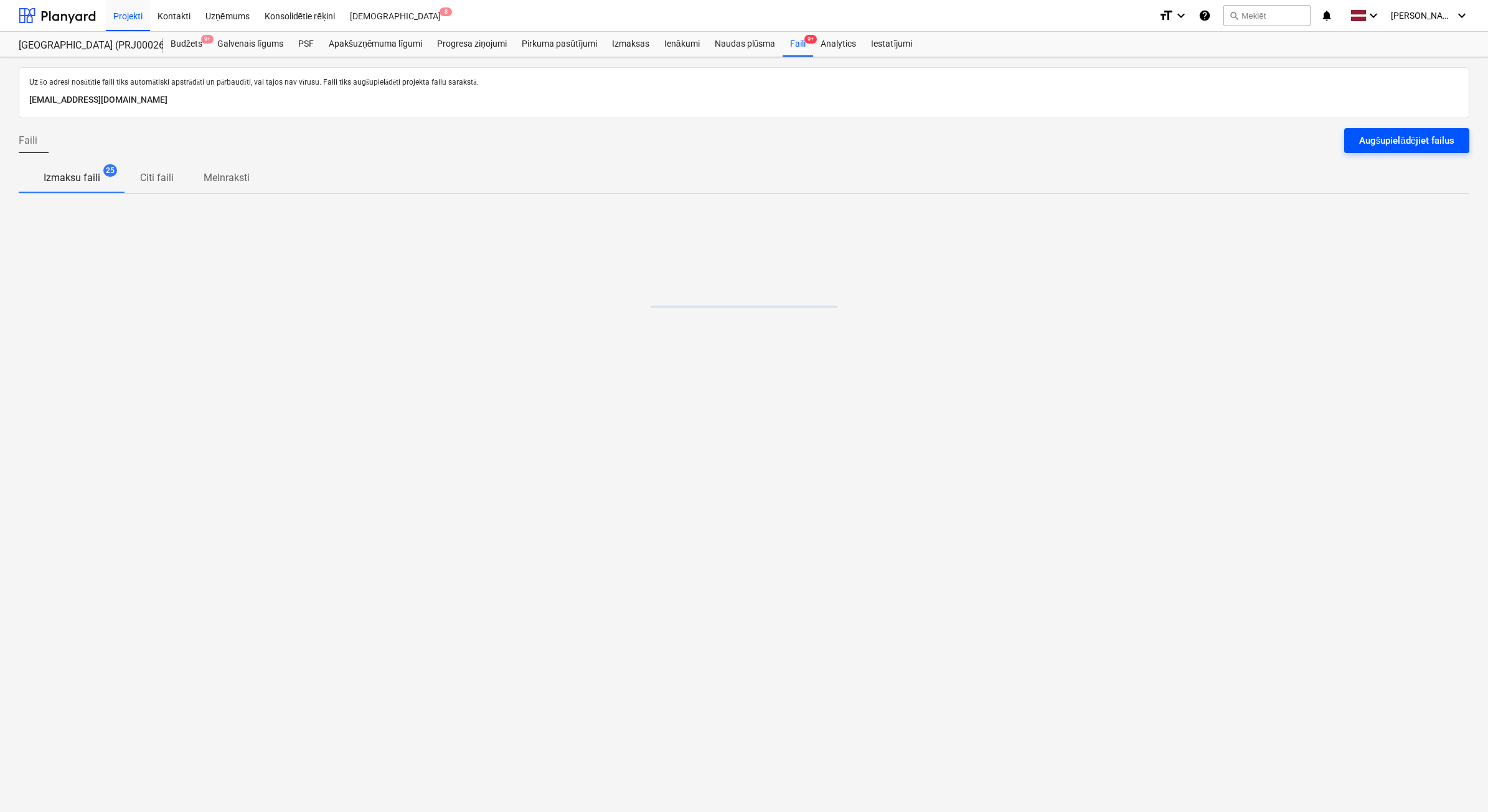
click at [1433, 150] on button "Augšupielādējiet failus" at bounding box center [1406, 141] width 125 height 25
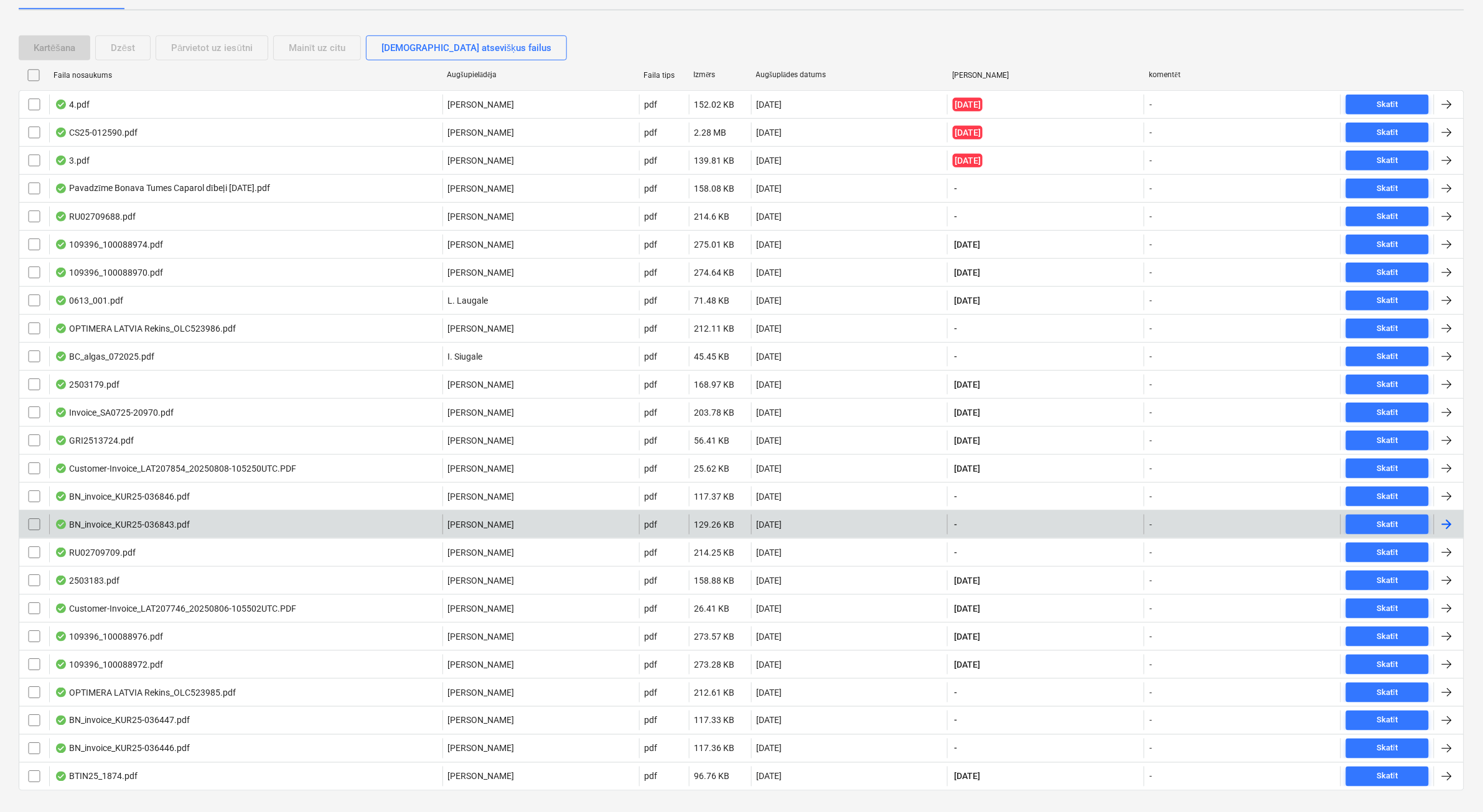
scroll to position [311, 0]
